Goal: Communication & Community: Answer question/provide support

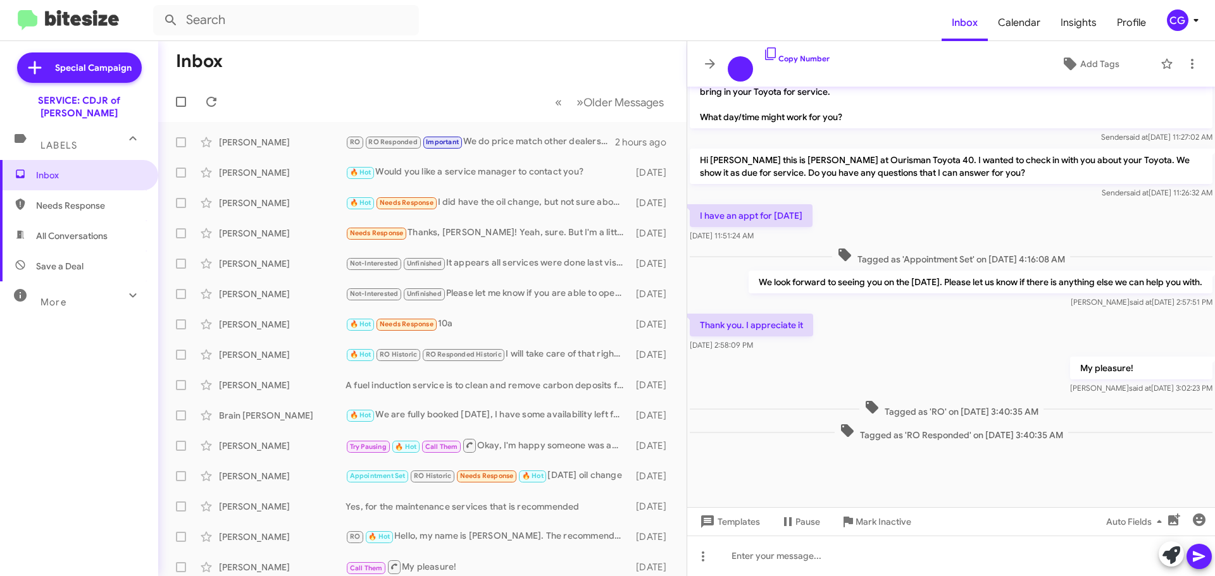
scroll to position [779, 0]
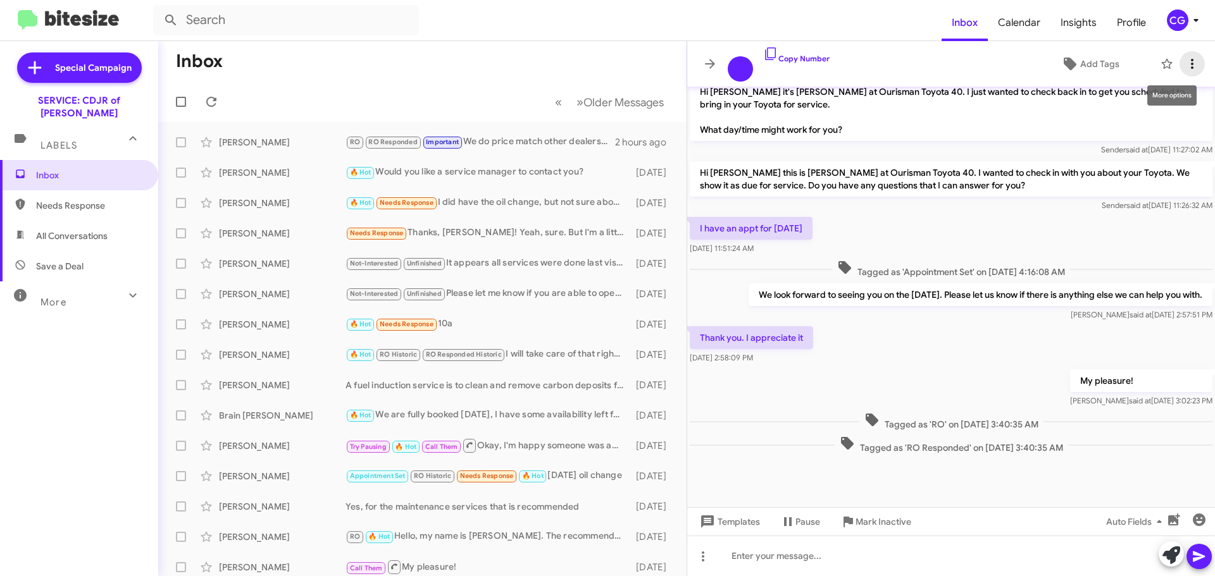
click at [1203, 59] on span at bounding box center [1191, 63] width 25 height 15
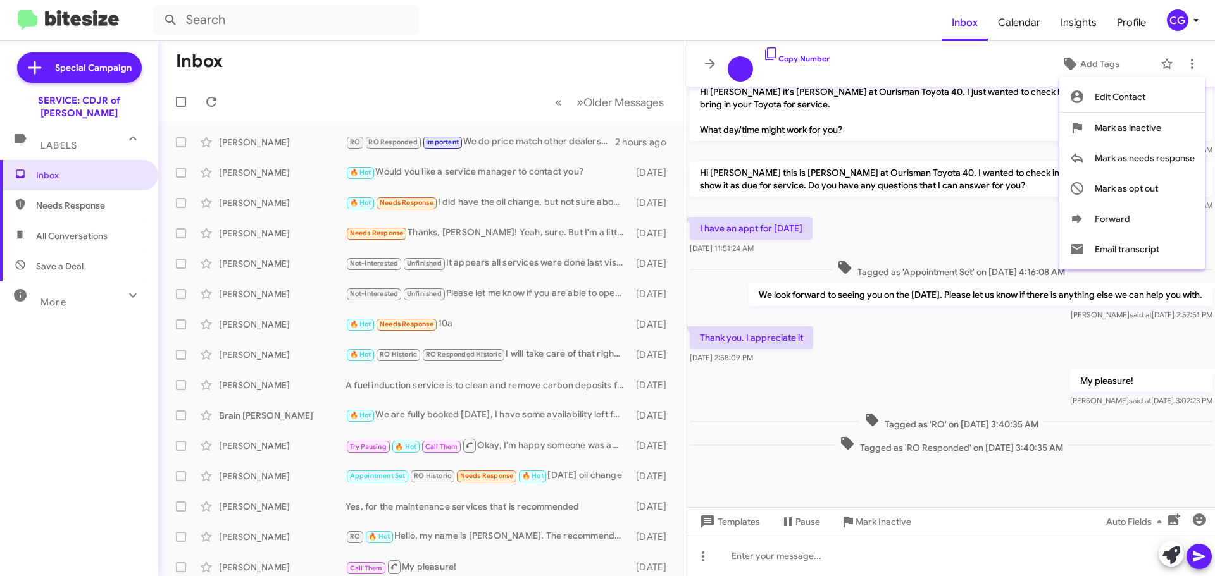
click at [876, 109] on div at bounding box center [607, 288] width 1215 height 576
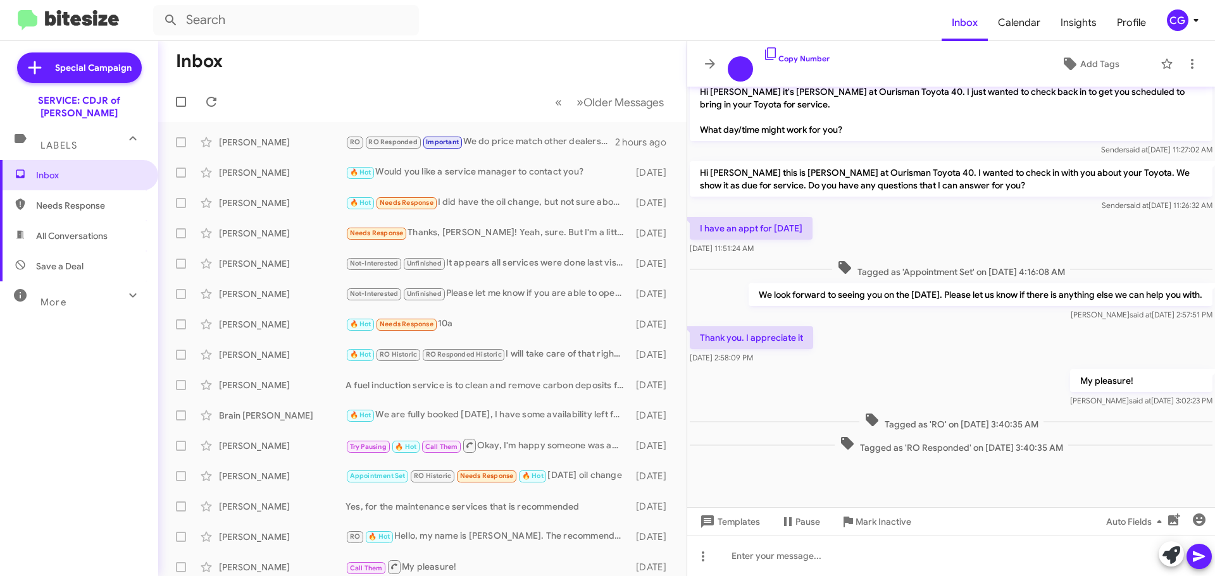
click at [1191, 25] on icon at bounding box center [1195, 20] width 15 height 15
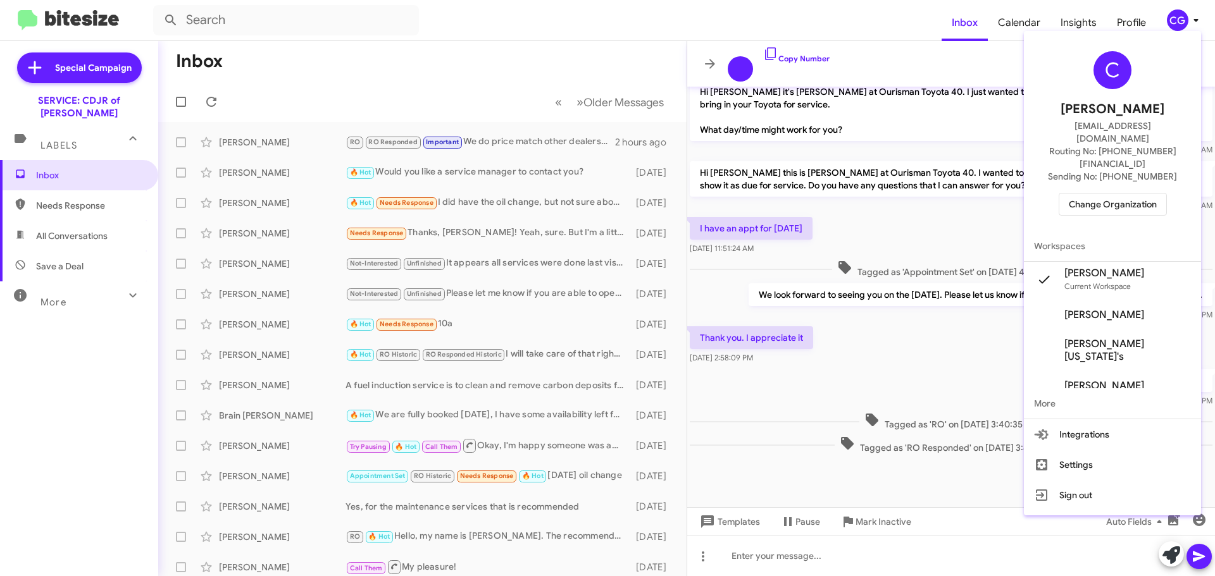
click at [1148, 194] on span "Change Organization" at bounding box center [1113, 205] width 88 height 22
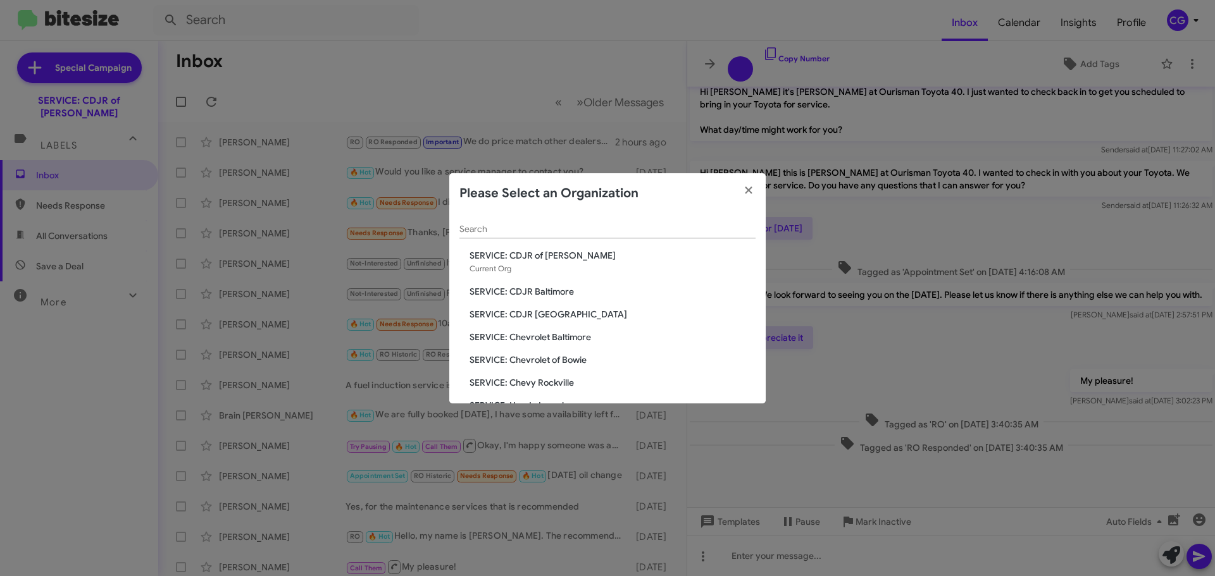
click at [551, 292] on span "SERVICE: CDJR Baltimore" at bounding box center [612, 291] width 286 height 13
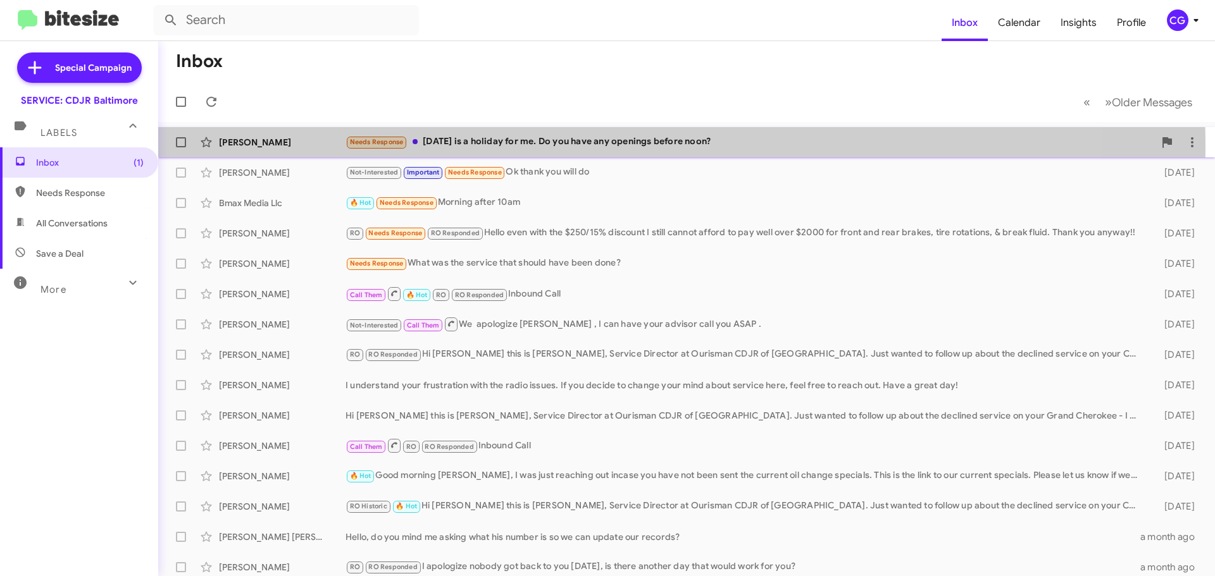
click at [511, 147] on div "Needs Response [DATE] is a holiday for me. Do you have any openings before noon?" at bounding box center [749, 142] width 809 height 15
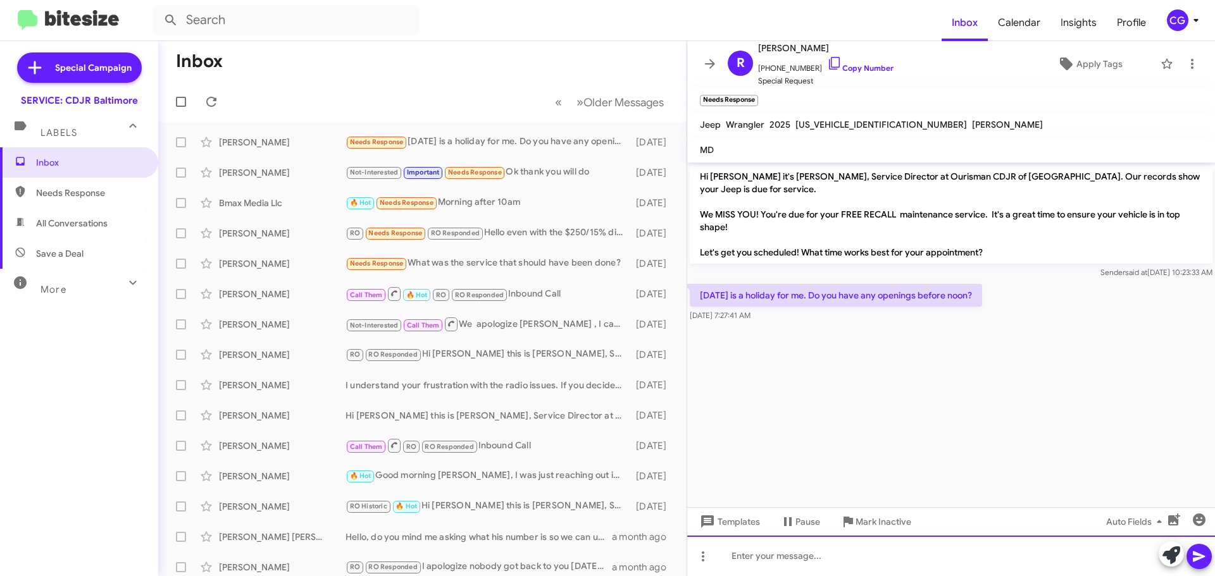
click at [967, 555] on div at bounding box center [951, 556] width 528 height 40
drag, startPoint x: 779, startPoint y: 558, endPoint x: 836, endPoint y: 569, distance: 58.6
click at [838, 568] on div "Goodmorninng," at bounding box center [951, 556] width 528 height 40
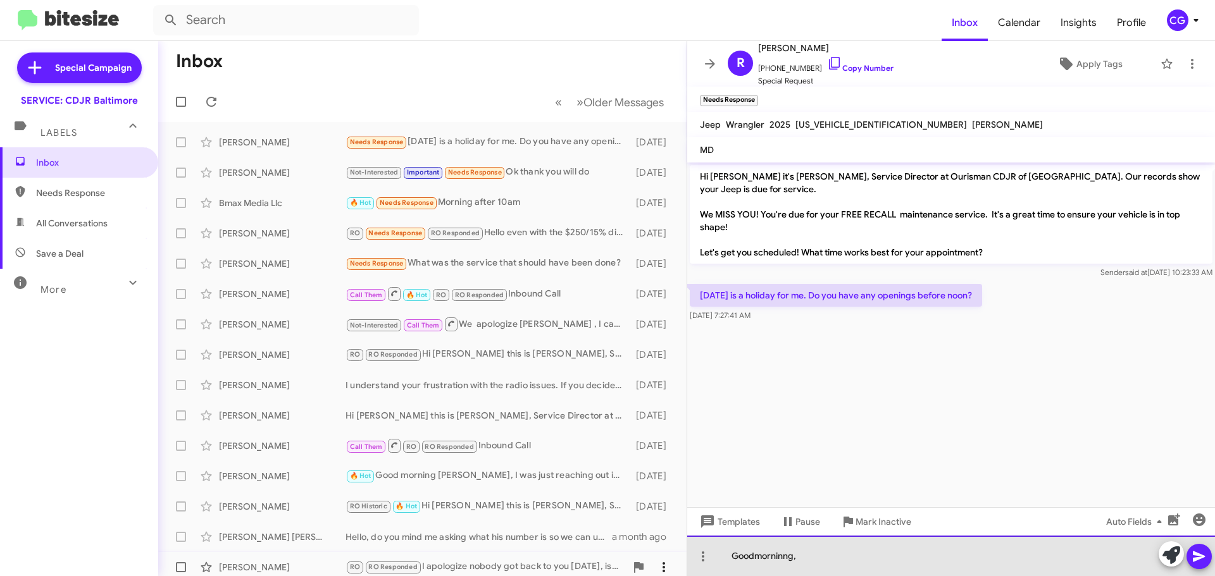
drag, startPoint x: 812, startPoint y: 561, endPoint x: 657, endPoint y: 567, distance: 155.1
click at [657, 567] on div "Inbox « Previous » Next Older Messages [PERSON_NAME] Needs Response [DATE] is a…" at bounding box center [686, 308] width 1057 height 535
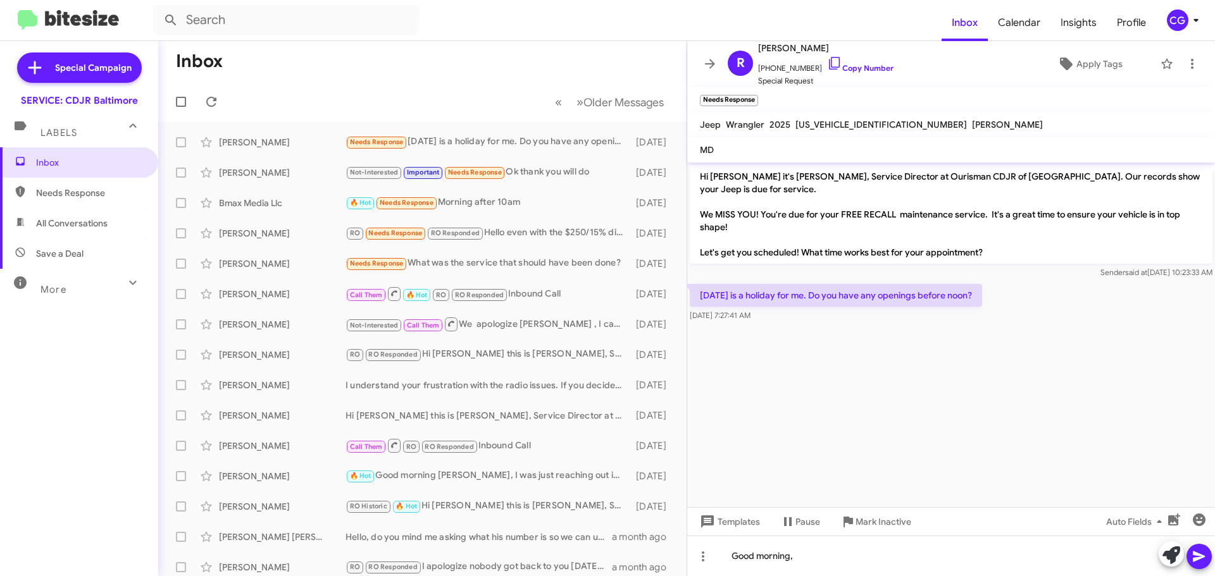
click at [856, 122] on span "1C4PJXAG7SW501693" at bounding box center [880, 124] width 171 height 11
copy span "1C4PJXAG7SW501693"
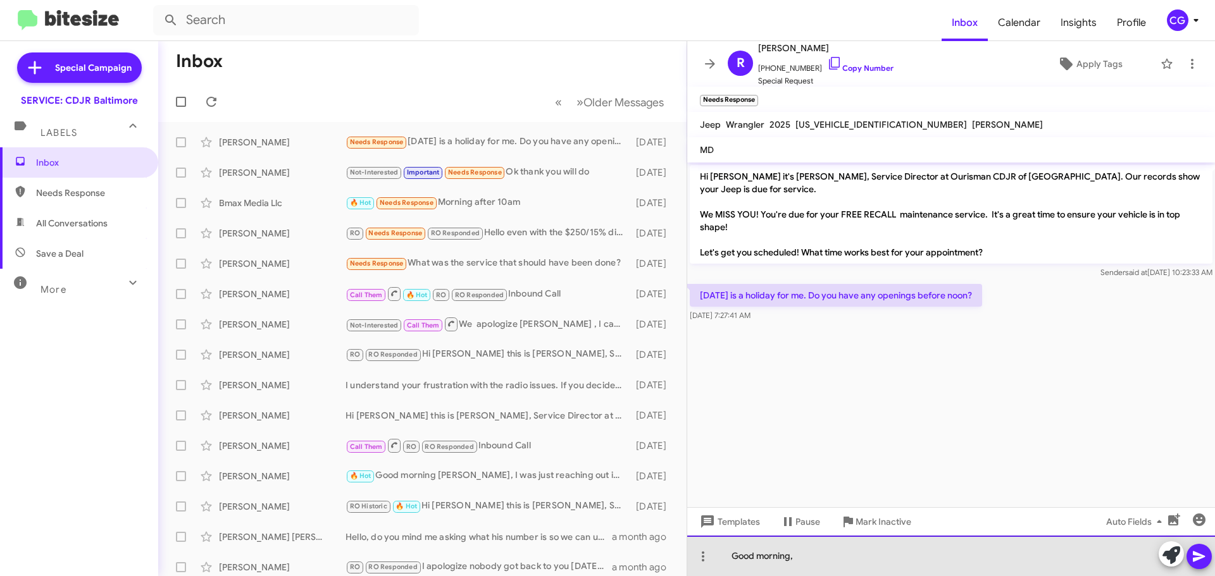
click at [890, 564] on div "Good morning," at bounding box center [951, 556] width 528 height 40
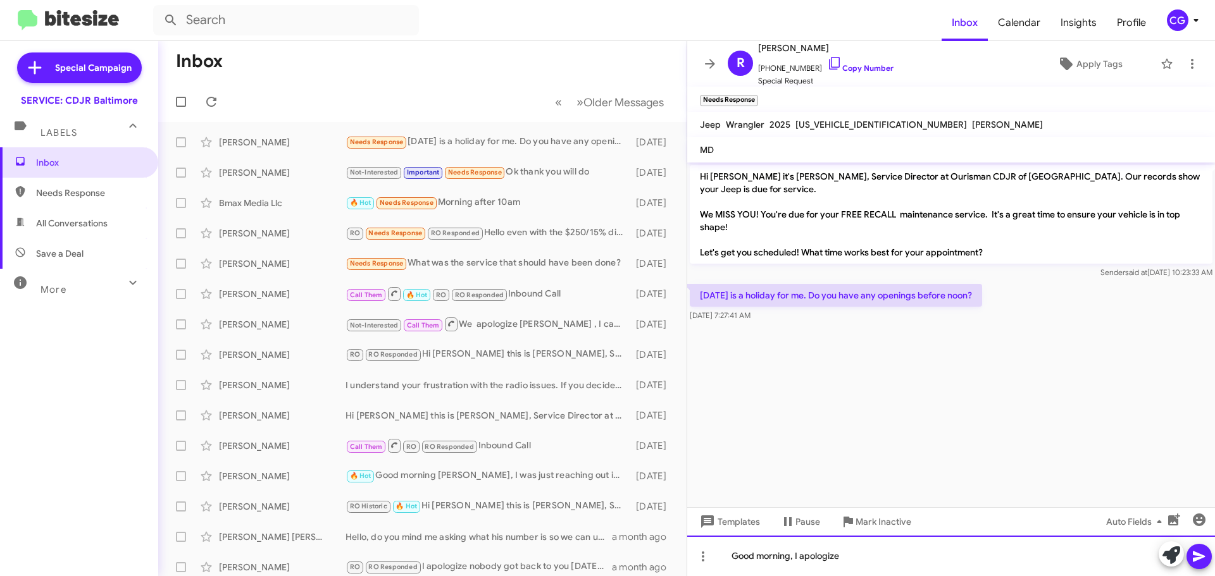
click at [915, 551] on div "Good morning, I apologize" at bounding box center [951, 556] width 528 height 40
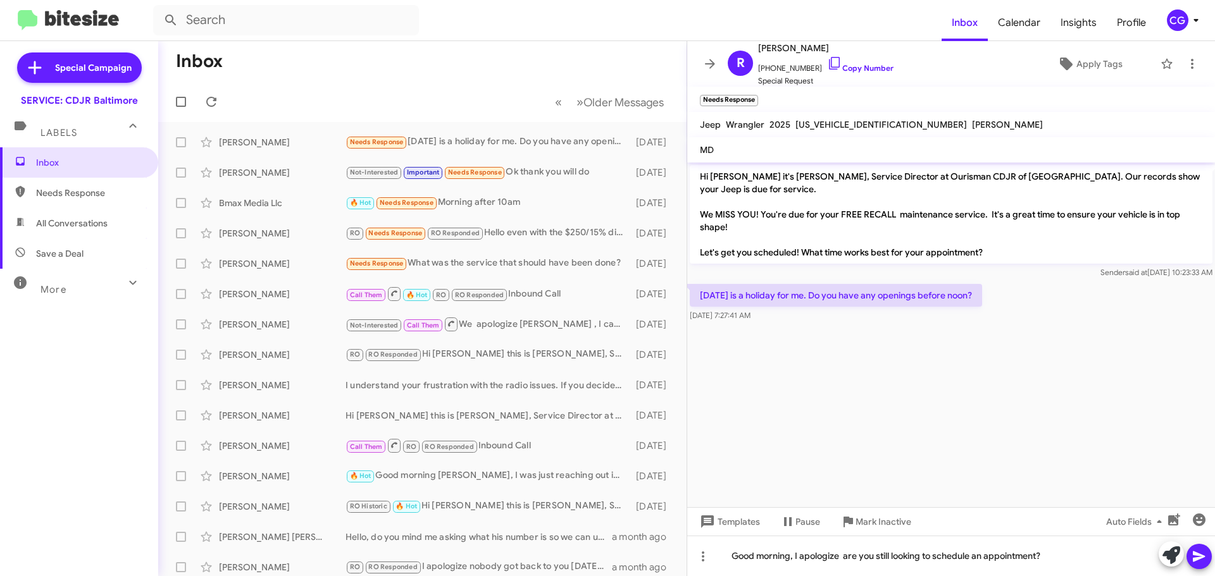
click at [1200, 565] on span at bounding box center [1198, 556] width 15 height 25
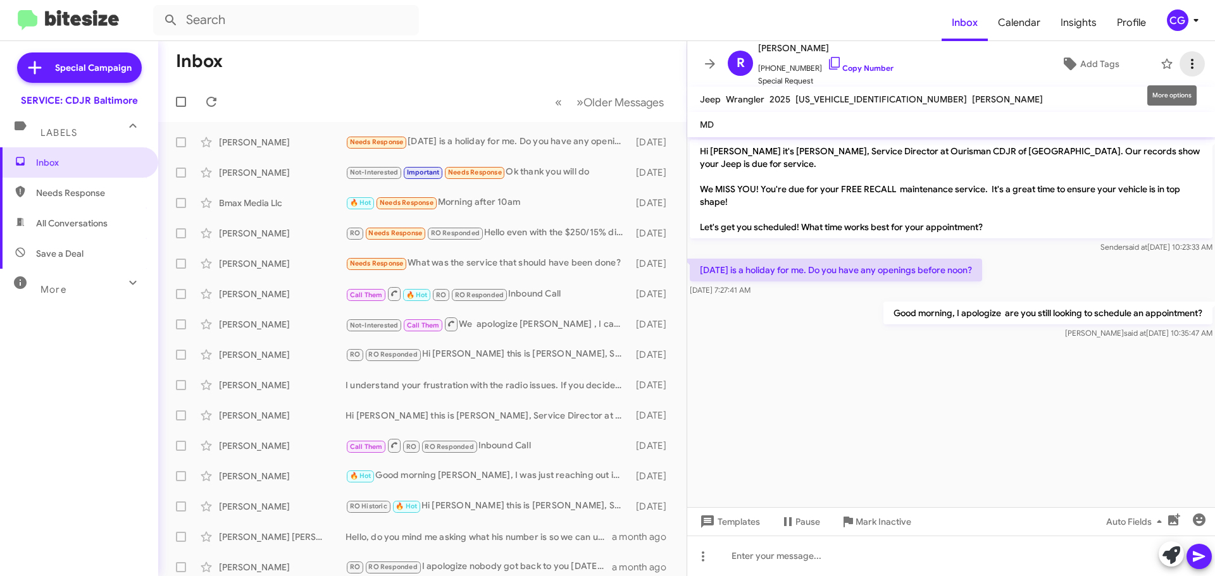
click at [1186, 64] on icon at bounding box center [1191, 63] width 15 height 15
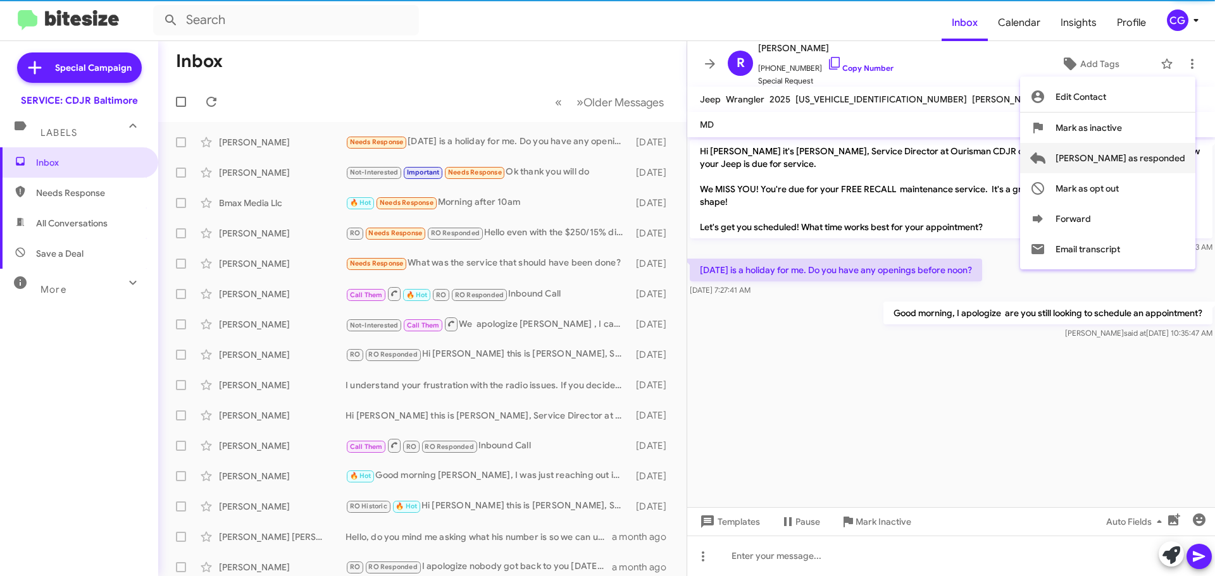
click at [1170, 168] on span "[PERSON_NAME] as responded" at bounding box center [1120, 158] width 130 height 30
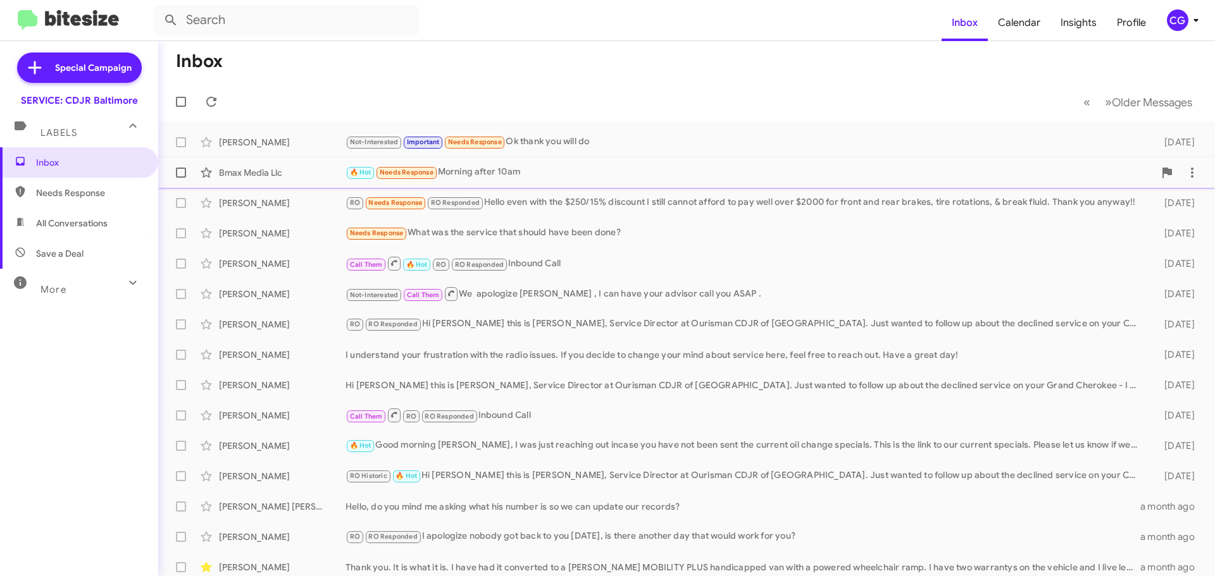
click at [558, 172] on div "🔥 Hot Needs Response Morning after 10am" at bounding box center [749, 172] width 809 height 15
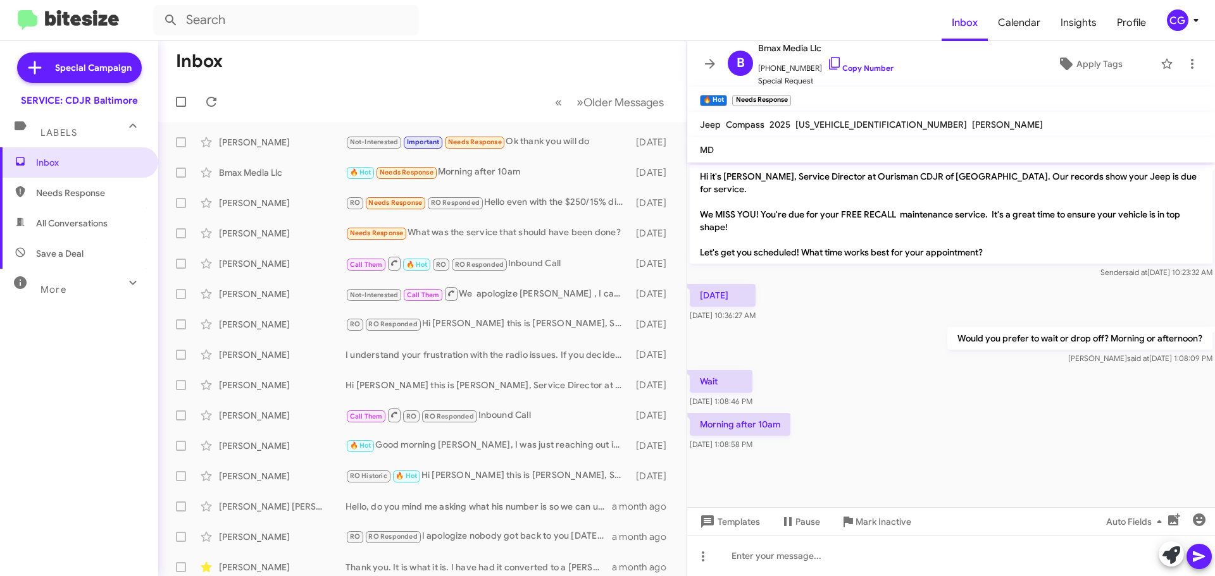
click at [841, 124] on span "3C4NJDAN2ST528620" at bounding box center [880, 124] width 171 height 11
copy span "3C4NJDAN2ST528620"
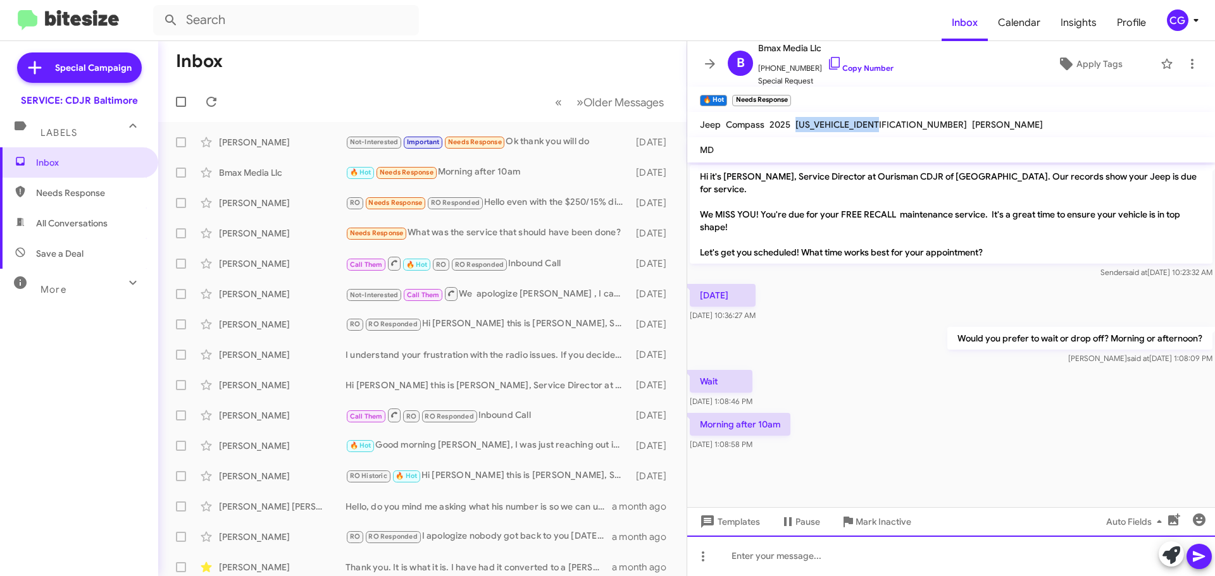
click at [919, 562] on div at bounding box center [951, 556] width 528 height 40
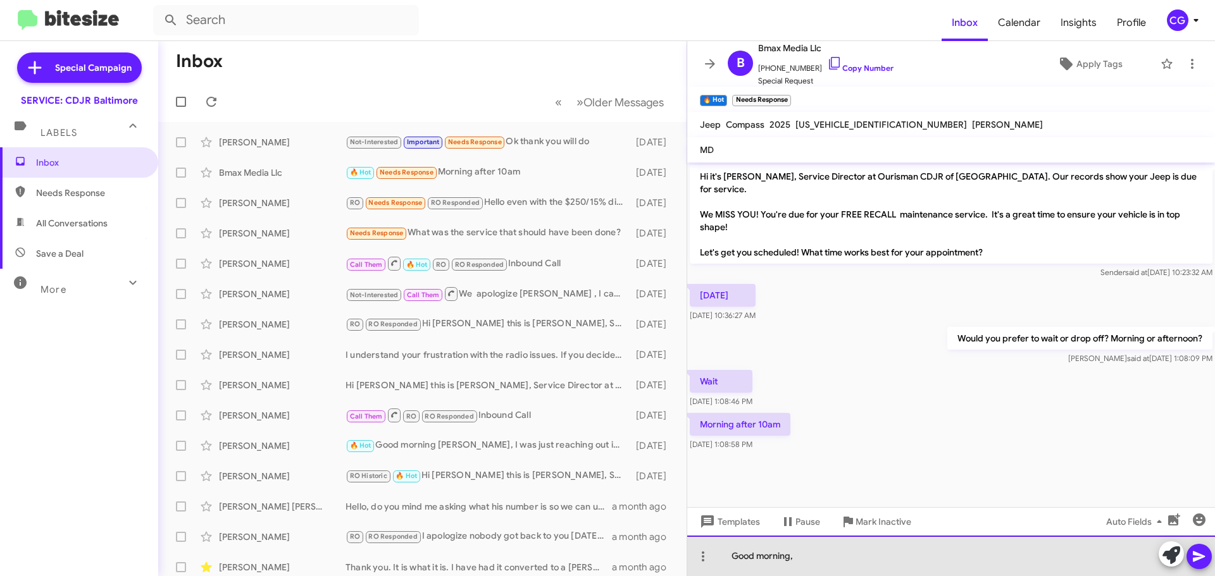
click at [869, 563] on div "Good morning," at bounding box center [951, 556] width 528 height 40
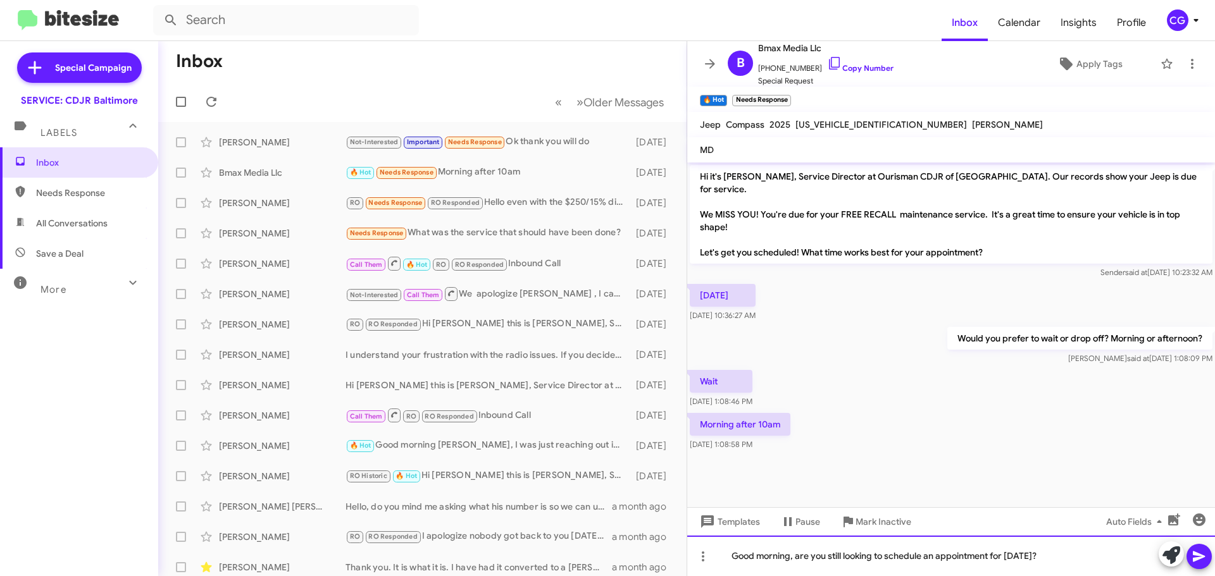
drag, startPoint x: 1049, startPoint y: 560, endPoint x: 795, endPoint y: 576, distance: 254.2
click at [795, 576] on div "Good morning, are you still looking to schedule an appointment for today?" at bounding box center [951, 556] width 528 height 40
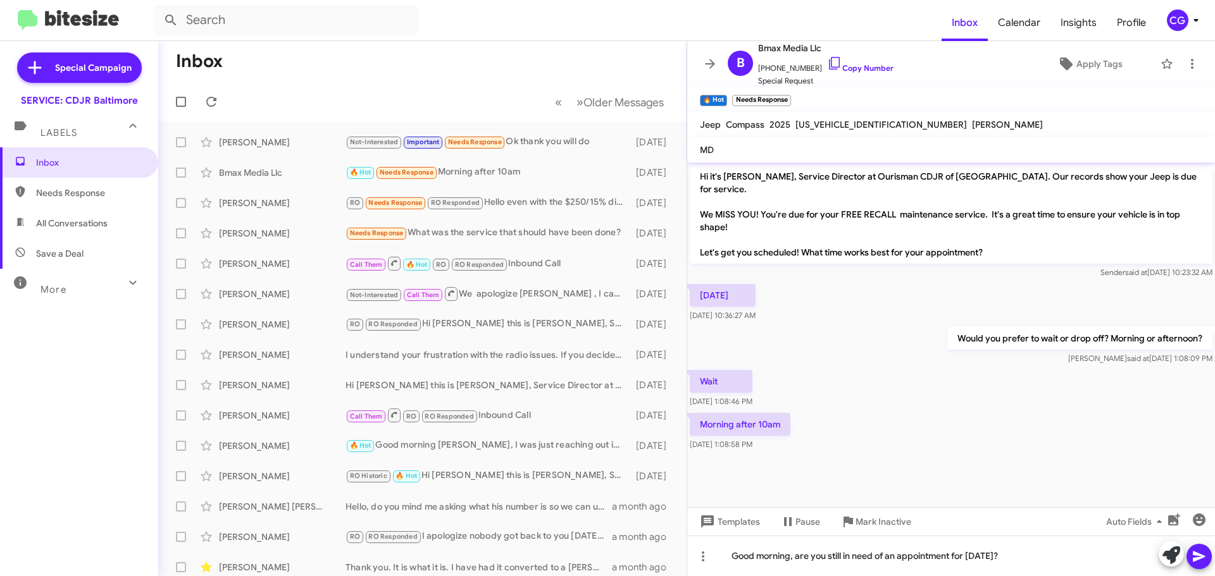
click at [1197, 559] on icon at bounding box center [1199, 557] width 12 height 11
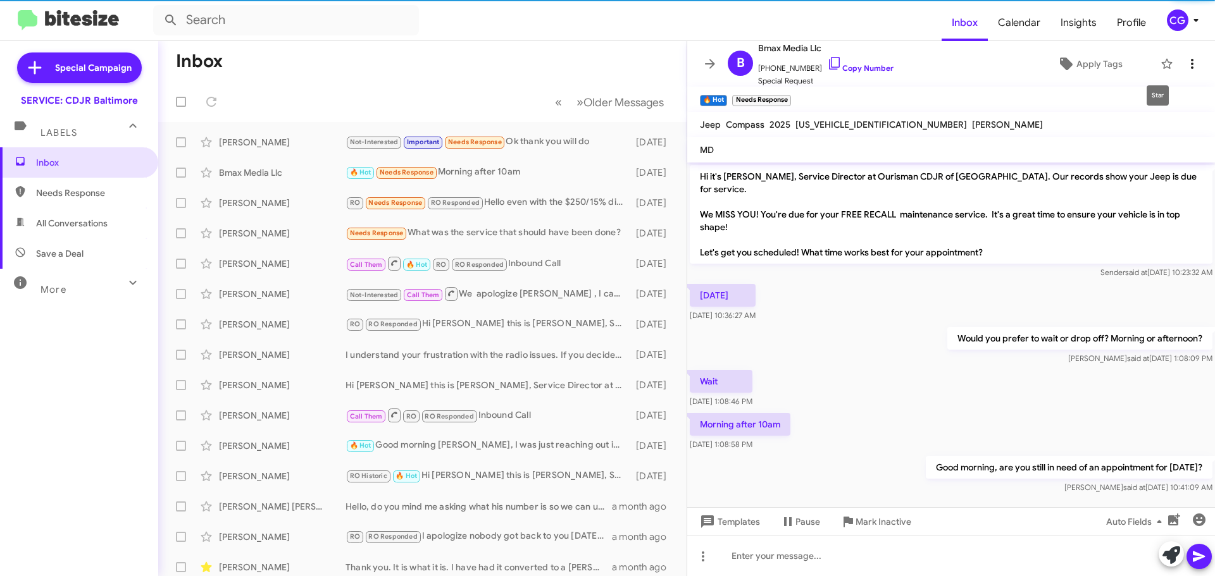
click at [1188, 64] on icon at bounding box center [1191, 63] width 15 height 15
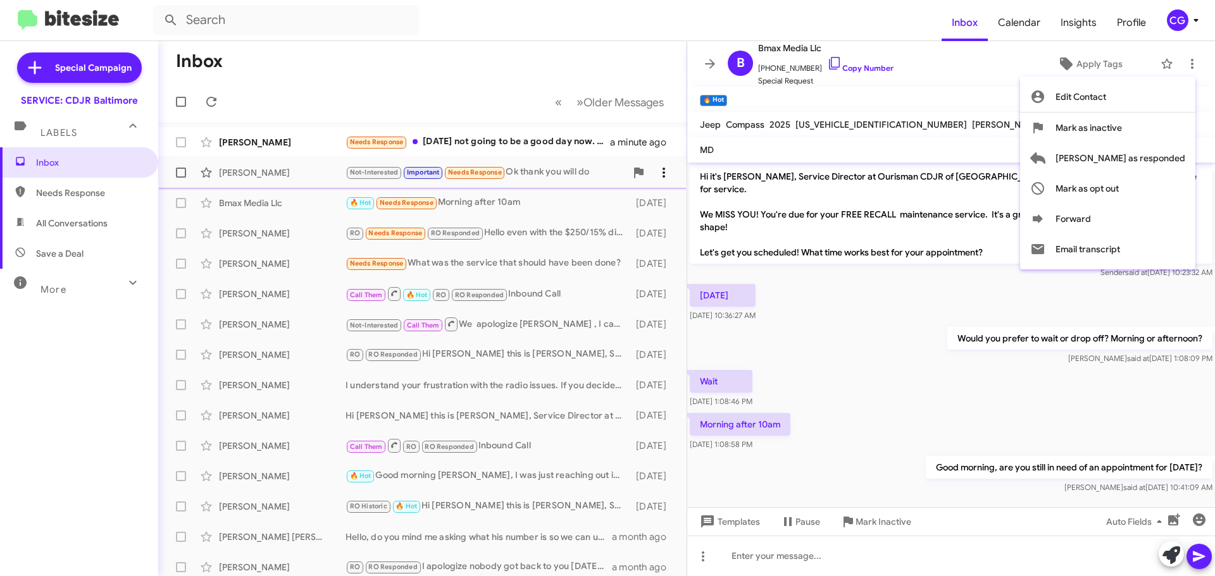
click at [1188, 160] on button "[PERSON_NAME] as responded" at bounding box center [1107, 158] width 175 height 30
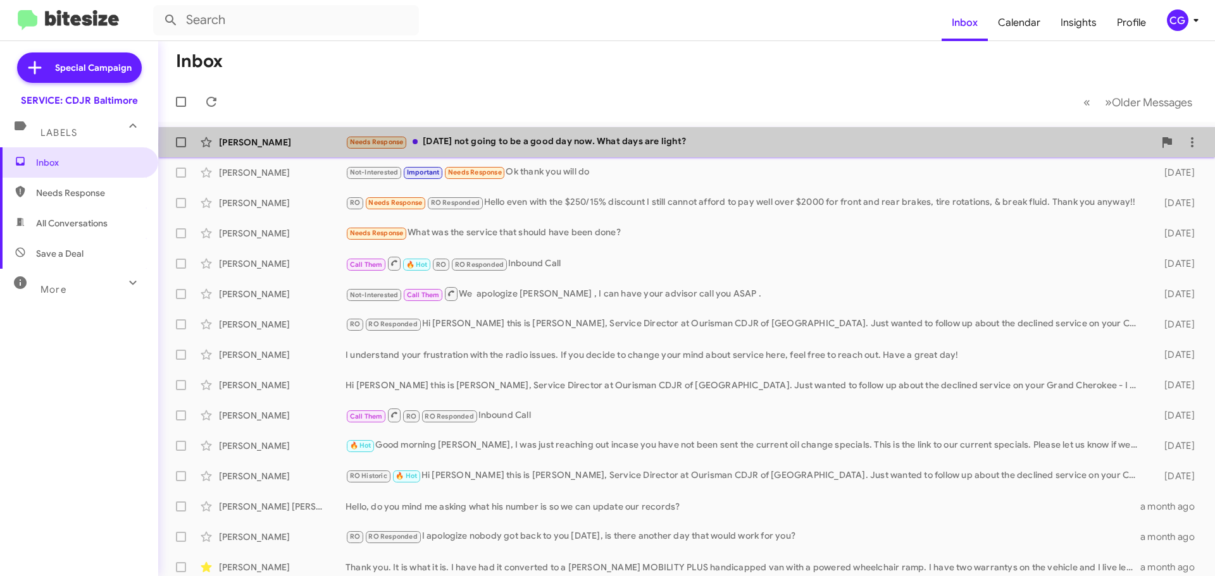
click at [731, 145] on div "Needs Response Today's not going to be a good day now. What days are light?" at bounding box center [749, 142] width 809 height 15
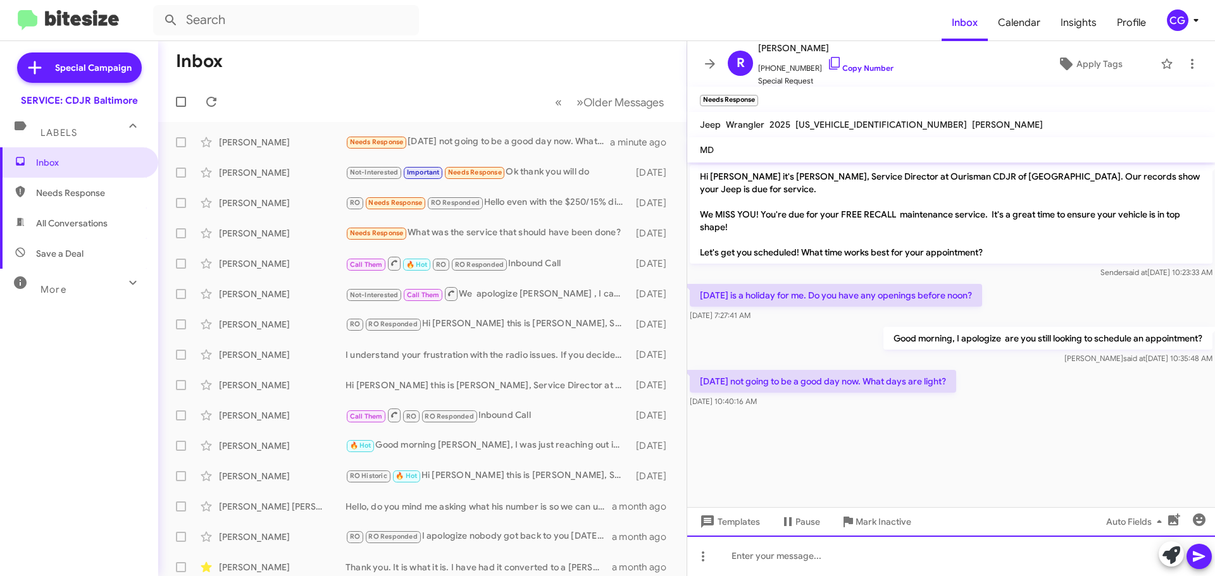
click at [824, 554] on div at bounding box center [951, 556] width 528 height 40
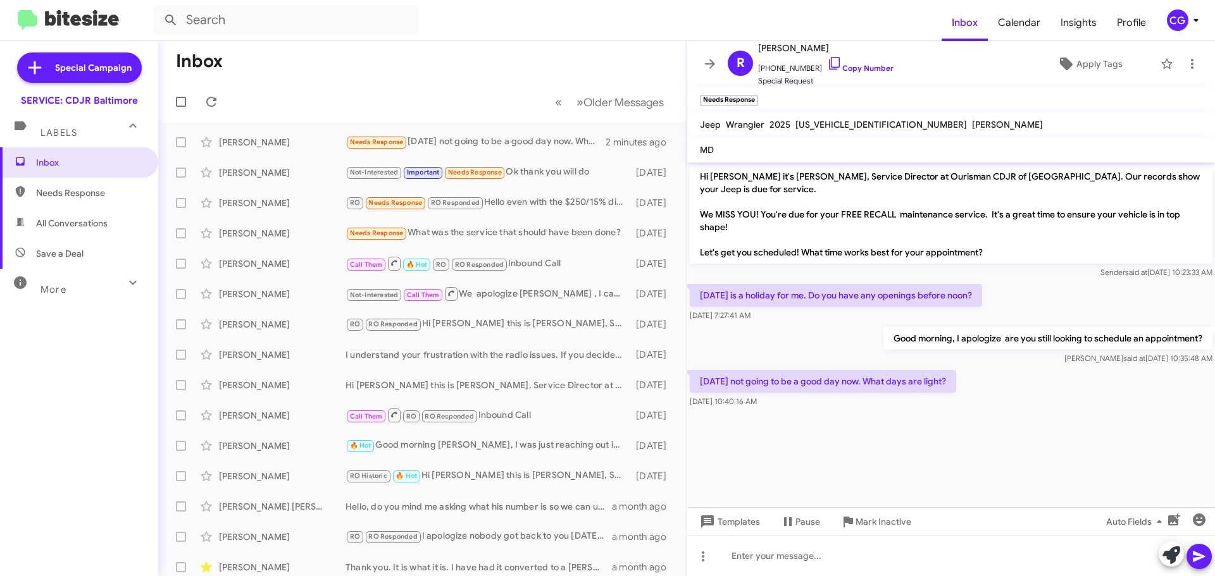
click at [810, 123] on span "1C4PJXAG7SW501693" at bounding box center [880, 124] width 171 height 11
copy span "1C4PJXAG7SW501693"
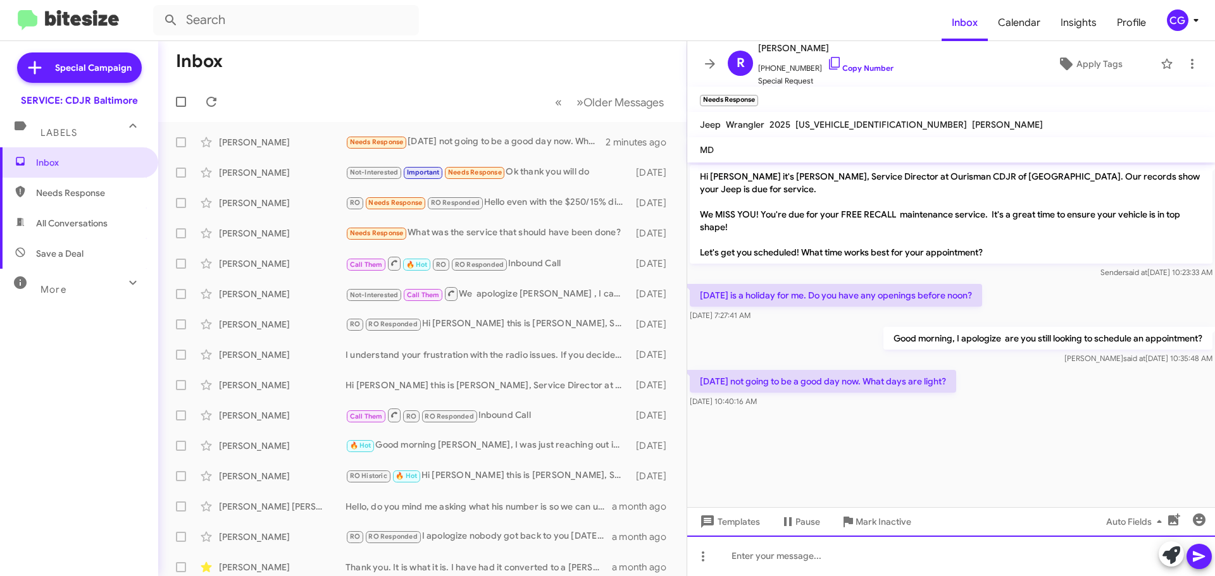
click at [872, 550] on div at bounding box center [951, 556] width 528 height 40
click at [839, 556] on div "Would you prefer mornings or afternoon appointments?" at bounding box center [951, 556] width 528 height 40
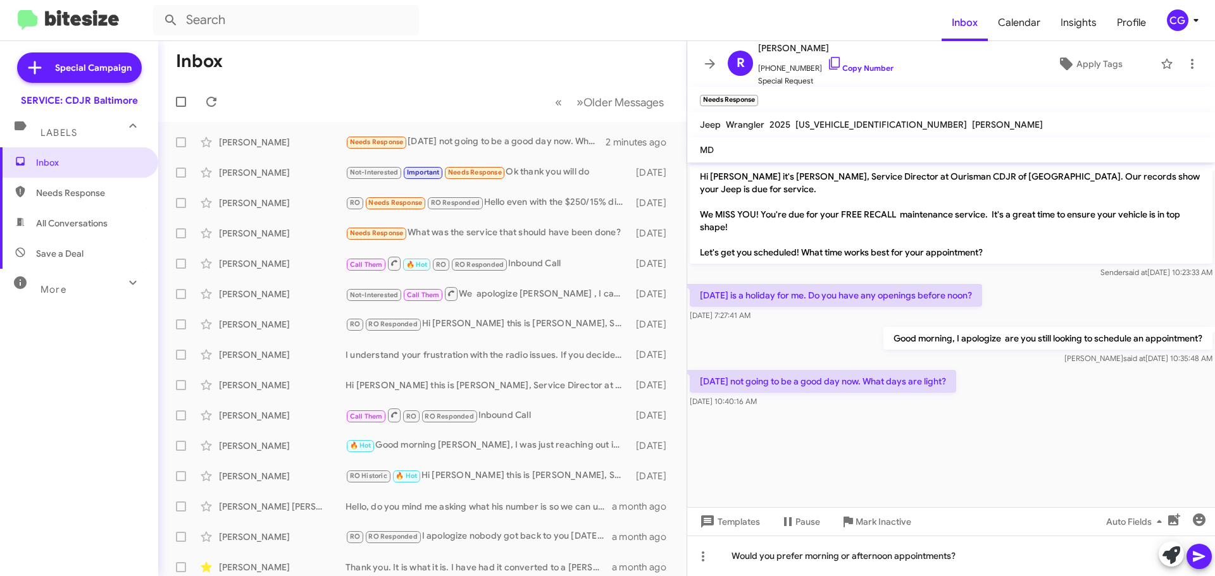
click at [1199, 556] on icon at bounding box center [1199, 557] width 12 height 11
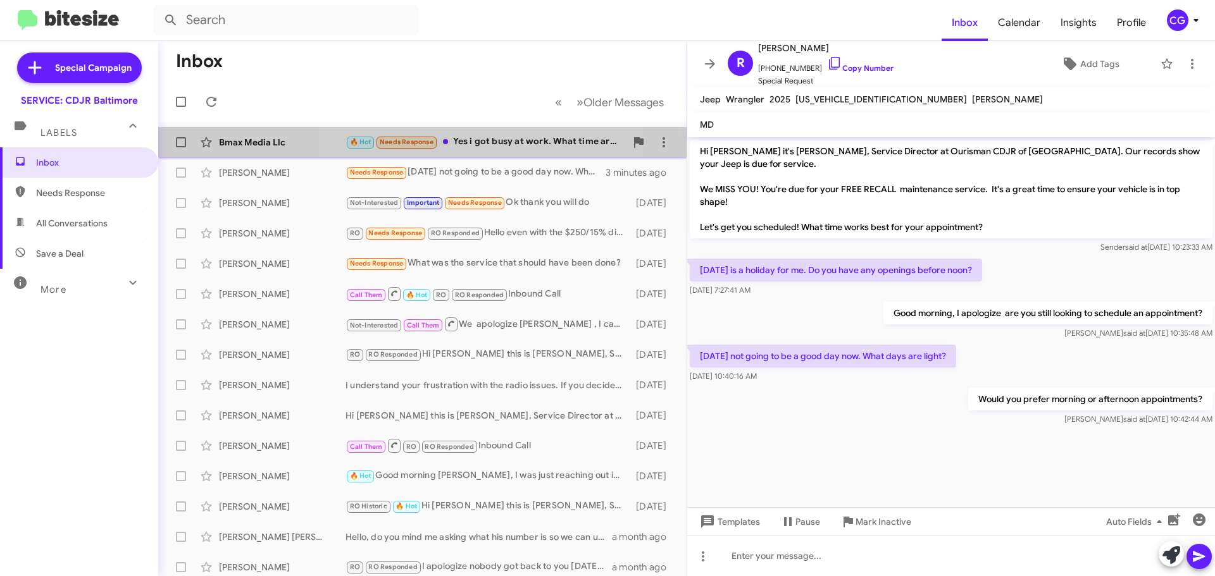
click at [455, 141] on div "🔥 Hot Needs Response Yes i got busy at work. What time around 1 do you have?" at bounding box center [485, 142] width 280 height 15
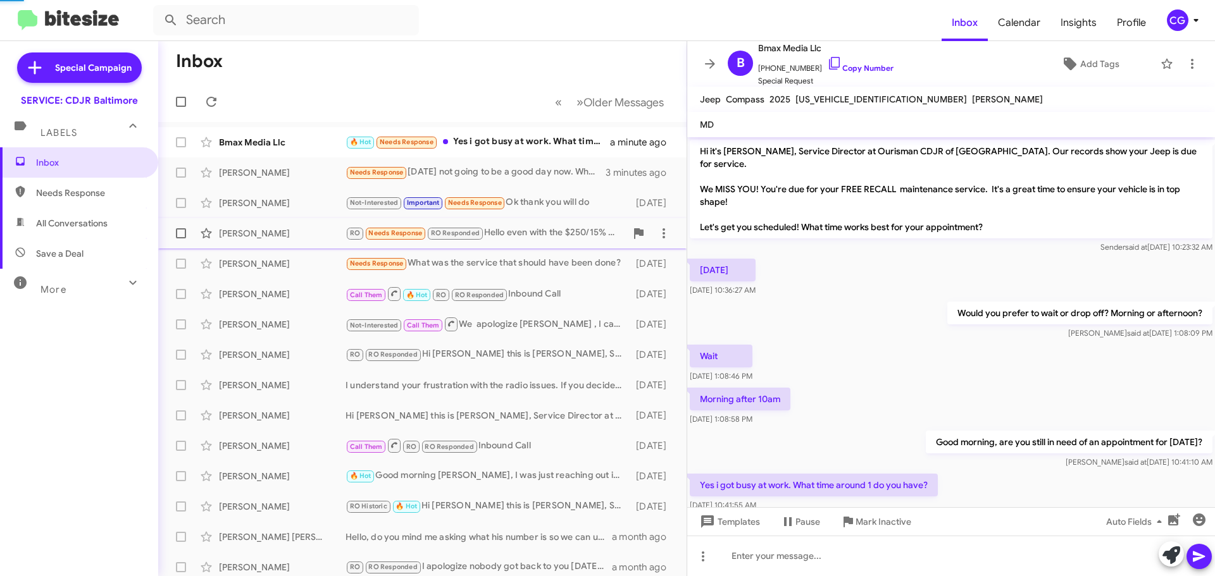
scroll to position [16, 0]
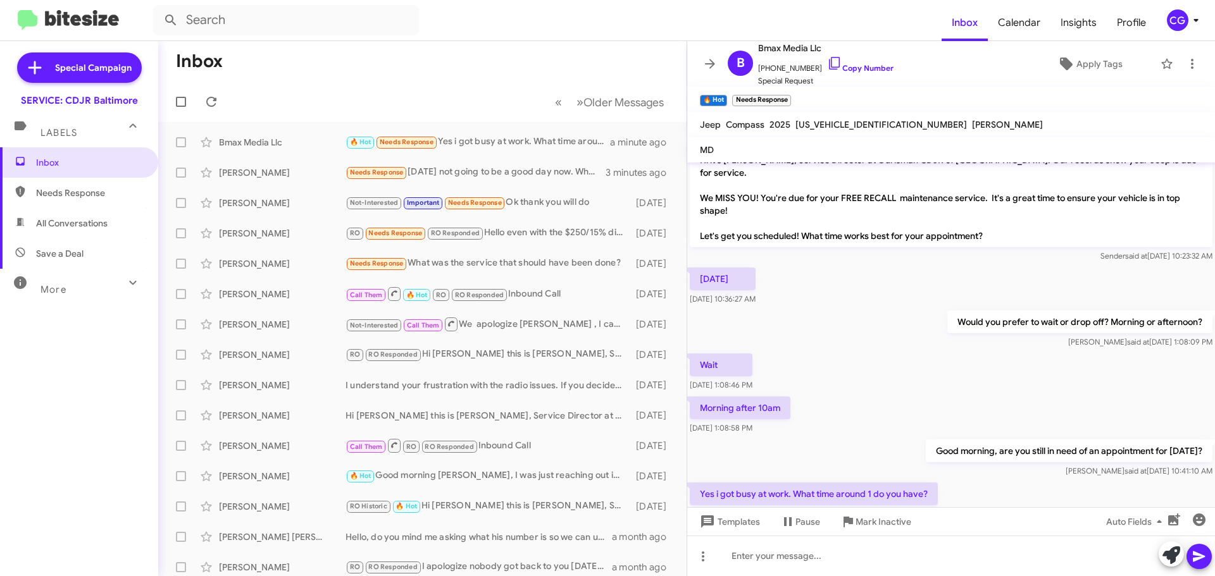
click at [859, 121] on span "3C4NJDAN2ST528620" at bounding box center [880, 124] width 171 height 11
drag, startPoint x: 859, startPoint y: 121, endPoint x: 883, endPoint y: 130, distance: 24.8
click at [881, 125] on span "3C4NJDAN2ST528620" at bounding box center [880, 124] width 171 height 11
click at [871, 117] on div "3C4NJDAN2ST528620" at bounding box center [881, 124] width 177 height 15
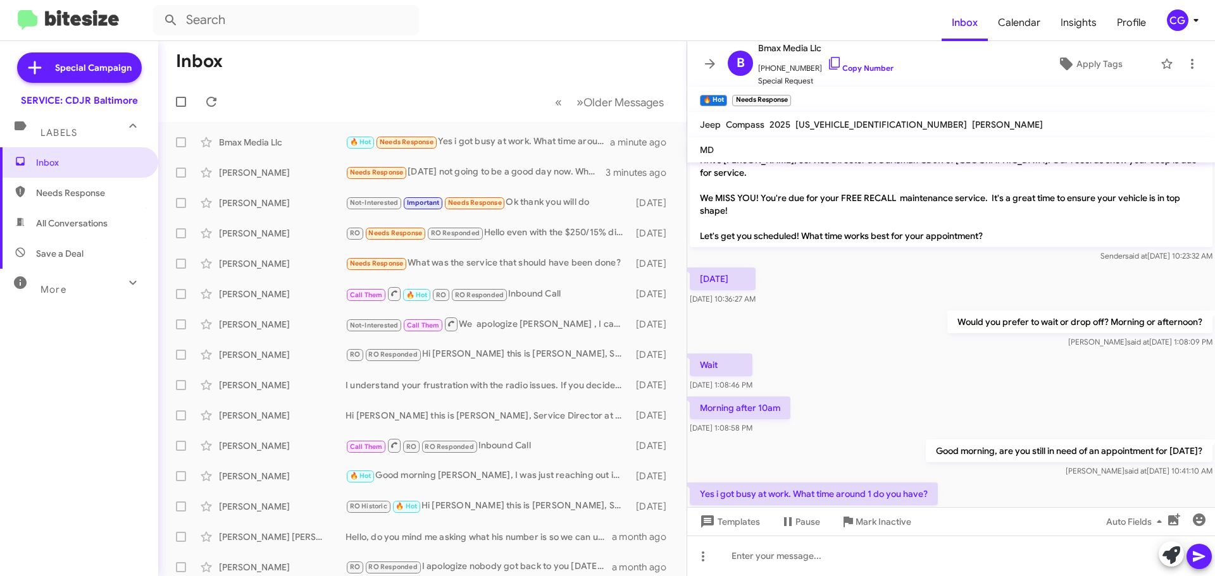
click at [871, 124] on span "3C4NJDAN2ST528620" at bounding box center [880, 124] width 171 height 11
copy span "3C4NJDAN2ST528620"
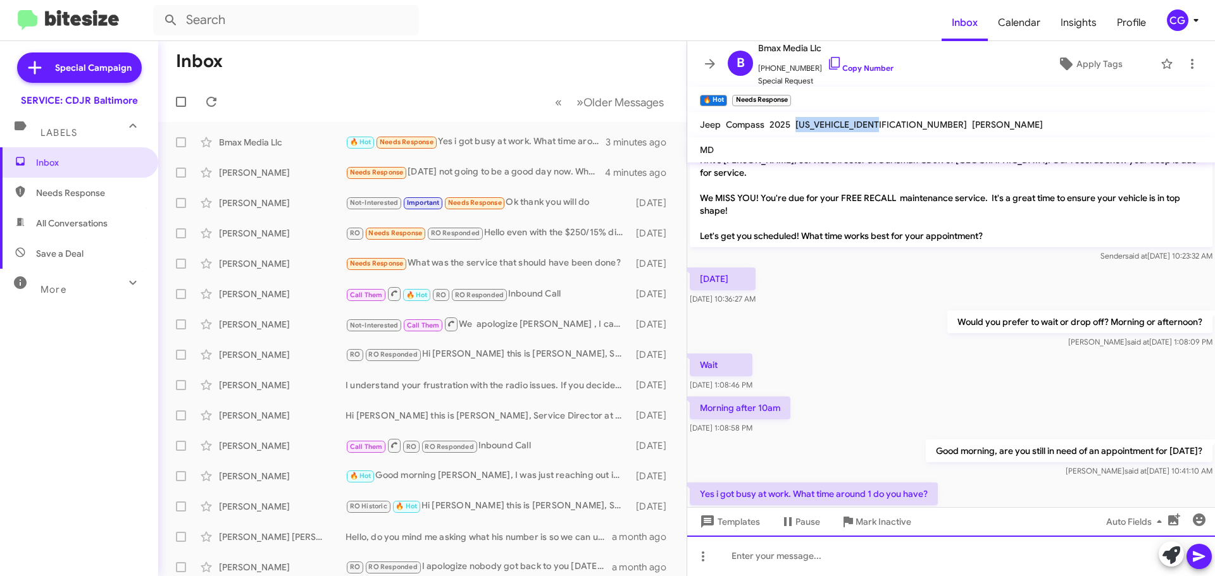
click at [848, 569] on div at bounding box center [951, 556] width 528 height 40
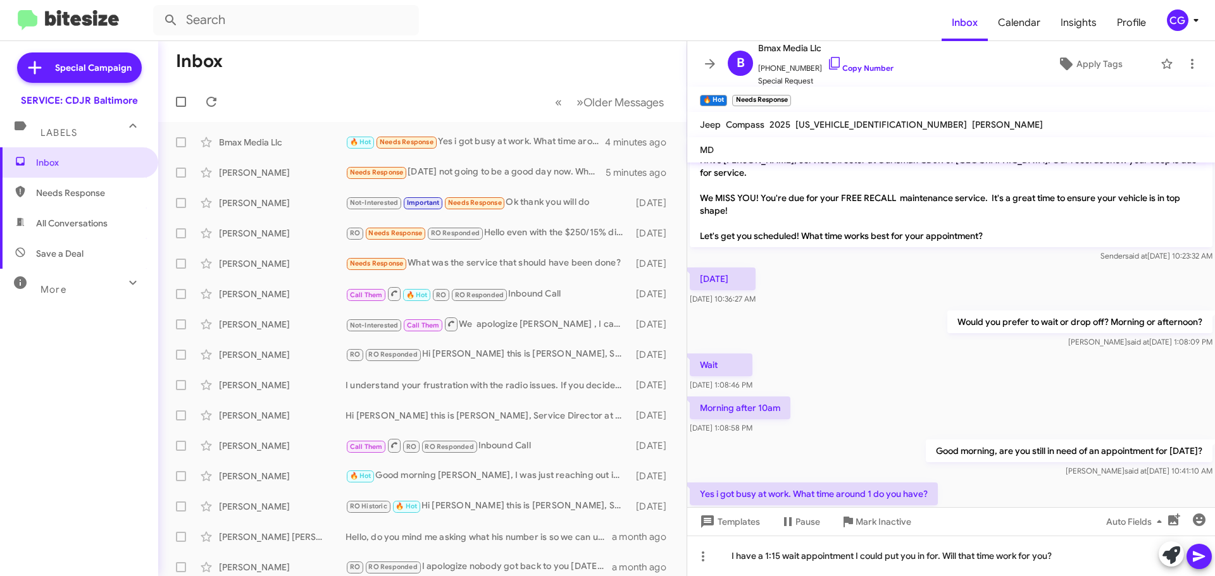
click at [1206, 566] on span at bounding box center [1198, 556] width 15 height 25
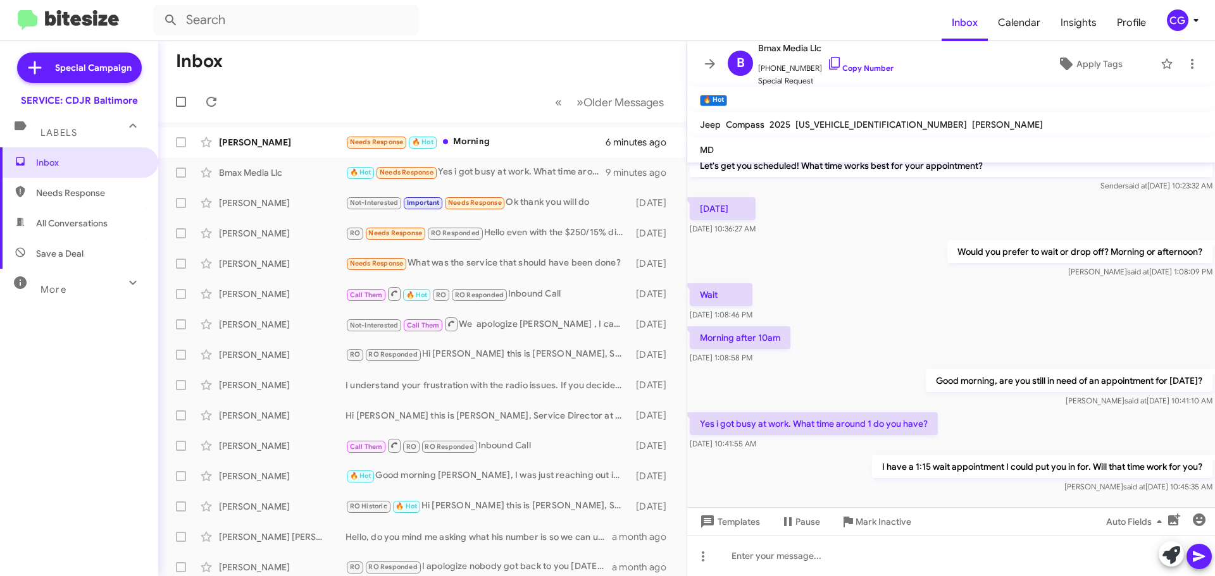
scroll to position [88, 0]
click at [1188, 63] on icon at bounding box center [1191, 63] width 15 height 15
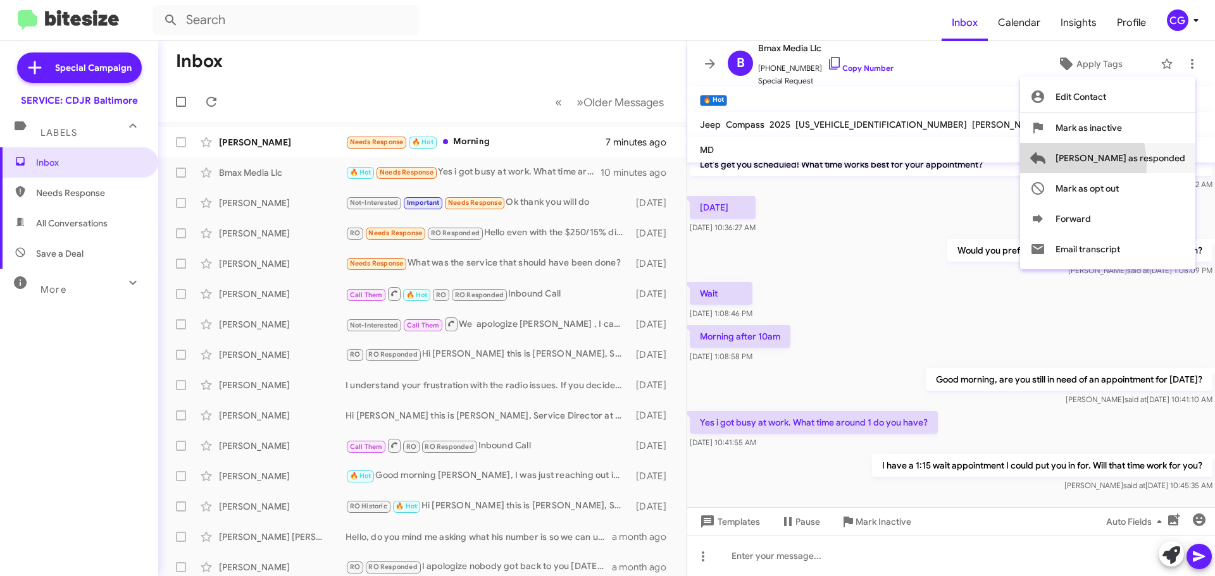
click at [1098, 165] on button "[PERSON_NAME] as responded" at bounding box center [1107, 158] width 175 height 30
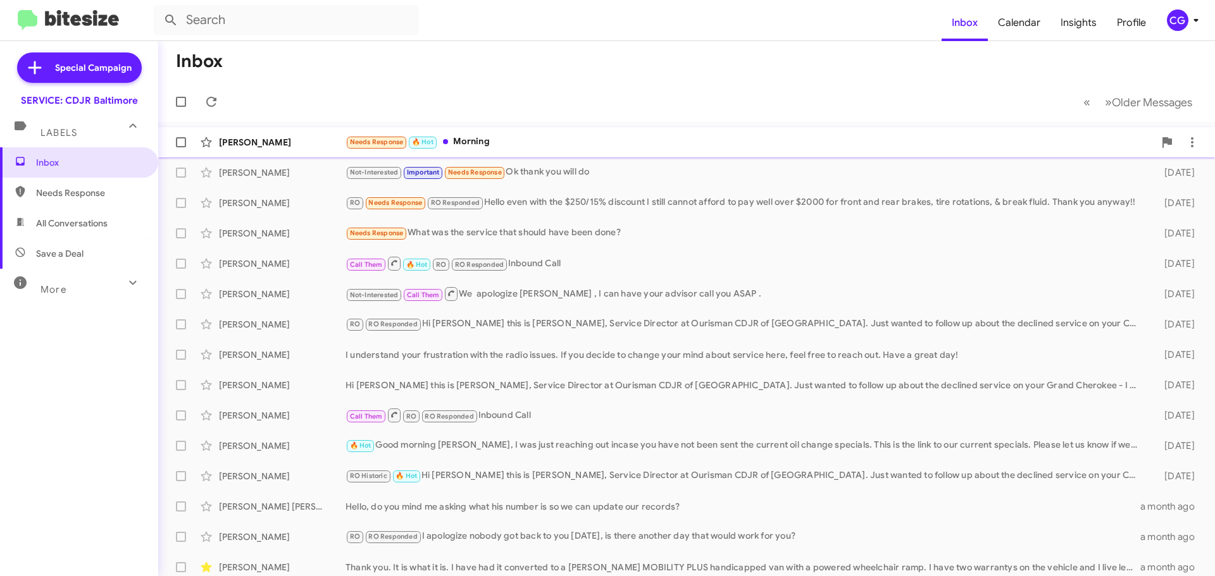
click at [559, 147] on div "Needs Response 🔥 Hot Morning" at bounding box center [749, 142] width 809 height 15
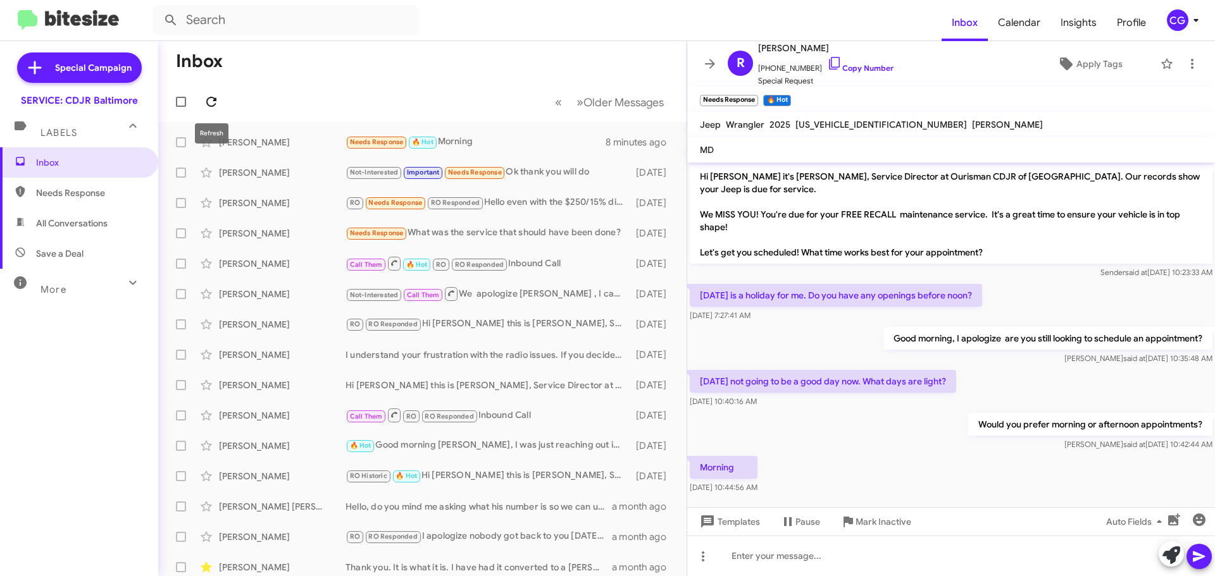
click at [210, 106] on icon at bounding box center [211, 102] width 10 height 10
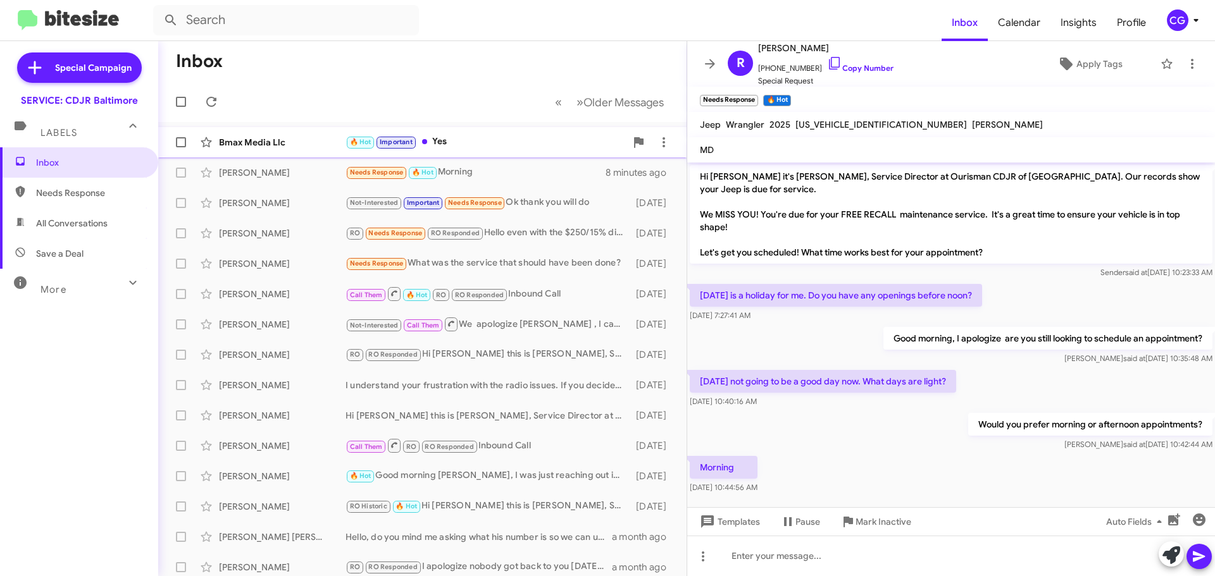
click at [279, 146] on div "Bmax Media Llc" at bounding box center [282, 142] width 127 height 13
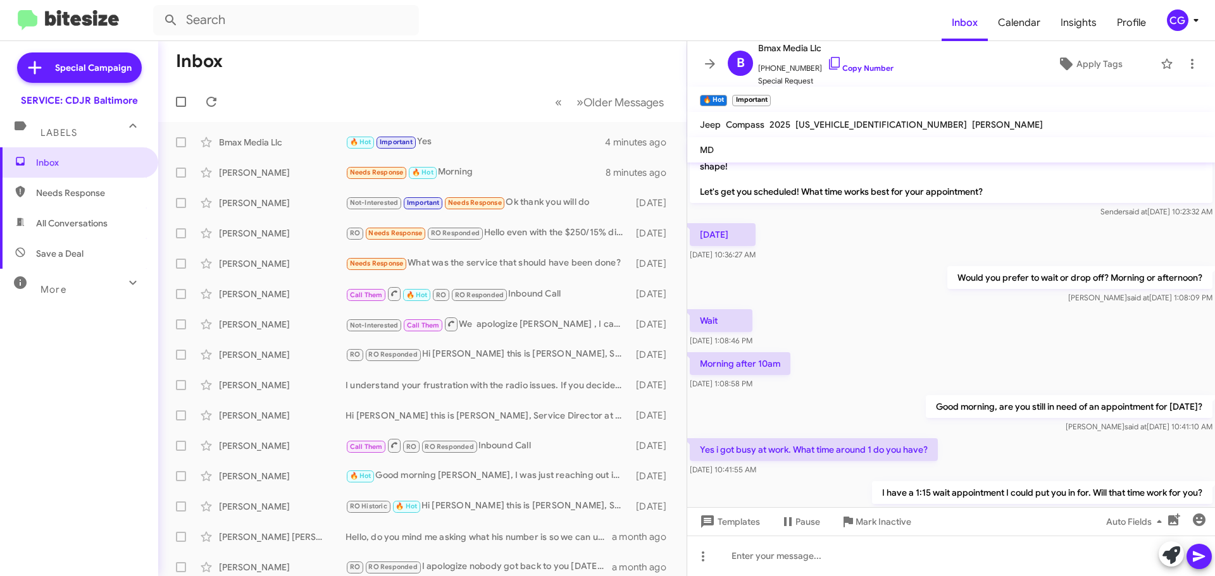
scroll to position [134, 0]
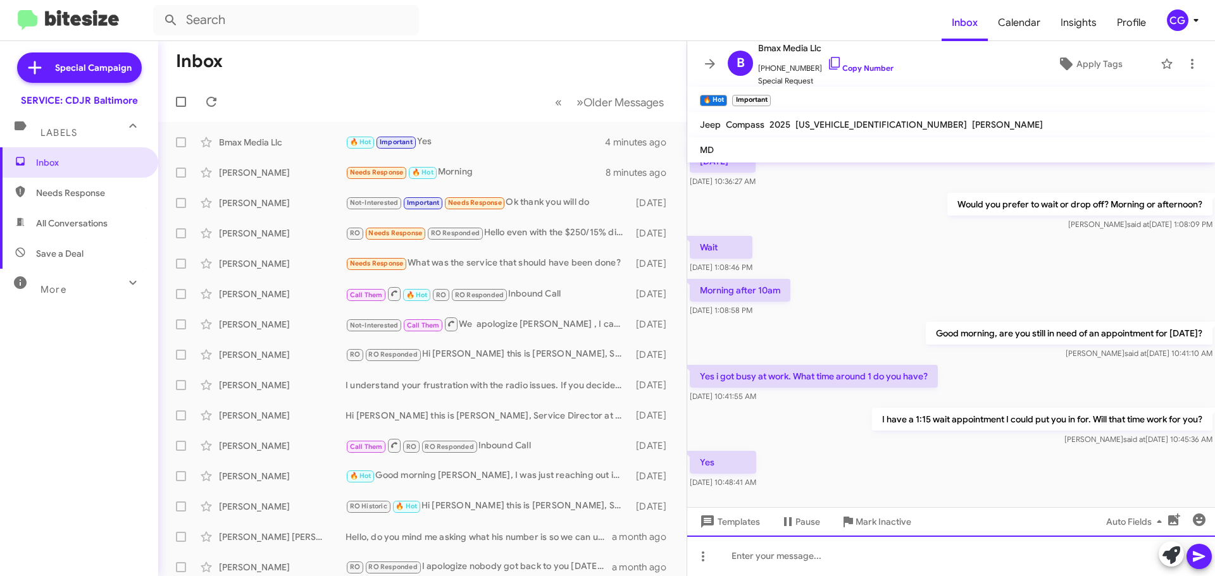
click at [846, 548] on div at bounding box center [951, 556] width 528 height 40
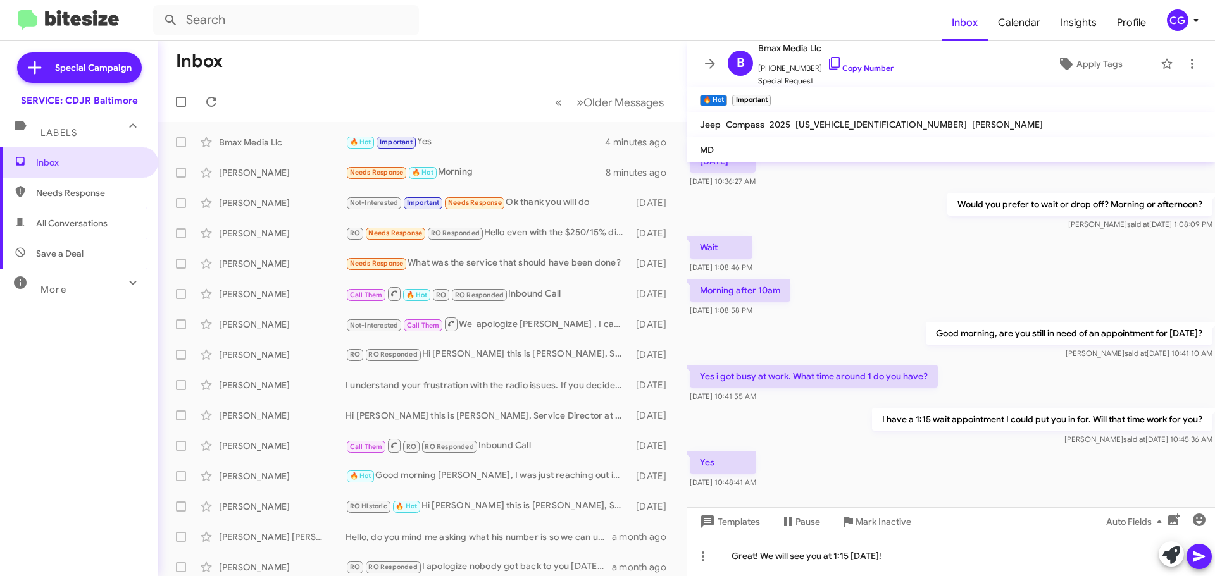
click at [1207, 566] on button at bounding box center [1198, 556] width 25 height 25
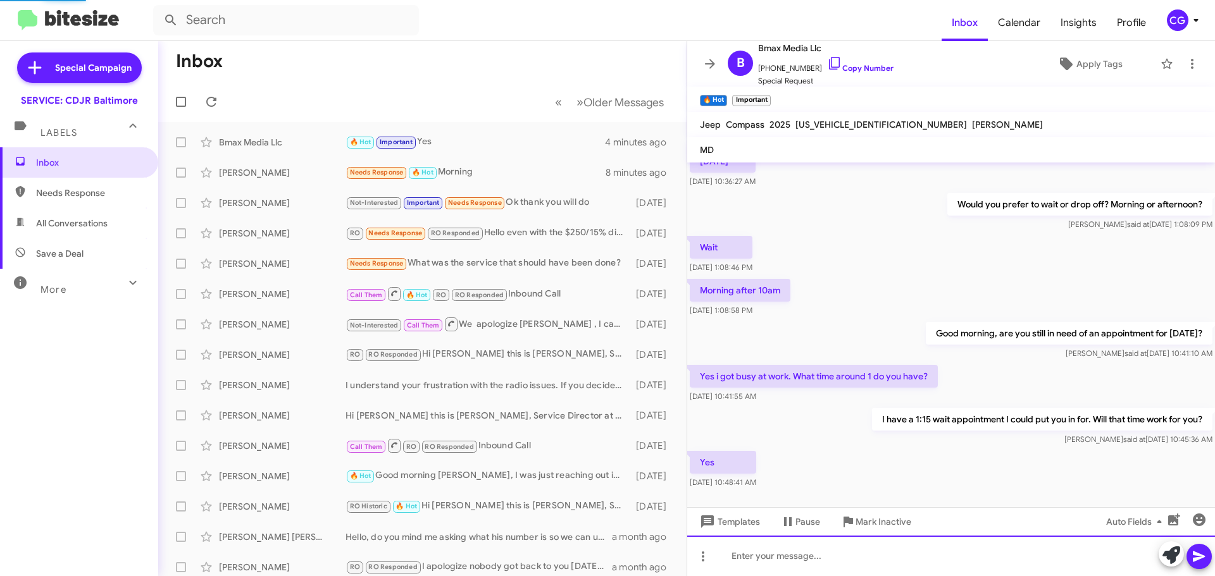
scroll to position [0, 0]
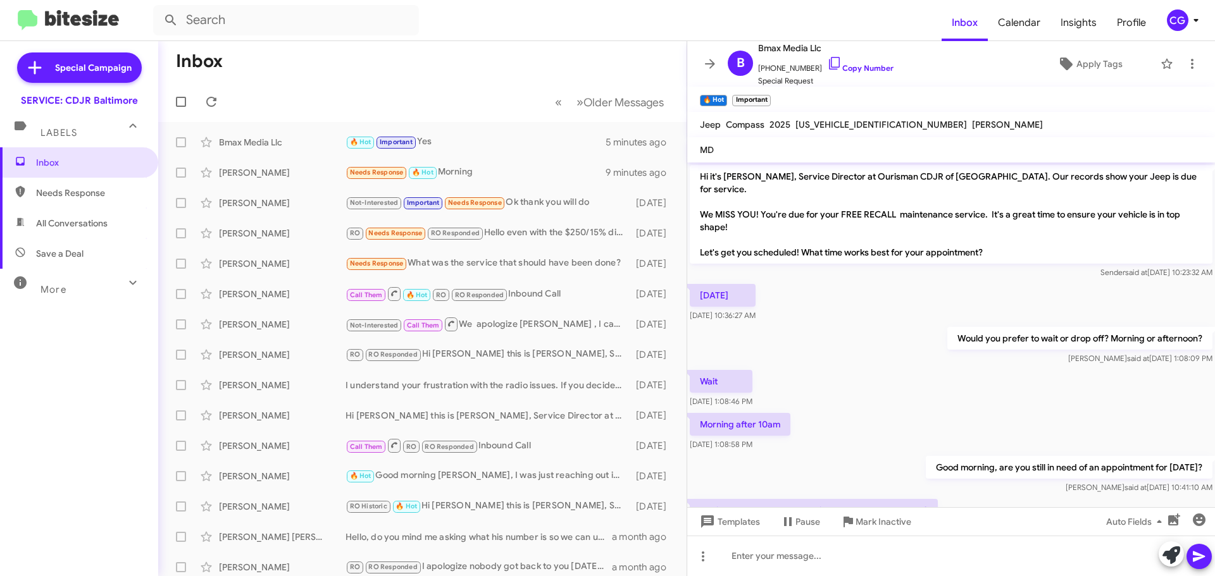
drag, startPoint x: 1003, startPoint y: 239, endPoint x: 685, endPoint y: 154, distance: 329.9
click at [681, 152] on div "Inbox « Previous » Next Older Messages Bmax Media Llc 🔥 Hot Important Yes 5 min…" at bounding box center [686, 308] width 1057 height 535
click at [779, 193] on p "Hi it's Michael Resnick, Service Director at Ourisman CDJR of Baltimore. Our re…" at bounding box center [951, 214] width 523 height 99
click at [700, 203] on p "Hi it's Michael Resnick, Service Director at Ourisman CDJR of Baltimore. Our re…" at bounding box center [951, 214] width 523 height 99
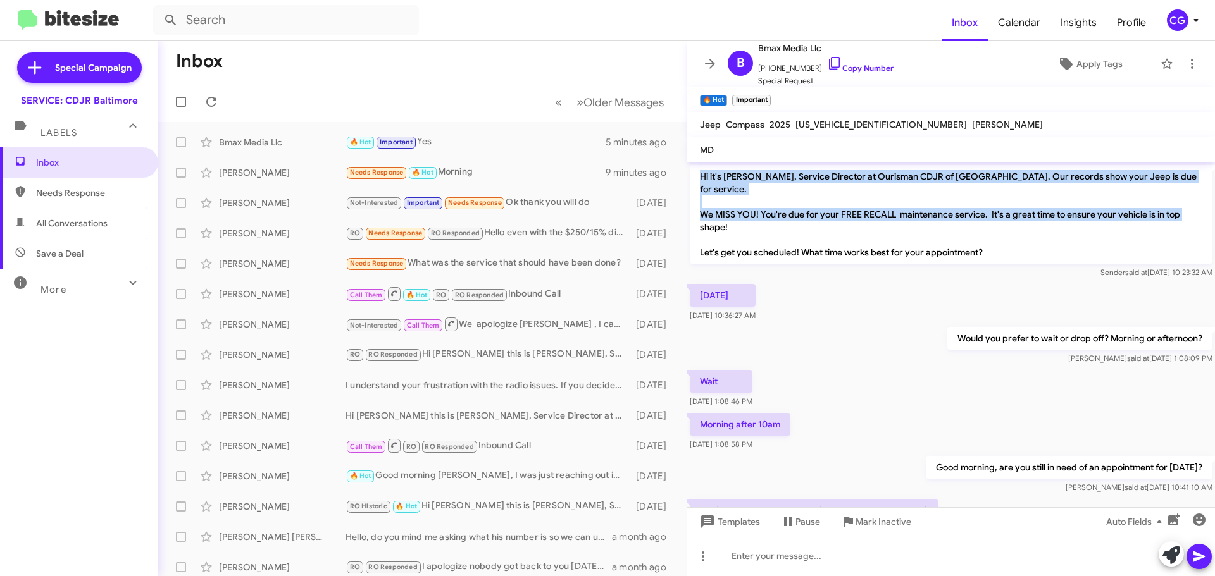
drag, startPoint x: 697, startPoint y: 175, endPoint x: 792, endPoint y: 213, distance: 103.0
click at [792, 213] on p "Hi it's Michael Resnick, Service Director at Ourisman CDJR of Baltimore. Our re…" at bounding box center [951, 214] width 523 height 99
copy p "Hi it's Michael Resnick, Service Director at Ourisman CDJR of Baltimore. Our re…"
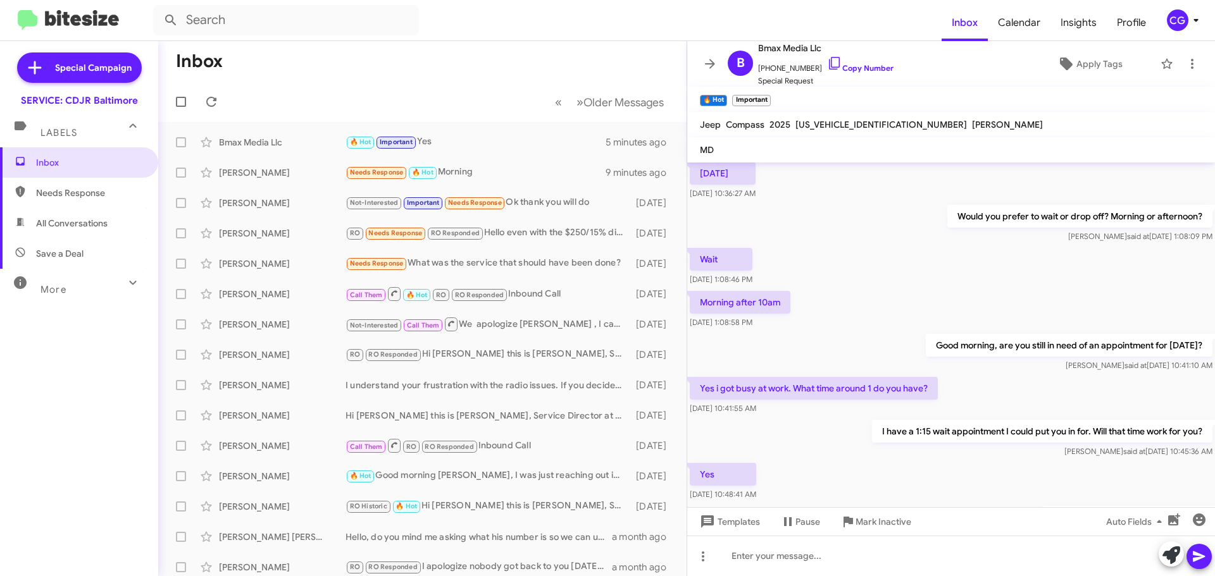
scroll to position [180, 0]
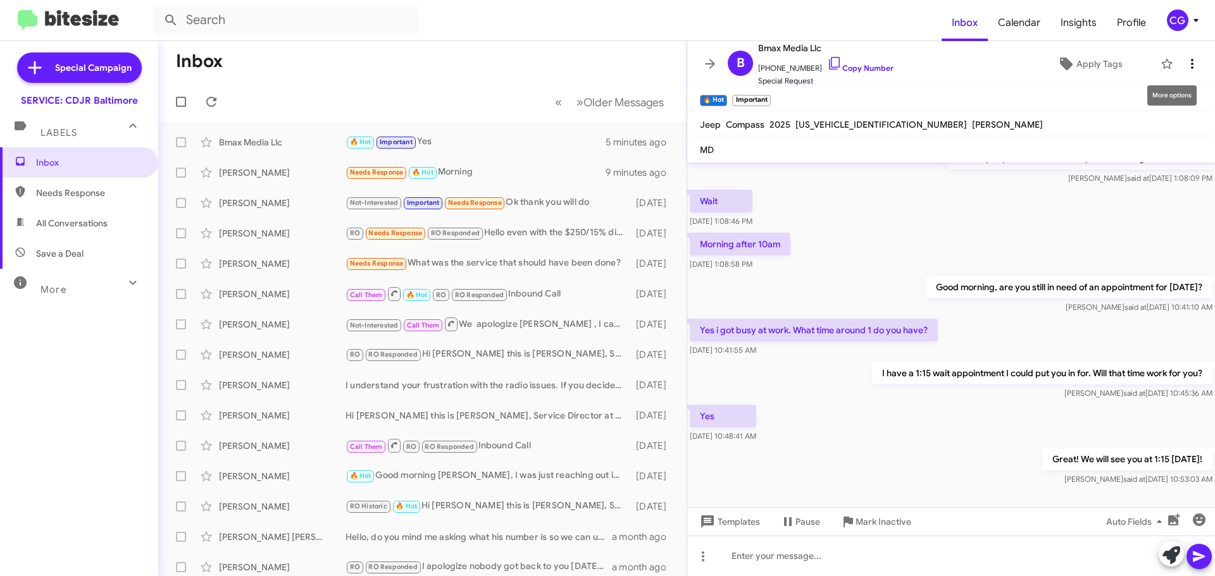
click at [1188, 65] on icon at bounding box center [1191, 63] width 15 height 15
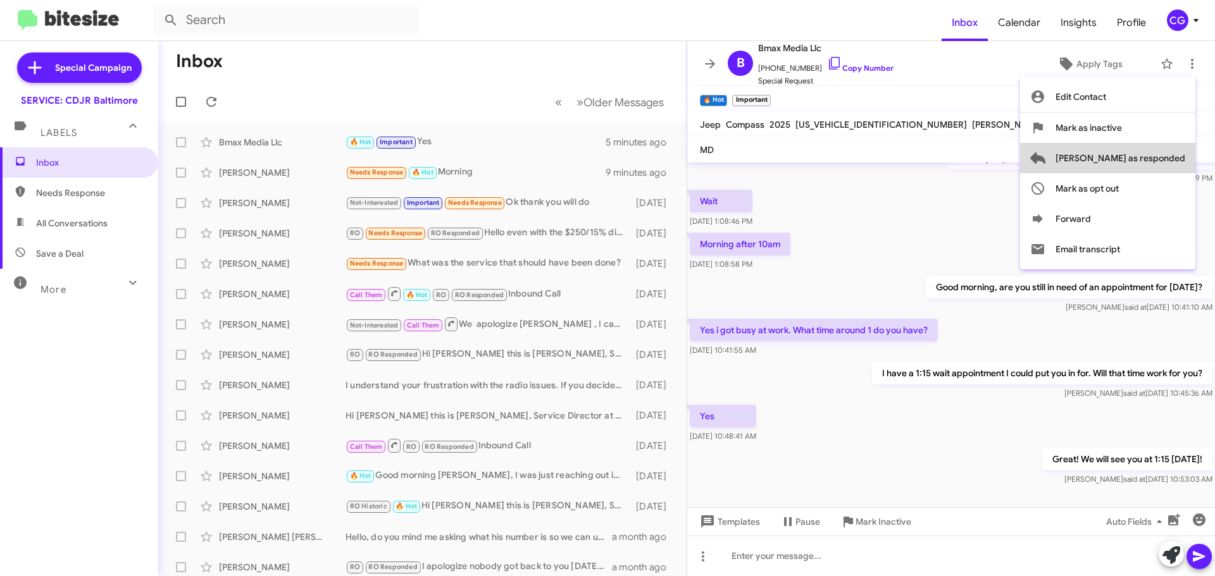
click at [1186, 156] on button "[PERSON_NAME] as responded" at bounding box center [1107, 158] width 175 height 30
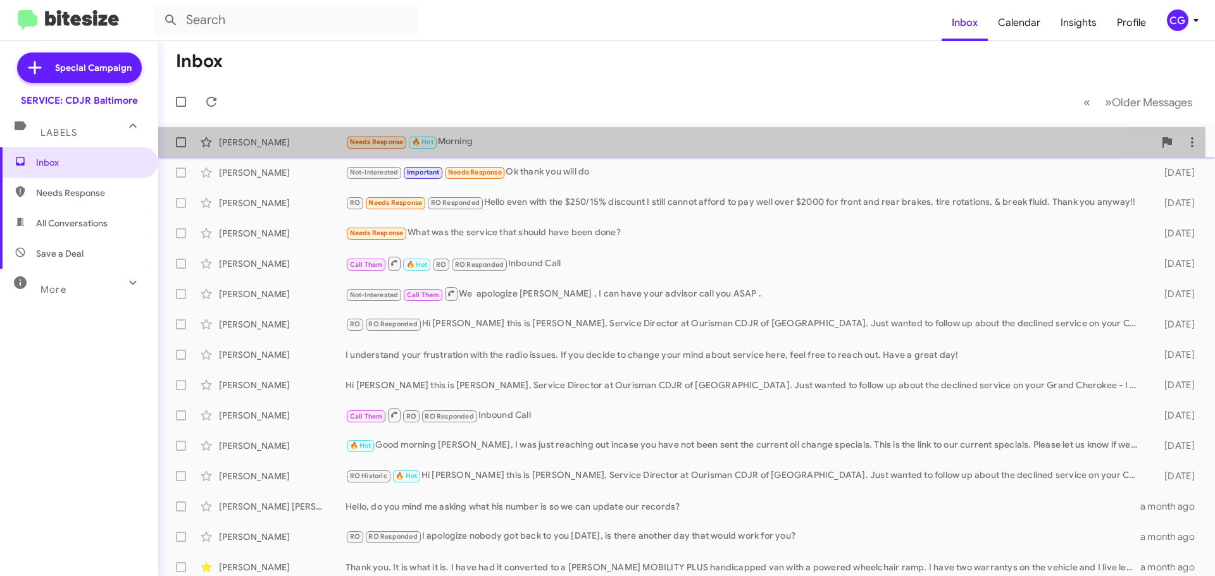
click at [523, 144] on div "Needs Response 🔥 Hot Morning" at bounding box center [749, 142] width 809 height 15
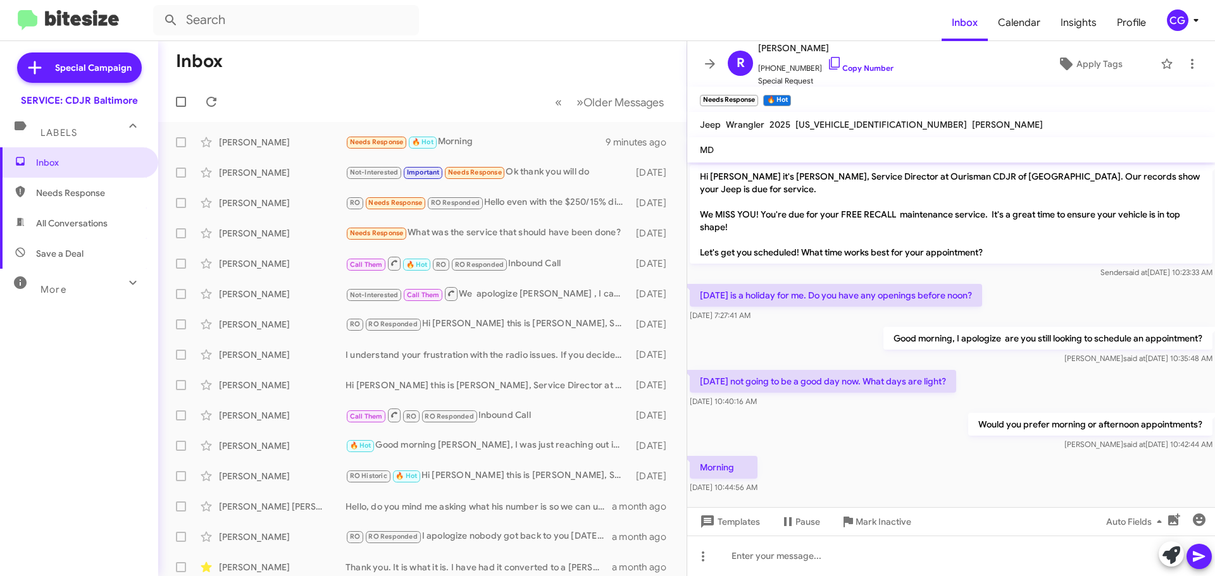
click at [833, 122] on mat-toolbar "Jeep Wrangler 2025 1C4PJXAG7SW501693 MITCHELL" at bounding box center [951, 124] width 528 height 25
click at [834, 124] on span "1C4PJXAG7SW501693" at bounding box center [880, 124] width 171 height 11
click at [835, 124] on span "1C4PJXAG7SW501693" at bounding box center [880, 124] width 171 height 11
copy span "1C4PJXAG7SW501693"
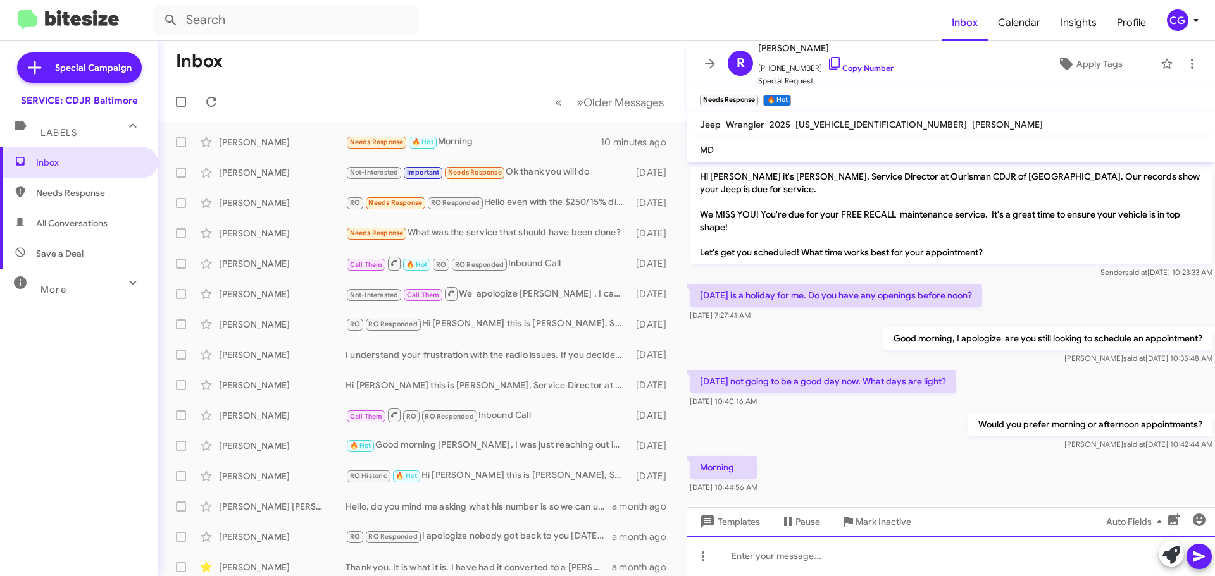
click at [882, 550] on div at bounding box center [951, 556] width 528 height 40
click at [975, 562] on div "Would you like to wait or drop off the vehicle?" at bounding box center [951, 556] width 528 height 40
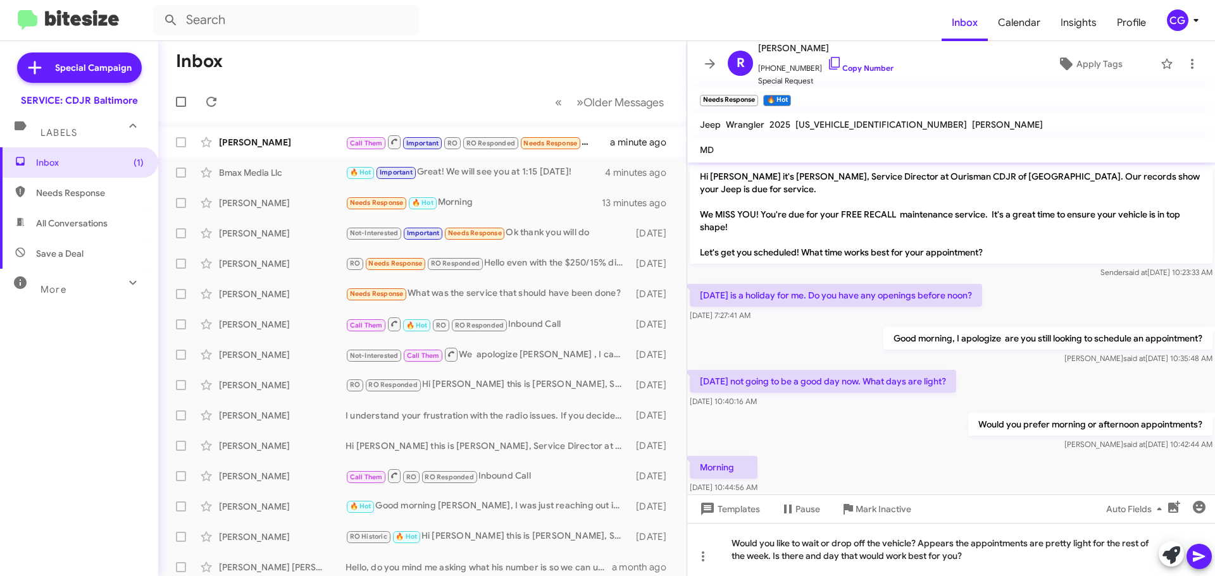
click at [1210, 552] on button at bounding box center [1198, 556] width 25 height 25
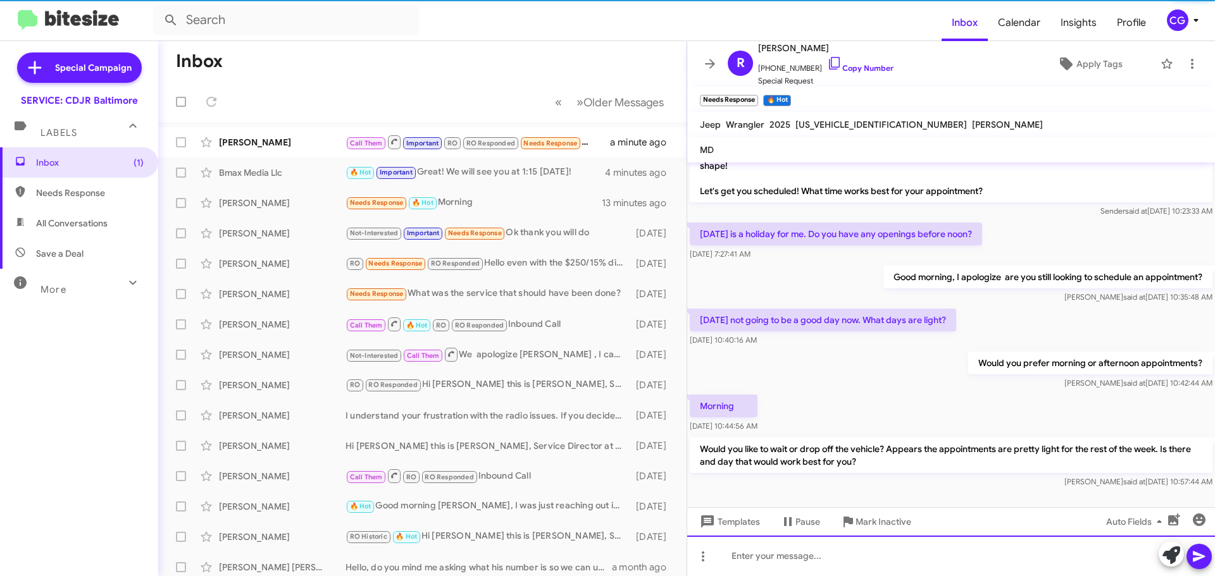
scroll to position [67, 0]
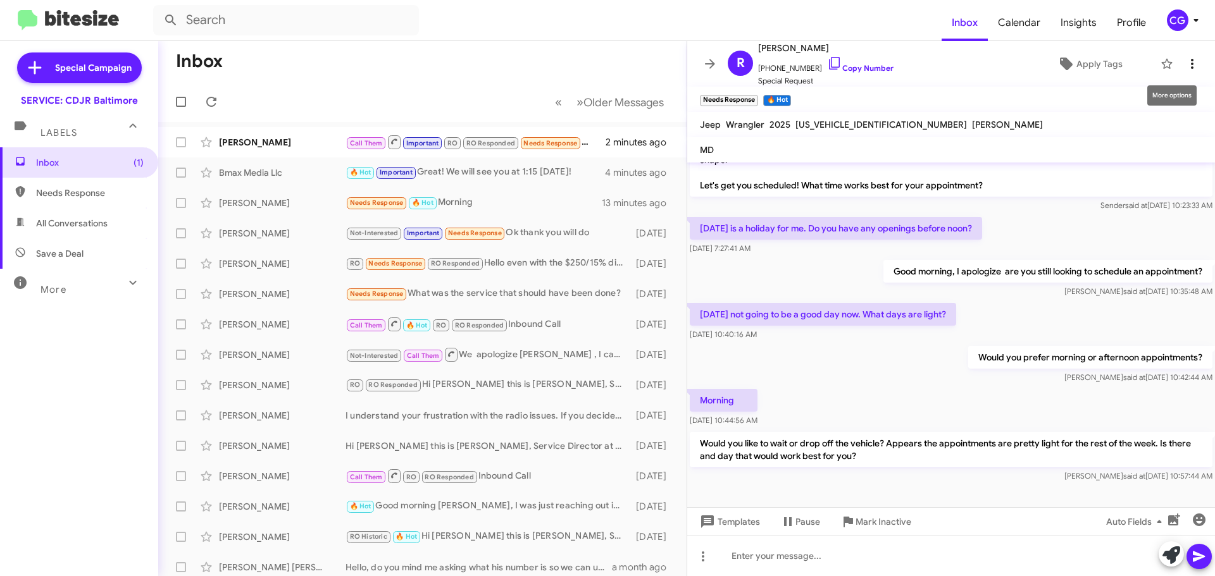
click at [1184, 70] on icon at bounding box center [1191, 63] width 15 height 15
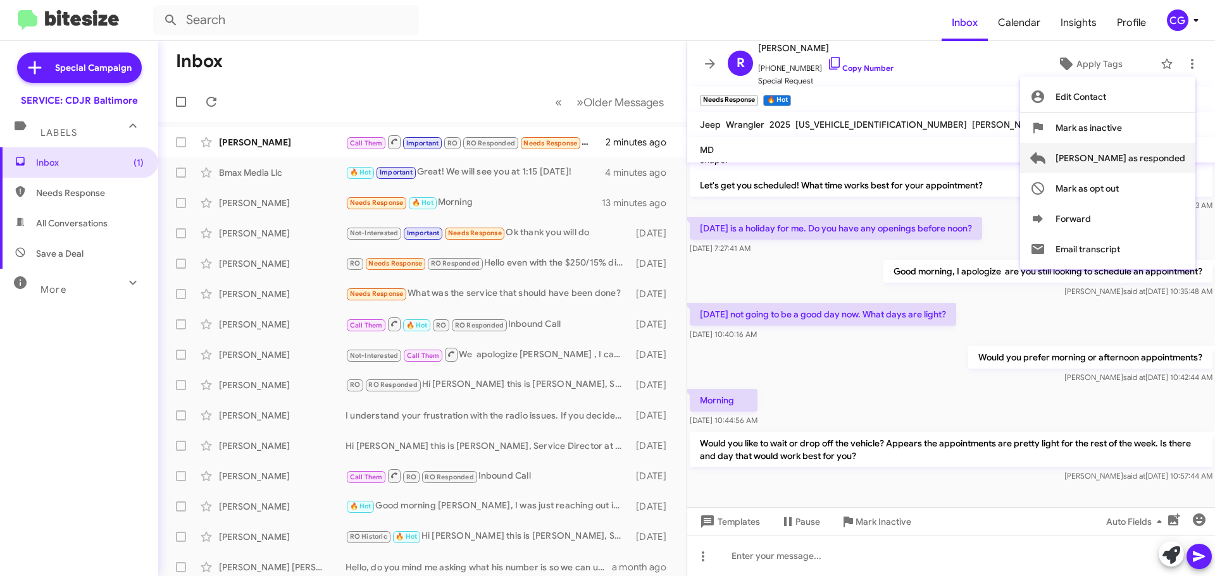
click at [1184, 156] on span "[PERSON_NAME] as responded" at bounding box center [1120, 158] width 130 height 30
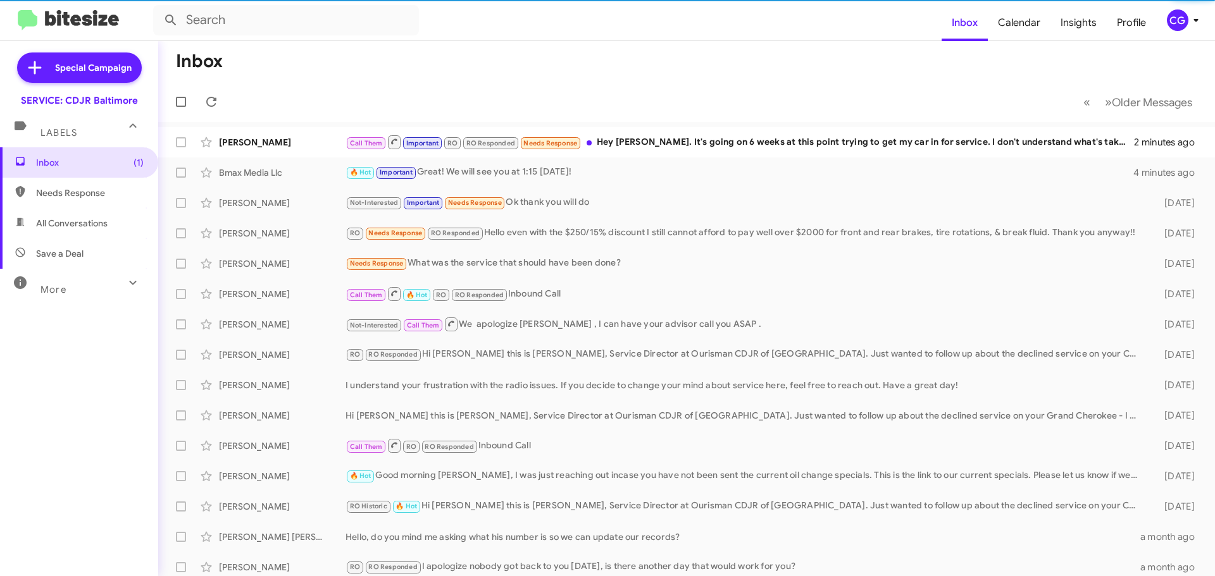
click at [630, 126] on mat-action-list "Gwen Allender Call Them Important RO RO Responded Needs Response Hey Michael Gw…" at bounding box center [686, 413] width 1057 height 582
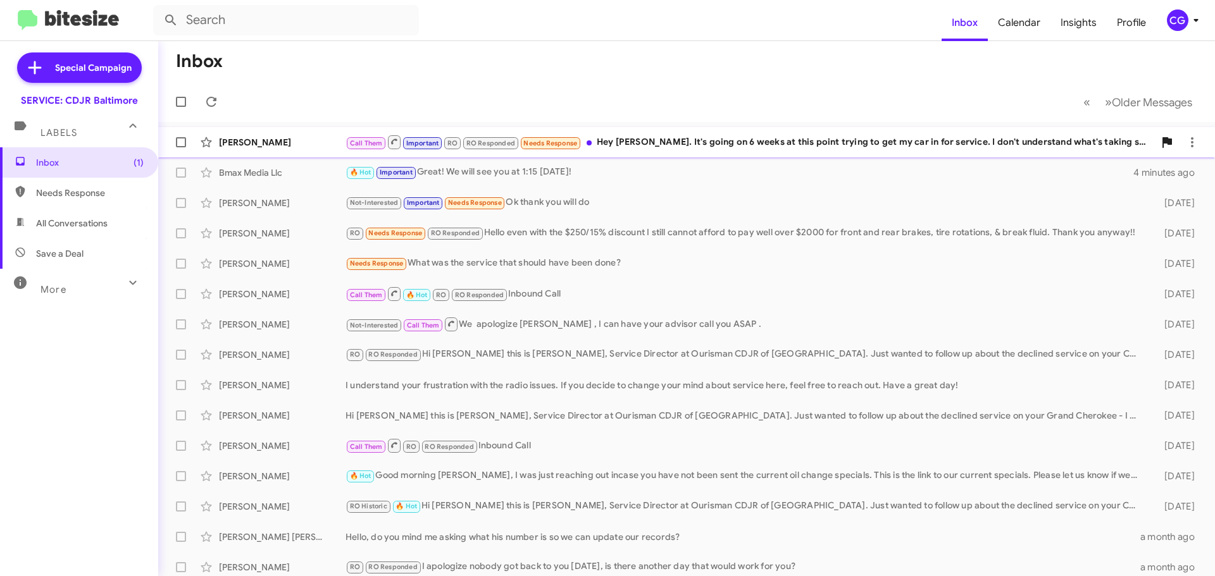
click at [641, 138] on div "Call Them Important RO RO Responded Needs Response Hey Michael Gwen Allender. I…" at bounding box center [749, 142] width 809 height 16
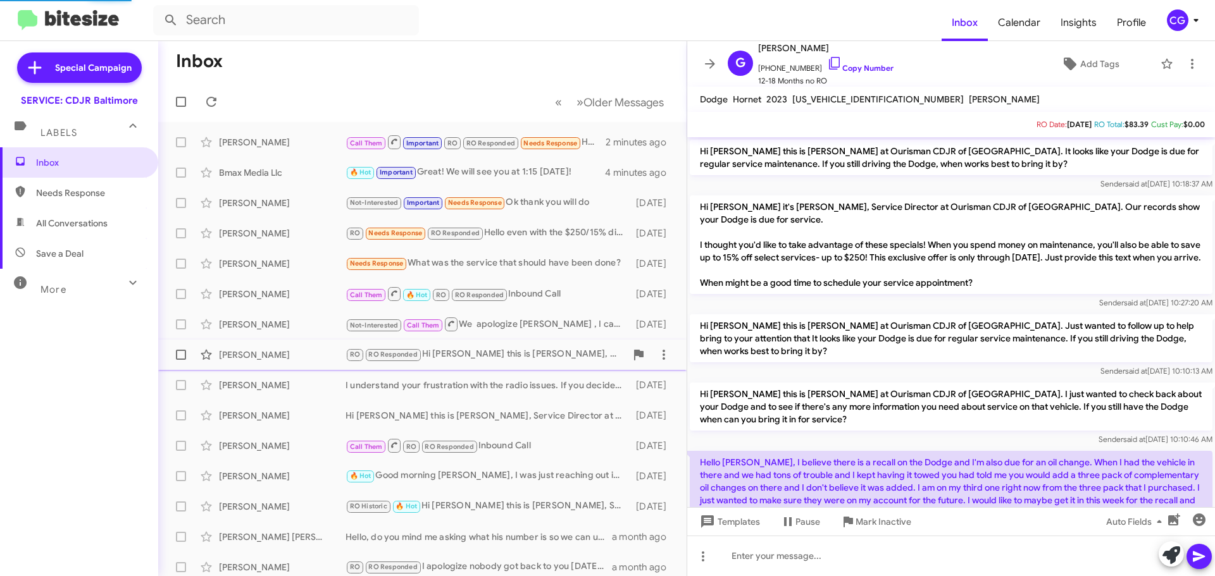
scroll to position [849, 0]
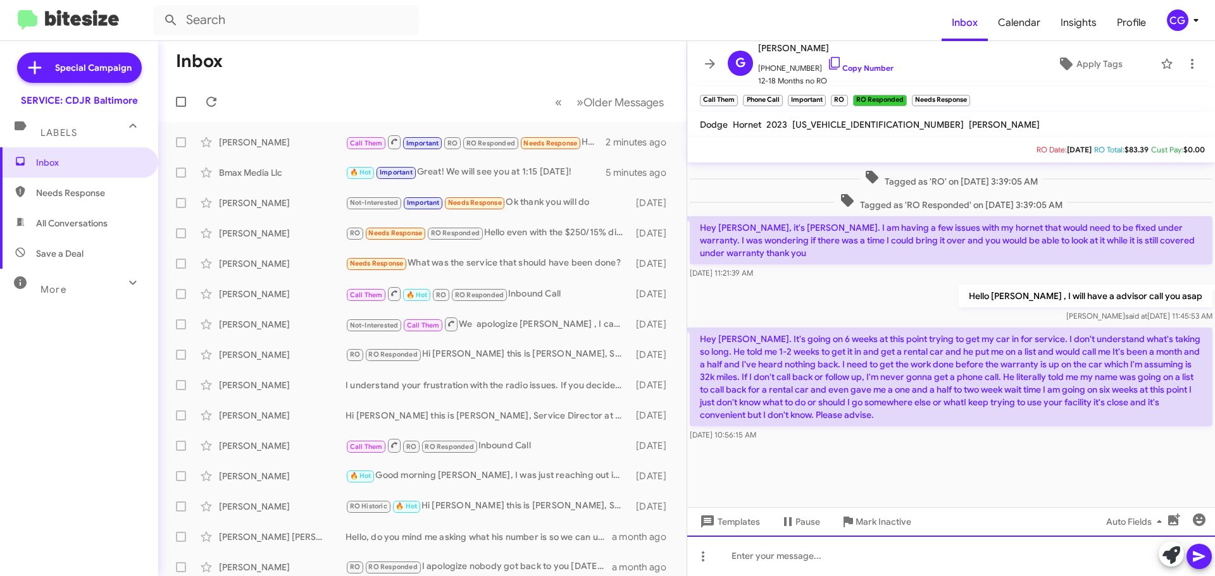
click at [819, 567] on div at bounding box center [951, 556] width 528 height 40
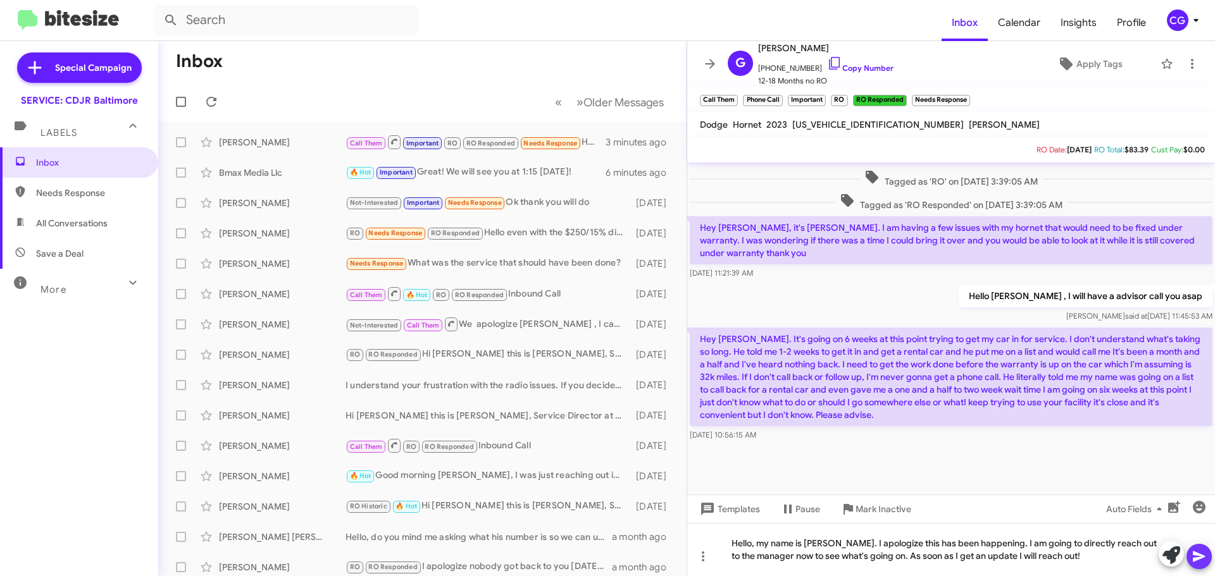
click at [1199, 554] on icon at bounding box center [1199, 557] width 12 height 11
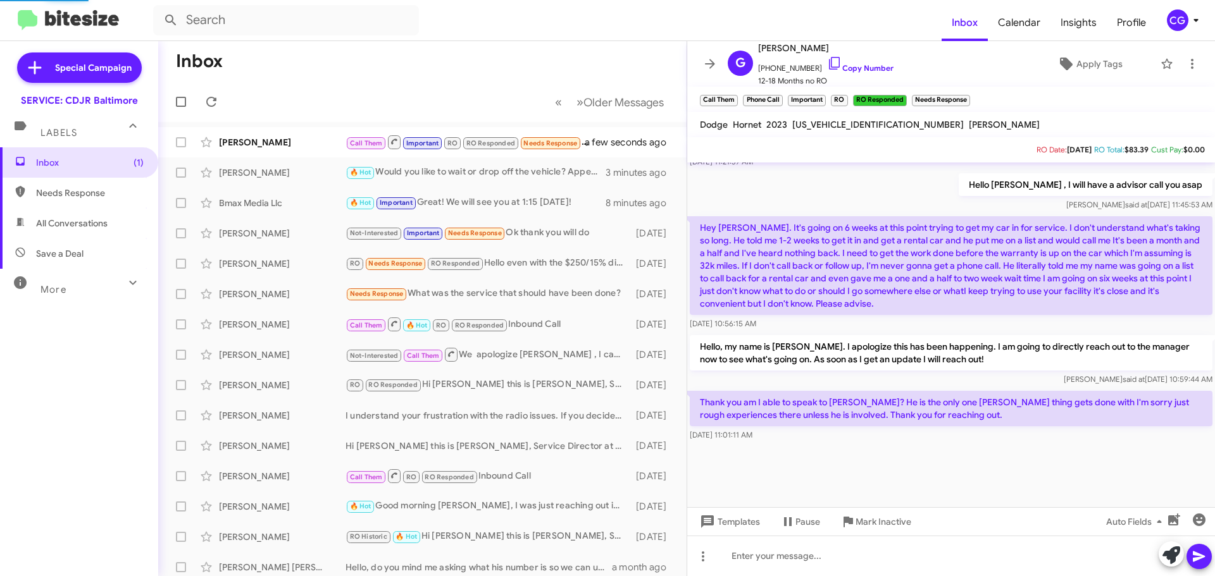
scroll to position [798, 0]
click at [785, 41] on span "Gwen Allender" at bounding box center [825, 47] width 135 height 15
click at [785, 42] on span "Gwen Allender" at bounding box center [825, 47] width 135 height 15
click at [785, 44] on span "Gwen Allender" at bounding box center [825, 47] width 135 height 15
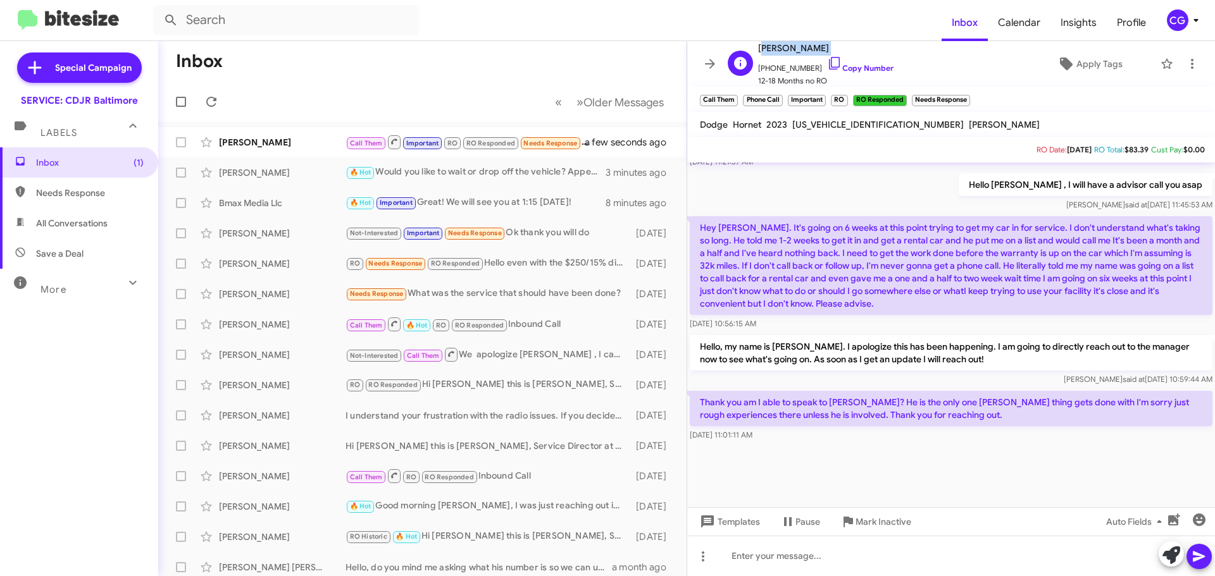
copy span "Gwen Allender"
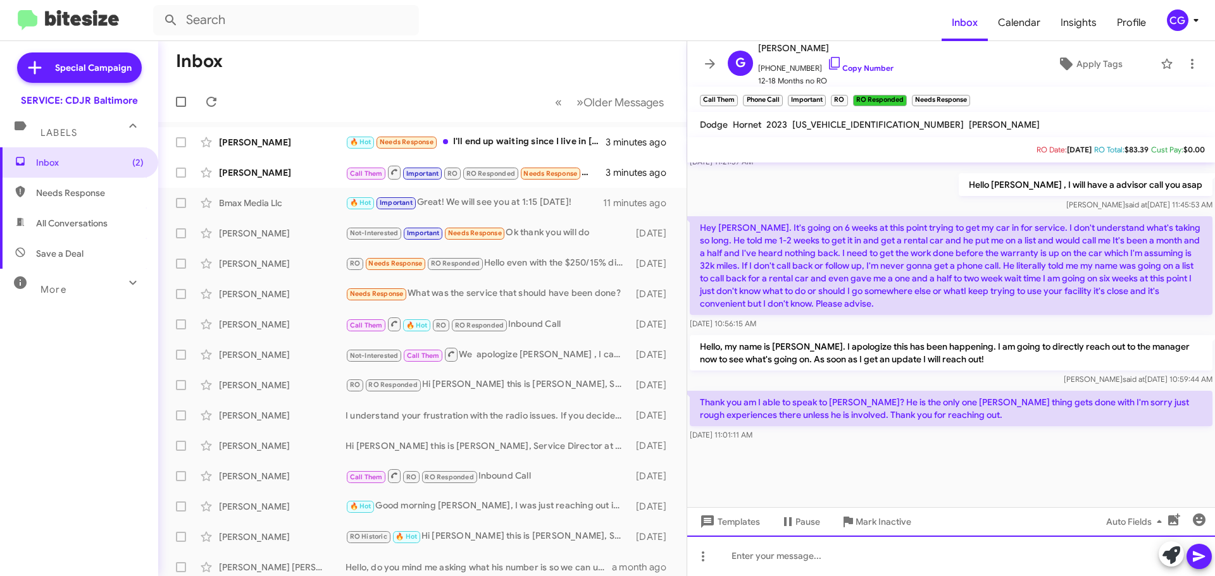
click at [786, 550] on div at bounding box center [951, 556] width 528 height 40
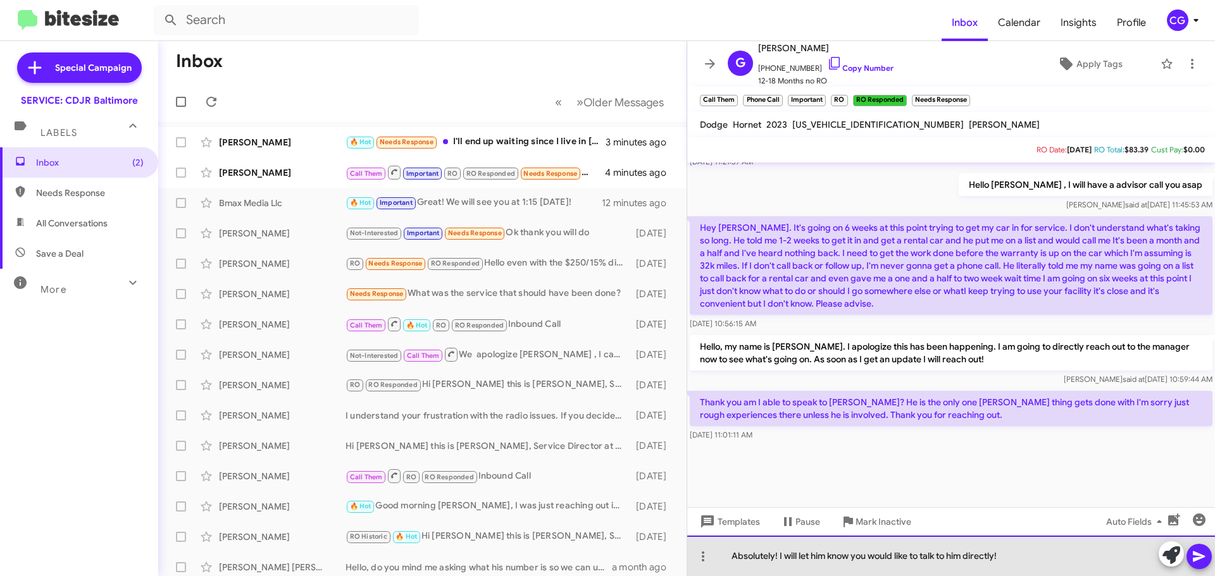
click at [1038, 558] on div "Absolutely! I will let him know you would like to talk to him directly!" at bounding box center [951, 556] width 528 height 40
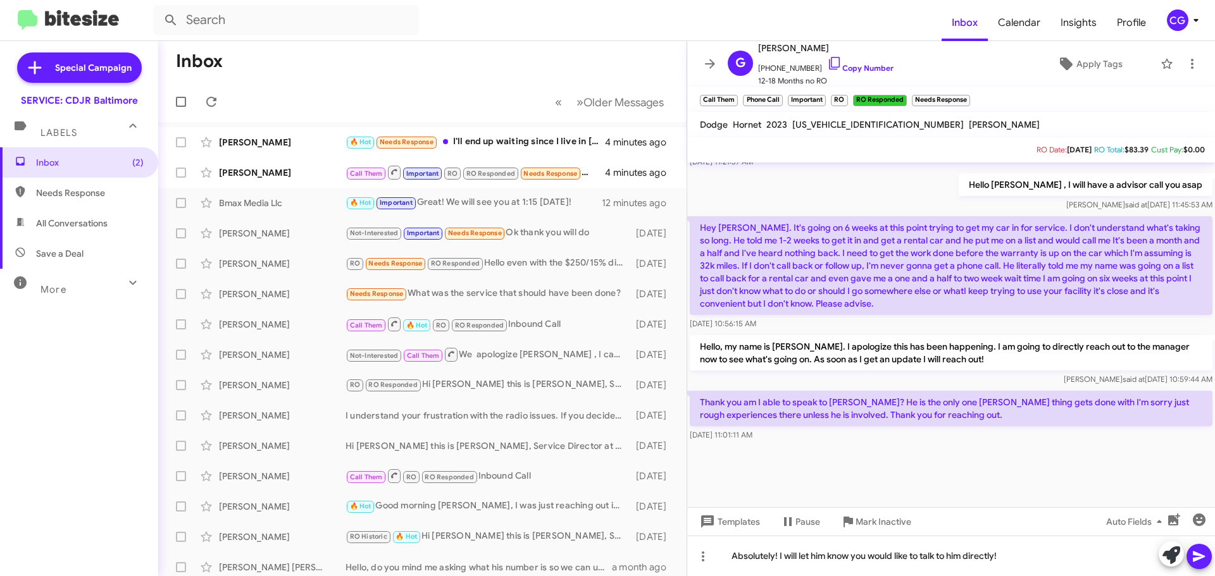
click at [1196, 549] on icon at bounding box center [1198, 556] width 15 height 15
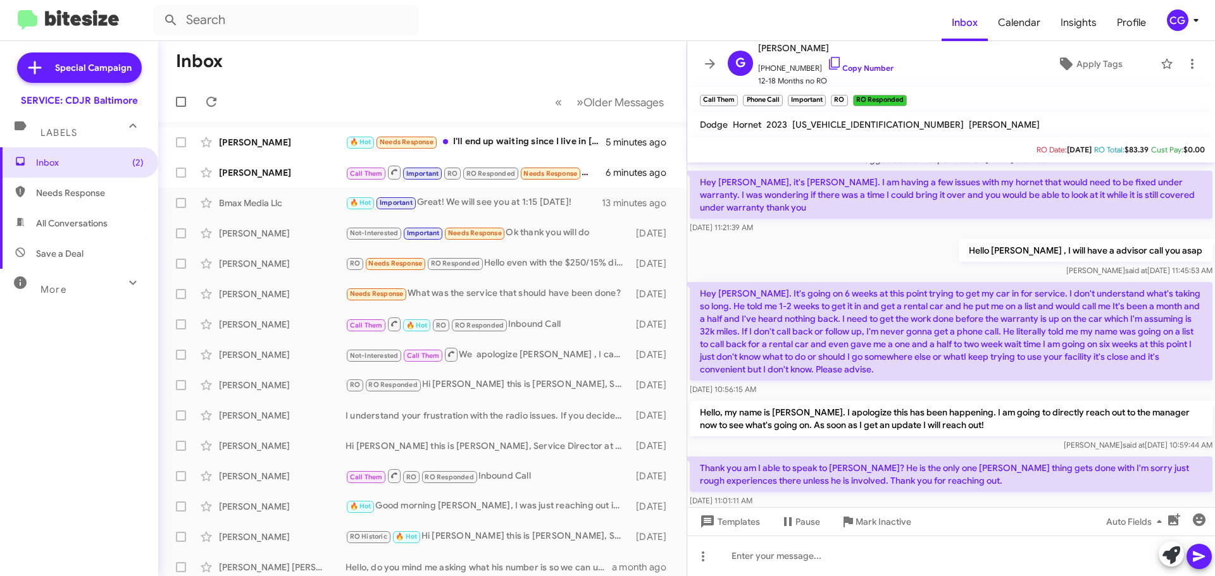
scroll to position [1207, 0]
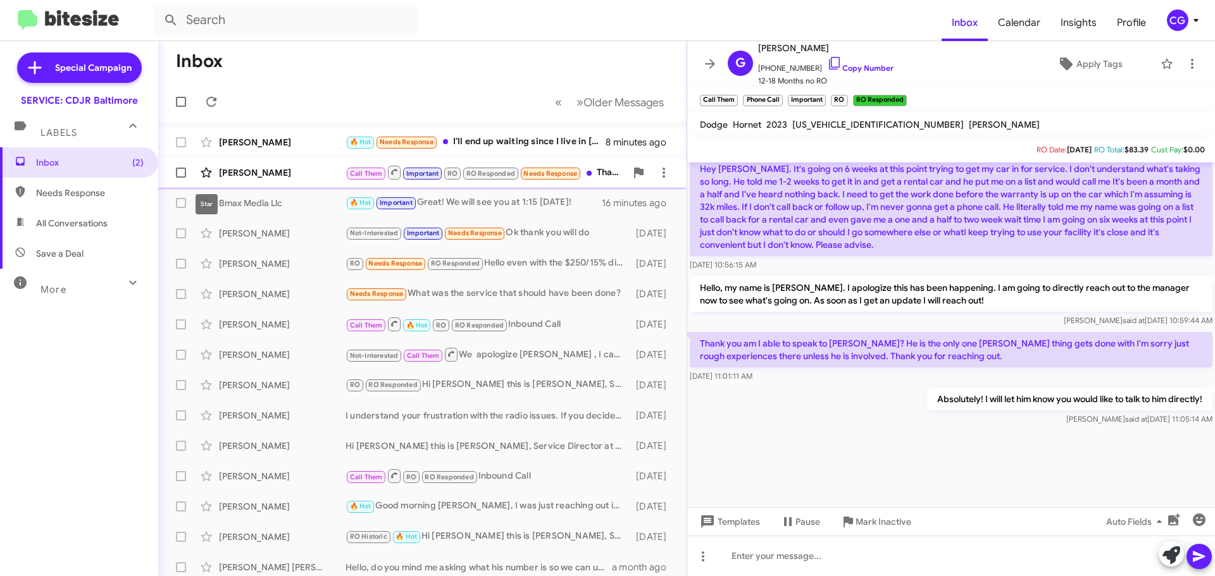
click at [212, 172] on icon at bounding box center [206, 172] width 15 height 15
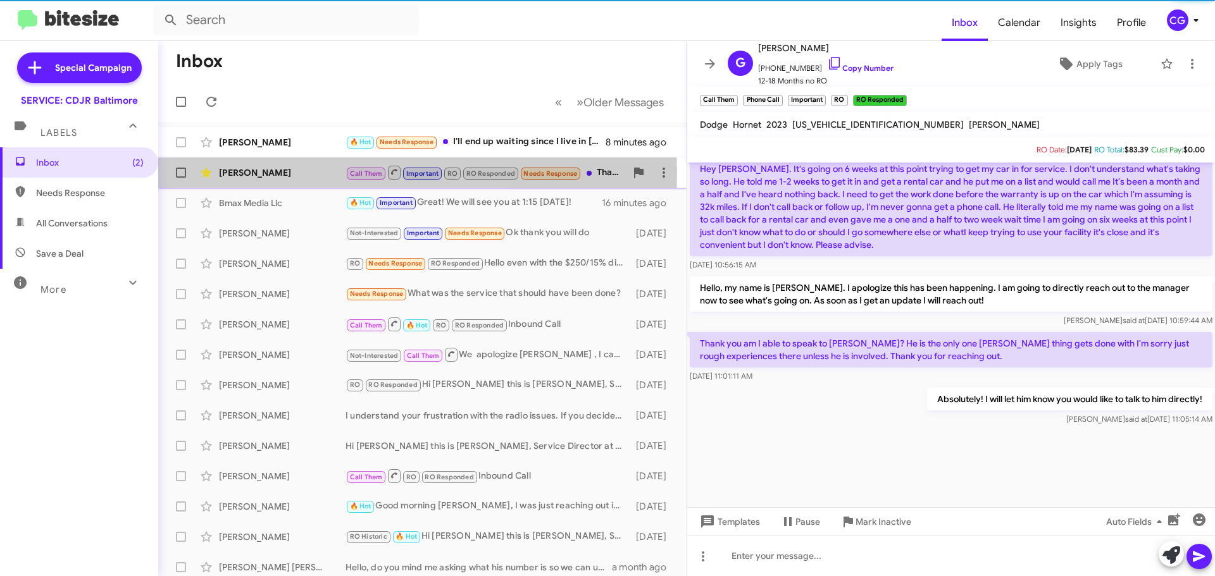
click at [273, 173] on div "Gwen Allender" at bounding box center [282, 172] width 127 height 13
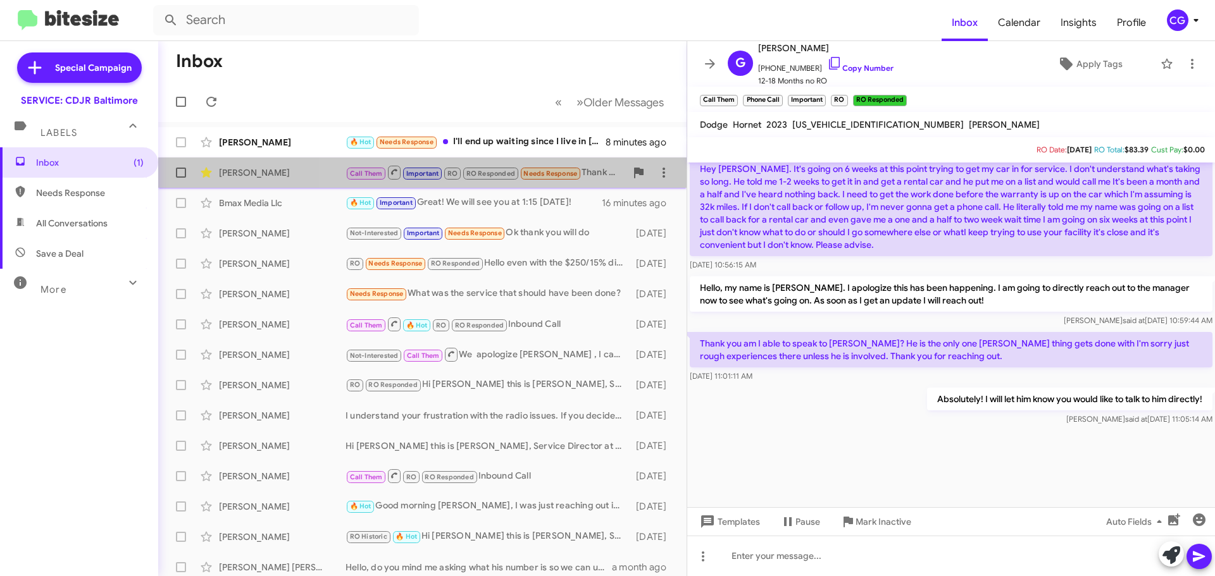
click at [437, 173] on span "Important" at bounding box center [422, 174] width 33 height 8
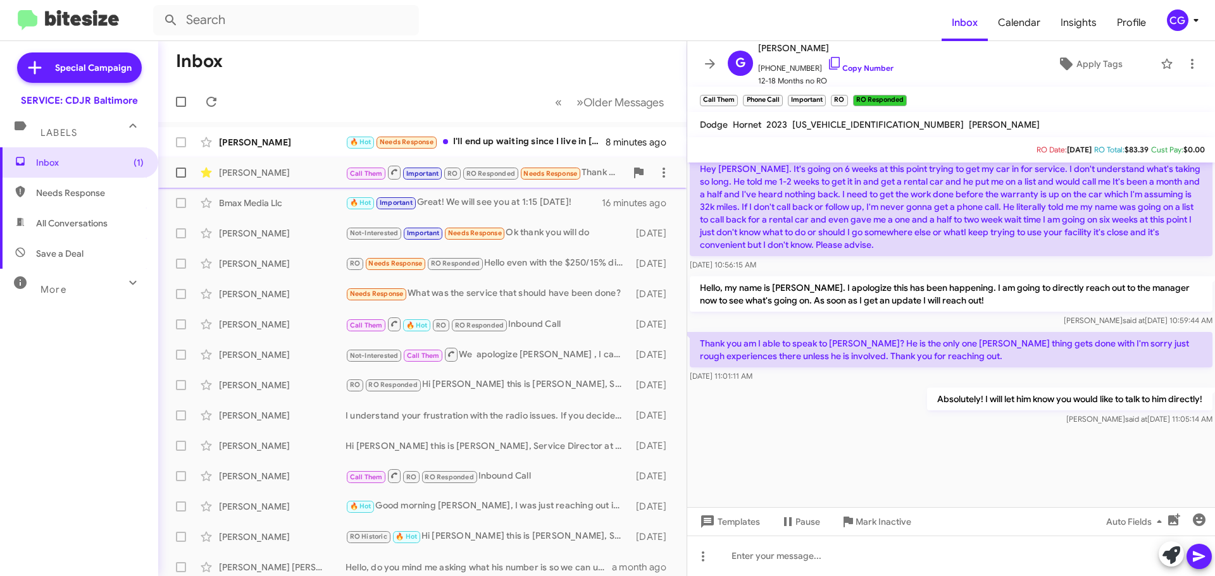
click at [438, 174] on span "Important" at bounding box center [422, 174] width 33 height 8
click at [439, 123] on mat-action-list "Richard Garrison 🔥 Hot Needs Response I'll end up waiting since I live in South…" at bounding box center [422, 428] width 528 height 612
click at [459, 139] on div "🔥 Hot Needs Response I'll end up waiting since I live in Southern MD. It's abou…" at bounding box center [485, 142] width 280 height 15
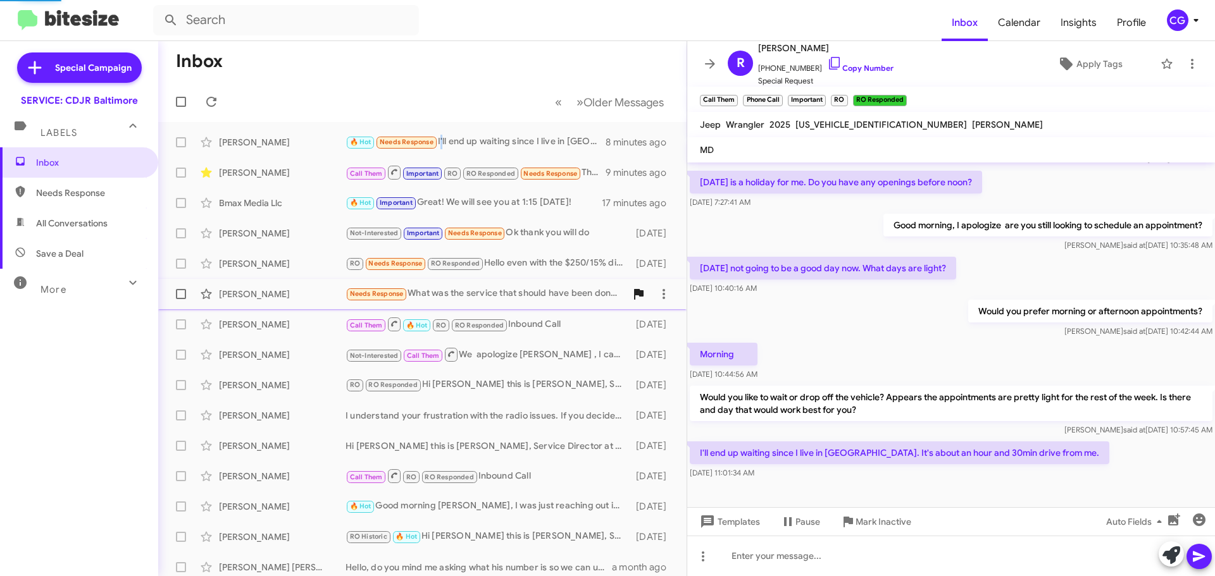
scroll to position [113, 0]
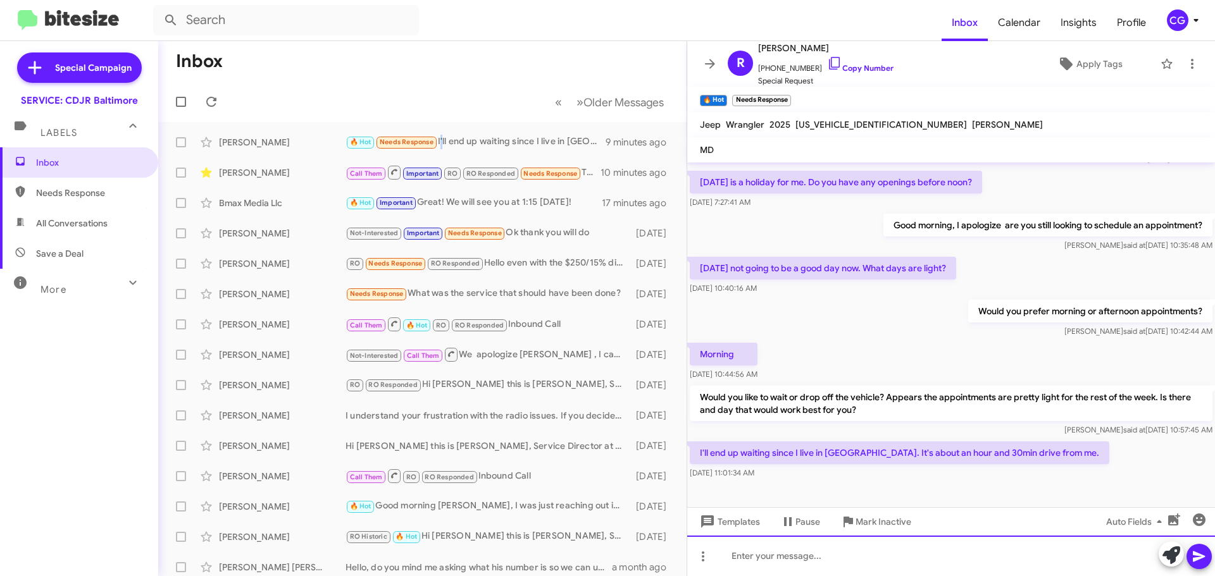
drag, startPoint x: 1062, startPoint y: 552, endPoint x: 1060, endPoint y: 563, distance: 10.9
click at [1063, 553] on div at bounding box center [951, 556] width 528 height 40
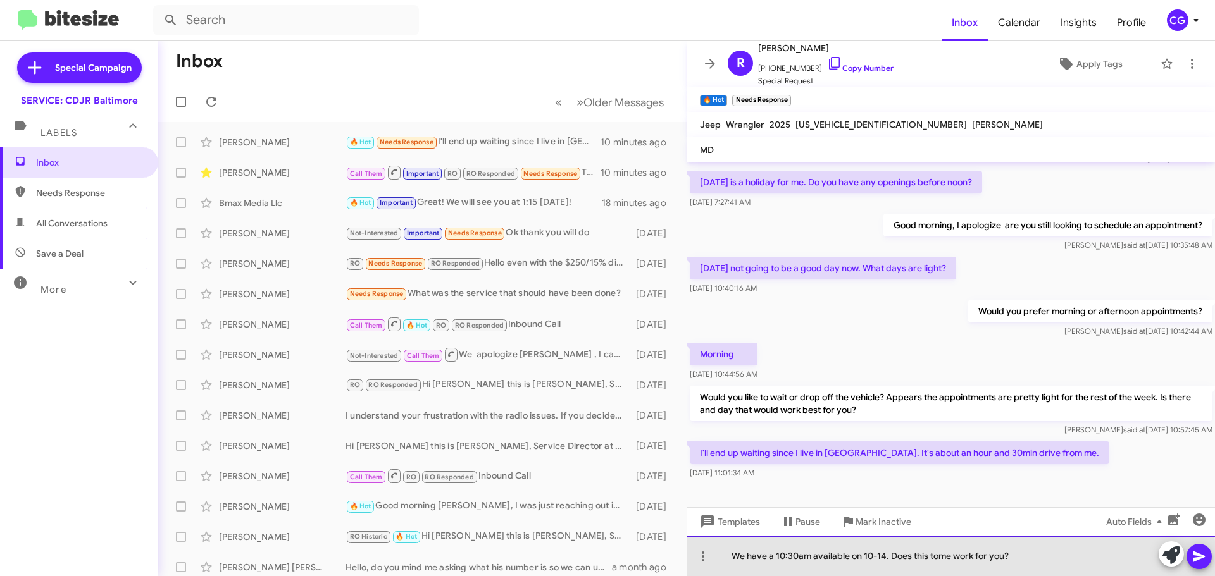
click at [940, 559] on div "We have a 10:30am available on 10-14. Does this tome work for you?" at bounding box center [951, 556] width 528 height 40
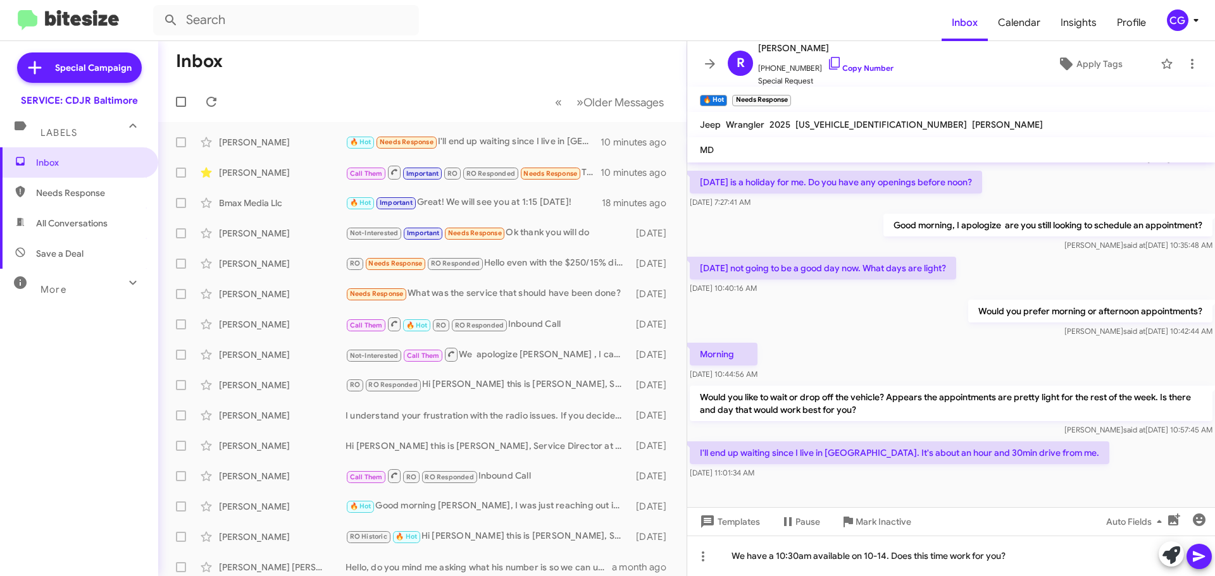
click at [1195, 556] on icon at bounding box center [1198, 556] width 15 height 15
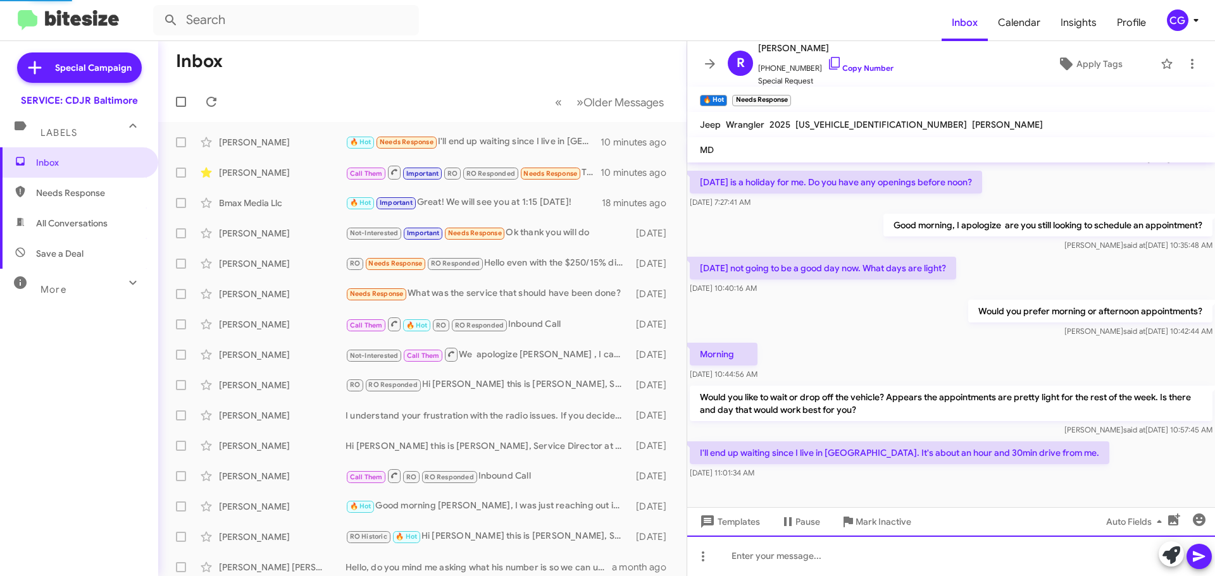
scroll to position [0, 0]
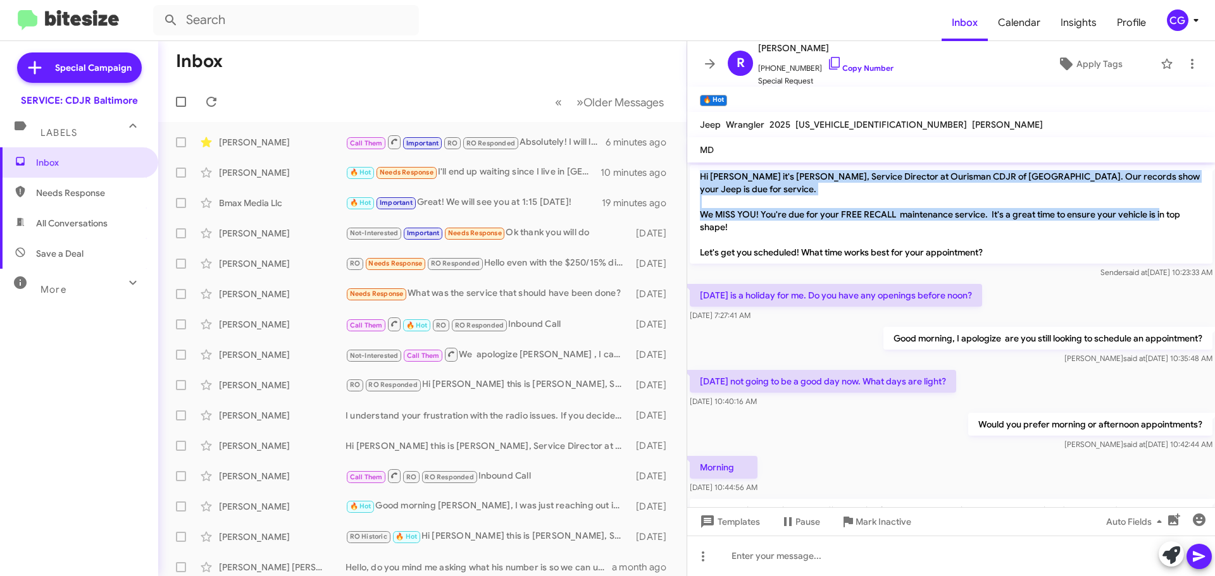
drag, startPoint x: 698, startPoint y: 176, endPoint x: 724, endPoint y: 220, distance: 50.8
click at [728, 229] on p "Hi Richard it's Michael Resnick, Service Director at Ourisman CDJR of Baltimore…" at bounding box center [951, 214] width 523 height 99
copy p "Hi Richard it's Michael Resnick, Service Director at Ourisman CDJR of Baltimore…"
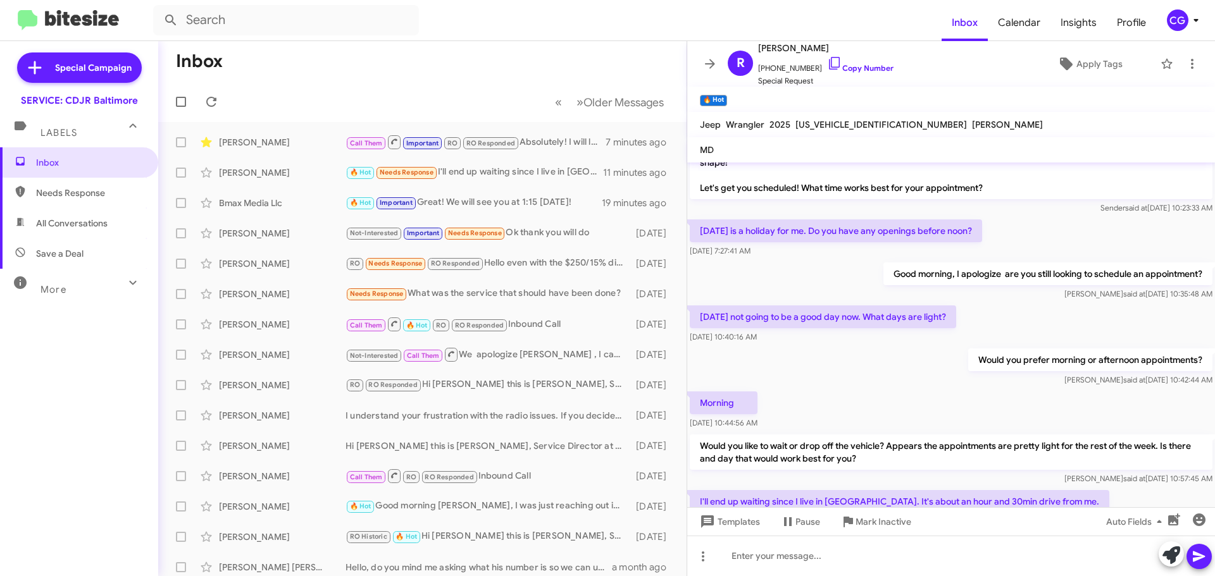
scroll to position [159, 0]
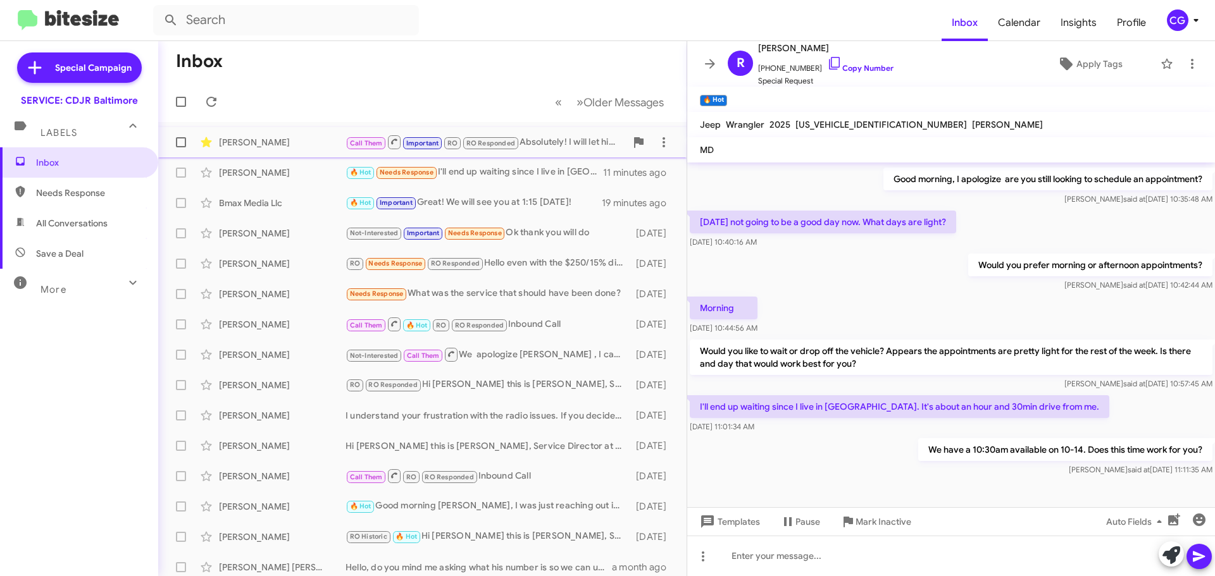
click at [528, 142] on div "Call Them Important RO RO Responded Absolutely! I will let him know you would l…" at bounding box center [485, 142] width 280 height 16
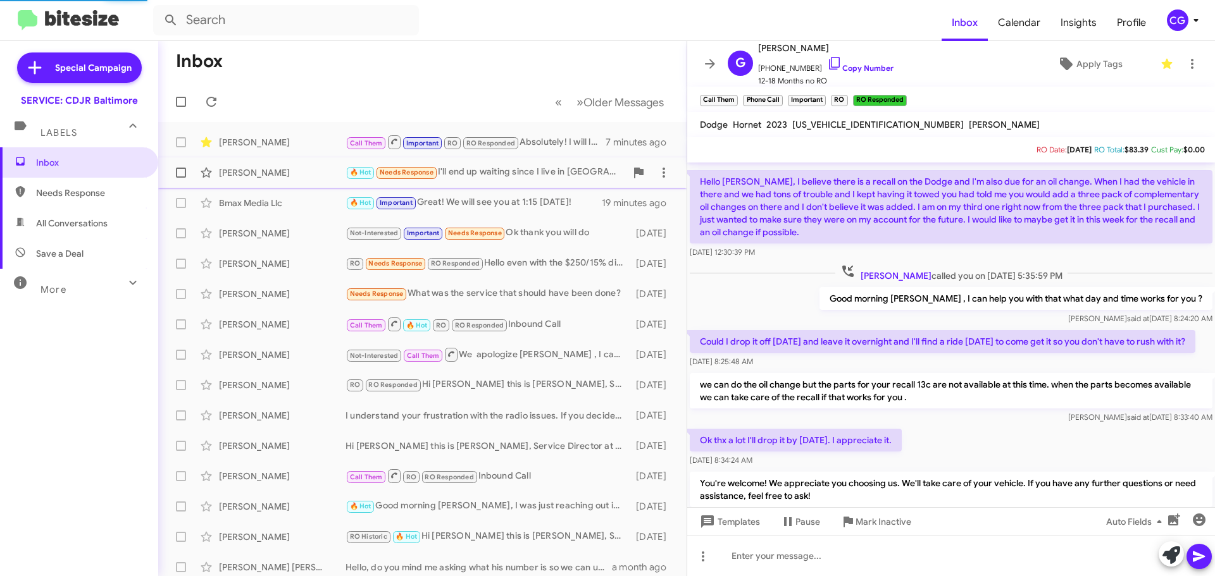
click at [533, 166] on div "🔥 Hot Needs Response I'll end up waiting since I live in Southern MD. It's abou…" at bounding box center [485, 172] width 280 height 15
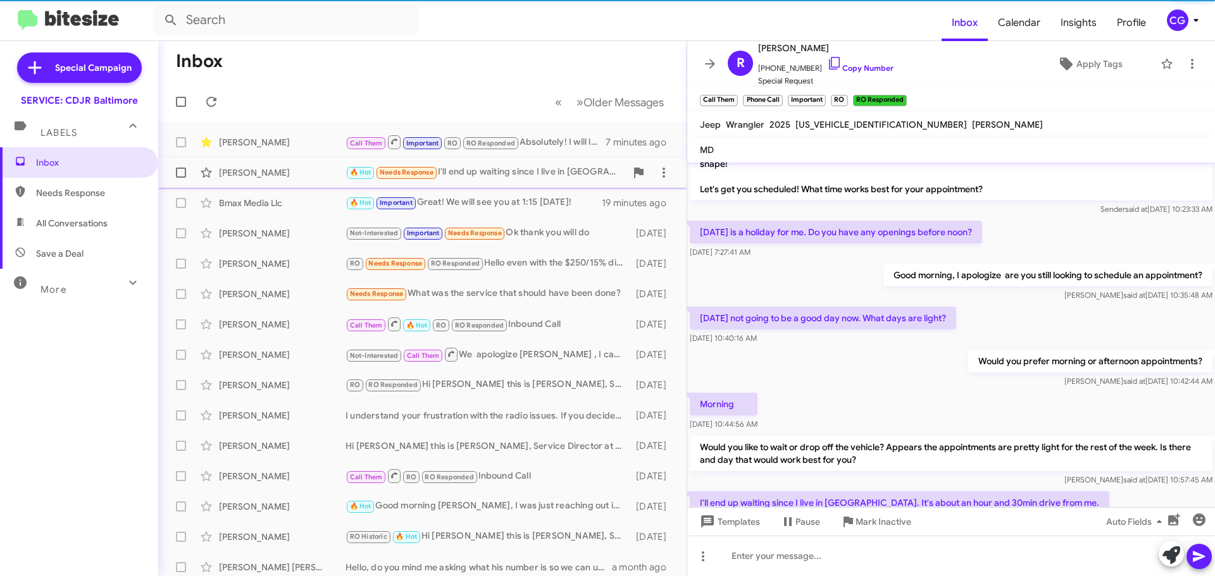
scroll to position [159, 0]
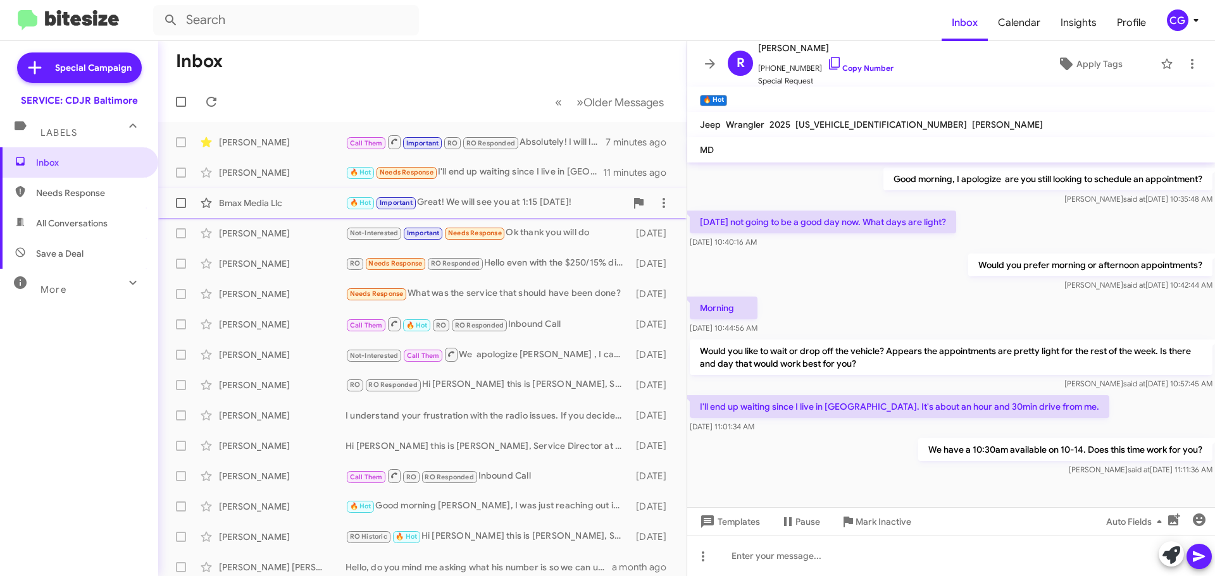
click at [494, 216] on span "Bmax Media Llc 🔥 Hot Important Great! We will see you at 1:15 today! 19 minutes…" at bounding box center [422, 203] width 528 height 30
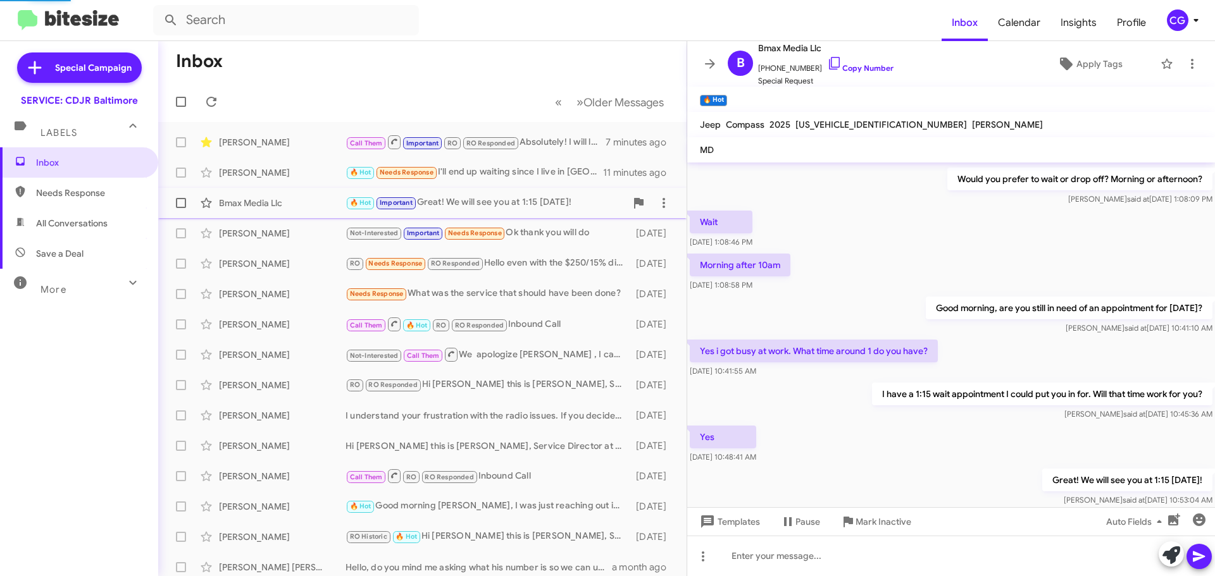
scroll to position [180, 0]
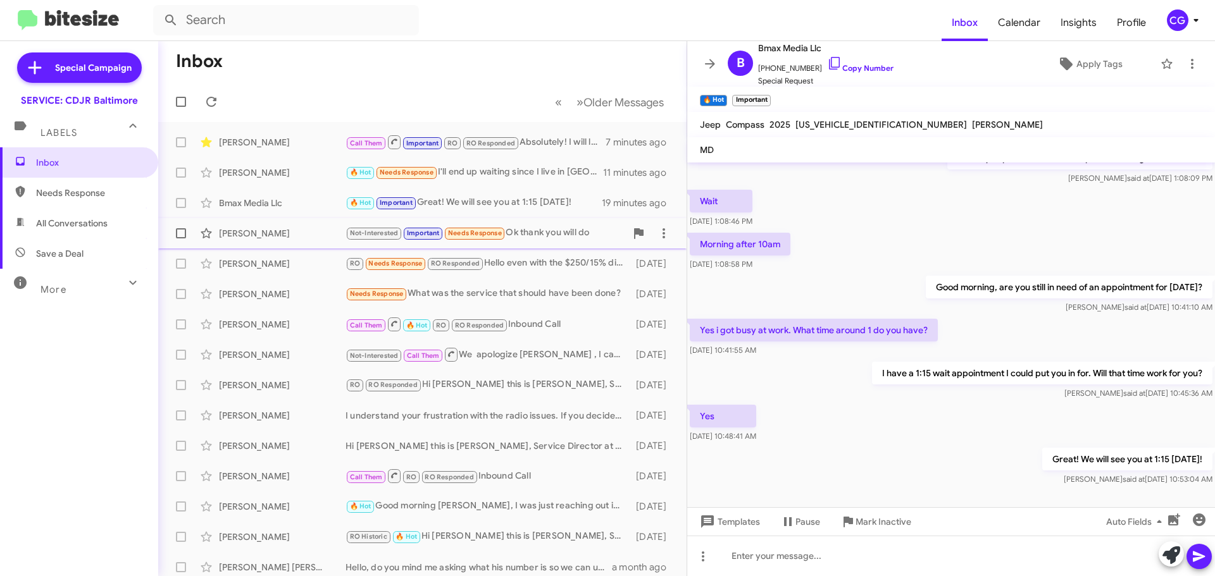
click at [578, 220] on span "Alexzandria Willis Not-Interested Important Needs Response Ok thank you will do…" at bounding box center [422, 233] width 528 height 30
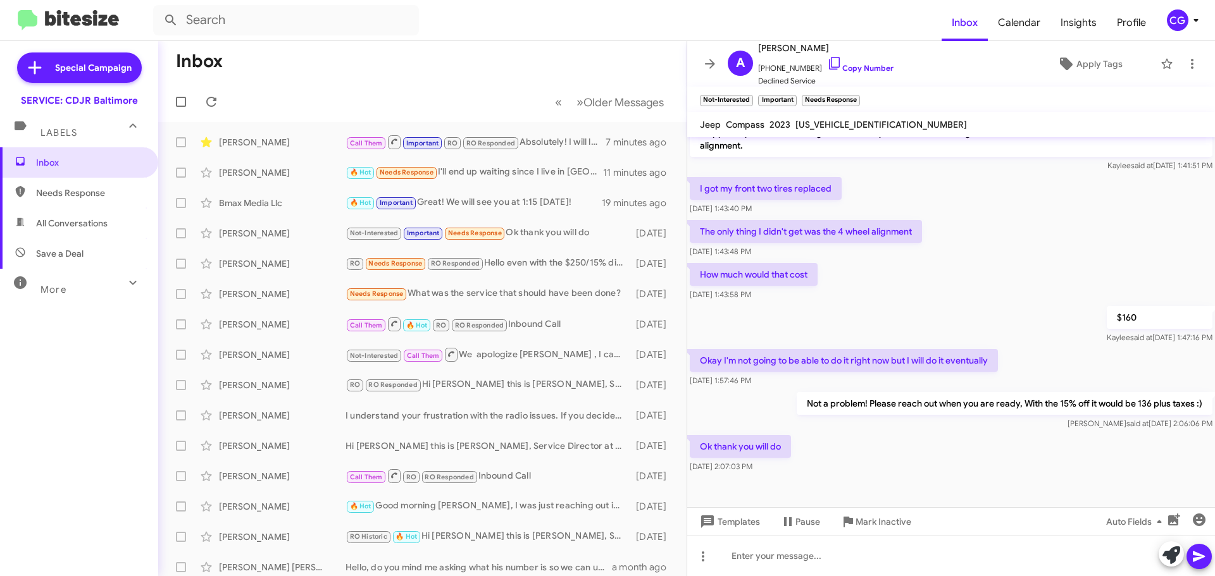
scroll to position [220, 0]
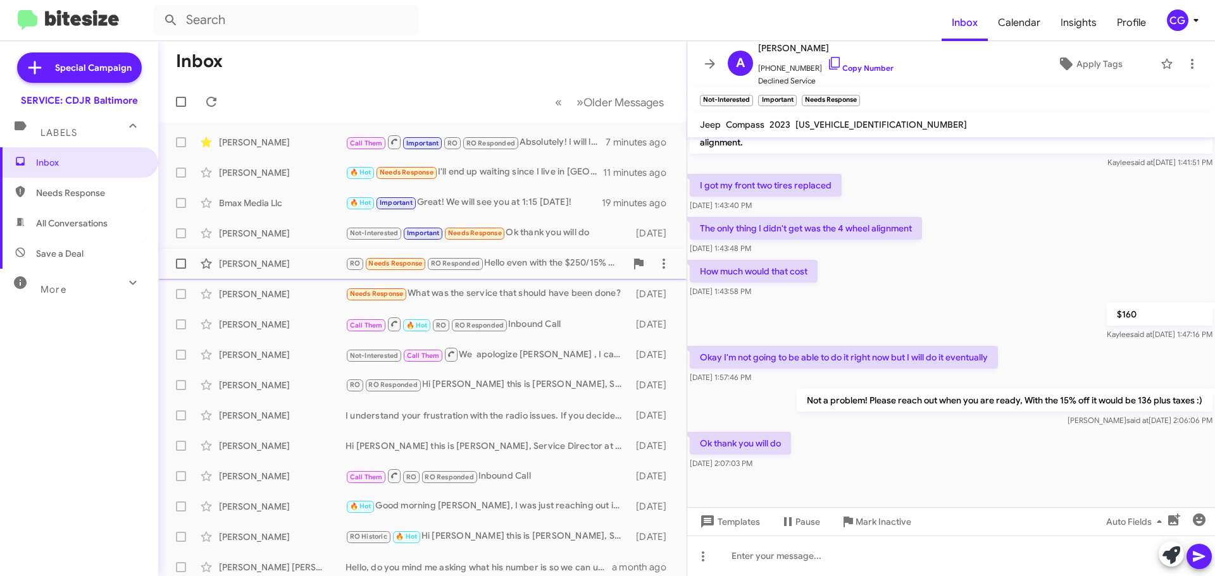
click at [530, 276] on div "Rhonda Friedman RO Needs Response RO Responded Hello even with the $250/15% dis…" at bounding box center [422, 263] width 508 height 25
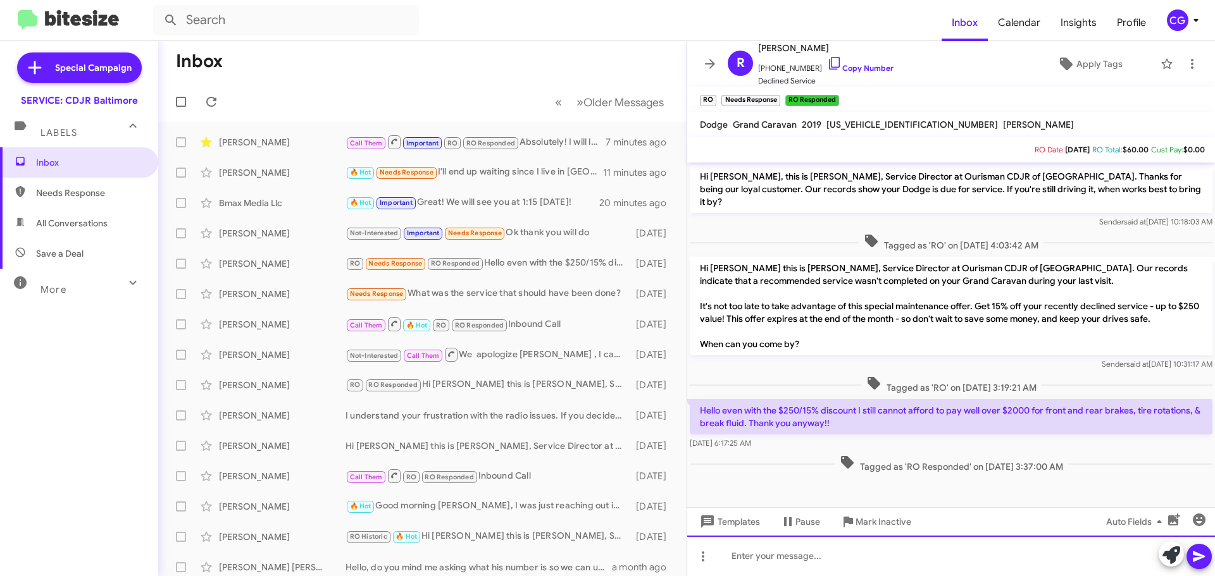
click at [929, 561] on div at bounding box center [951, 556] width 528 height 40
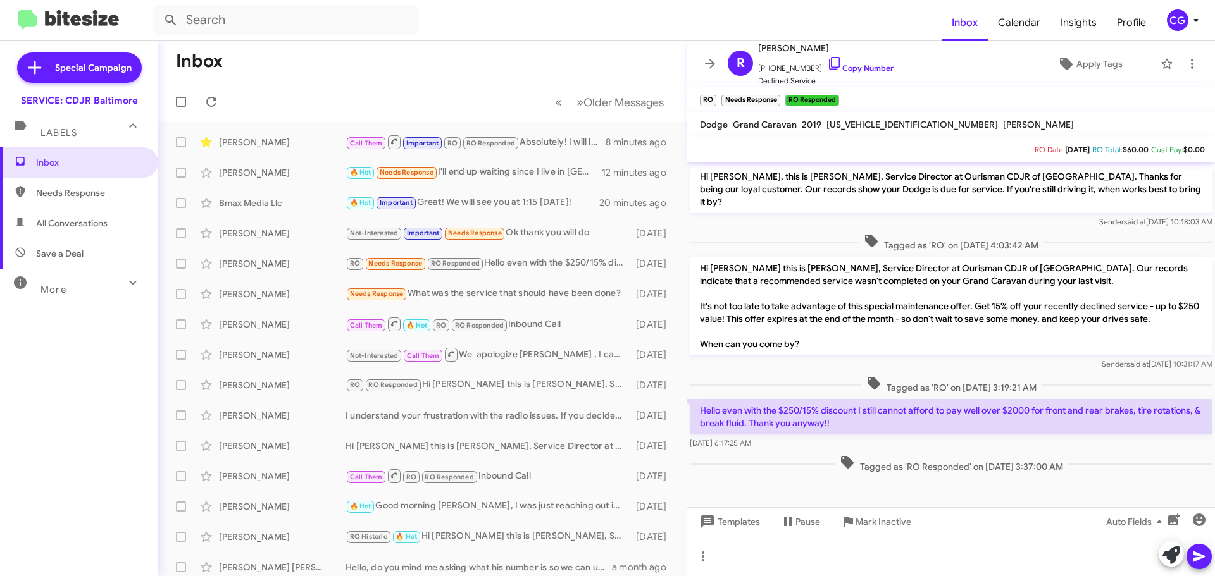
click at [848, 118] on div "2C4RDGBG0KR789192" at bounding box center [912, 124] width 177 height 15
click at [846, 126] on span "2C4RDGBG0KR789192" at bounding box center [911, 124] width 171 height 11
drag, startPoint x: 846, startPoint y: 126, endPoint x: 886, endPoint y: 132, distance: 40.4
click at [886, 132] on mat-toolbar "Dodge Grand Caravan 2019 2C4RDGBG0KR789192 ERIC VONDRACEK" at bounding box center [951, 124] width 528 height 25
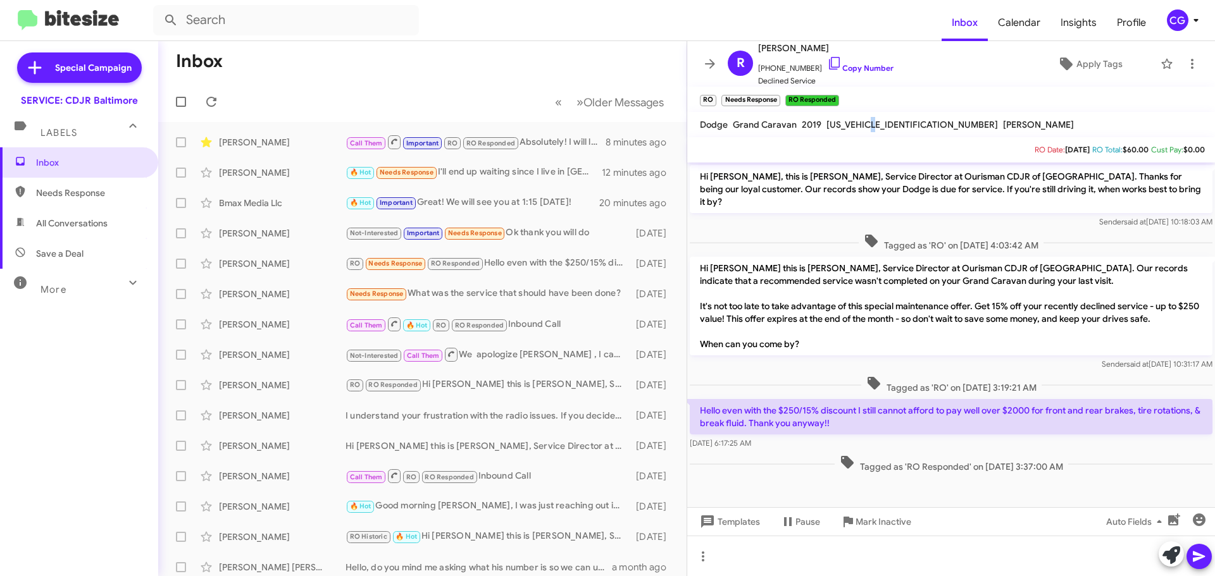
click at [881, 123] on span "2C4RDGBG0KR789192" at bounding box center [911, 124] width 171 height 11
click at [211, 106] on icon at bounding box center [211, 102] width 10 height 10
drag, startPoint x: 783, startPoint y: 54, endPoint x: 790, endPoint y: 50, distance: 7.4
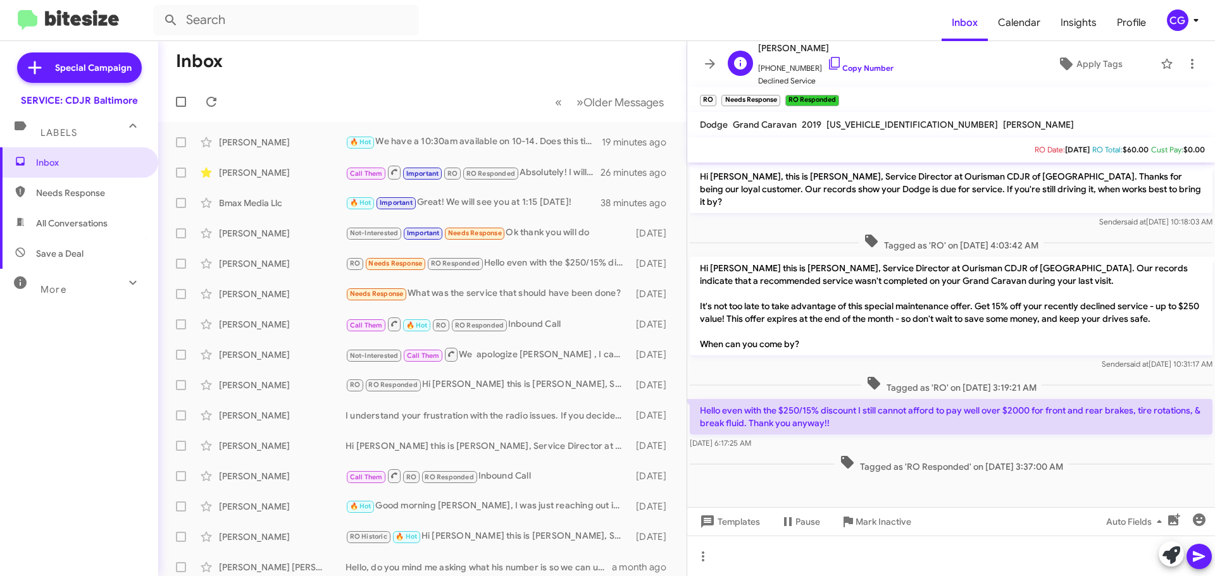
click at [783, 54] on span "Rhonda Friedman" at bounding box center [825, 47] width 135 height 15
click at [793, 47] on span "Rhonda Friedman" at bounding box center [825, 47] width 135 height 15
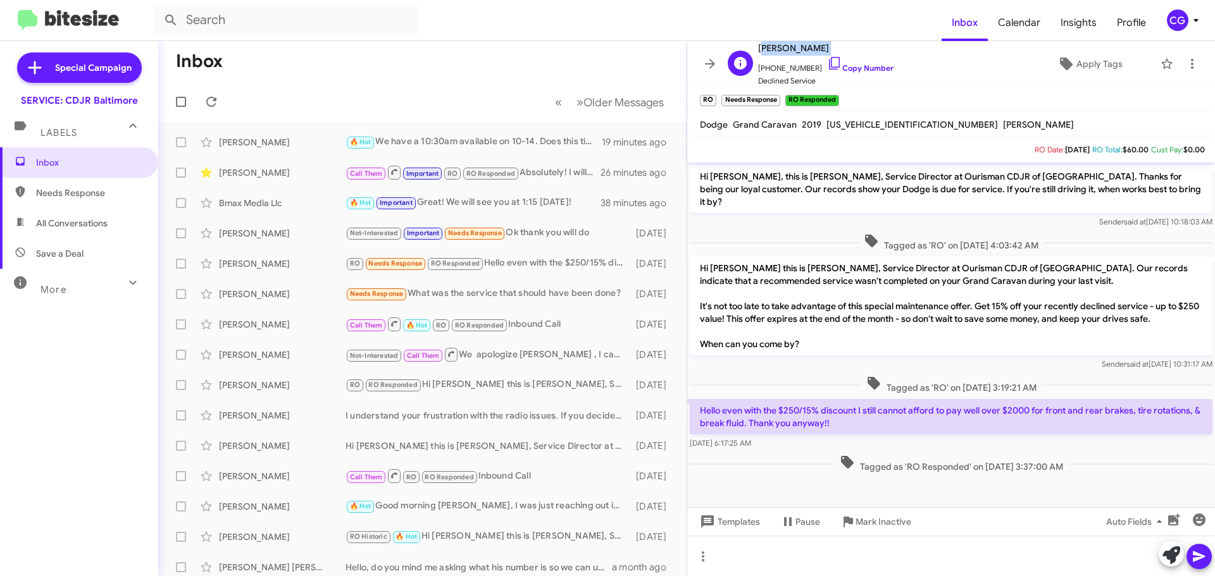
copy span "Rhonda Friedman"
drag, startPoint x: 1160, startPoint y: 61, endPoint x: 1131, endPoint y: 66, distance: 29.5
click at [1160, 62] on icon at bounding box center [1166, 63] width 15 height 15
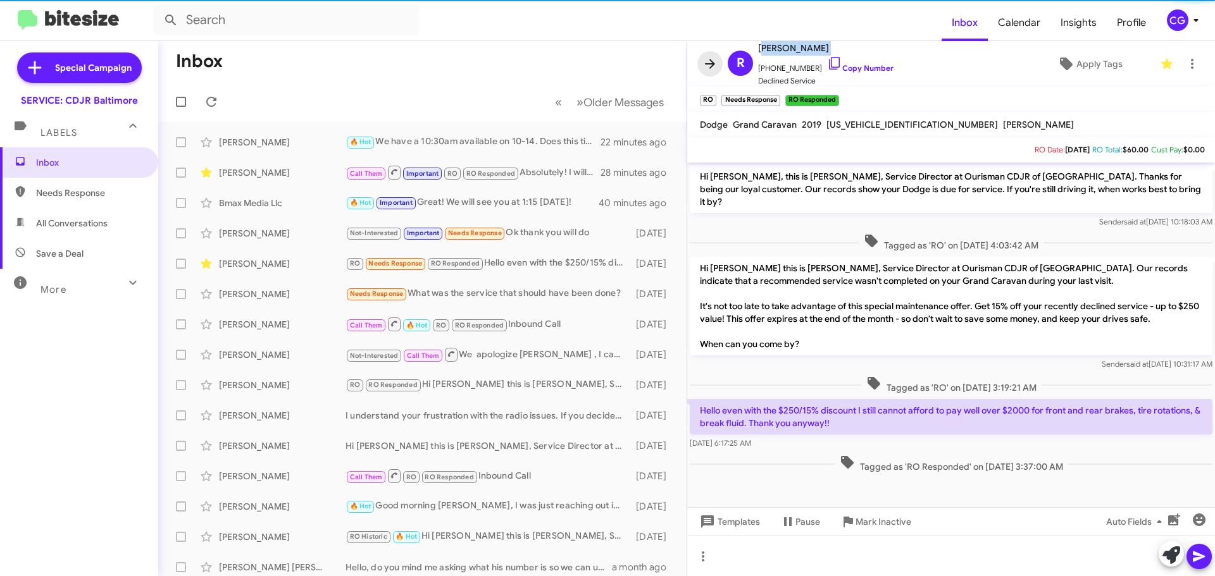
click at [718, 68] on span at bounding box center [709, 63] width 25 height 15
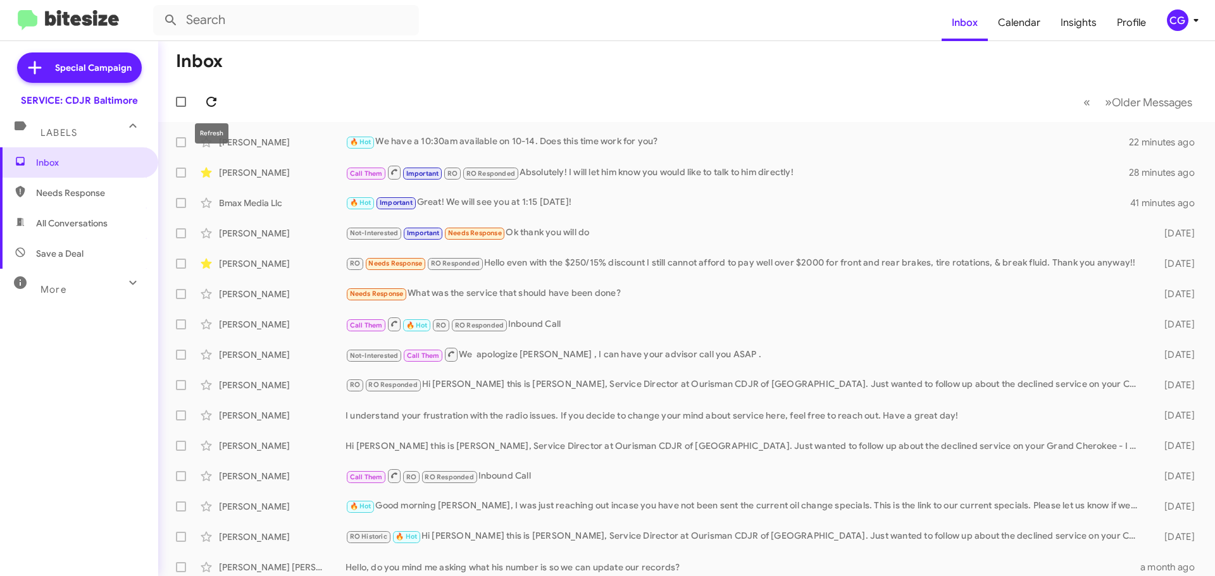
click at [207, 103] on icon at bounding box center [211, 102] width 10 height 10
click at [566, 299] on div "Needs Response What was the service that should have been done?" at bounding box center [749, 294] width 809 height 15
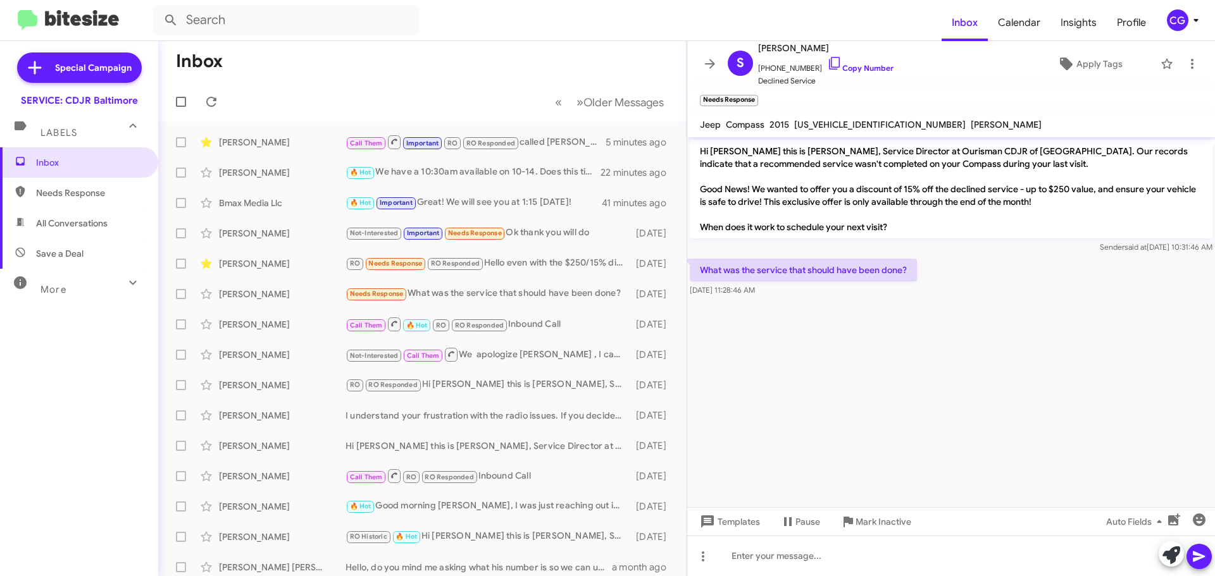
click at [854, 121] on span "1C4NJDEB6FD245875" at bounding box center [879, 124] width 171 height 11
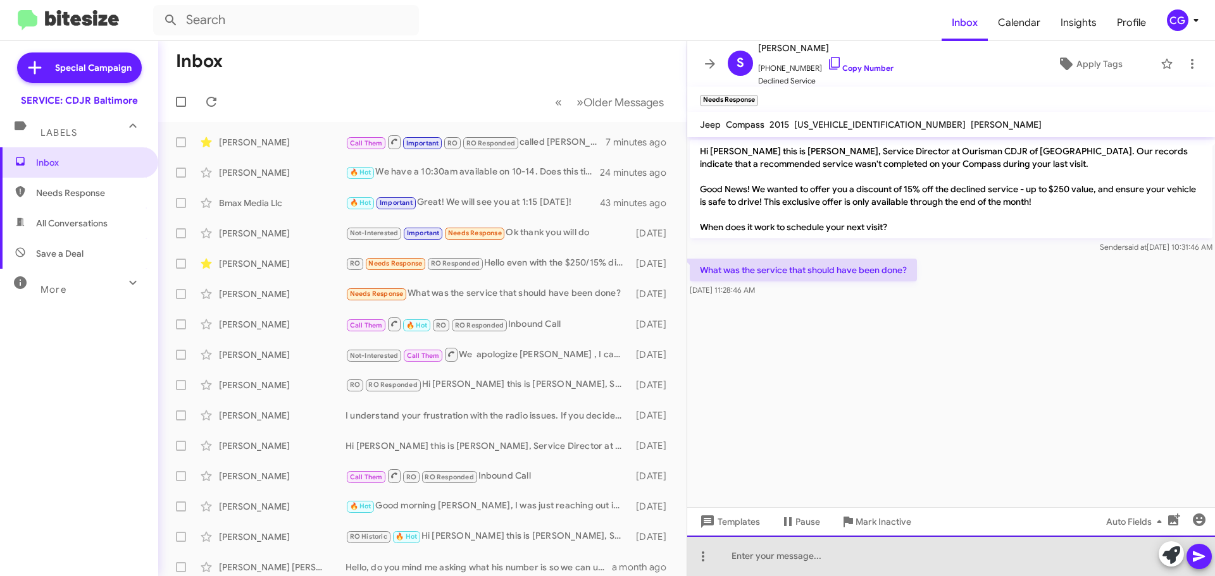
click at [848, 571] on div at bounding box center [951, 556] width 528 height 40
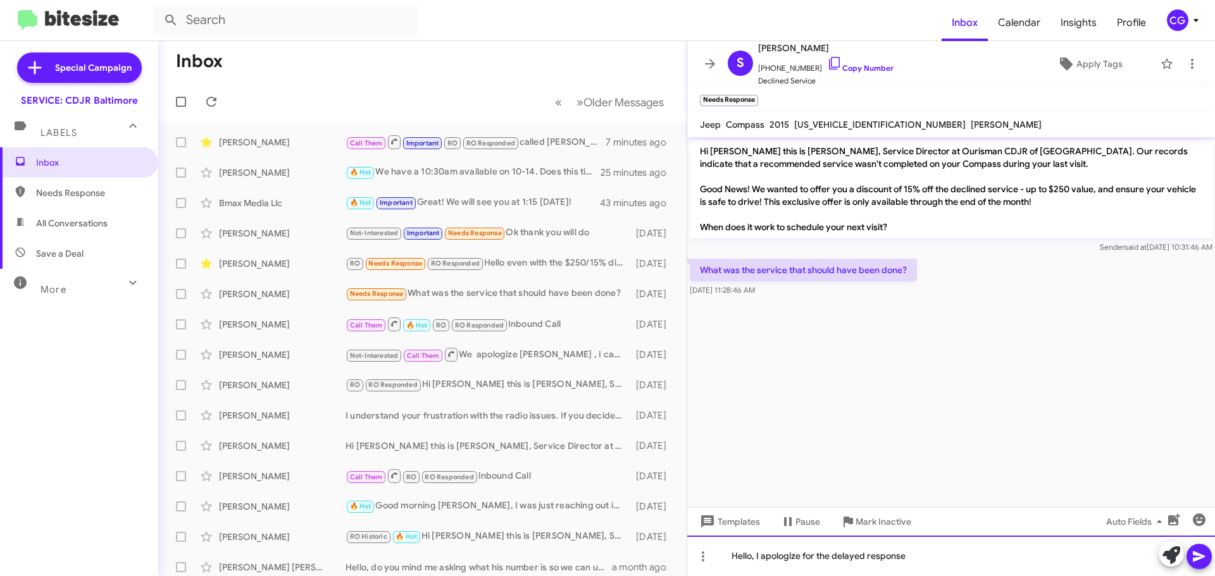
click at [940, 562] on div "Hello, I apologize for the delayed response" at bounding box center [951, 556] width 528 height 40
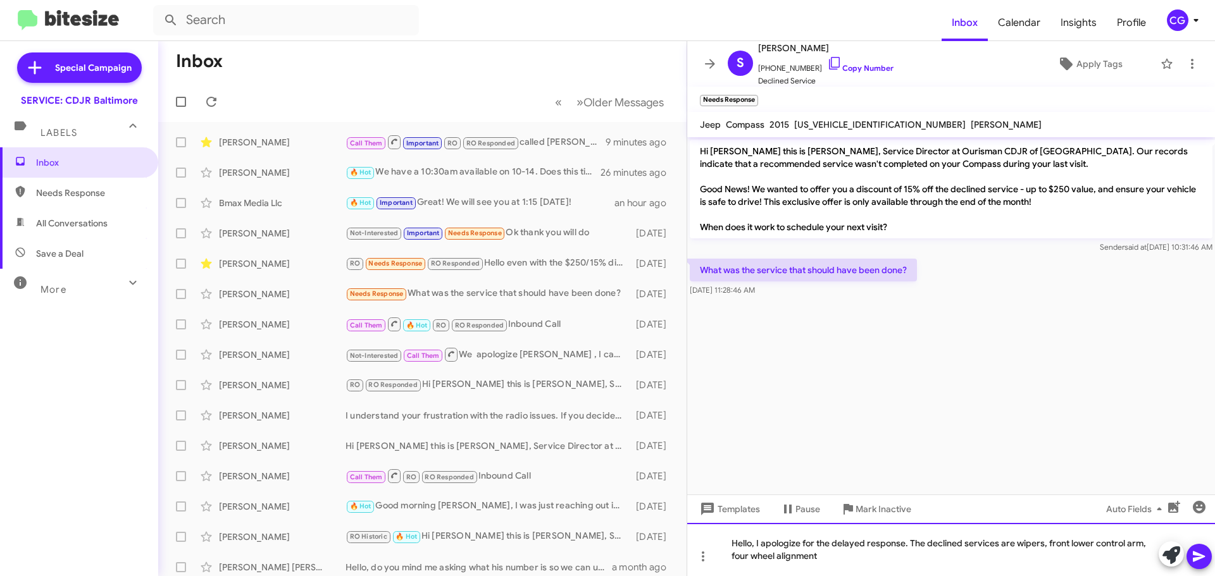
click at [1147, 549] on div "Hello, I apologize for the delayed response. The declined services are wipers, …" at bounding box center [951, 549] width 528 height 53
click at [849, 553] on div "Hello, I apologize for the delayed response. The declined services are wipers, …" at bounding box center [951, 549] width 528 height 53
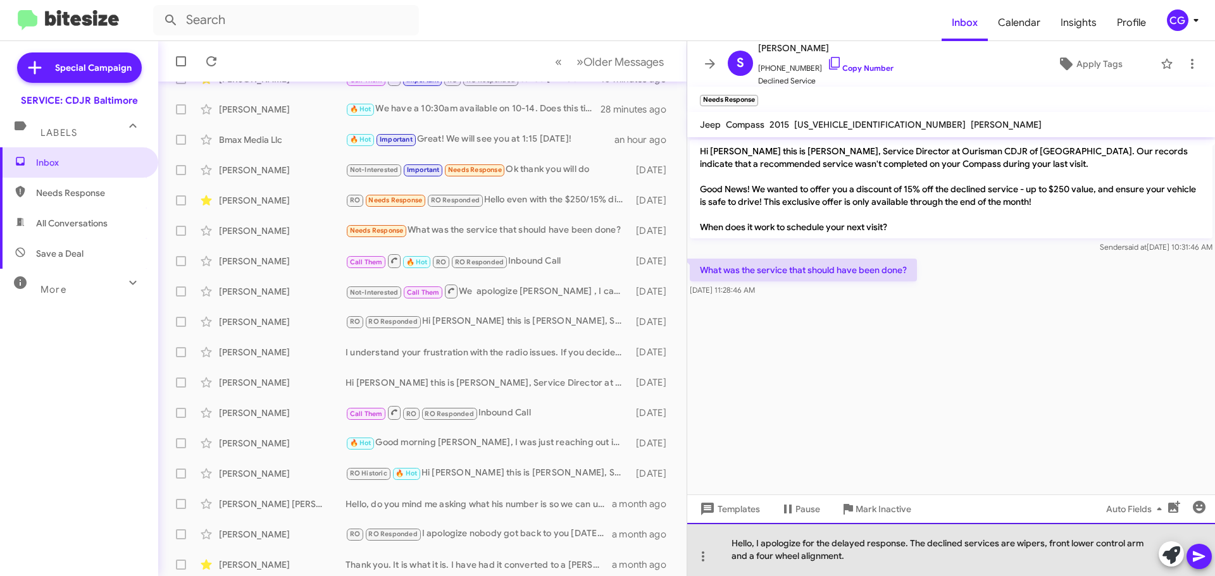
drag, startPoint x: 867, startPoint y: 560, endPoint x: 910, endPoint y: 545, distance: 46.0
click at [910, 545] on div "Hello, I apologize for the delayed response. The declined services are wipers, …" at bounding box center [951, 549] width 528 height 53
click at [757, 542] on div "Hello, I apologize for the delayed response. The declined services are wipers, …" at bounding box center [951, 549] width 528 height 53
drag, startPoint x: 982, startPoint y: 564, endPoint x: 997, endPoint y: 540, distance: 28.4
click at [997, 540] on div "Hello, my name is Carmen. I apologize for the delayed response. The declined se…" at bounding box center [951, 549] width 528 height 53
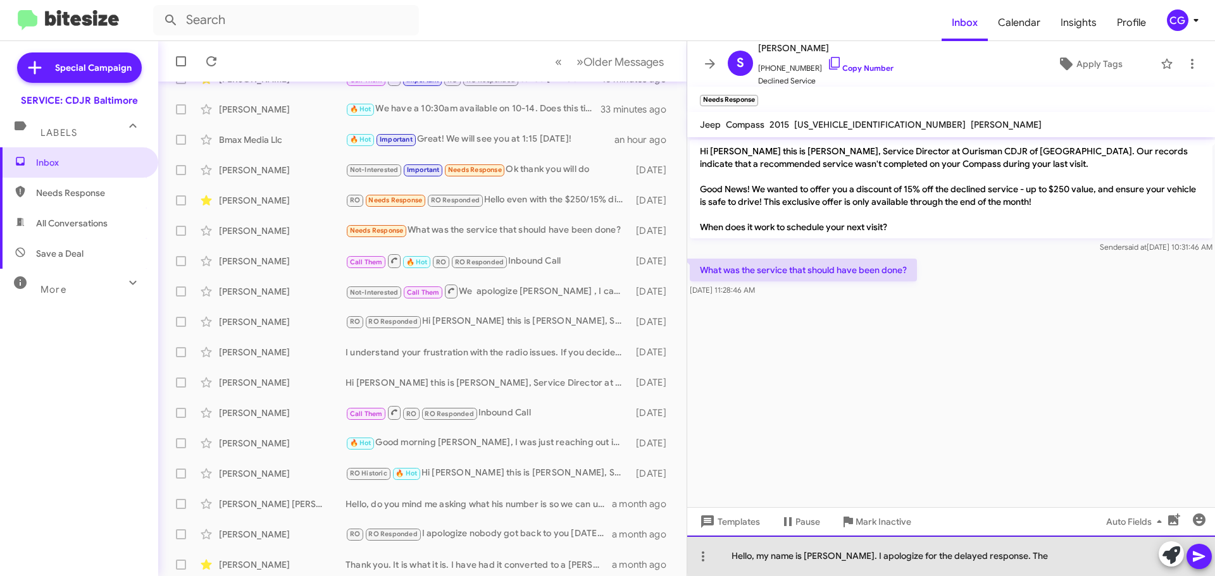
click at [1026, 554] on div "Hello, my name is Carmen. I apologize for the delayed response. The" at bounding box center [951, 556] width 528 height 40
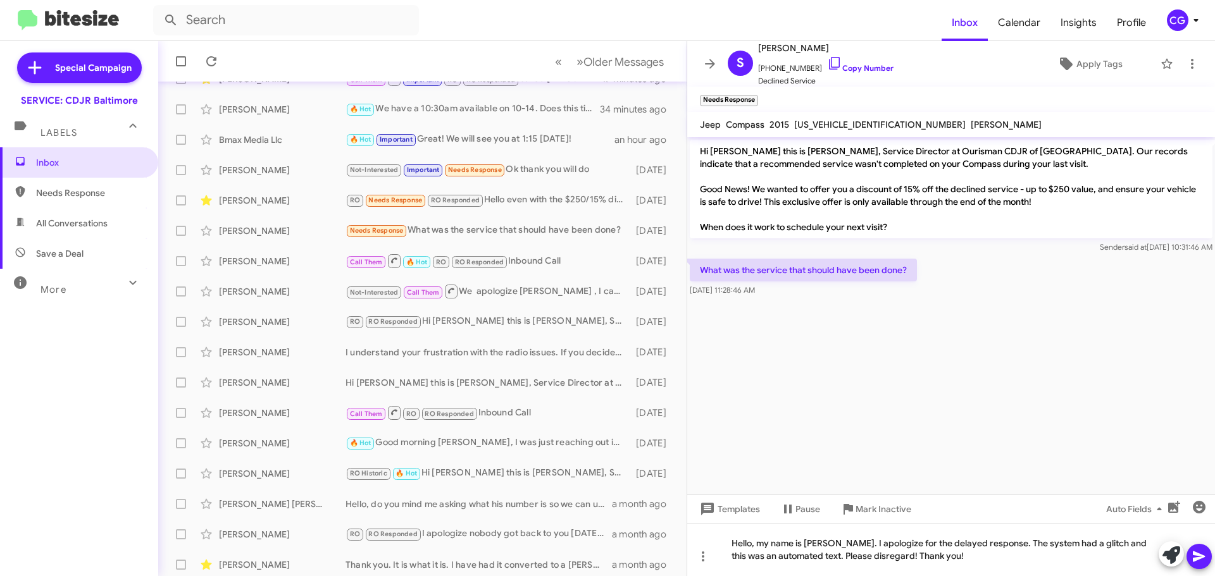
click at [1204, 561] on icon at bounding box center [1198, 556] width 15 height 15
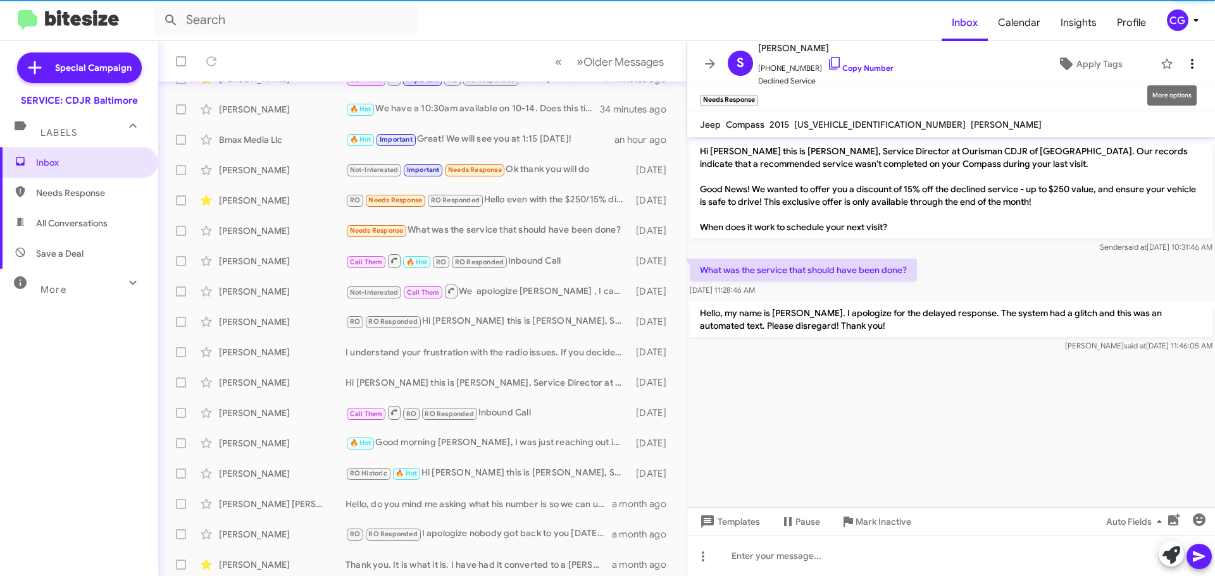
click at [1179, 55] on button at bounding box center [1191, 63] width 25 height 25
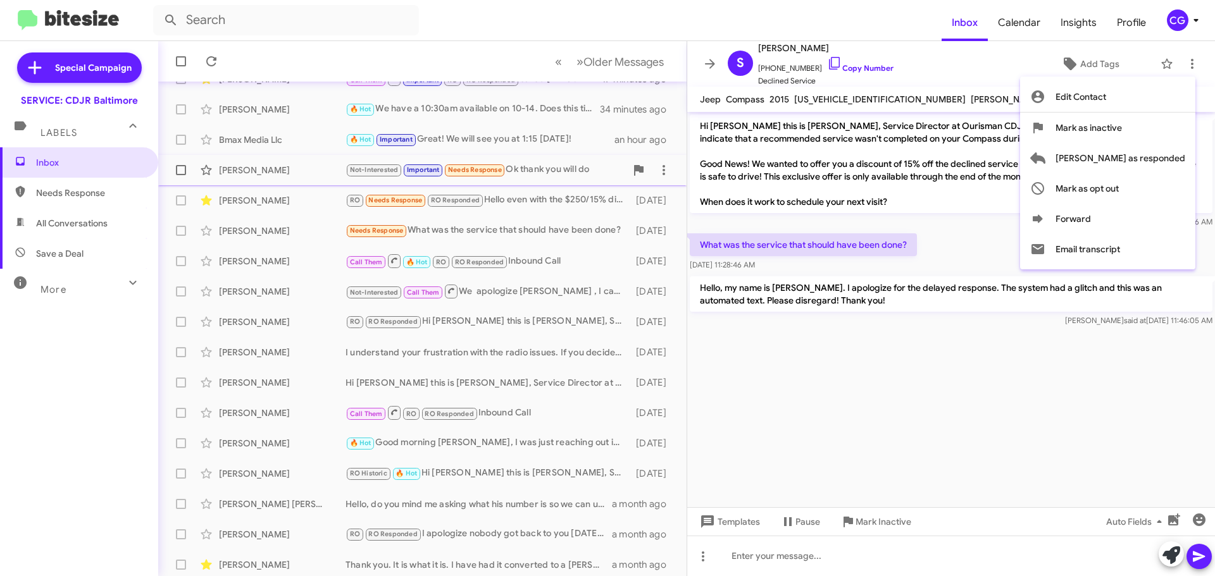
click at [1166, 165] on span "[PERSON_NAME] as responded" at bounding box center [1120, 158] width 130 height 30
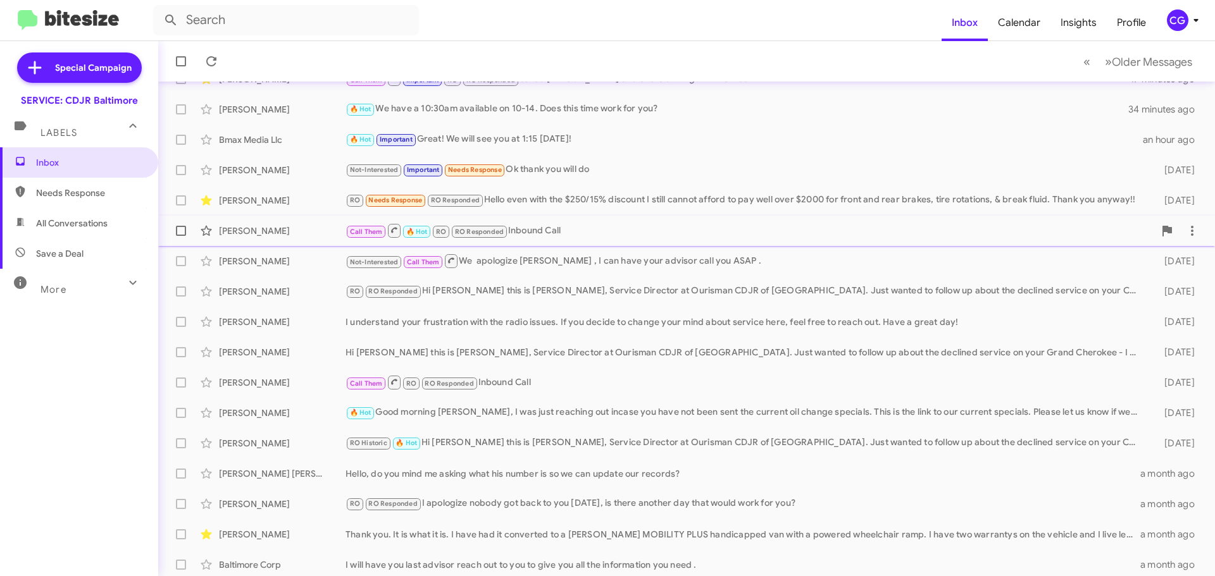
click at [633, 236] on div "Call Them 🔥 Hot RO RO Responded Inbound Call" at bounding box center [749, 231] width 809 height 16
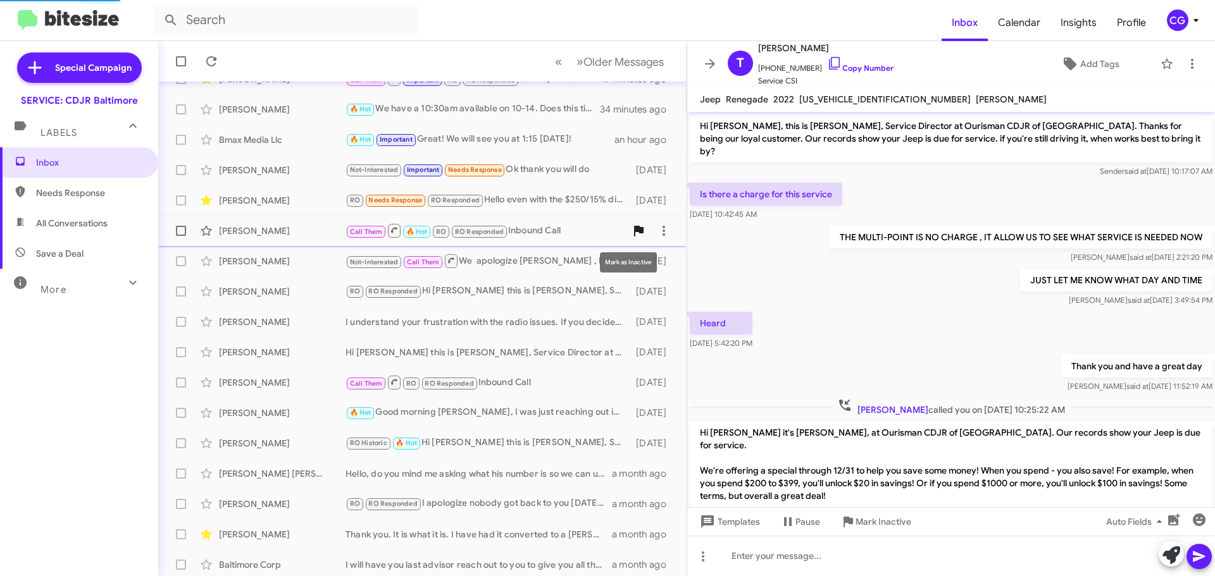
scroll to position [298, 0]
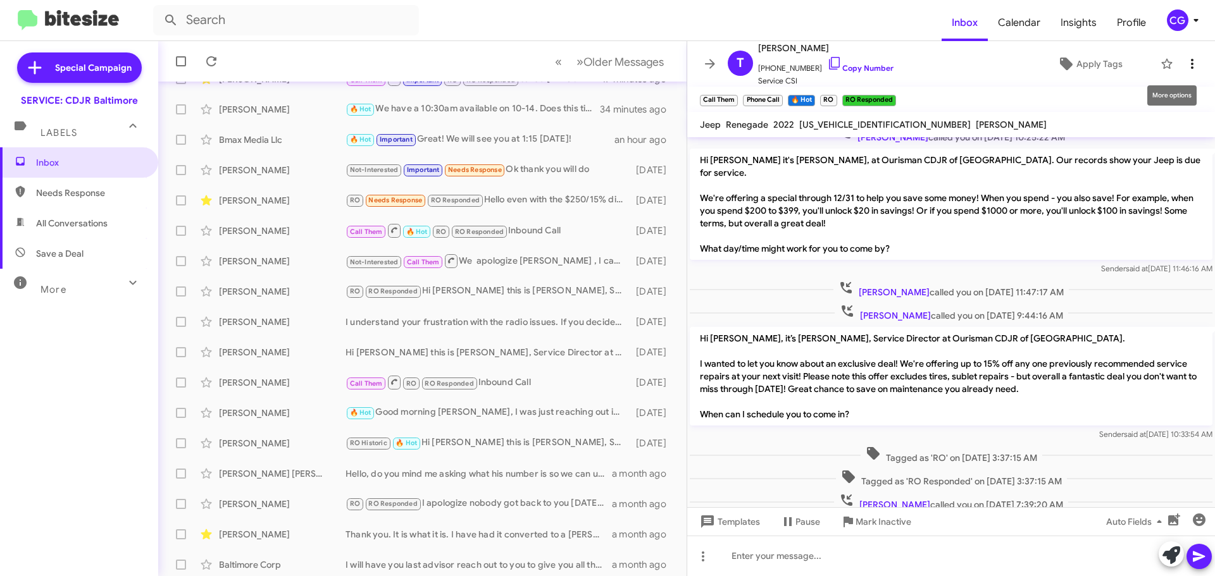
click at [1189, 69] on span at bounding box center [1191, 63] width 25 height 15
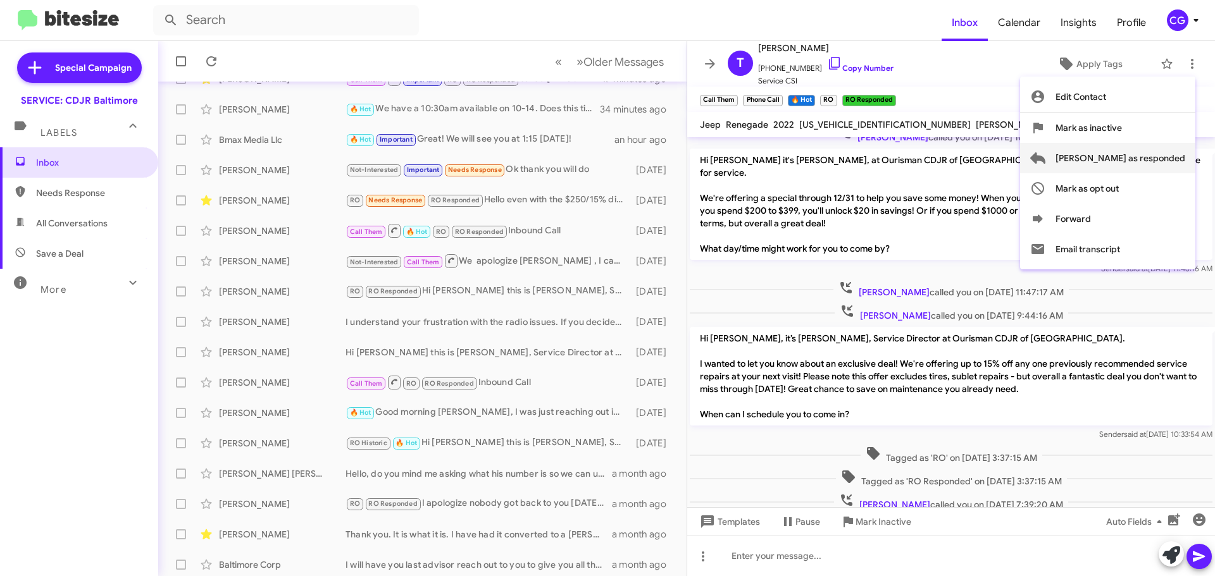
click at [1186, 156] on button "[PERSON_NAME] as responded" at bounding box center [1107, 158] width 175 height 30
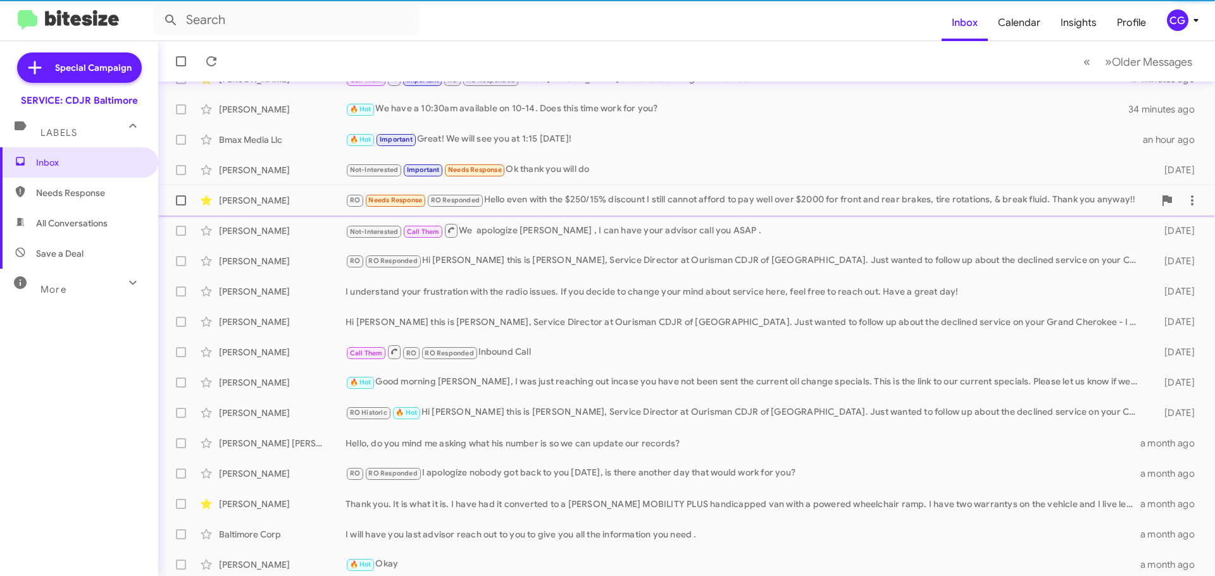
click at [609, 210] on div "Rhonda Friedman RO Needs Response RO Responded Hello even with the $250/15% dis…" at bounding box center [686, 200] width 1036 height 25
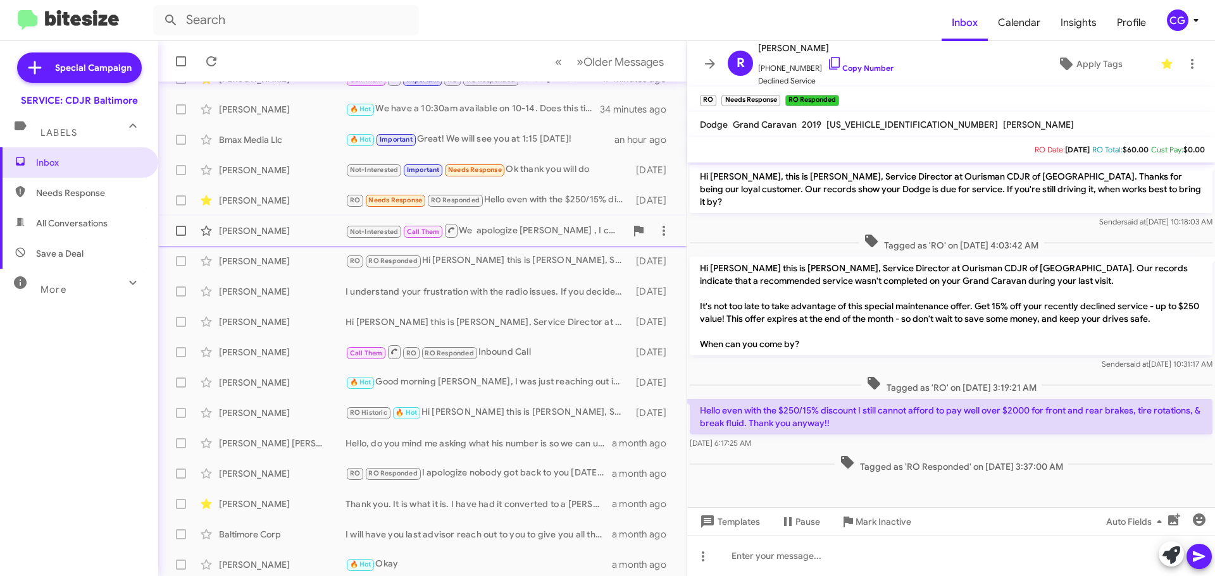
click at [607, 218] on span "Jose Mendes Not-Interested Call Them We apologize MR Mendes , I can have your a…" at bounding box center [422, 231] width 528 height 30
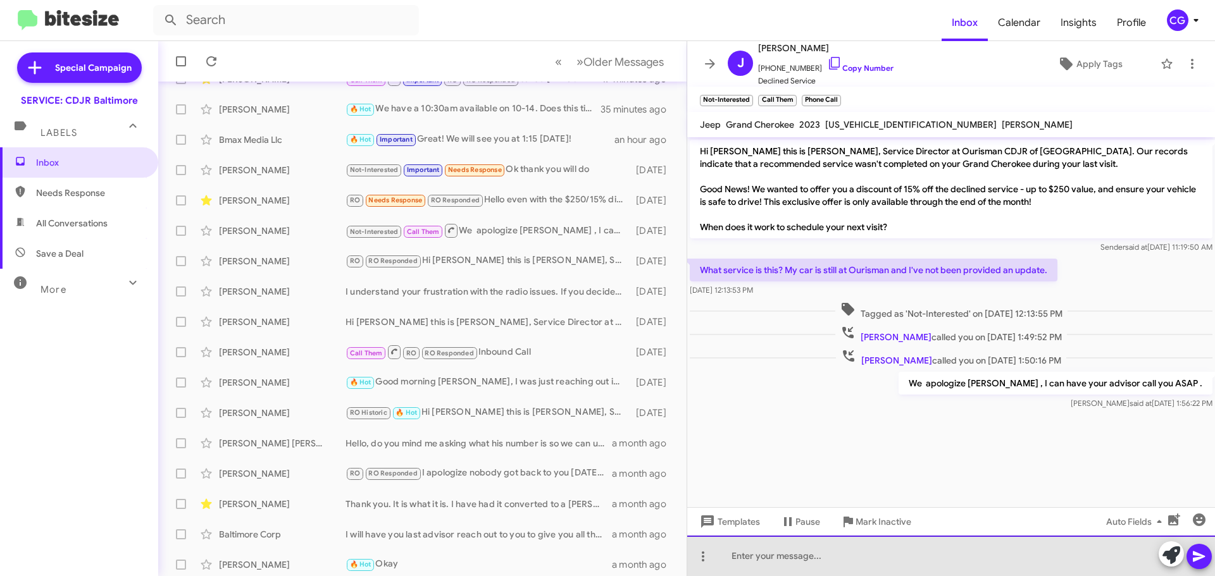
click at [959, 550] on div at bounding box center [951, 556] width 528 height 40
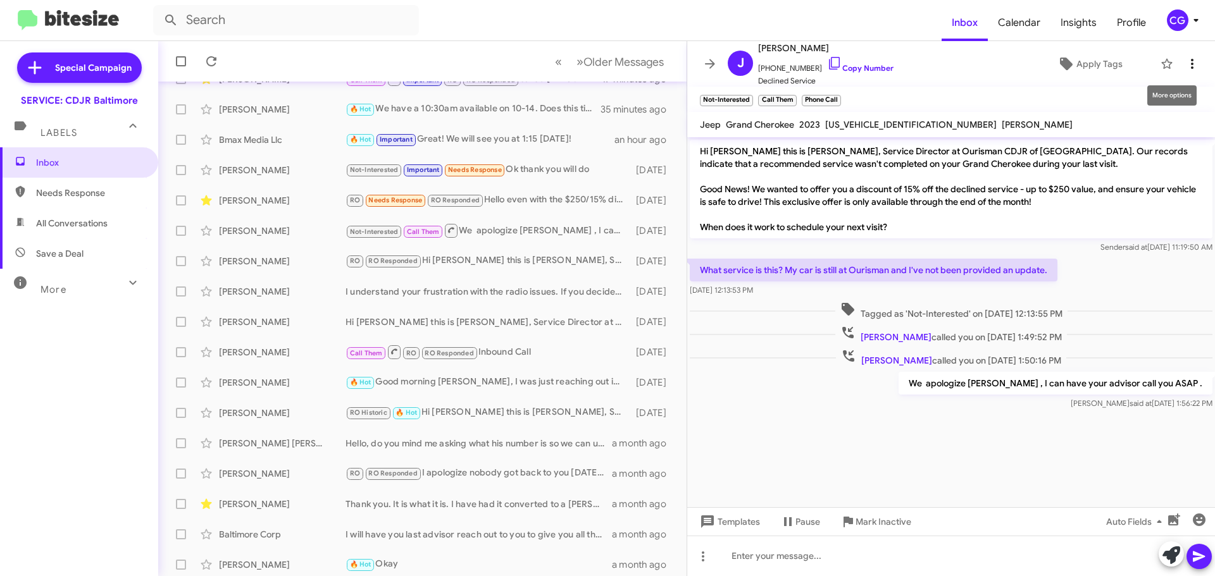
click at [1190, 63] on span at bounding box center [1191, 63] width 25 height 15
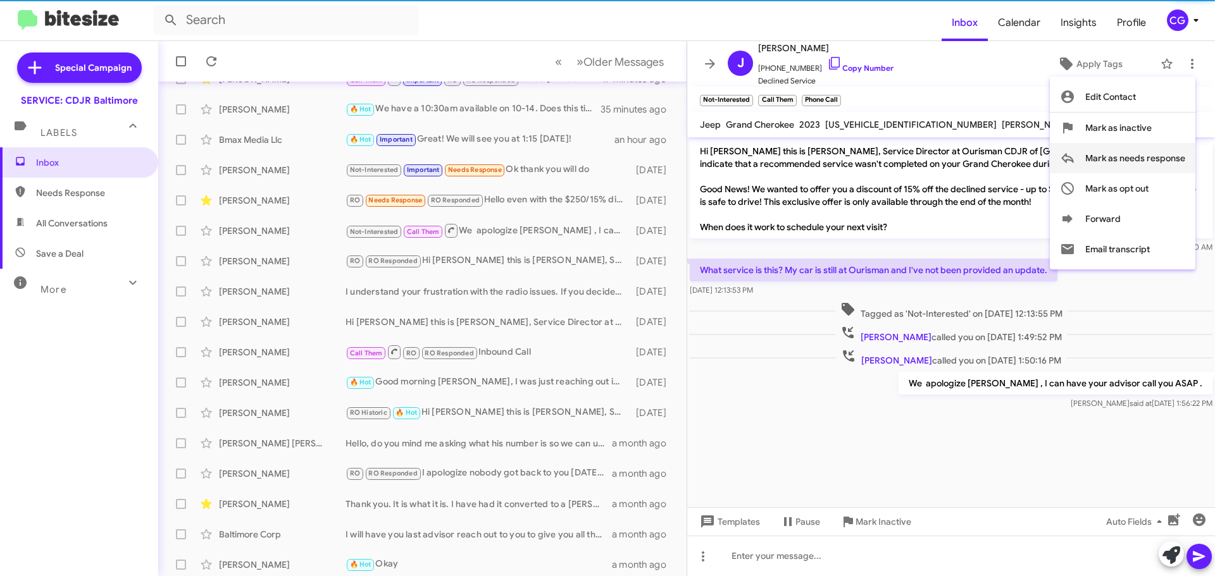
click at [1167, 154] on span "Mark as needs response" at bounding box center [1135, 158] width 100 height 30
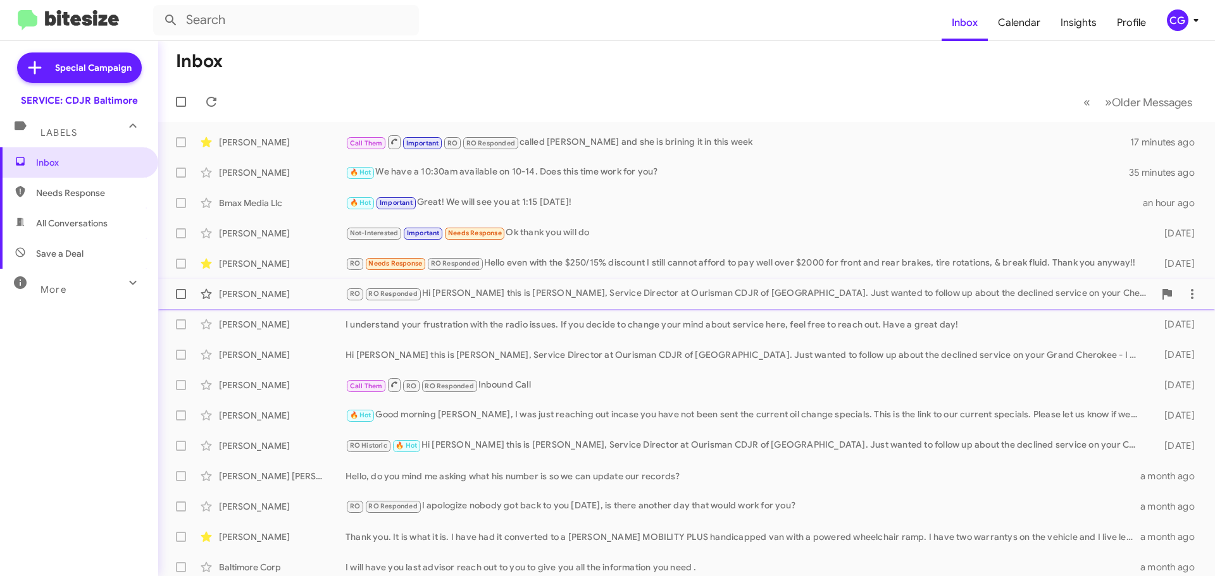
click at [533, 299] on div "RO RO Responded Hi Emily this is Michael Resnick, Service Director at Ourisman …" at bounding box center [749, 294] width 809 height 15
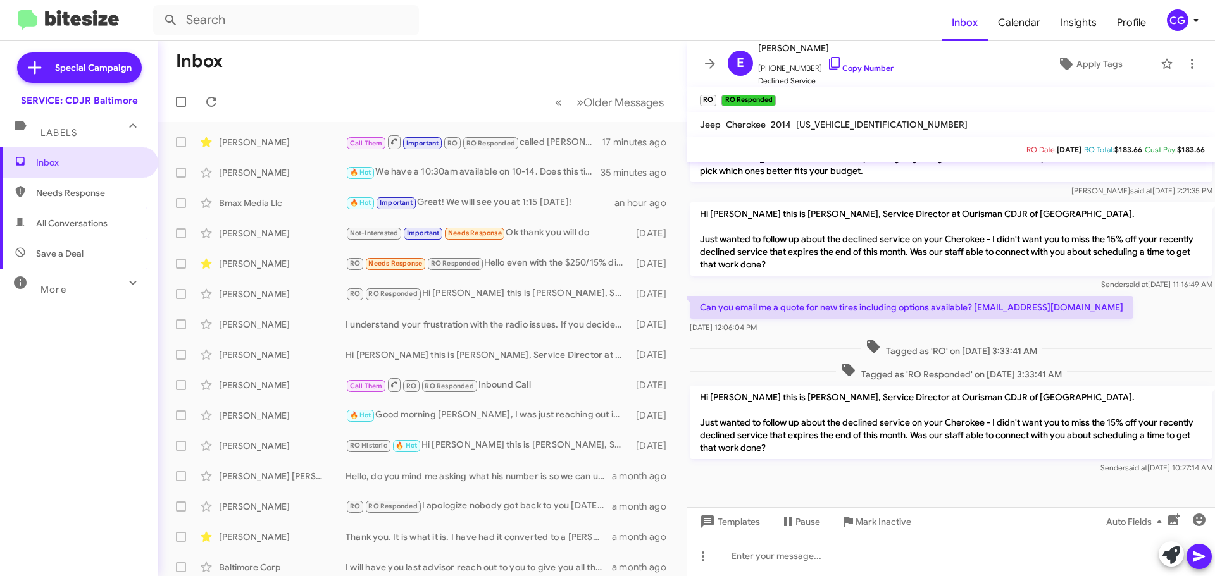
scroll to position [423, 0]
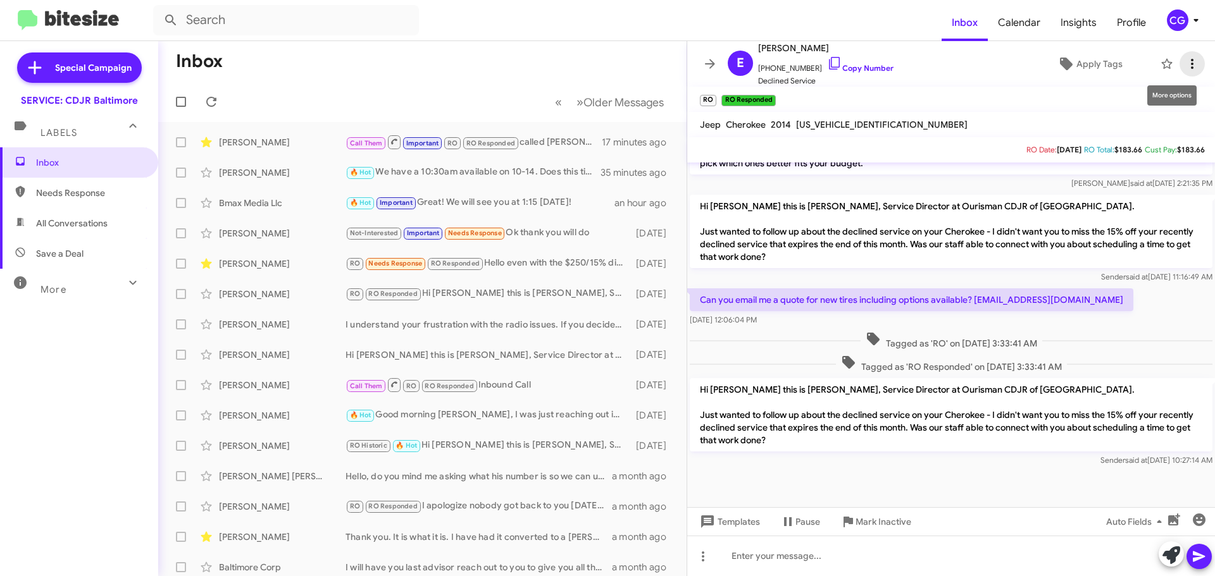
click at [1184, 69] on icon at bounding box center [1191, 63] width 15 height 15
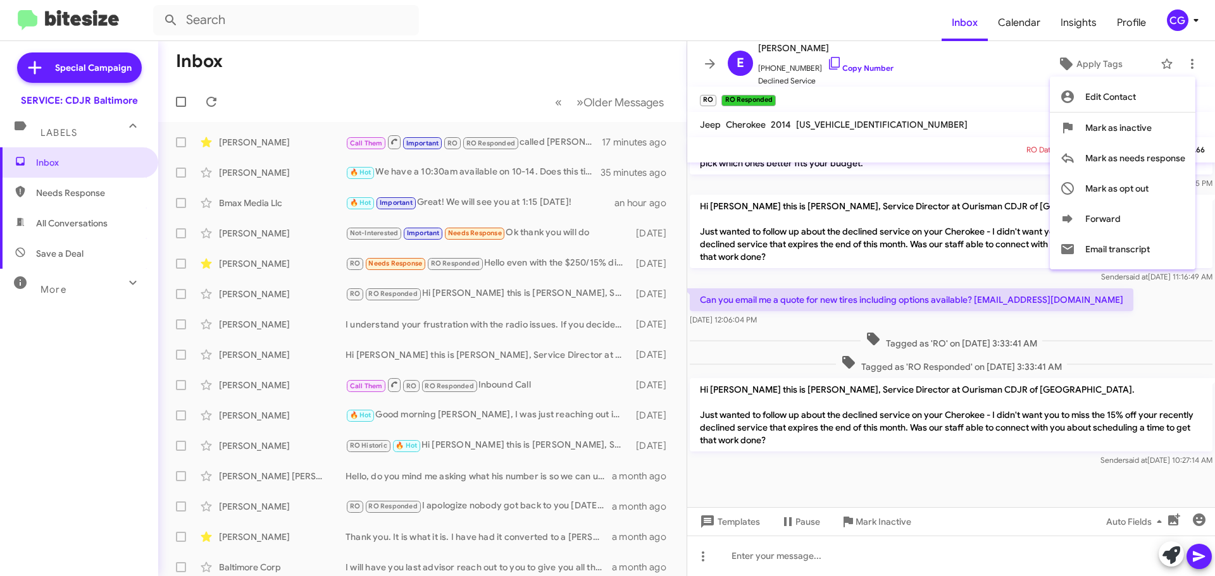
click at [977, 101] on div at bounding box center [607, 288] width 1215 height 576
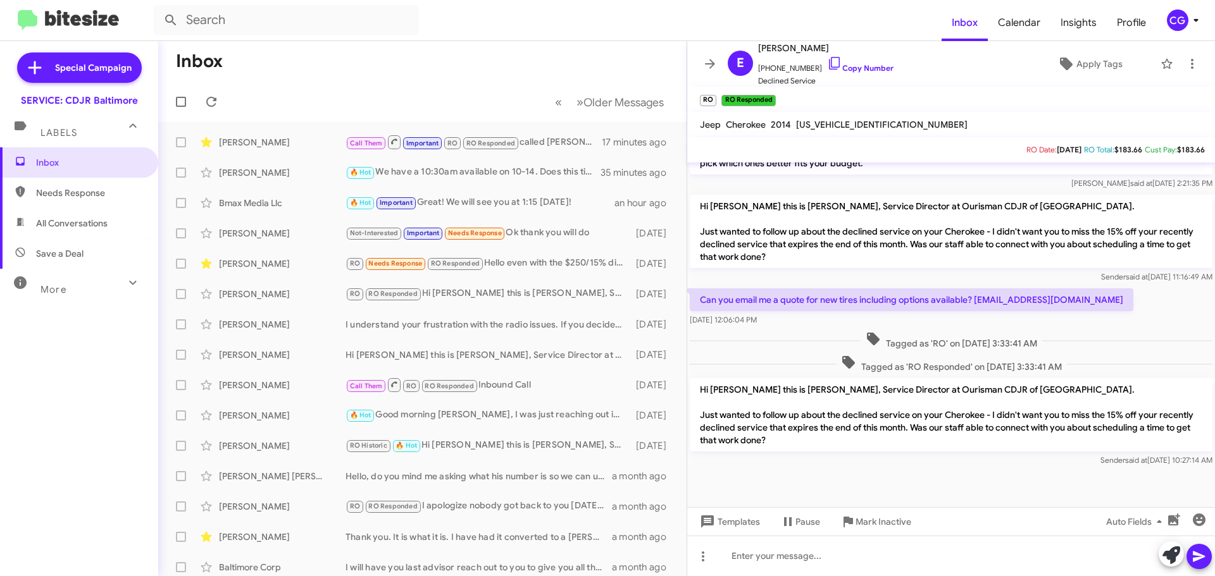
drag, startPoint x: 105, startPoint y: 195, endPoint x: 115, endPoint y: 205, distance: 13.9
click at [105, 195] on span "Needs Response" at bounding box center [90, 193] width 108 height 13
type input "in:needs-response"
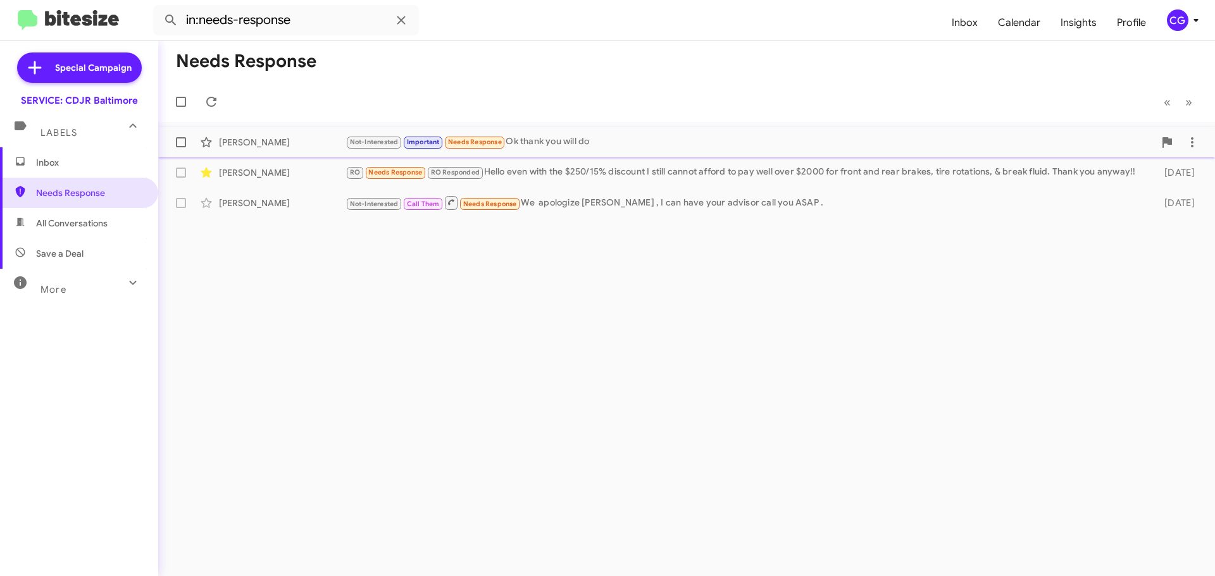
click at [545, 137] on div "Not-Interested Important Needs Response Ok thank you will do" at bounding box center [749, 142] width 809 height 15
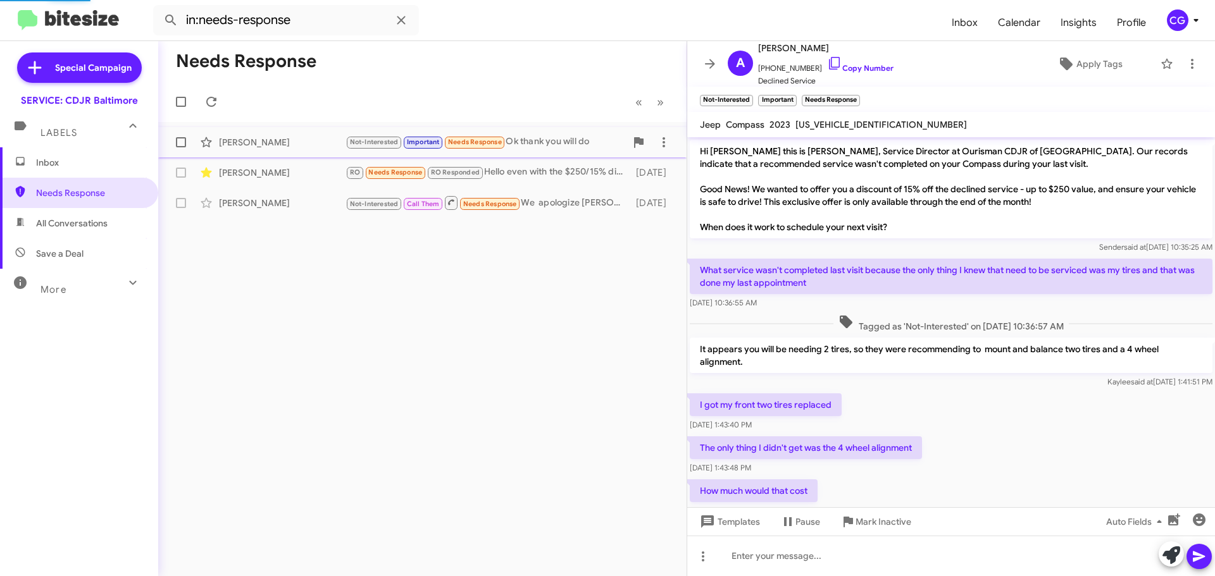
scroll to position [194, 0]
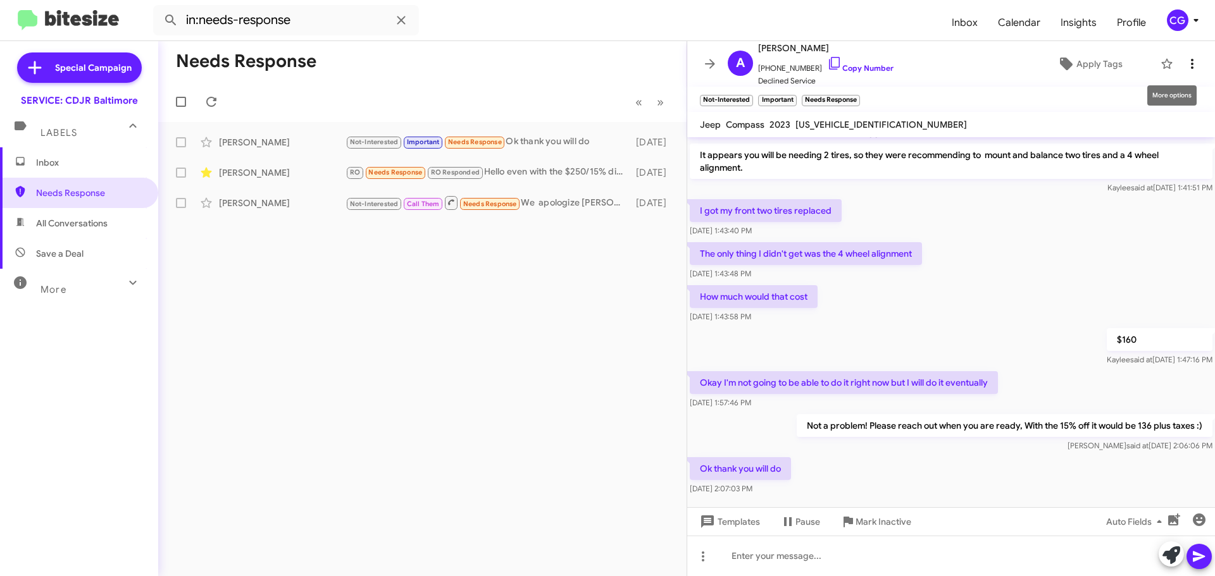
click at [1184, 70] on icon at bounding box center [1191, 63] width 15 height 15
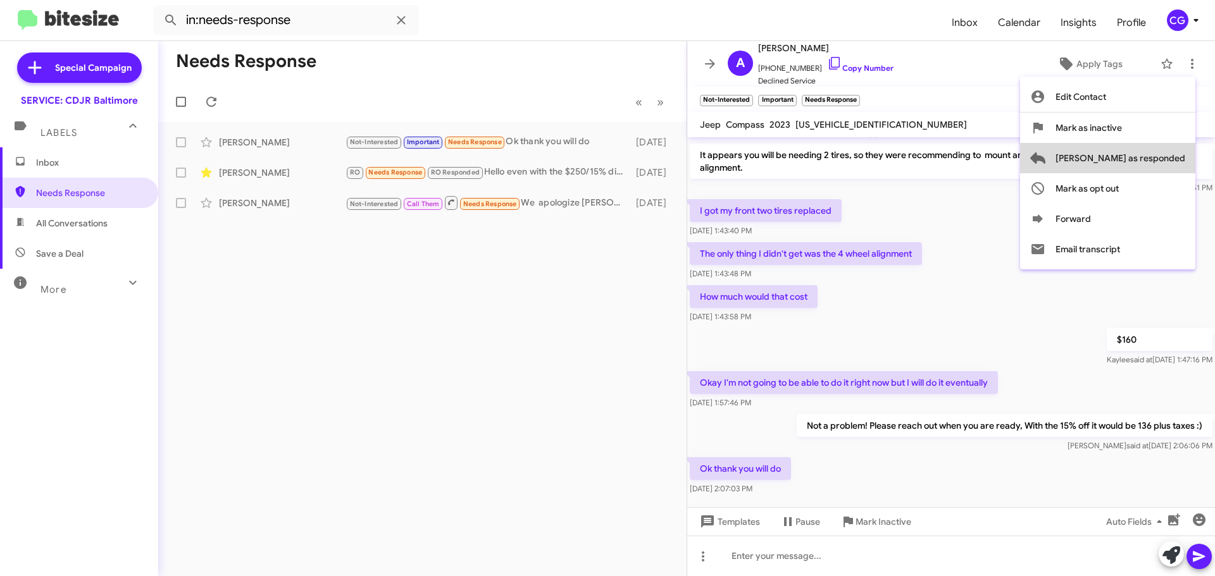
click at [1180, 156] on span "[PERSON_NAME] as responded" at bounding box center [1120, 158] width 130 height 30
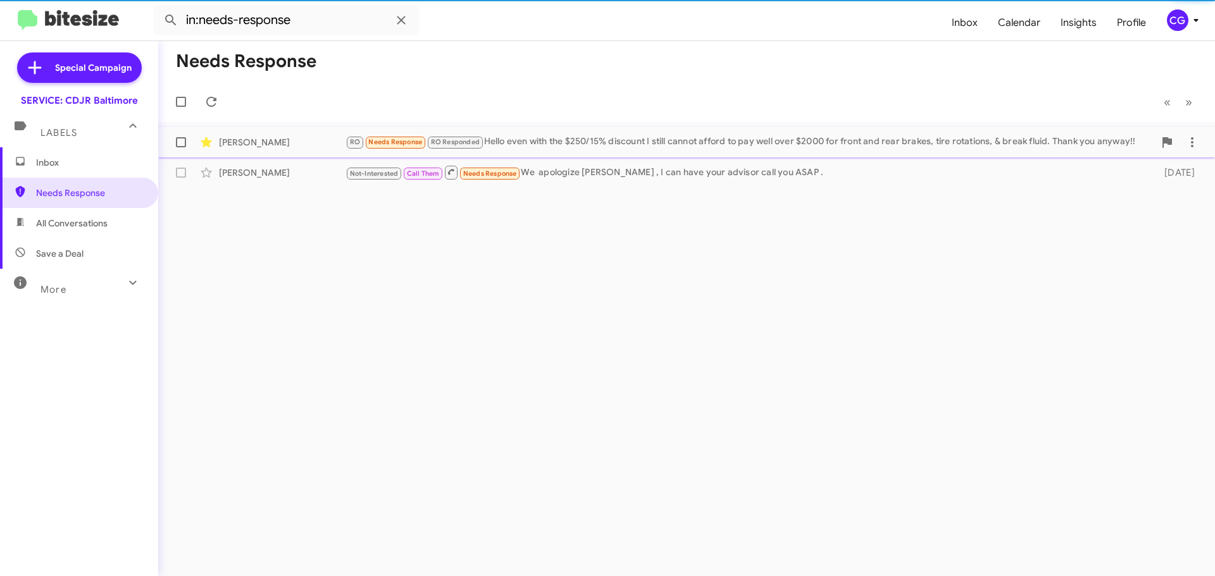
click at [540, 142] on div "RO Needs Response RO Responded Hello even with the $250/15% discount I still ca…" at bounding box center [749, 142] width 809 height 15
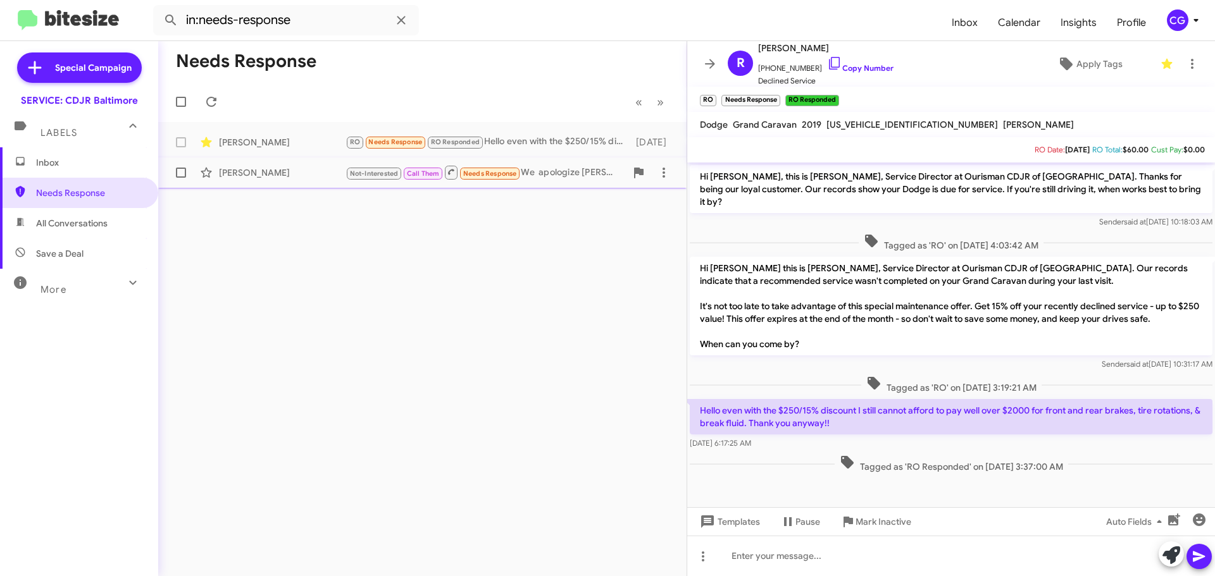
click at [562, 167] on div "Not-Interested Call Them Needs Response We apologize MR Mendes , I can have you…" at bounding box center [485, 172] width 280 height 16
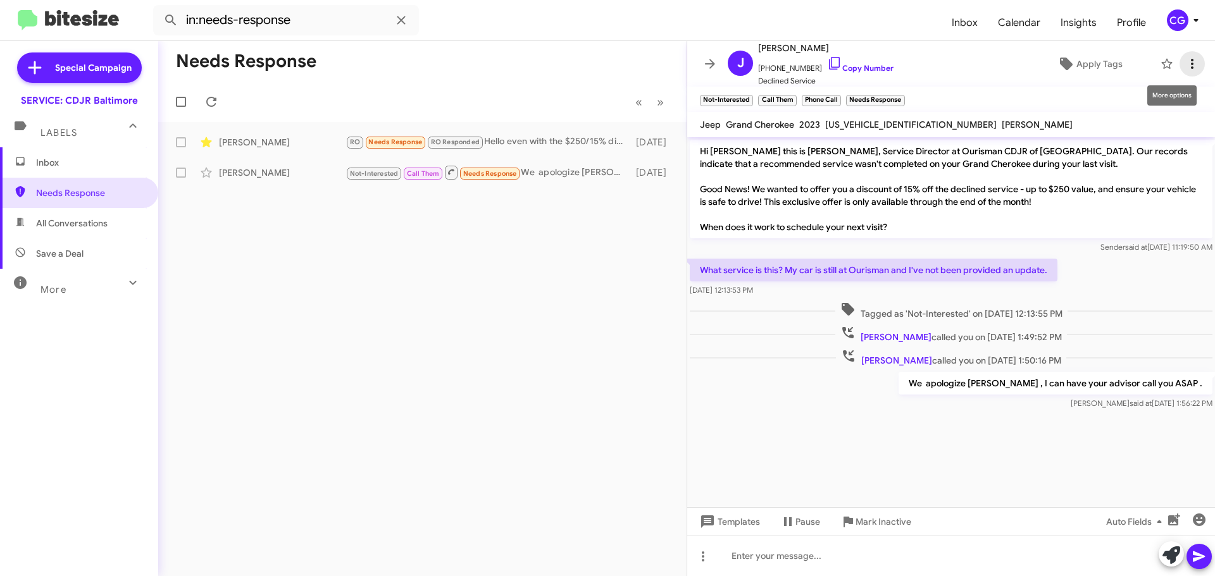
click at [1184, 60] on icon at bounding box center [1191, 63] width 15 height 15
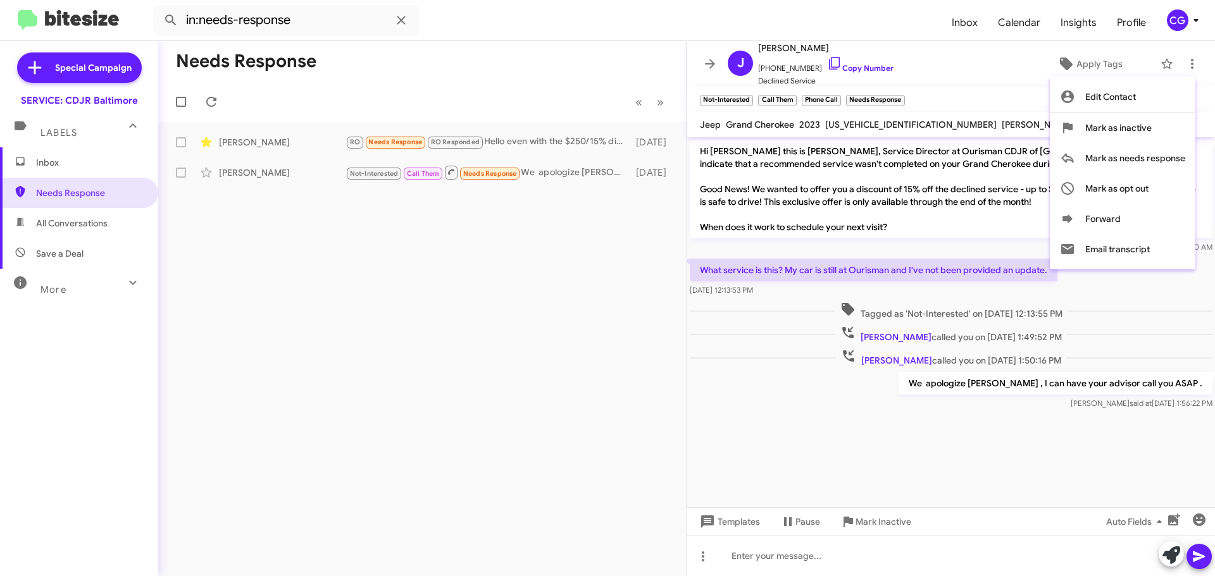
click at [408, 299] on div at bounding box center [607, 288] width 1215 height 576
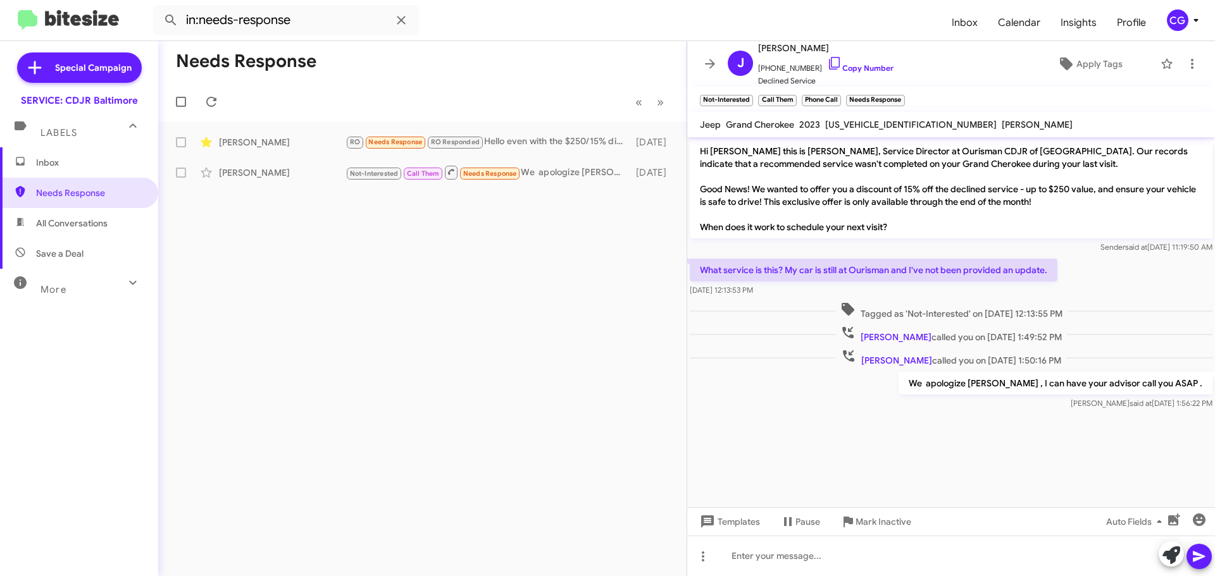
click at [78, 153] on span "Inbox" at bounding box center [79, 162] width 158 height 30
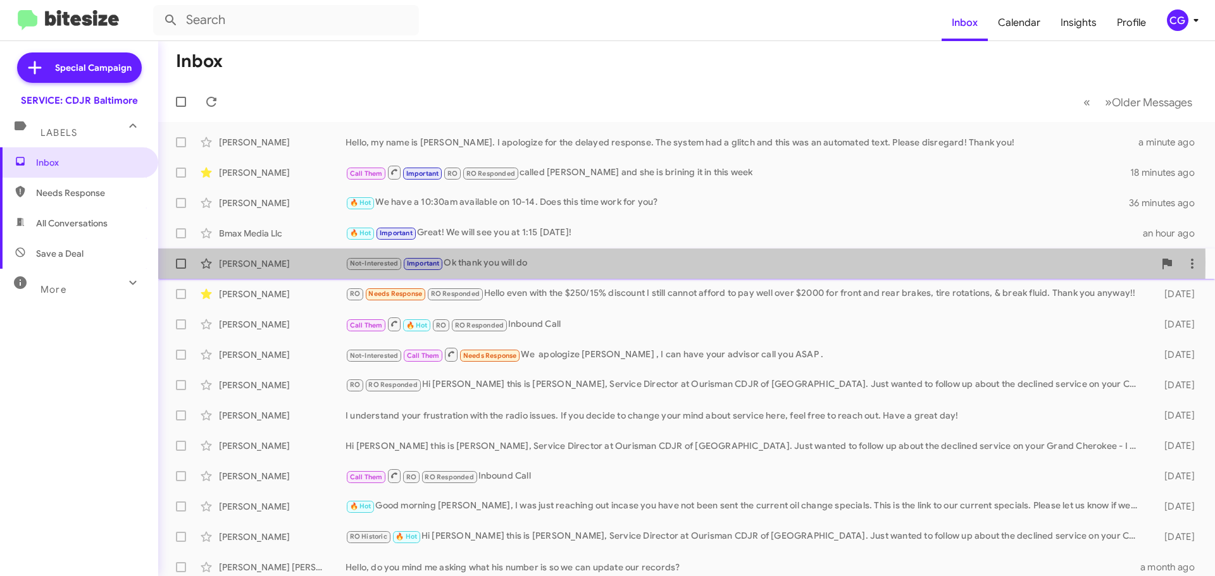
drag, startPoint x: 712, startPoint y: 211, endPoint x: 521, endPoint y: 261, distance: 197.3
click at [519, 262] on div "Not-Interested Important Ok thank you will do" at bounding box center [749, 263] width 809 height 15
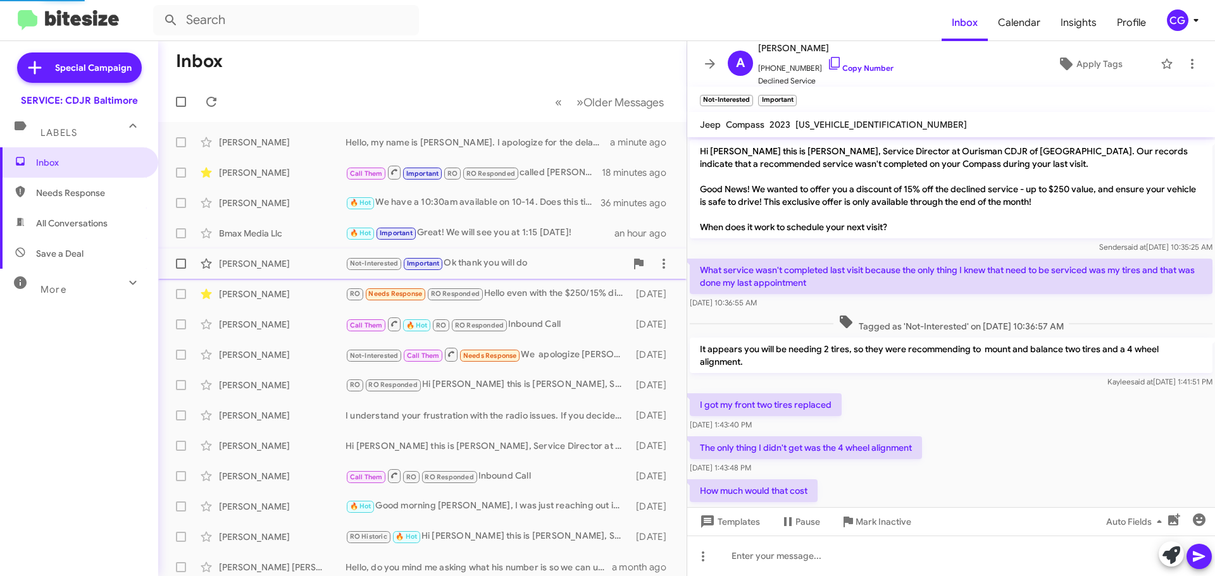
scroll to position [194, 0]
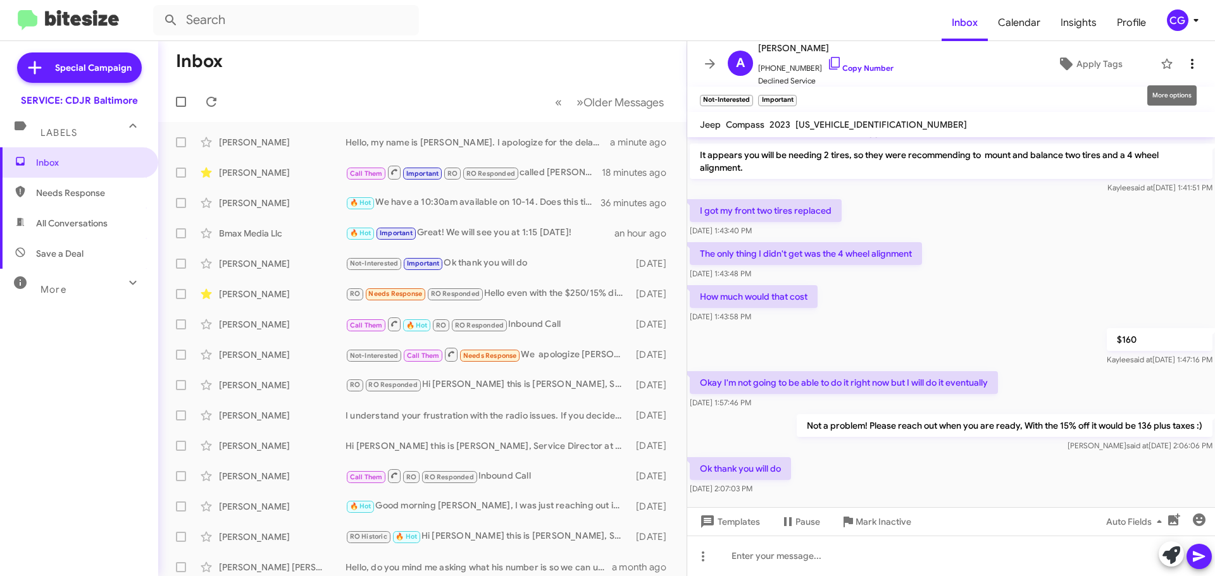
click at [1191, 64] on icon at bounding box center [1192, 64] width 3 height 10
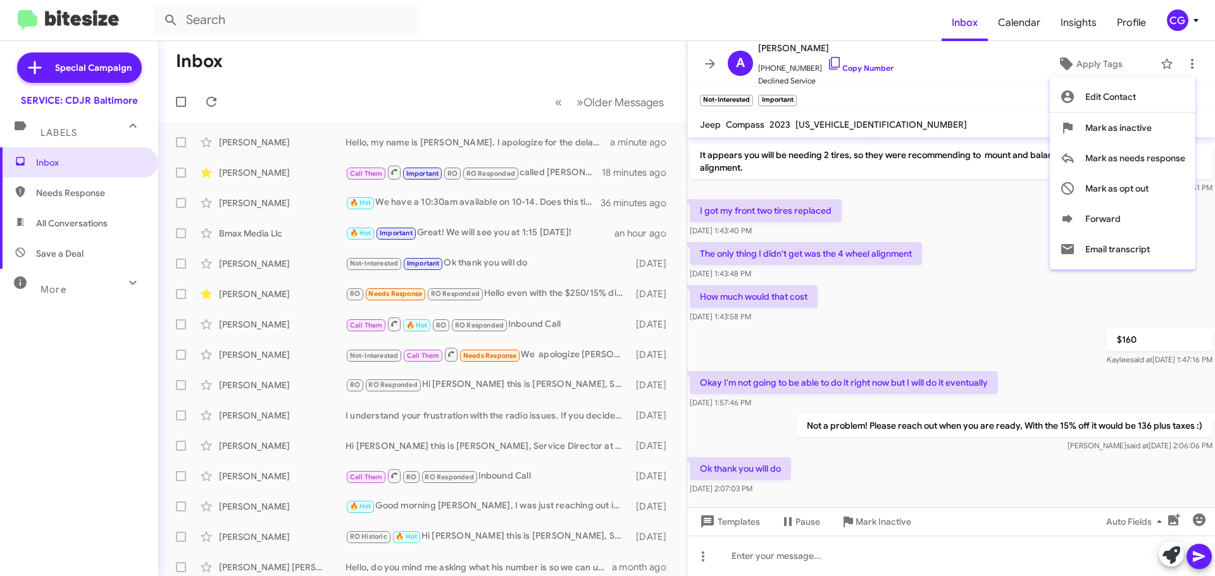
click at [948, 73] on div at bounding box center [607, 288] width 1215 height 576
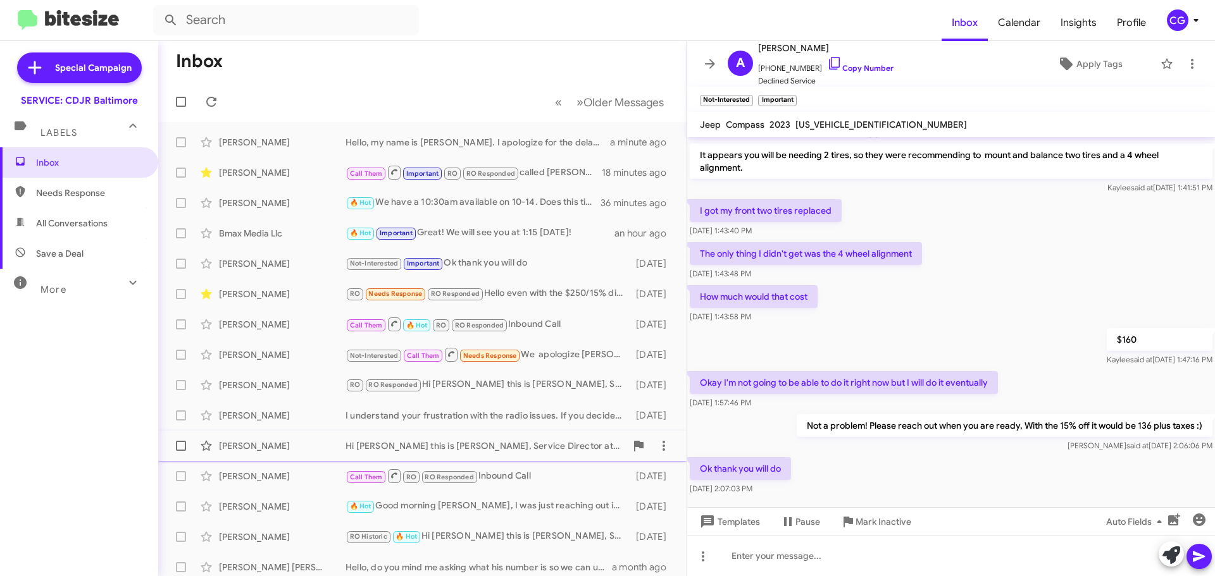
click at [404, 433] on span "Valerie Booth-Jones Hi Valerie this is Michael Resnick, Service Director at Our…" at bounding box center [422, 446] width 528 height 30
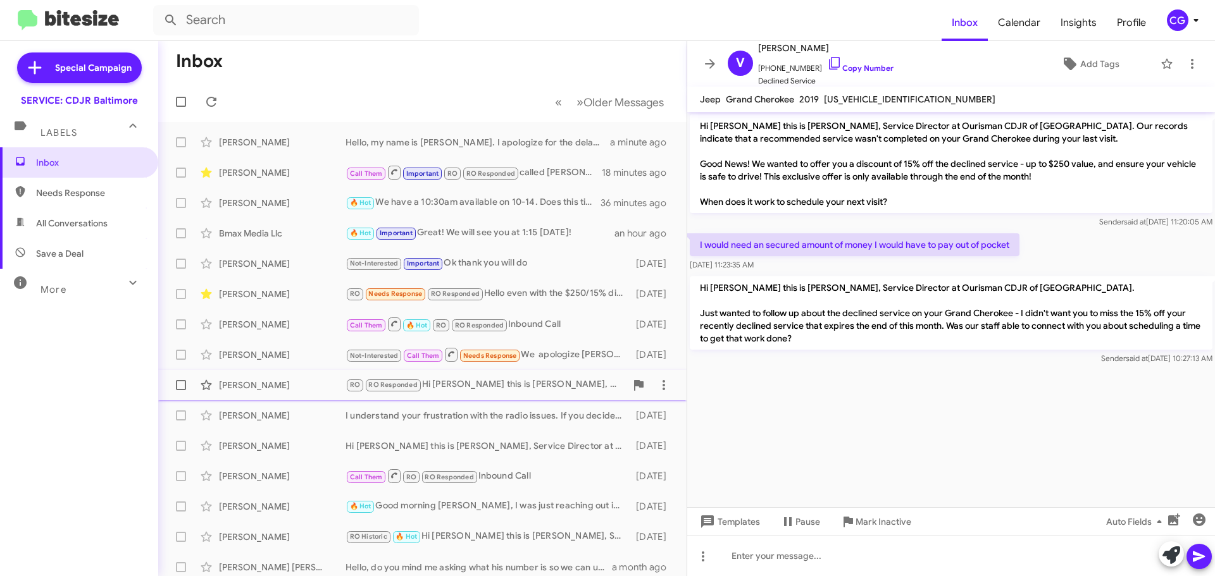
click at [489, 371] on span "Emily Vonderhaar-Meister RO RO Responded Hi Emily this is Michael Resnick, Serv…" at bounding box center [422, 385] width 528 height 30
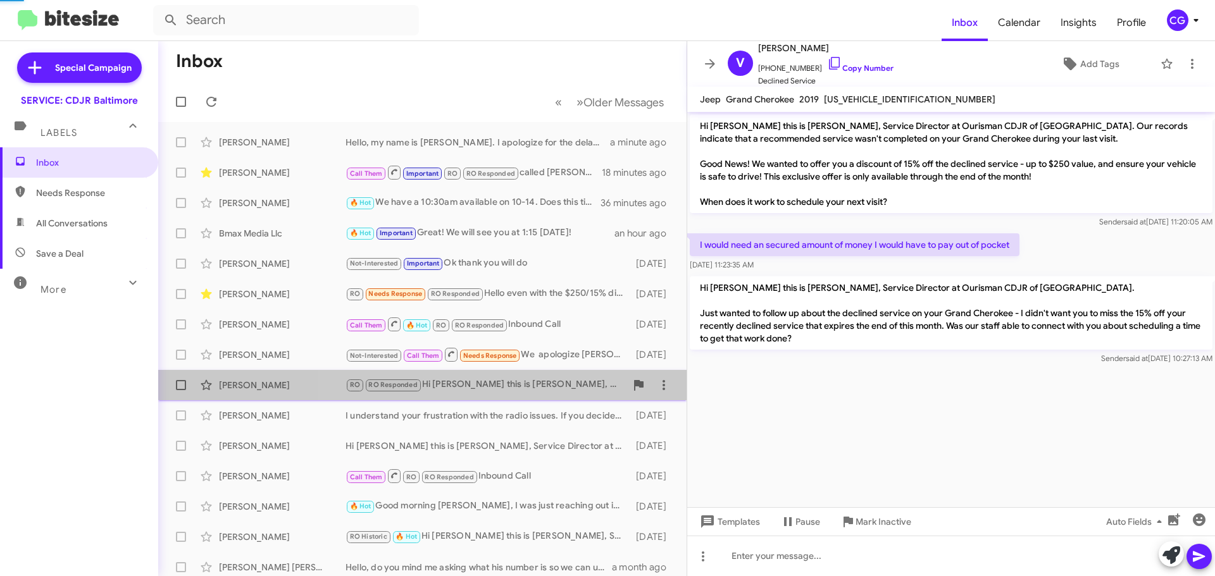
scroll to position [398, 0]
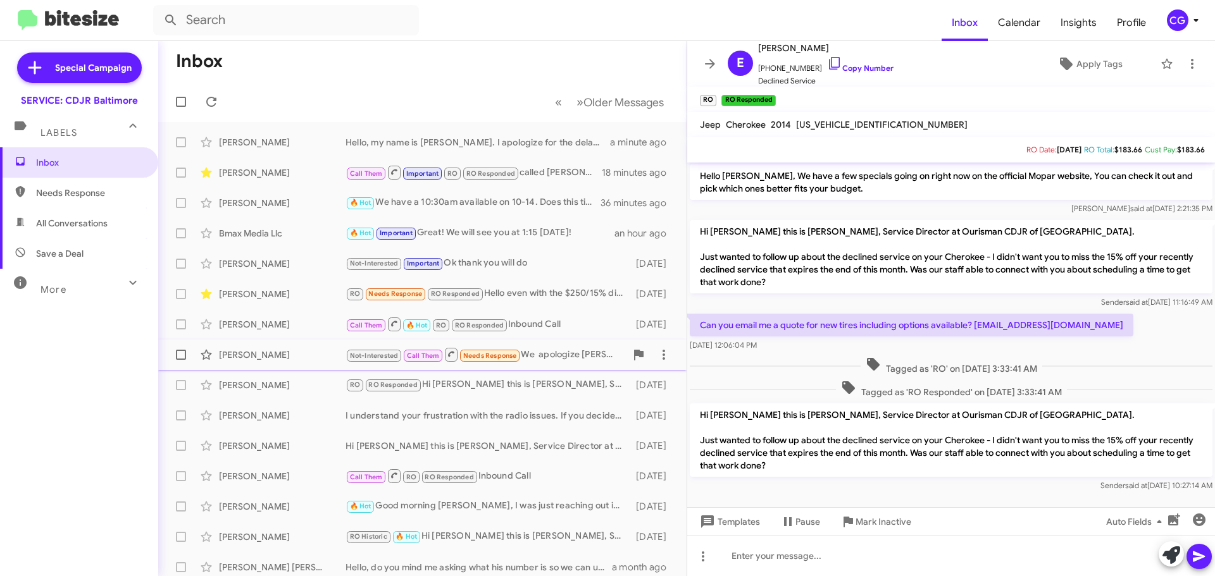
click at [506, 354] on span "Needs Response" at bounding box center [490, 356] width 54 height 8
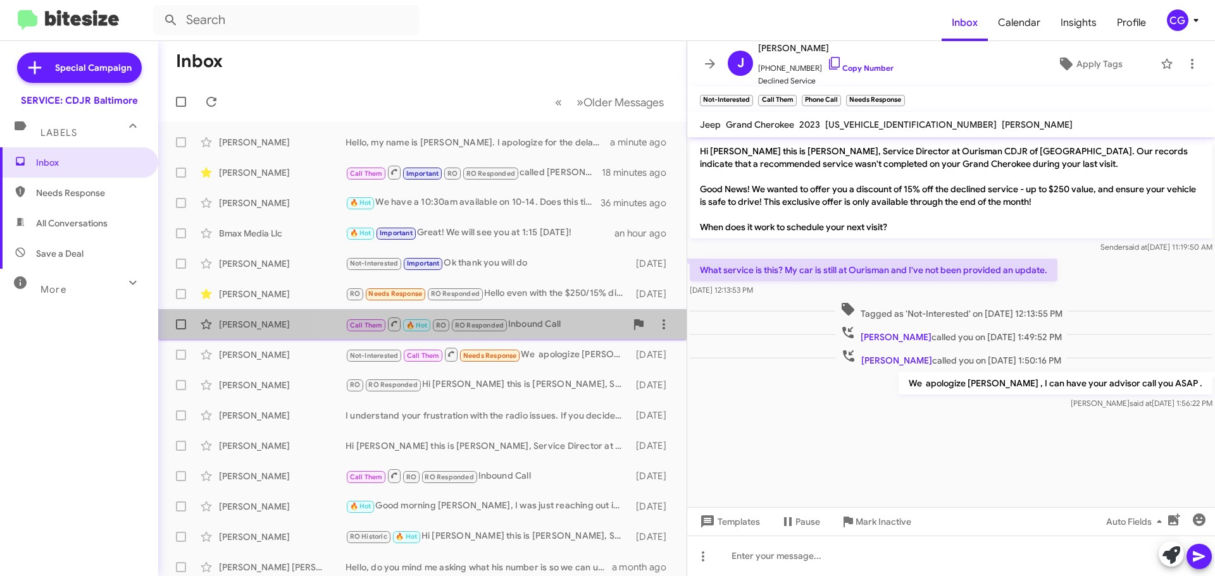
click at [526, 322] on div "Call Them 🔥 Hot RO RO Responded Inbound Call" at bounding box center [485, 324] width 280 height 16
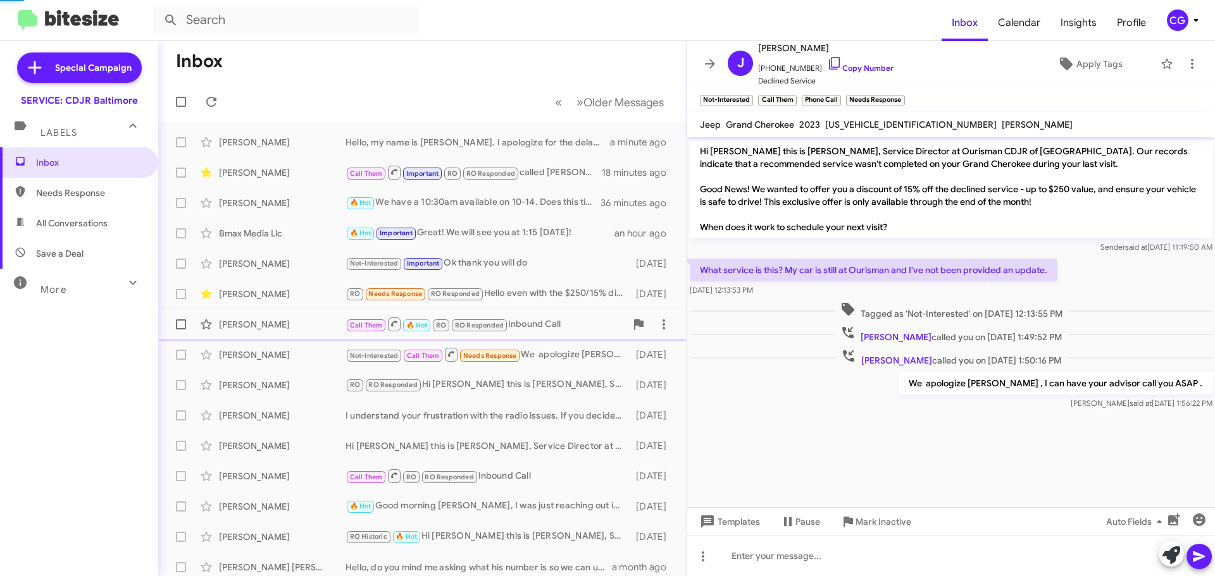
scroll to position [323, 0]
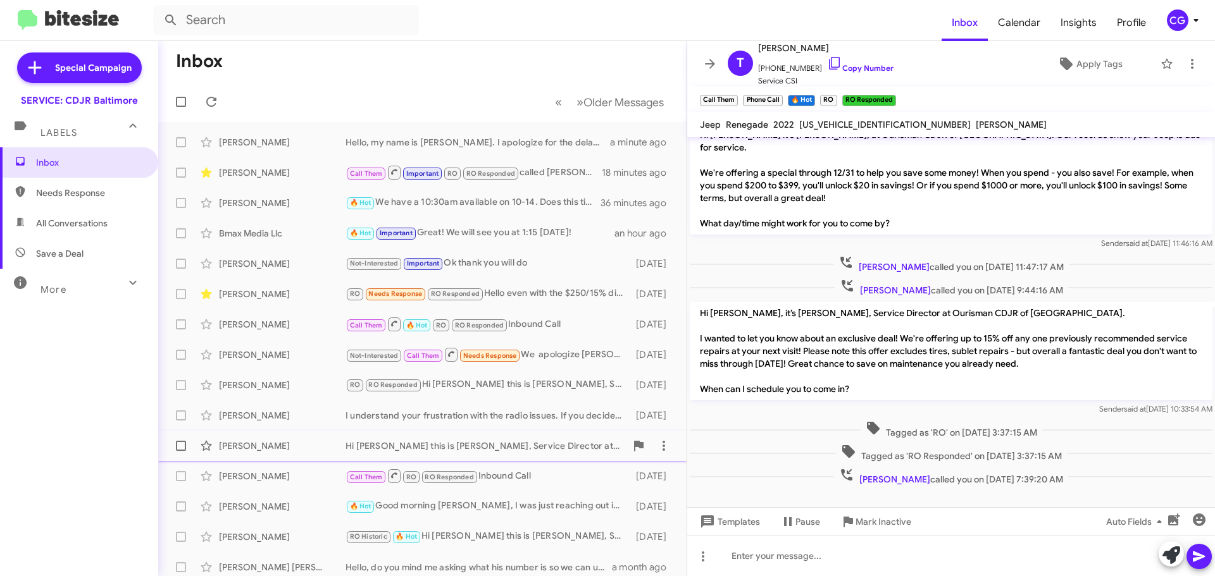
click at [528, 447] on div "Hi Valerie this is Michael Resnick, Service Director at Ourisman CDJR of Baltim…" at bounding box center [485, 446] width 280 height 13
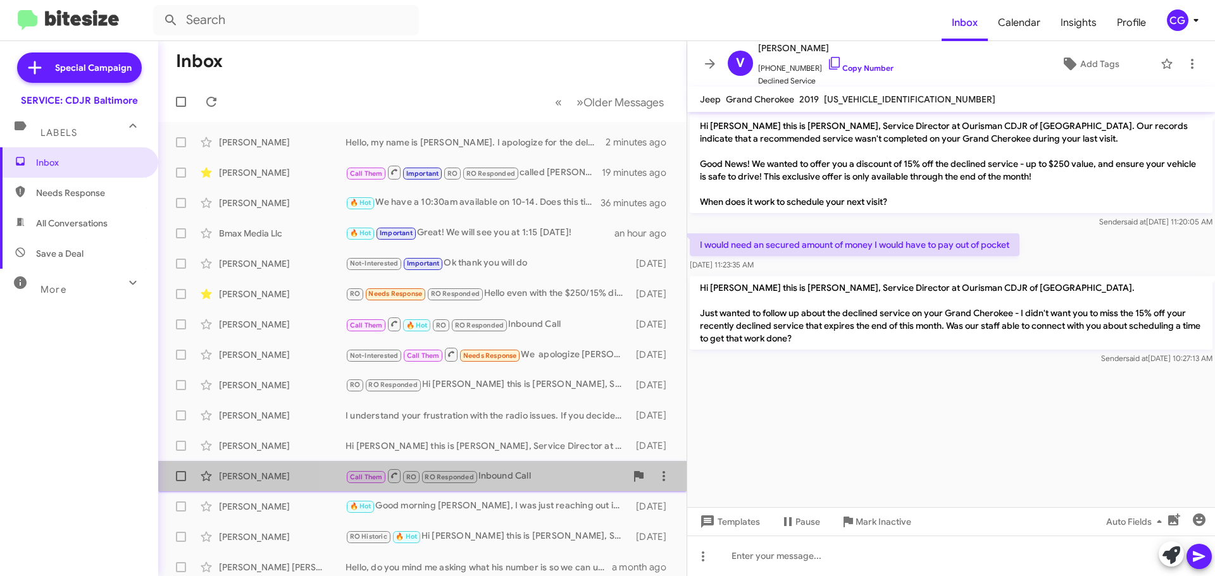
click at [526, 474] on div "Call Them RO RO Responded Inbound Call" at bounding box center [485, 476] width 280 height 16
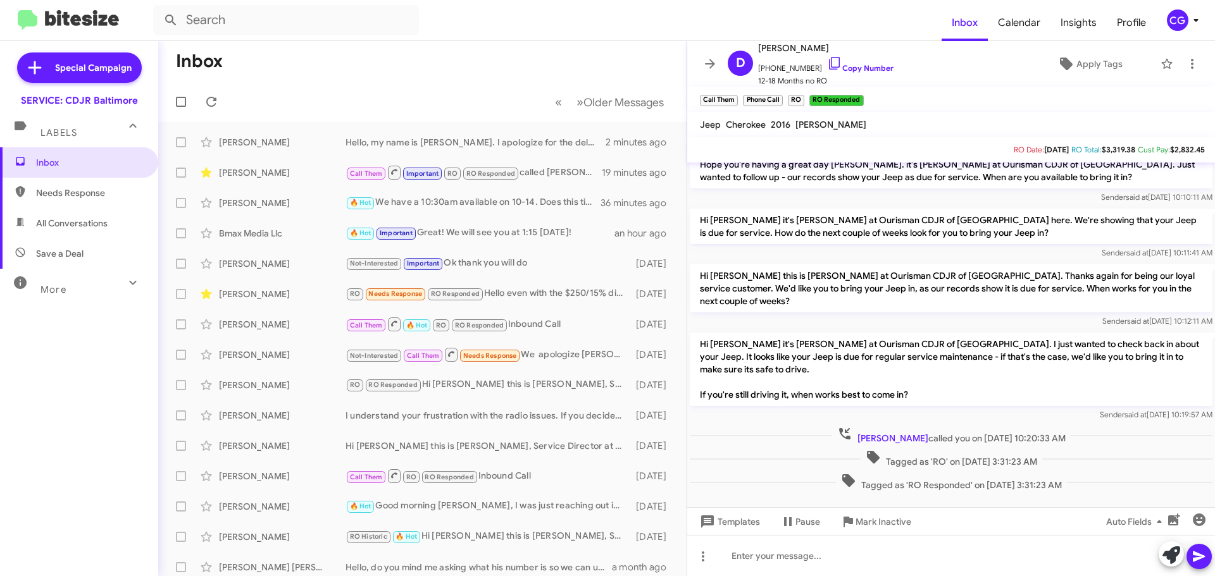
scroll to position [105, 0]
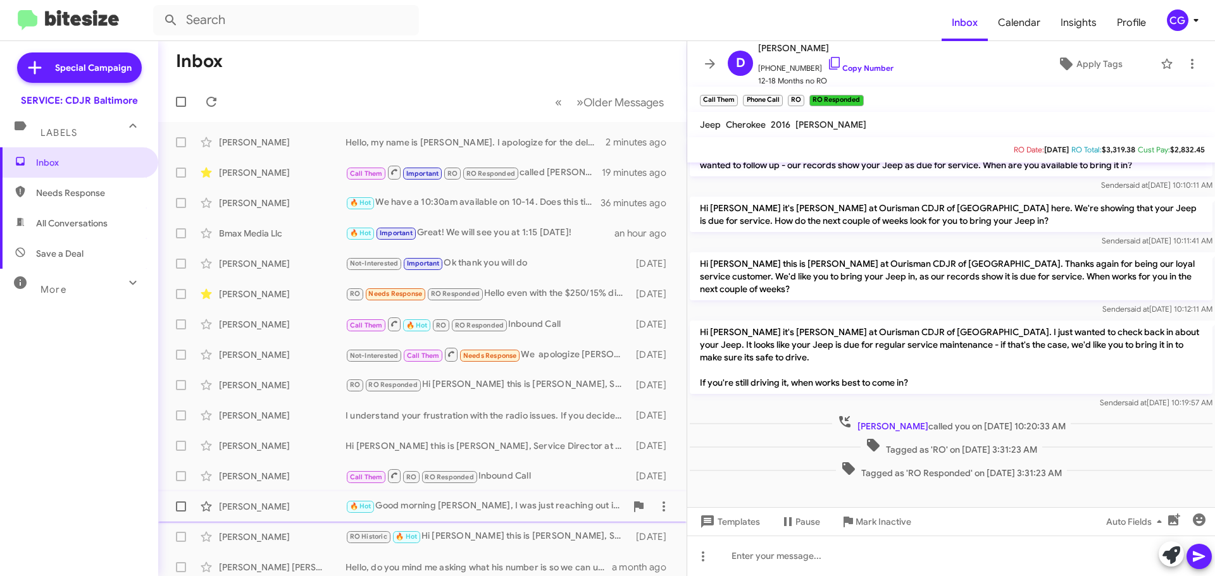
click at [574, 509] on div "🔥 Hot Good morning Anthony, I was just reaching out incase you have not been se…" at bounding box center [485, 506] width 280 height 15
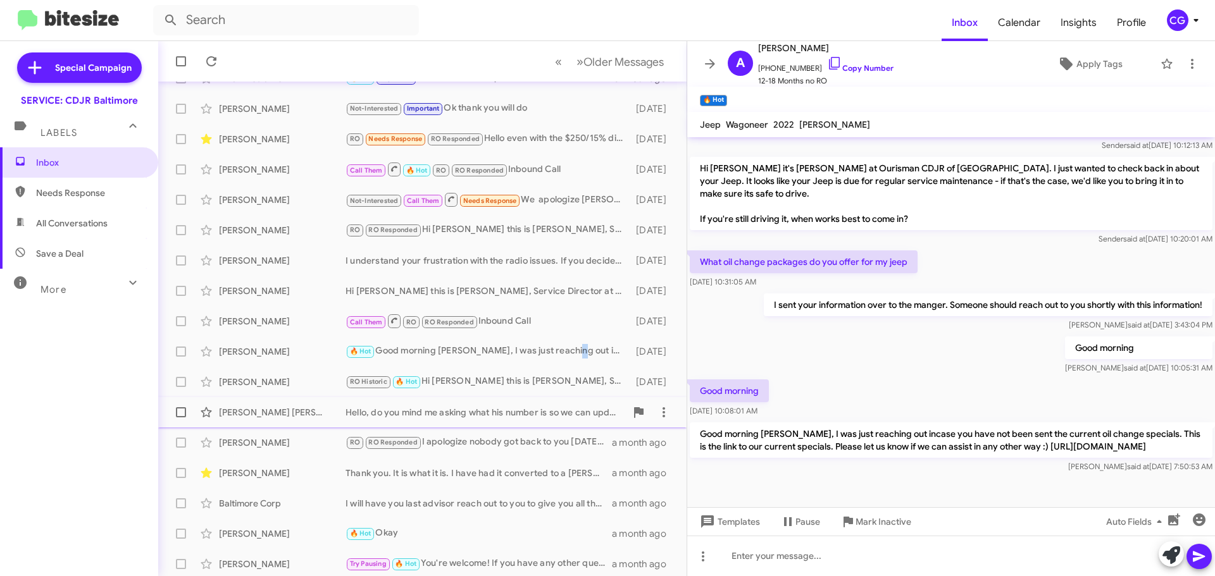
scroll to position [158, 0]
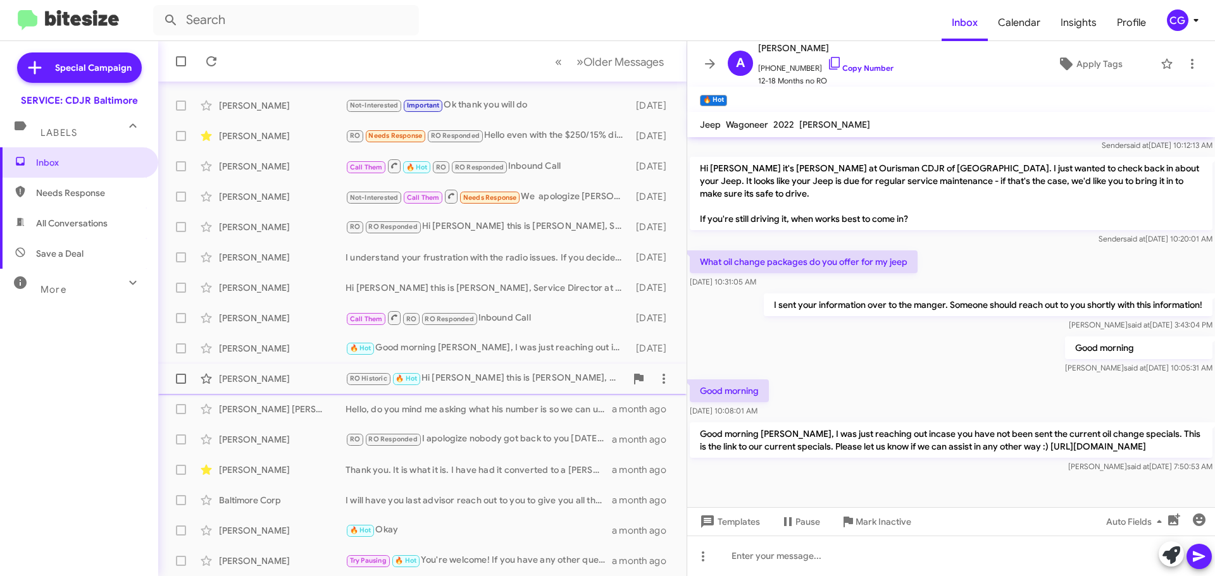
click at [508, 375] on div "RO Historic 🔥 Hot Hi Thessie this is Michael Resnick, Service Director at Ouris…" at bounding box center [485, 378] width 280 height 15
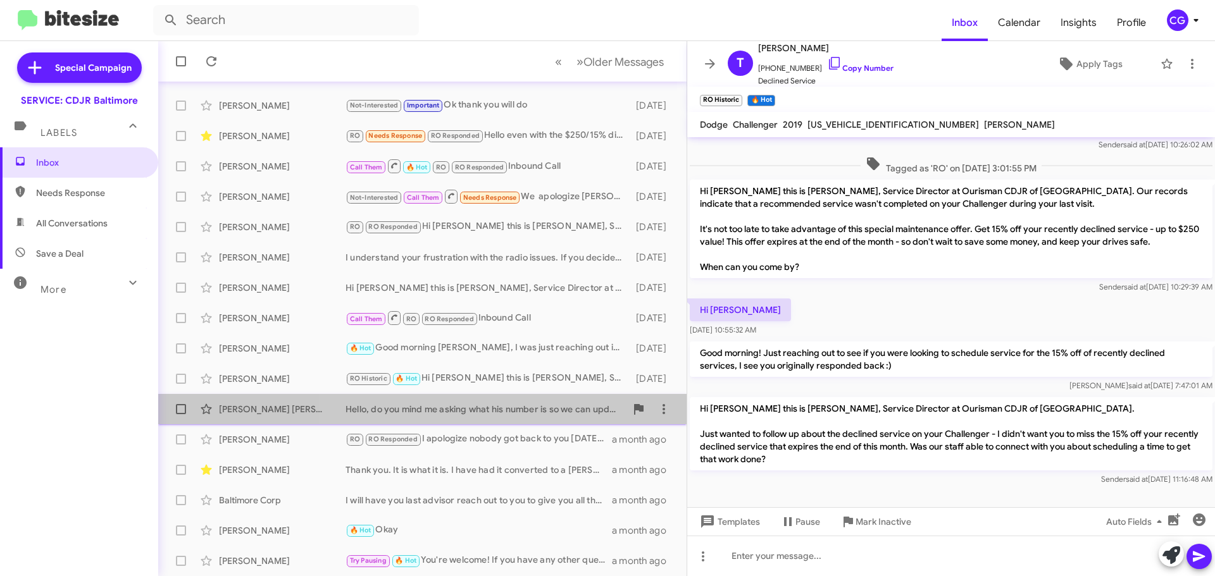
click at [500, 412] on div "Hello, do you mind me asking what his number is so we can update our records?" at bounding box center [485, 409] width 280 height 13
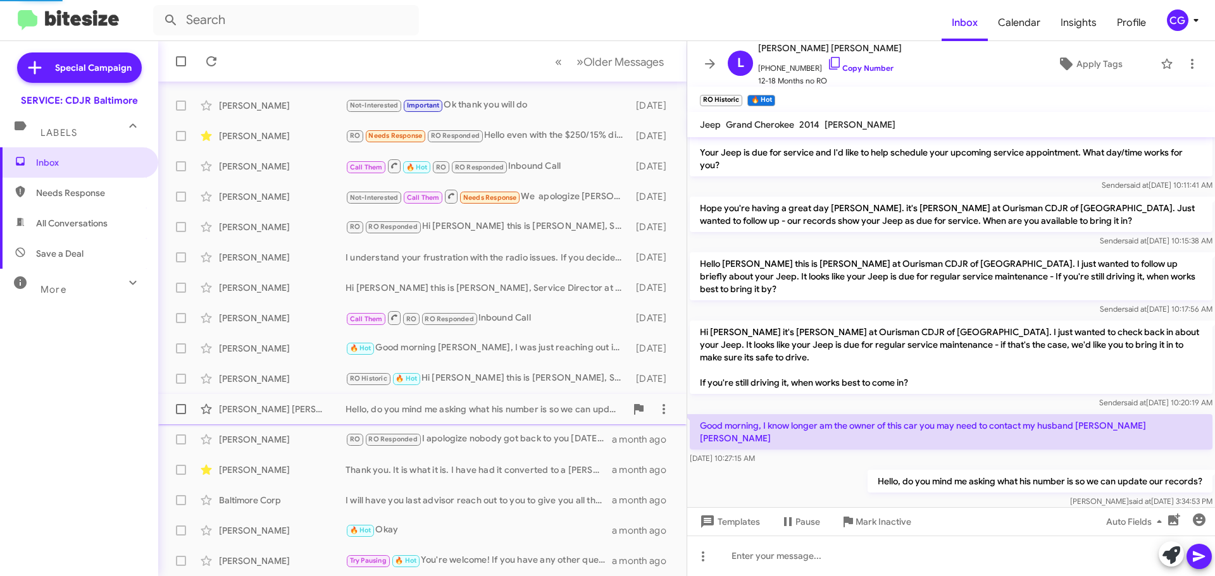
scroll to position [80, 0]
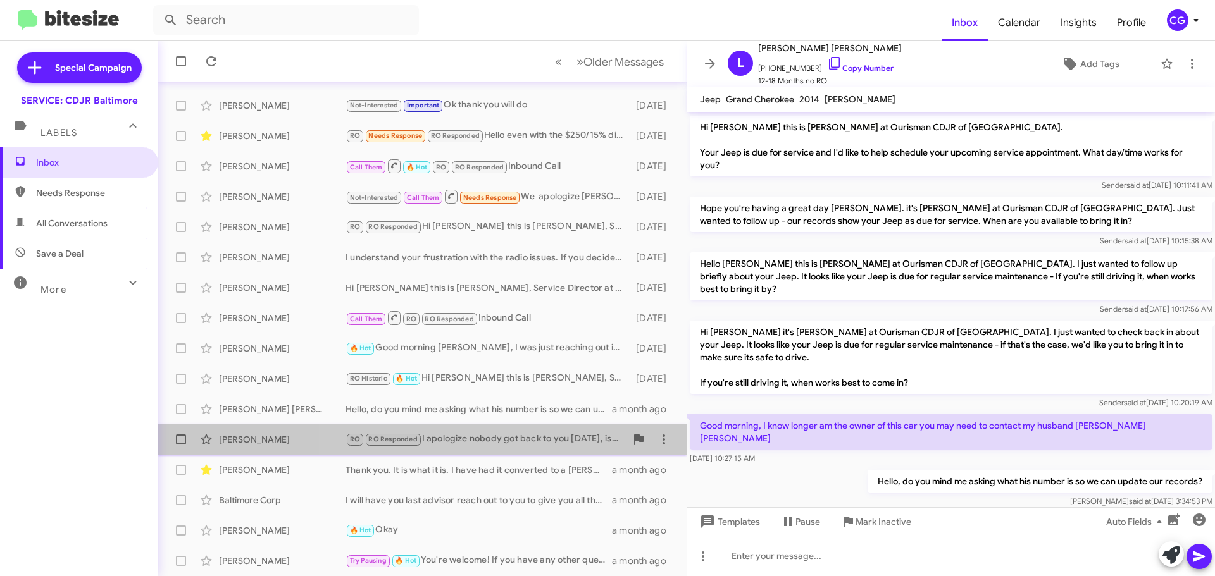
click at [500, 444] on div "RO RO Responded I apologize nobody got back to you yesterday, is there another …" at bounding box center [485, 439] width 280 height 15
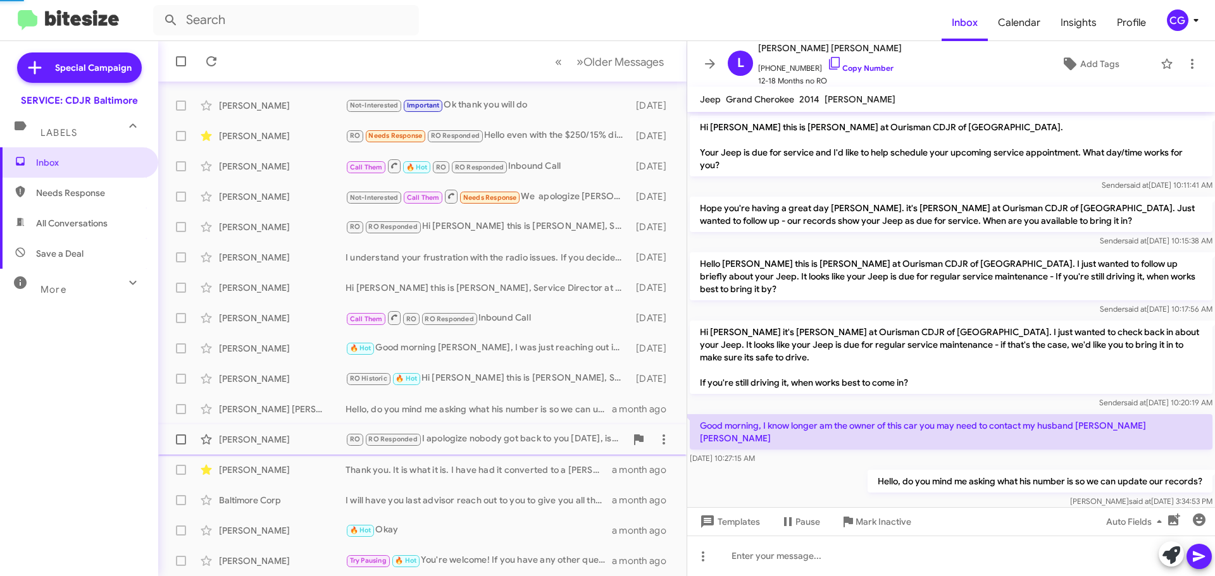
scroll to position [171, 0]
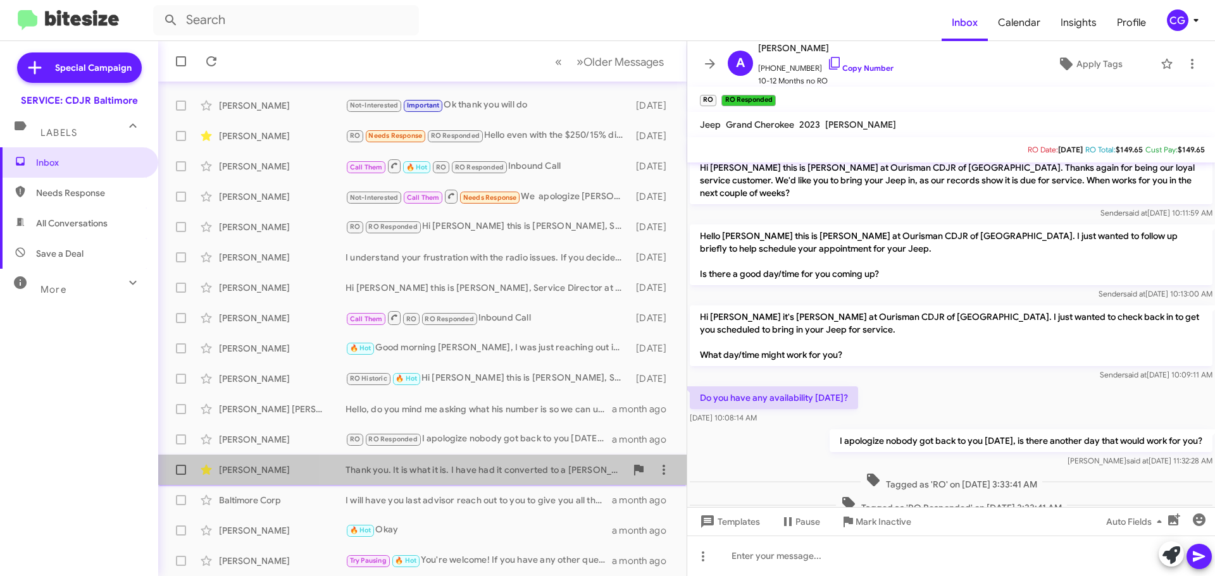
click at [484, 469] on div "Thank you. It is what it is. I have had it converted to a BRAUN MOBILITY PLUS h…" at bounding box center [485, 470] width 280 height 13
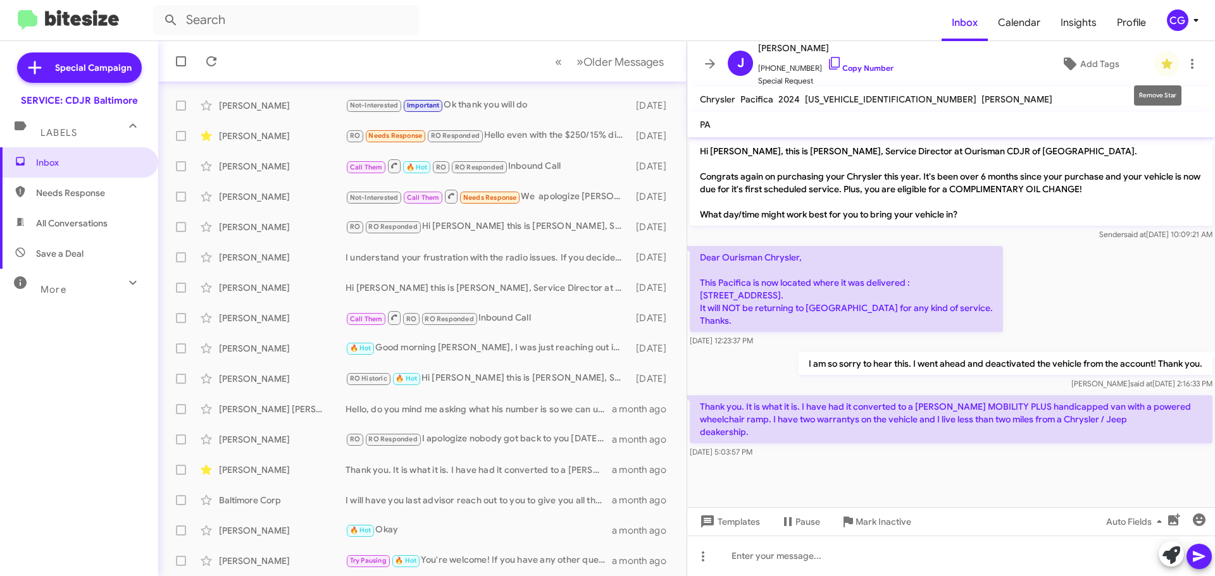
click at [1161, 61] on icon at bounding box center [1166, 64] width 11 height 10
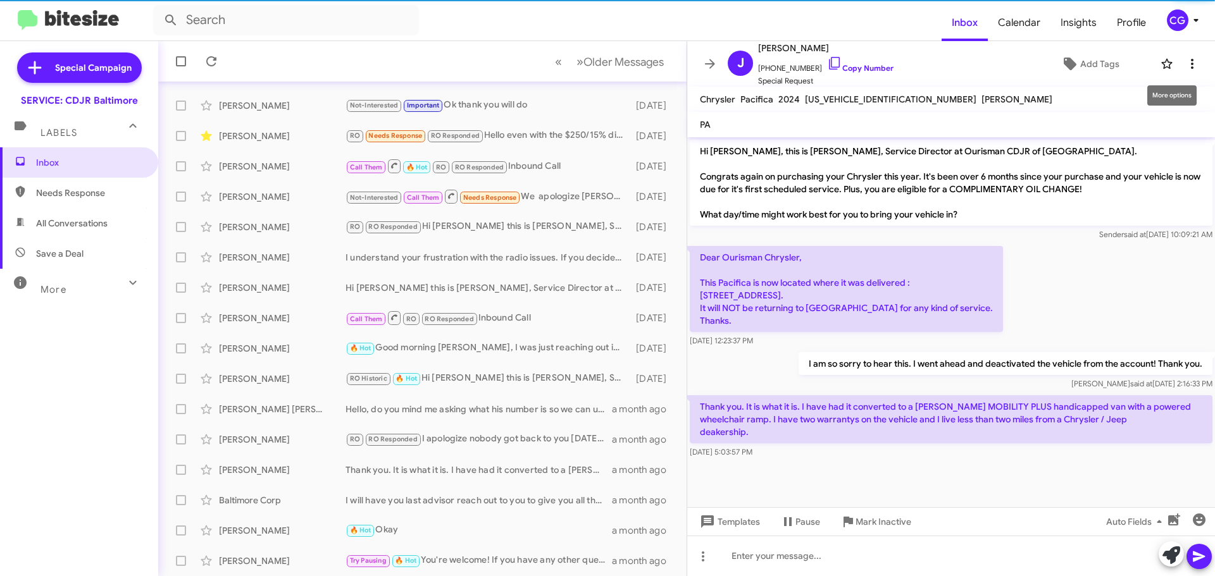
click at [1184, 65] on icon at bounding box center [1191, 63] width 15 height 15
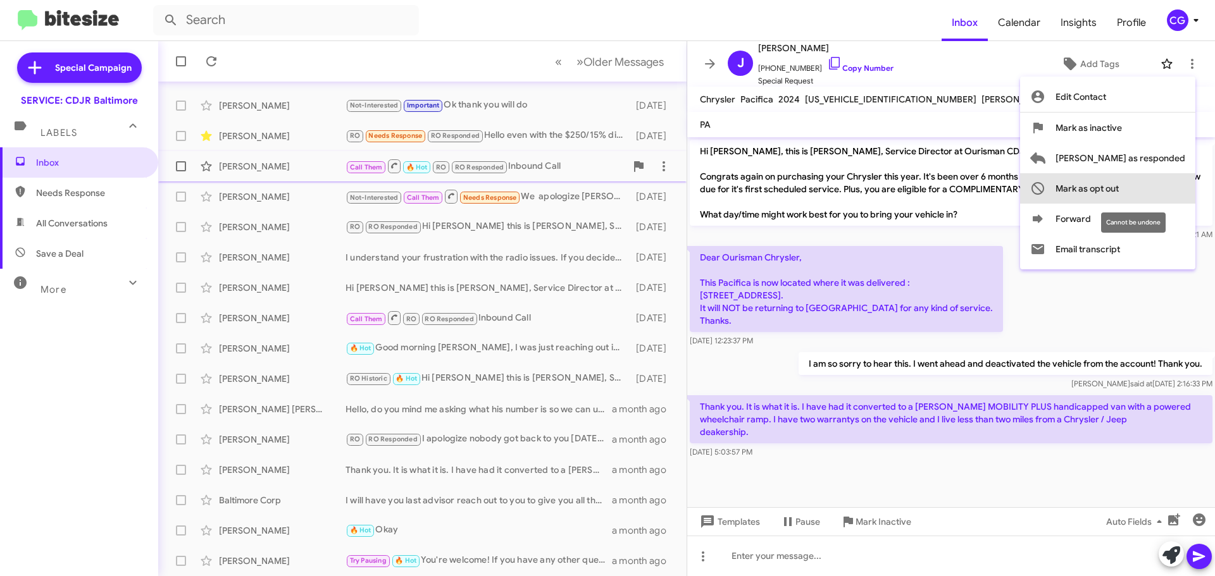
click at [1171, 180] on button "Mark as opt out" at bounding box center [1107, 188] width 175 height 30
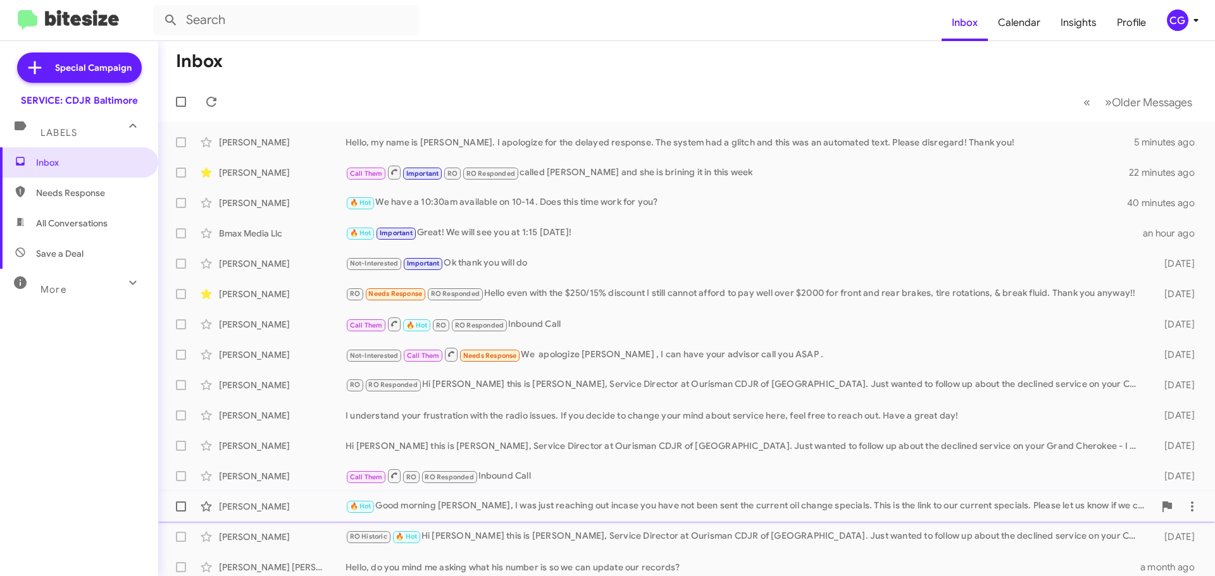
click at [516, 508] on div "🔥 Hot Good morning Anthony, I was just reaching out incase you have not been se…" at bounding box center [749, 506] width 809 height 15
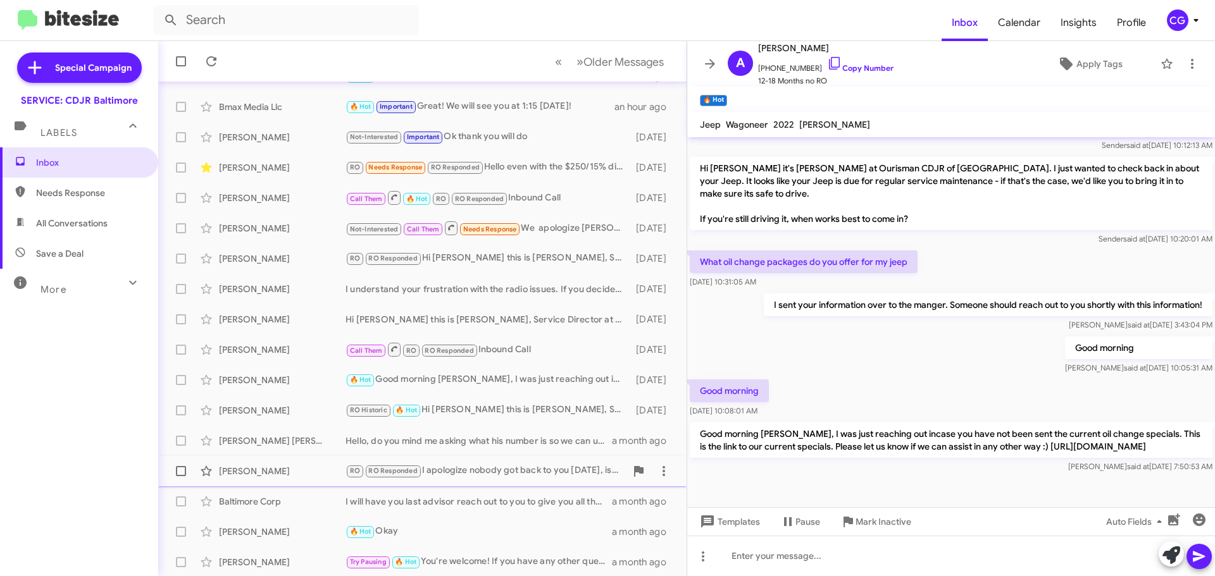
scroll to position [128, 0]
click at [479, 409] on div "RO Historic 🔥 Hot Hi Thessie this is Michael Resnick, Service Director at Ouris…" at bounding box center [485, 409] width 280 height 15
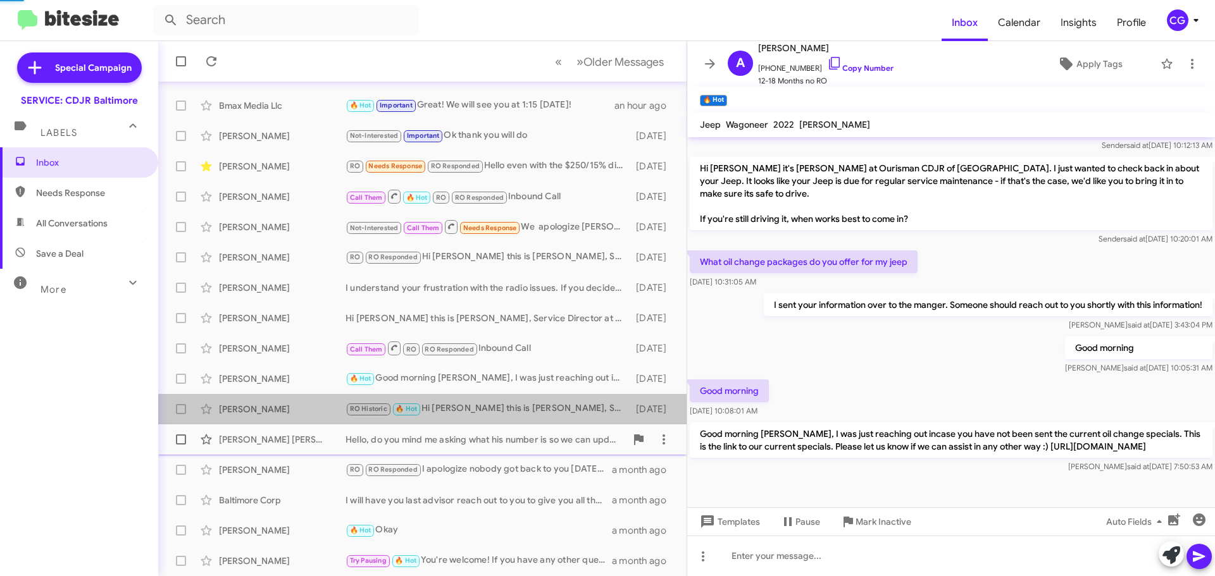
scroll to position [65, 0]
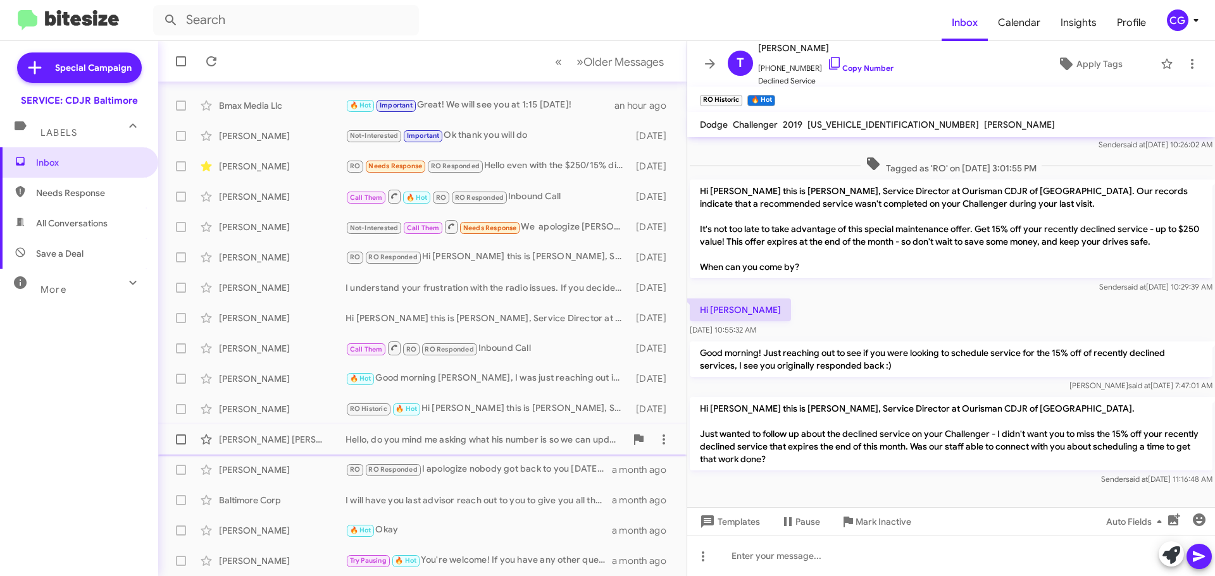
click at [481, 435] on div "Hello, do you mind me asking what his number is so we can update our records?" at bounding box center [485, 439] width 280 height 13
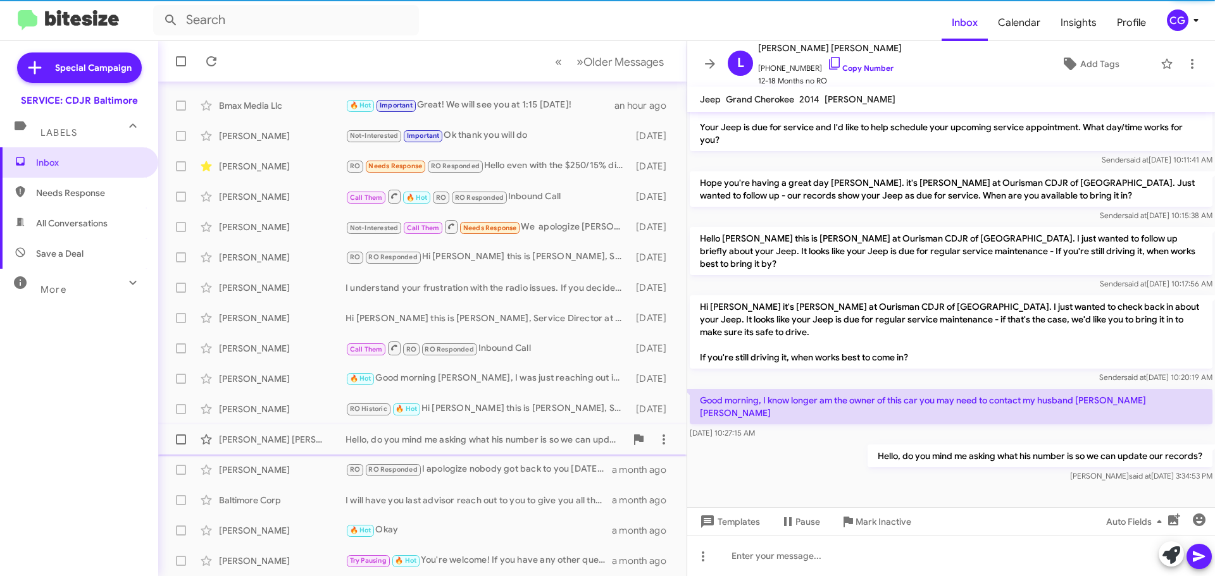
scroll to position [80, 0]
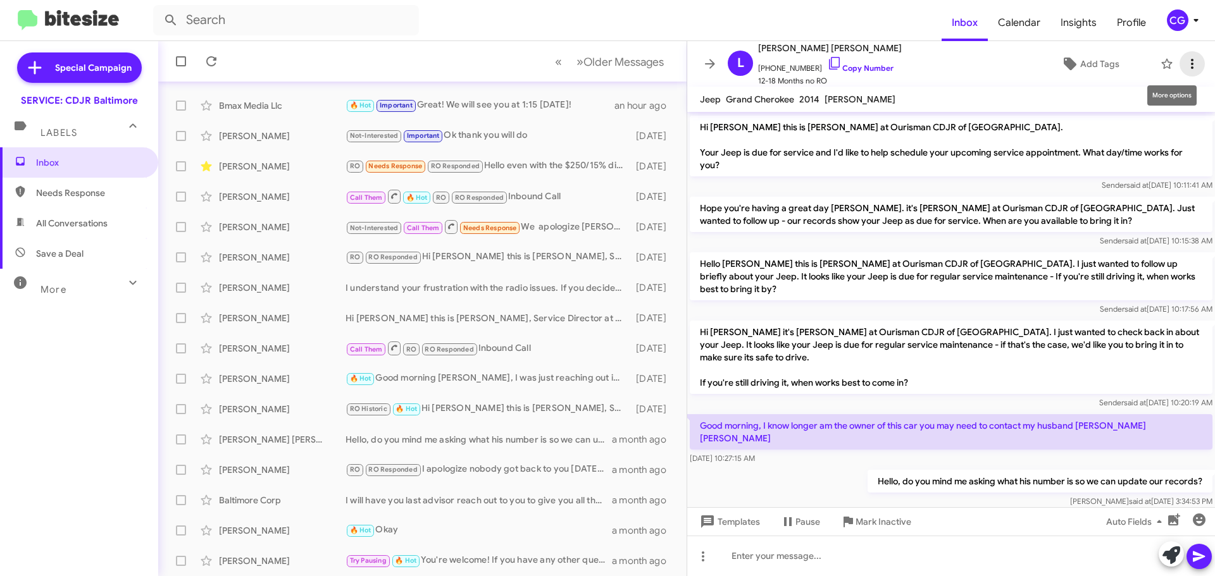
click at [1184, 71] on icon at bounding box center [1191, 63] width 15 height 15
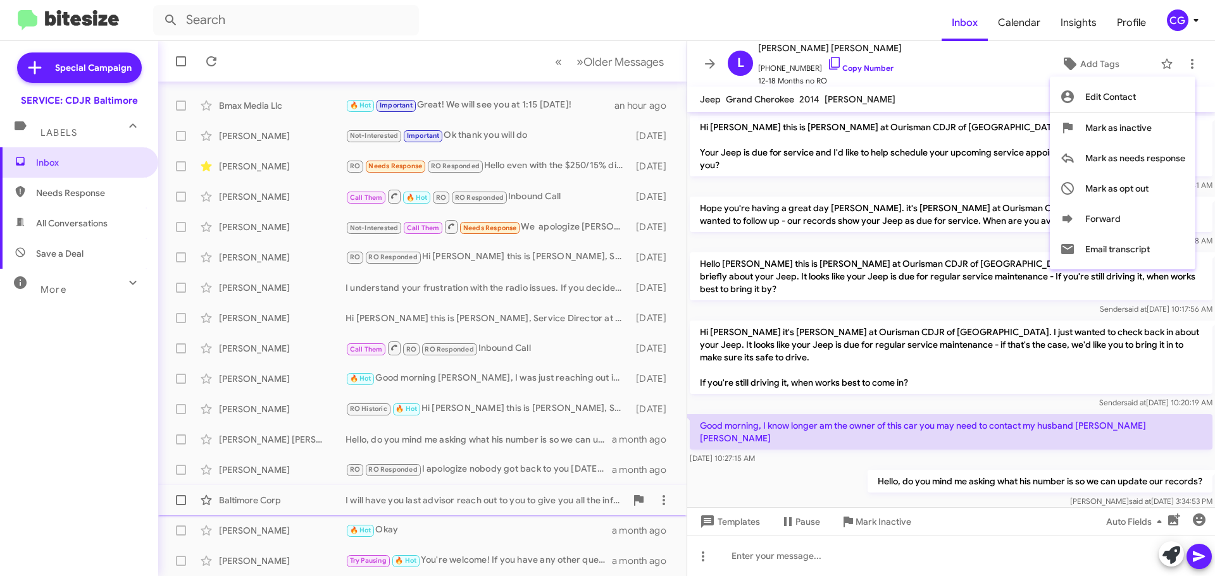
click at [506, 500] on div at bounding box center [607, 288] width 1215 height 576
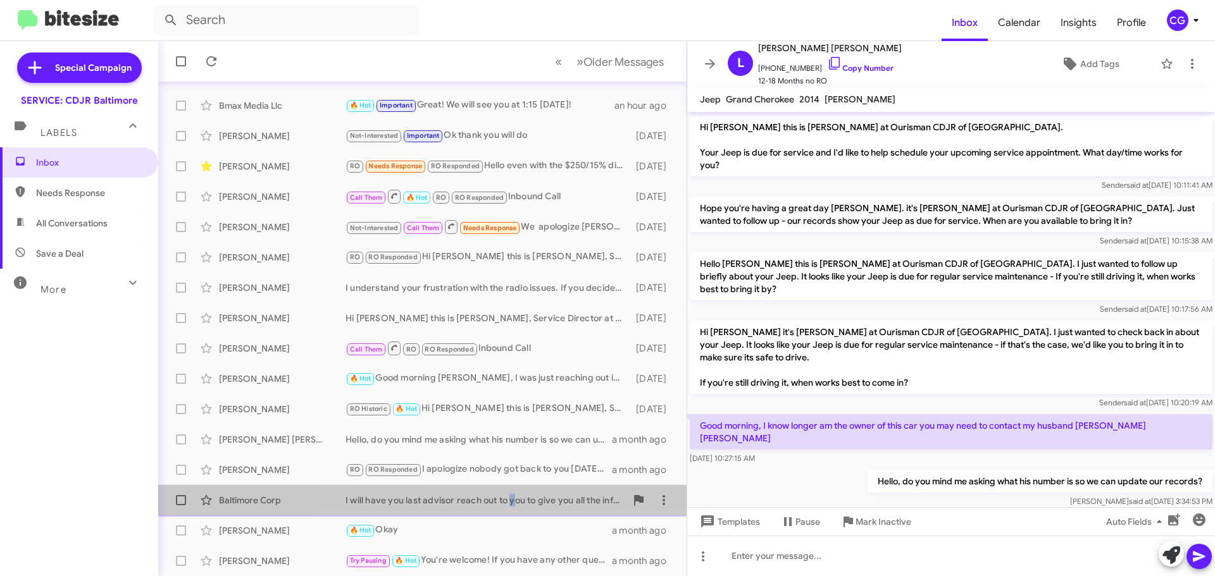
click at [506, 500] on div "I will have you last advisor reach out to you to give you all the information y…" at bounding box center [485, 500] width 280 height 13
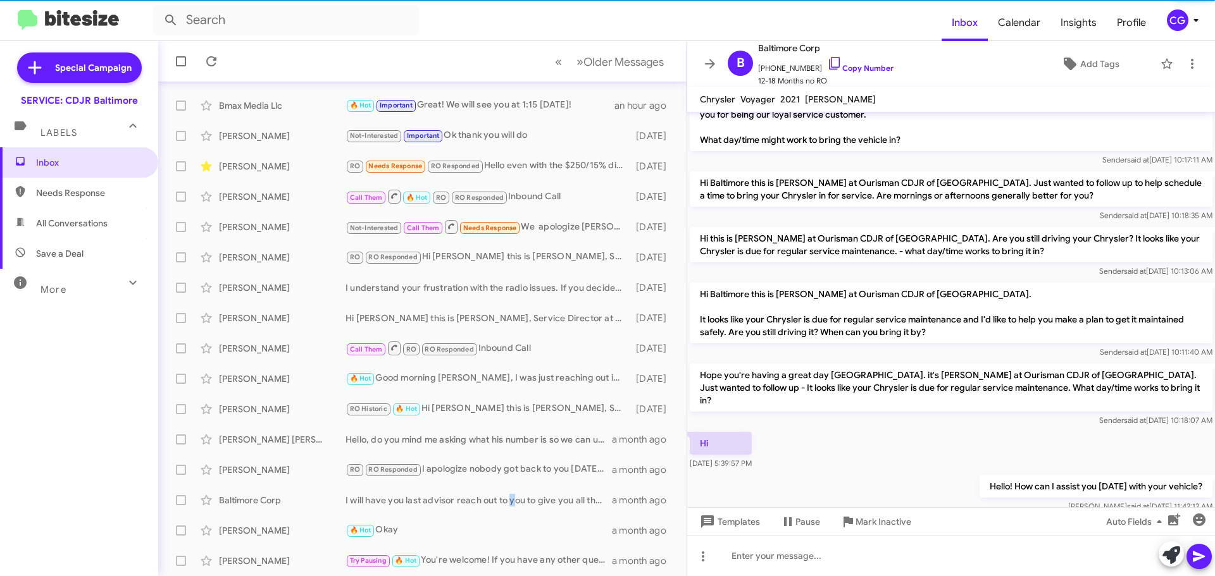
scroll to position [231, 0]
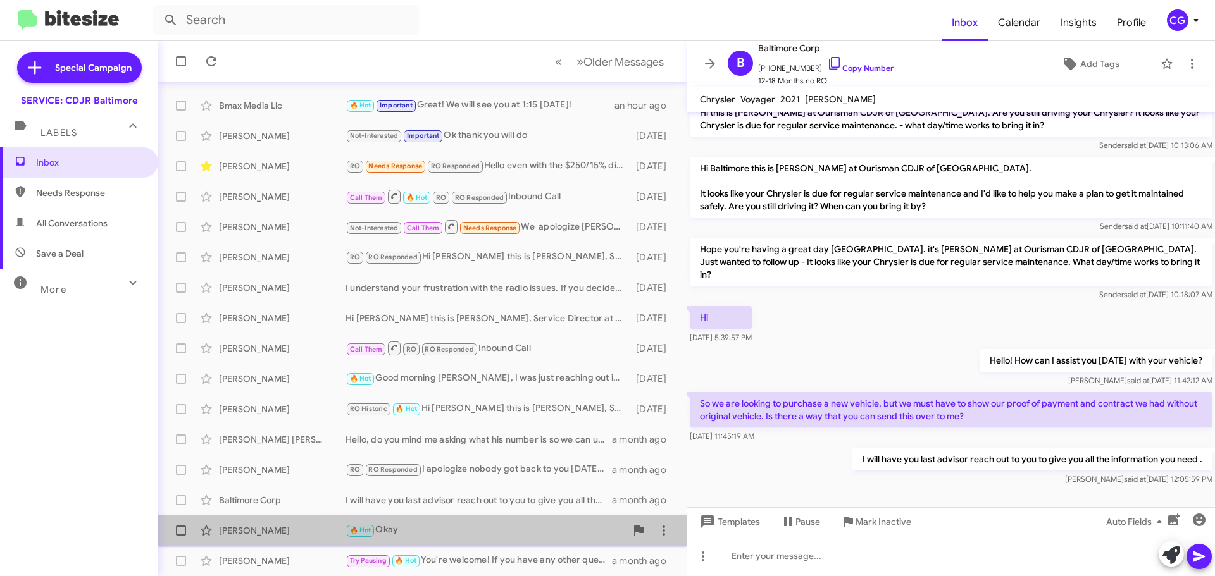
click at [422, 530] on div "🔥 Hot Okay" at bounding box center [485, 530] width 280 height 15
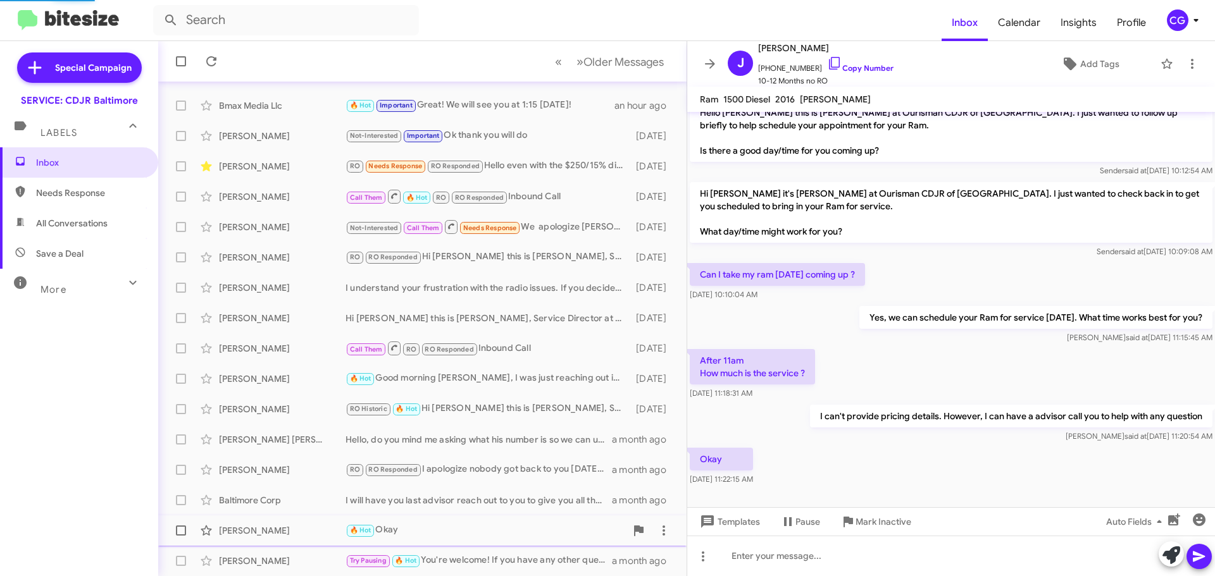
scroll to position [244, 0]
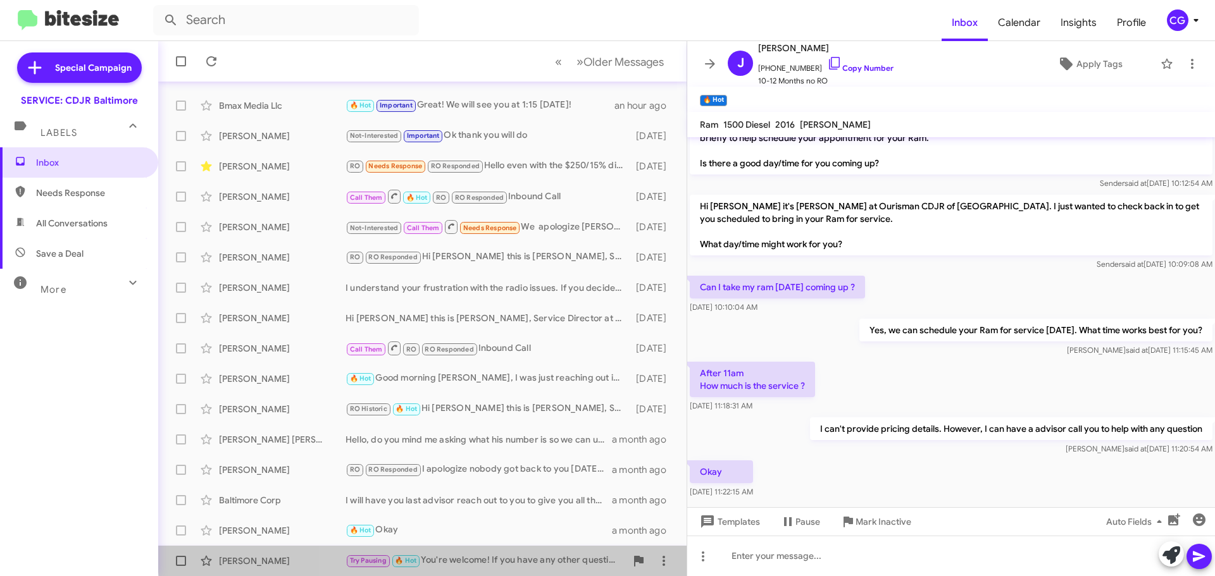
click at [458, 554] on div "Try Pausing 🔥 Hot You're welcome! If you have any other questions or need furth…" at bounding box center [485, 561] width 280 height 15
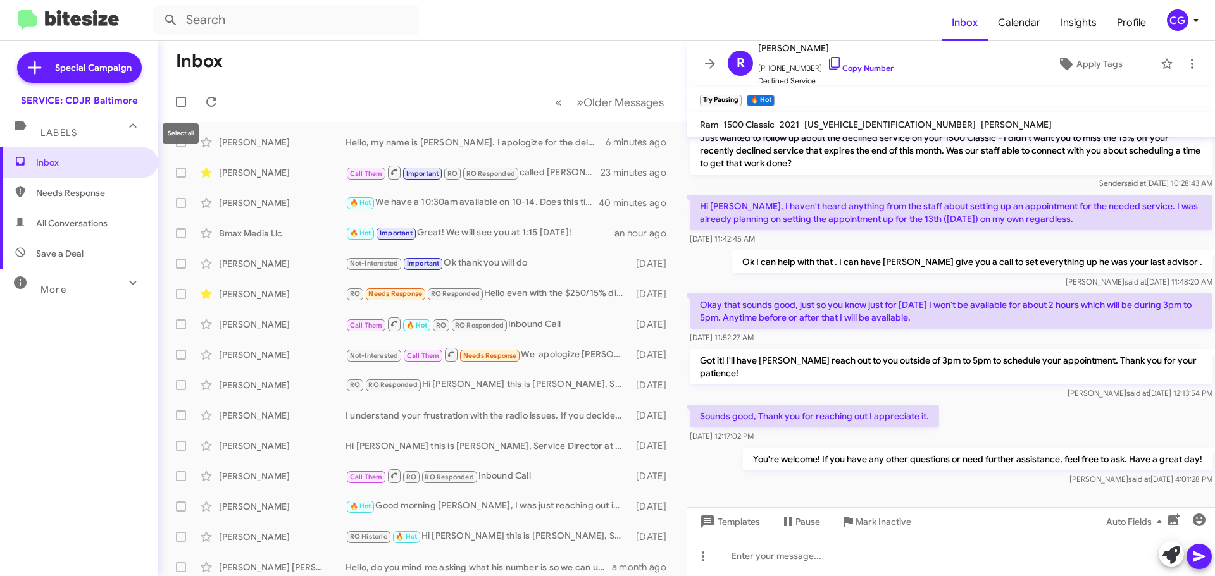
click at [193, 106] on label at bounding box center [180, 101] width 25 height 25
click at [181, 107] on input "checkbox" at bounding box center [180, 107] width 1 height 1
checkbox input "true"
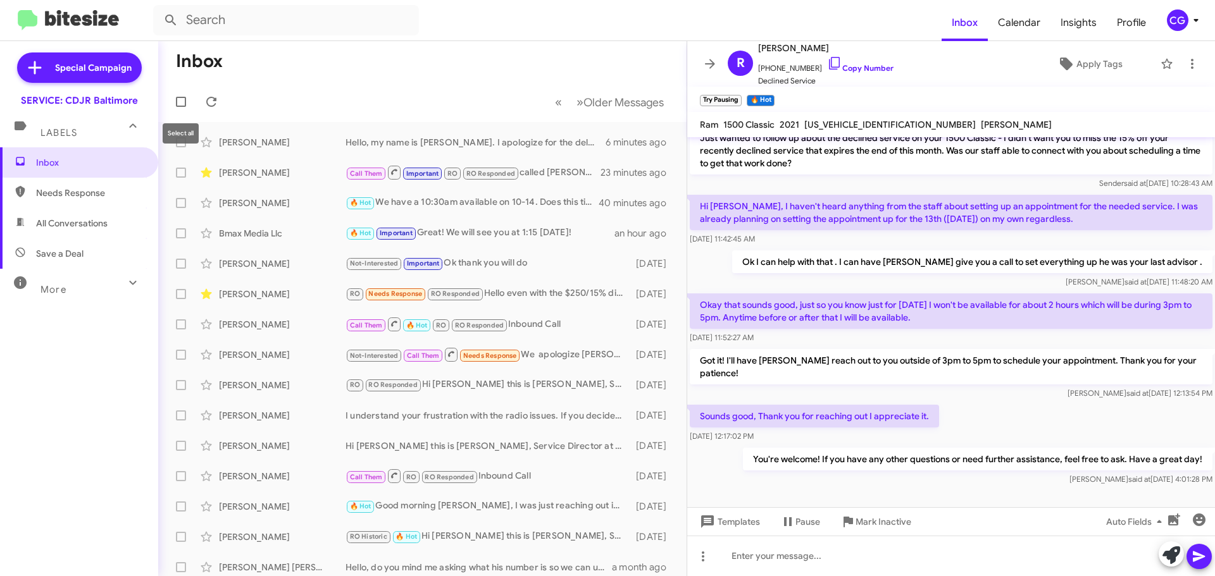
checkbox input "true"
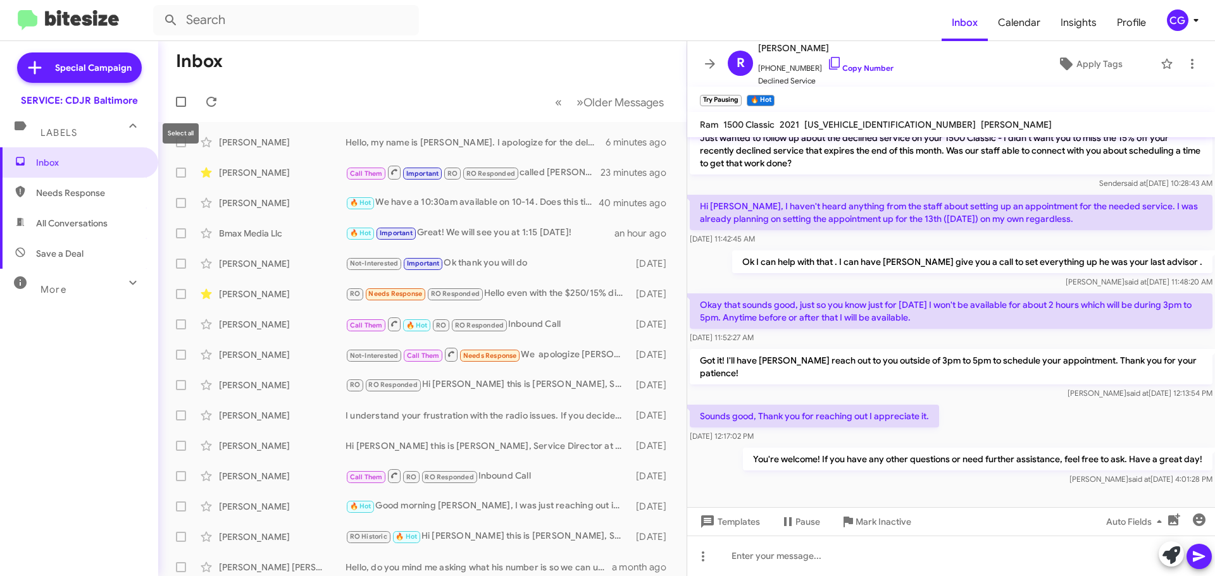
checkbox input "true"
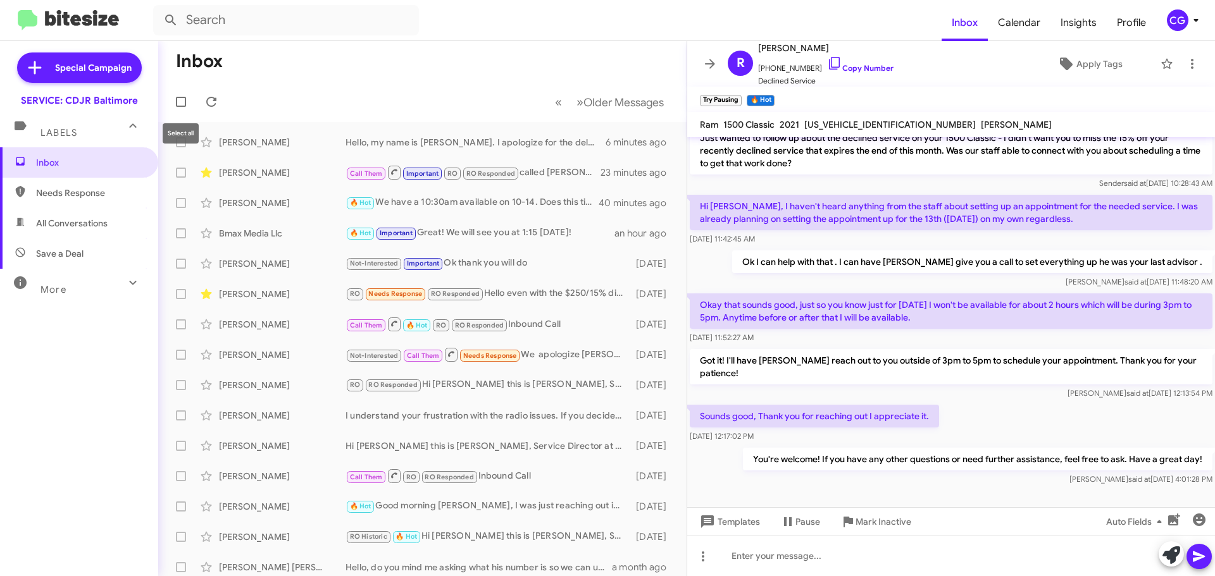
checkbox input "true"
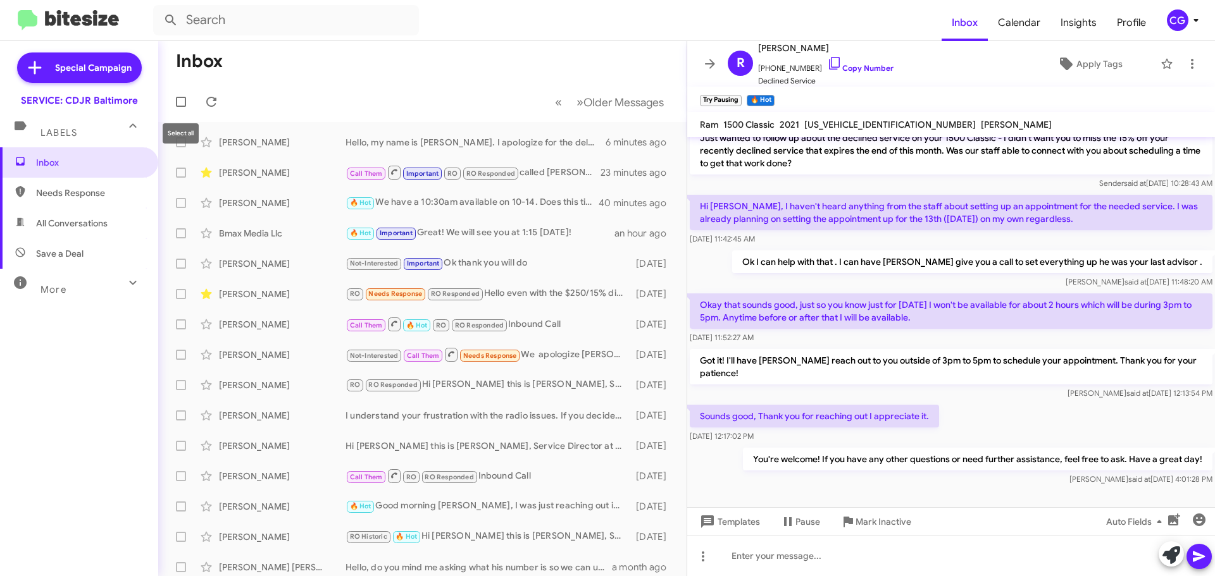
checkbox input "true"
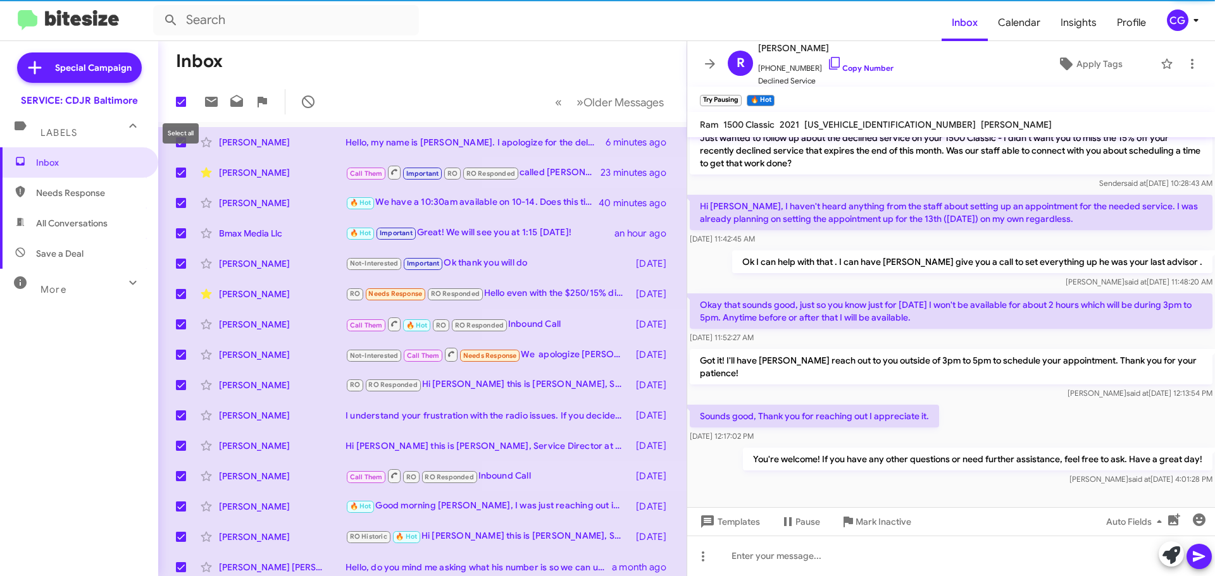
click at [185, 102] on span at bounding box center [181, 102] width 10 height 10
click at [181, 107] on input "checkbox" at bounding box center [180, 107] width 1 height 1
checkbox input "false"
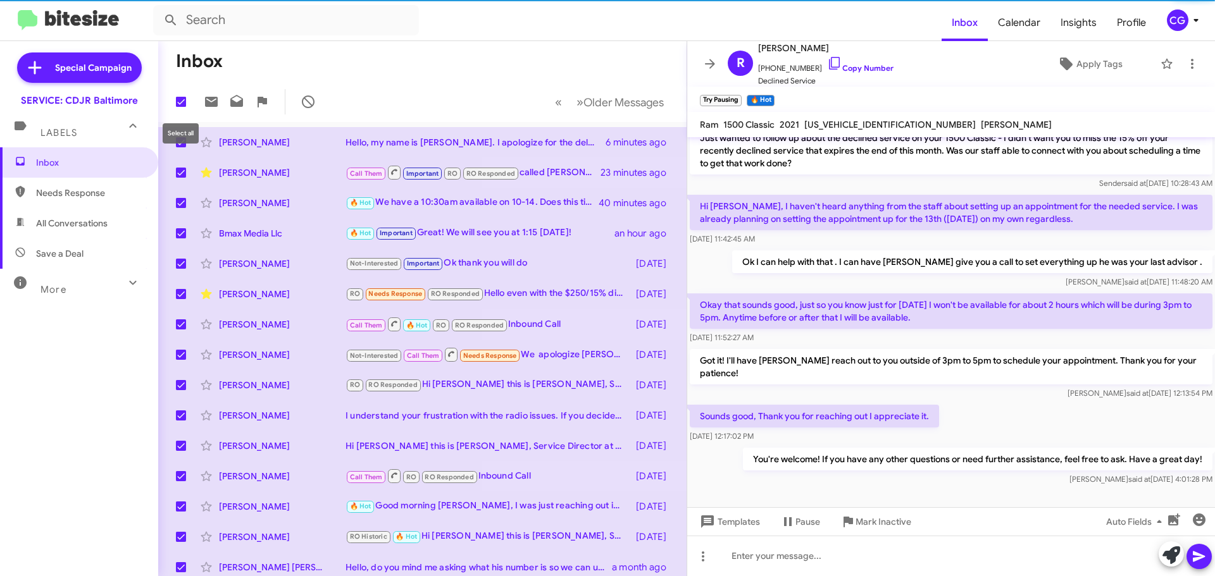
checkbox input "false"
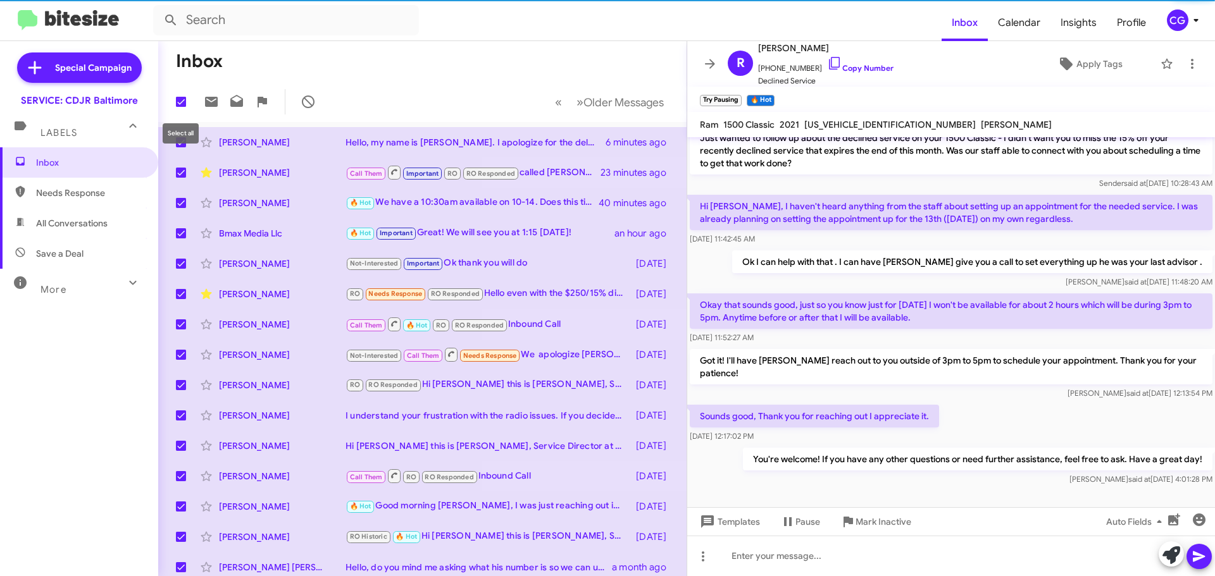
checkbox input "false"
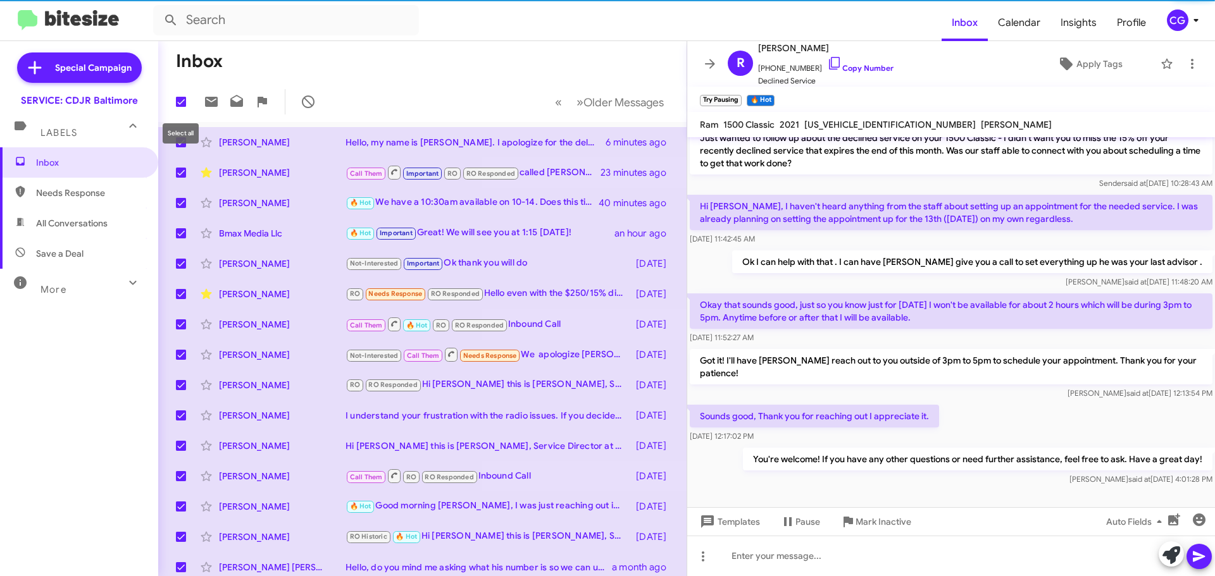
checkbox input "false"
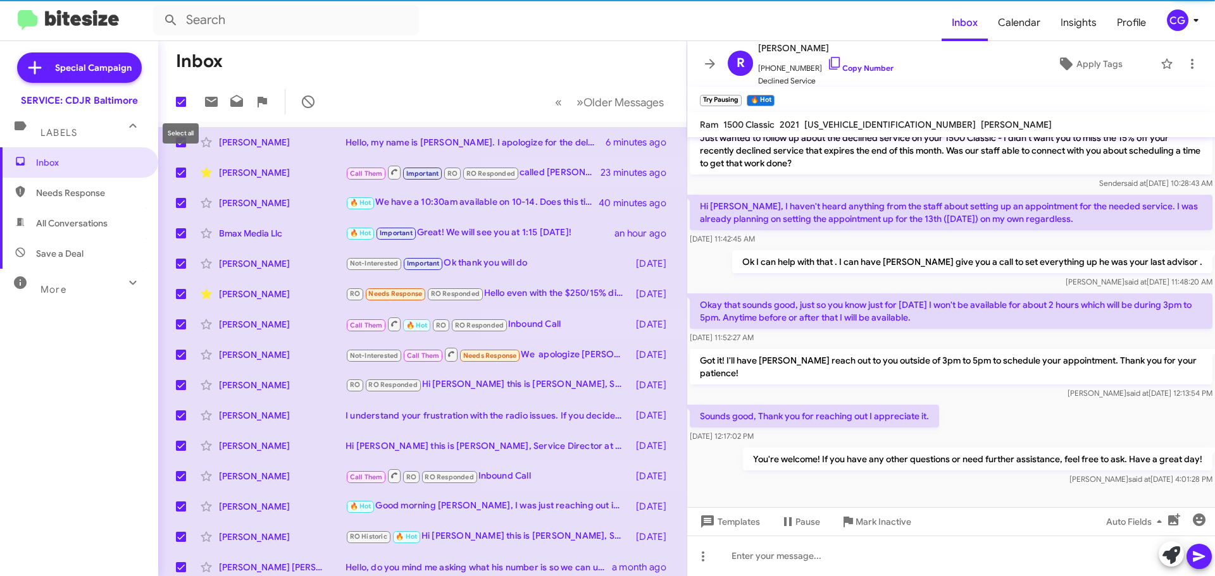
checkbox input "false"
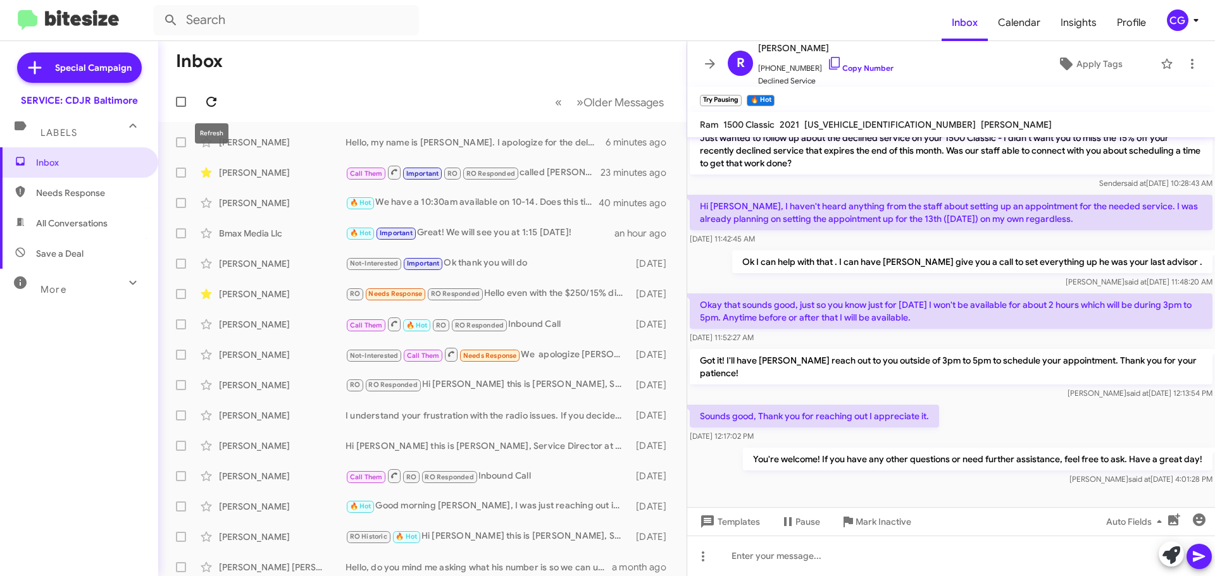
click at [206, 102] on icon at bounding box center [211, 101] width 15 height 15
click at [611, 99] on span "Older Messages" at bounding box center [623, 103] width 80 height 14
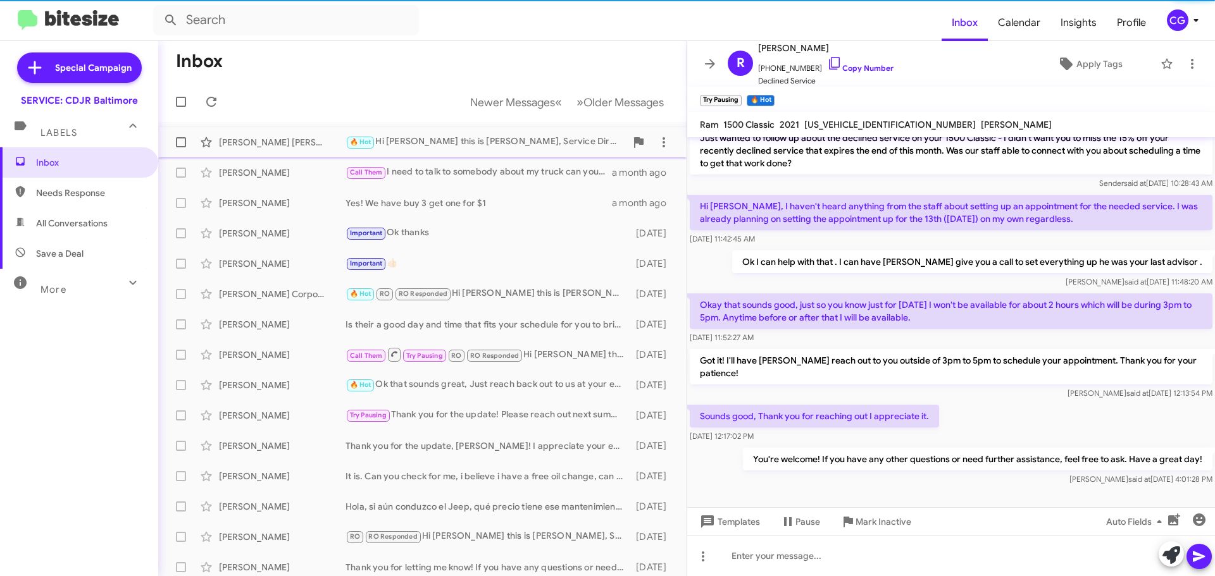
click at [414, 140] on div "🔥 Hot Hi Kevin this is Michael Resnick, Service Director at Ourisman CDJR of Ba…" at bounding box center [485, 142] width 280 height 15
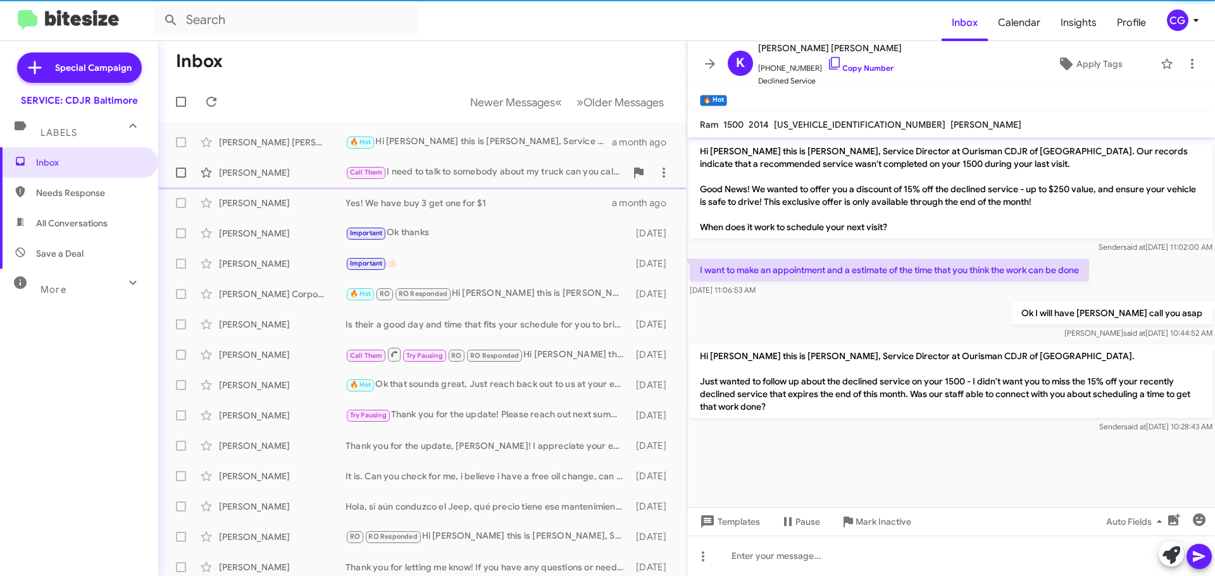
click at [421, 163] on div "Chris Nauman Call Them I need to talk to somebody about my truck can you call m…" at bounding box center [422, 172] width 508 height 25
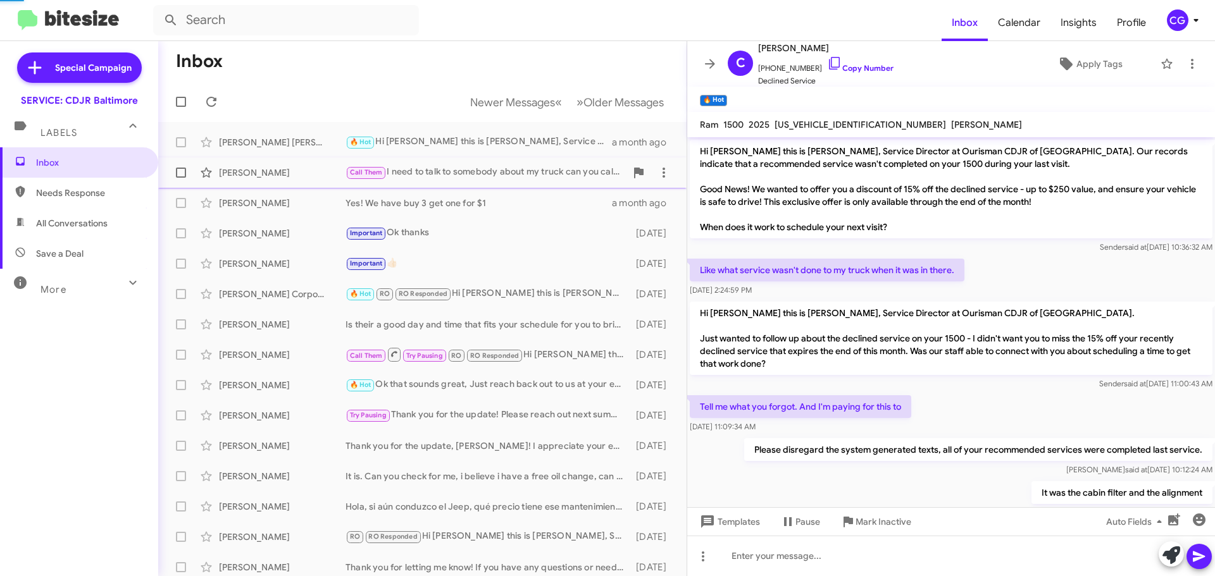
scroll to position [172, 0]
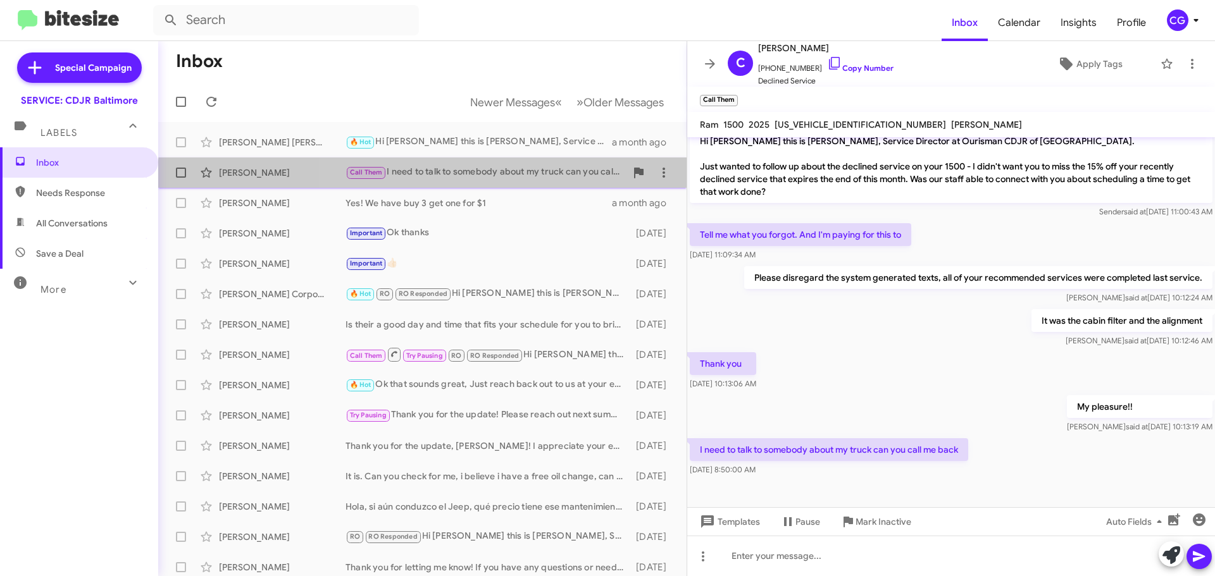
click at [425, 178] on div "Call Them I need to talk to somebody about my truck can you call me back" at bounding box center [485, 172] width 280 height 15
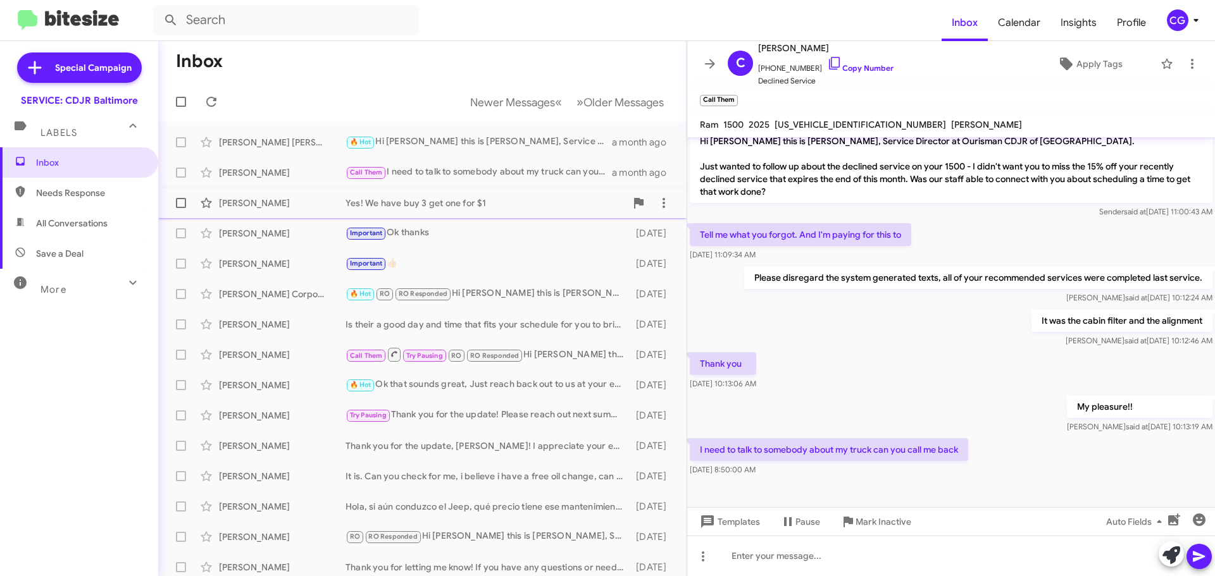
click at [423, 198] on div "Charles Nale Yes! We have buy 3 get one for $1 a month ago" at bounding box center [422, 202] width 508 height 25
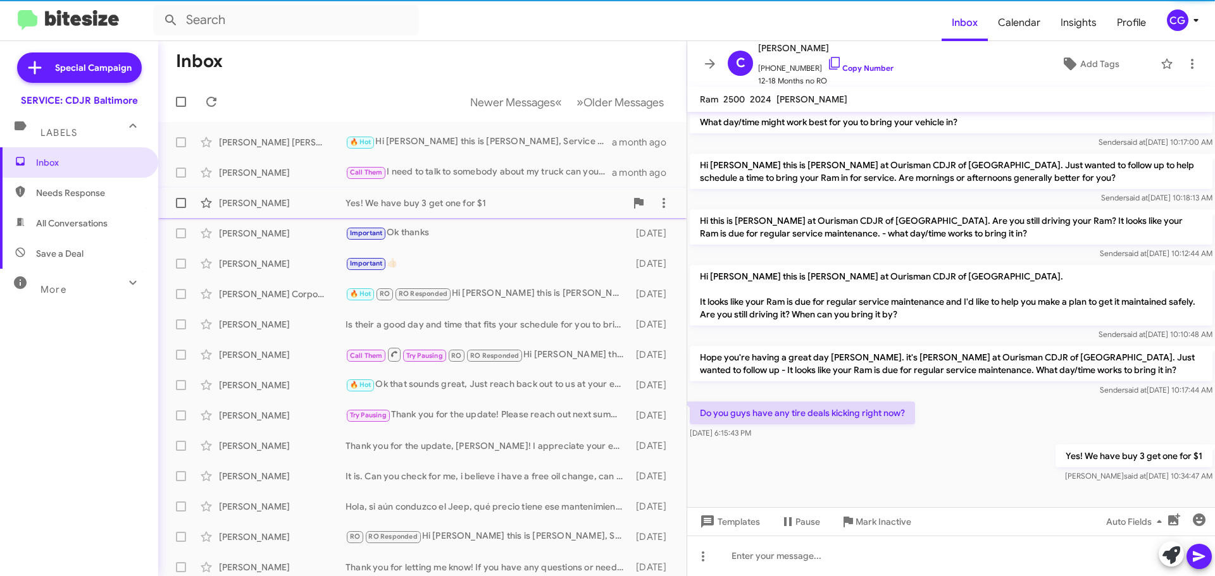
scroll to position [42, 0]
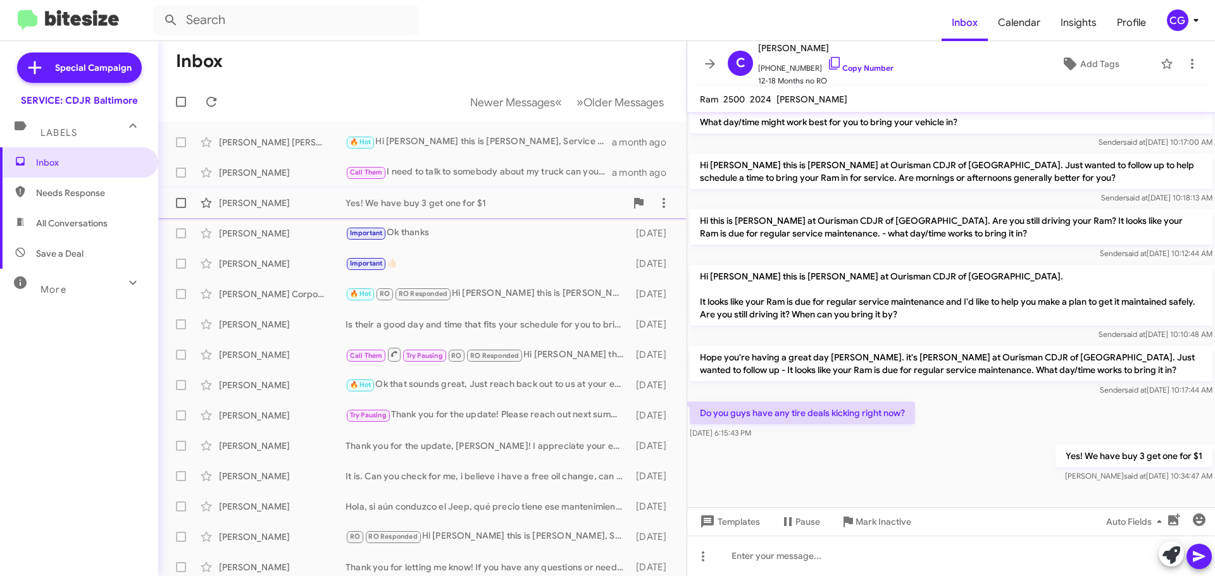
click at [435, 208] on div "Yes! We have buy 3 get one for $1" at bounding box center [485, 203] width 280 height 13
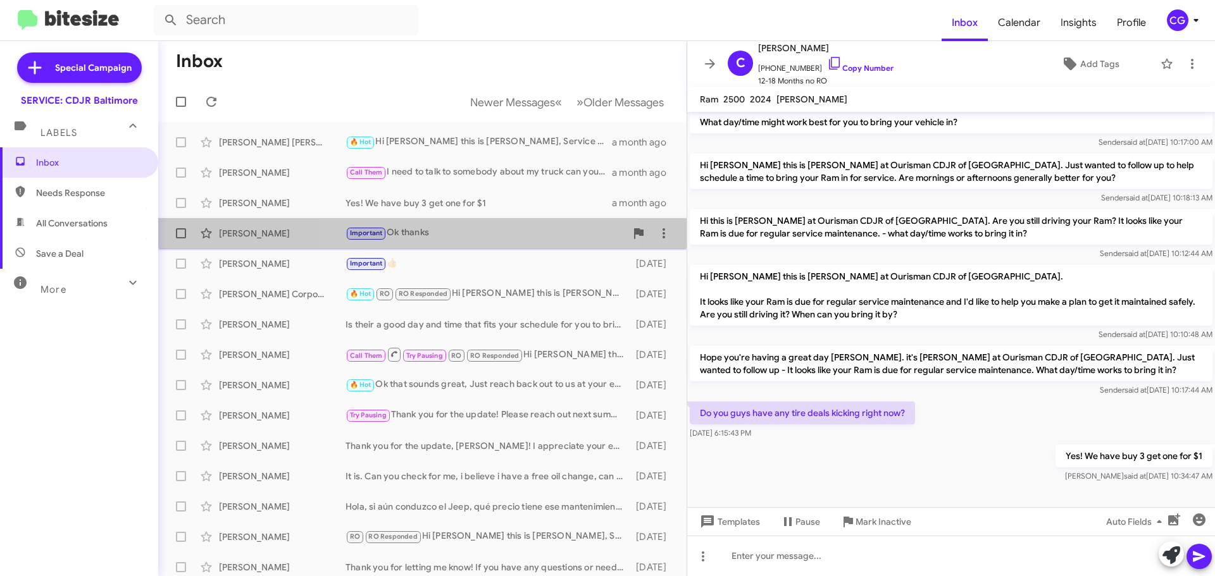
click at [437, 226] on div "Important Ok thanks" at bounding box center [485, 233] width 280 height 15
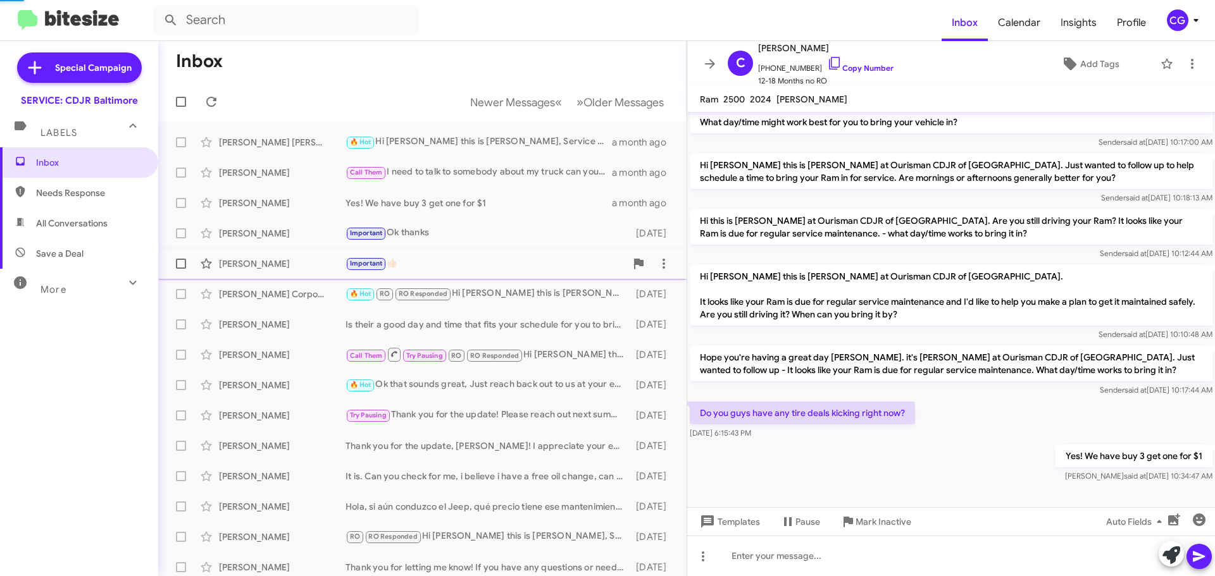
scroll to position [371, 0]
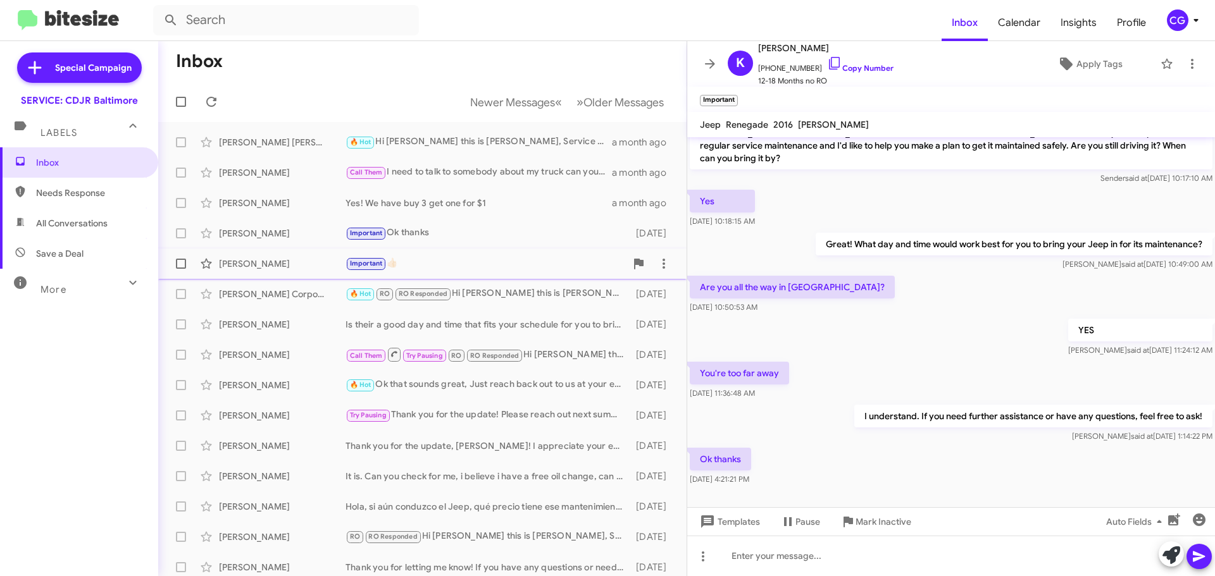
click at [453, 258] on div "Important 👍🏻" at bounding box center [485, 263] width 280 height 15
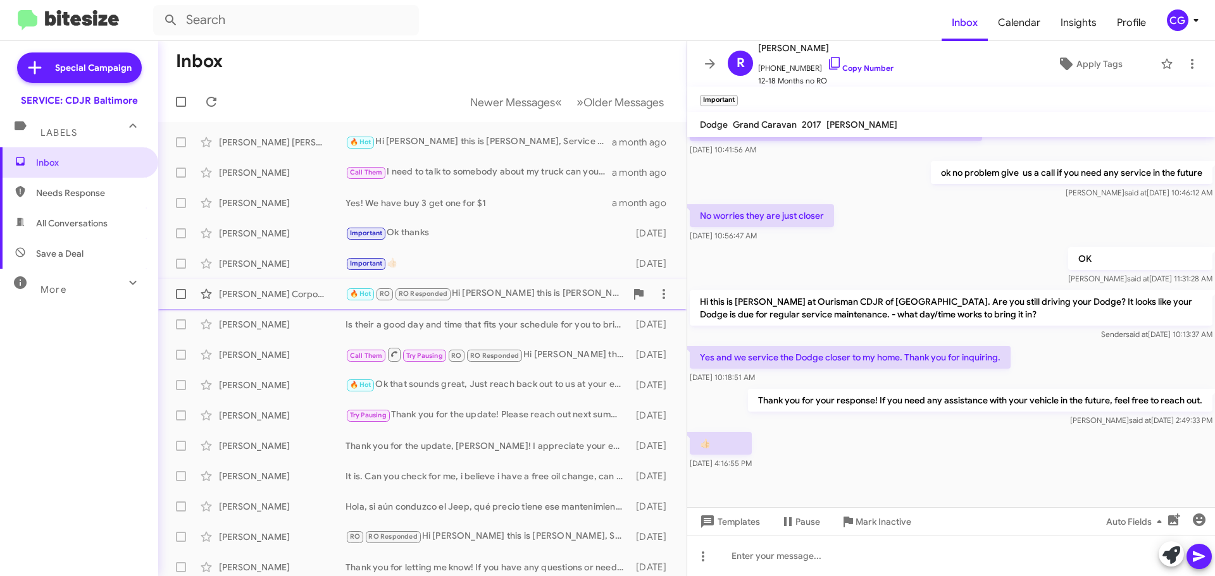
click at [469, 279] on span "Randolph Corporal 🔥 Hot RO RO Responded Hi Randolph this is Michael Resnick, Se…" at bounding box center [422, 294] width 528 height 30
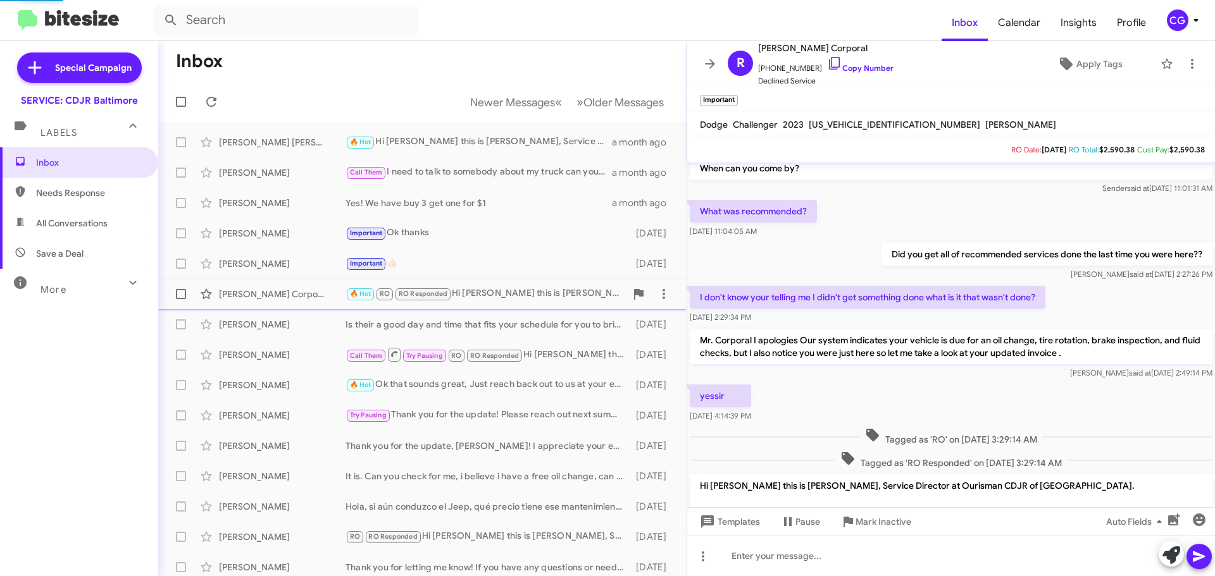
scroll to position [282, 0]
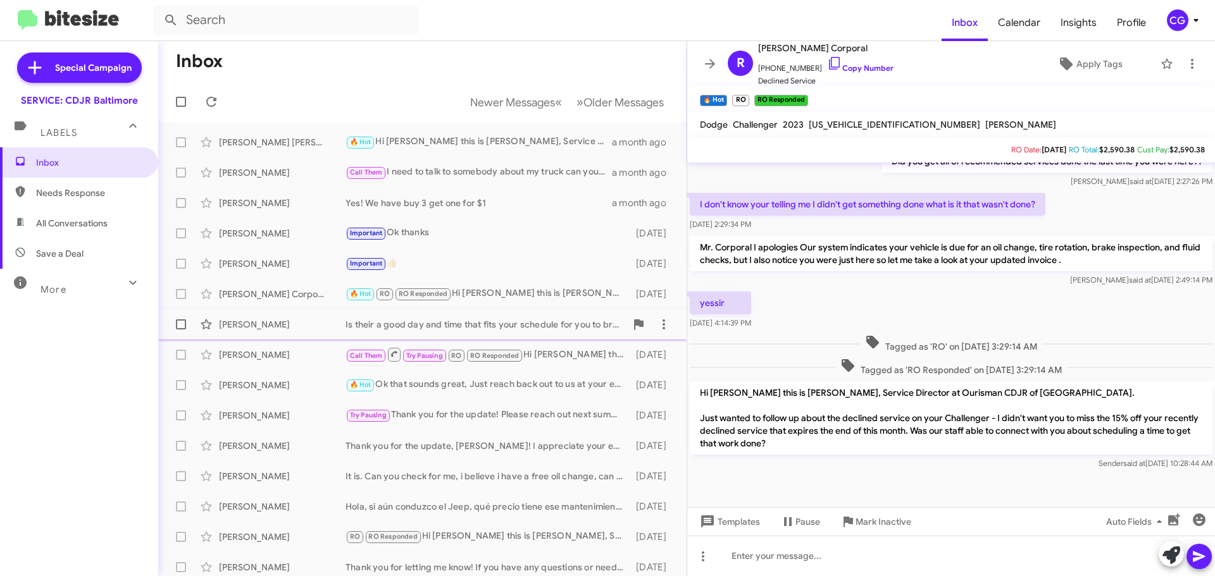
click at [475, 314] on div "James Dawson Is their a good day and time that fits your schedule for you to br…" at bounding box center [422, 324] width 508 height 25
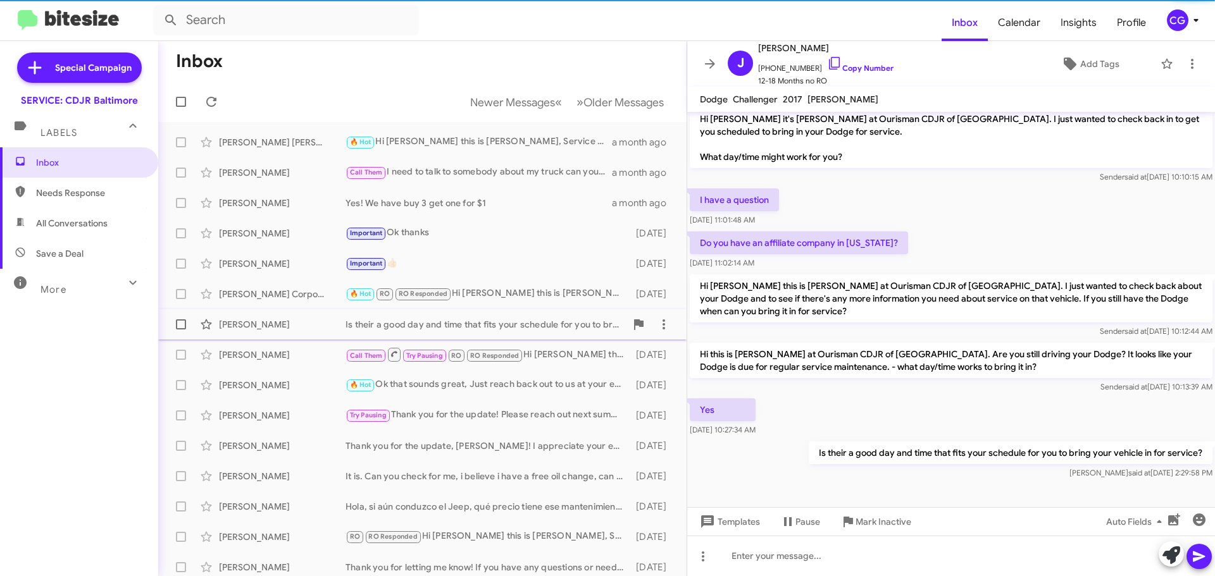
scroll to position [63, 0]
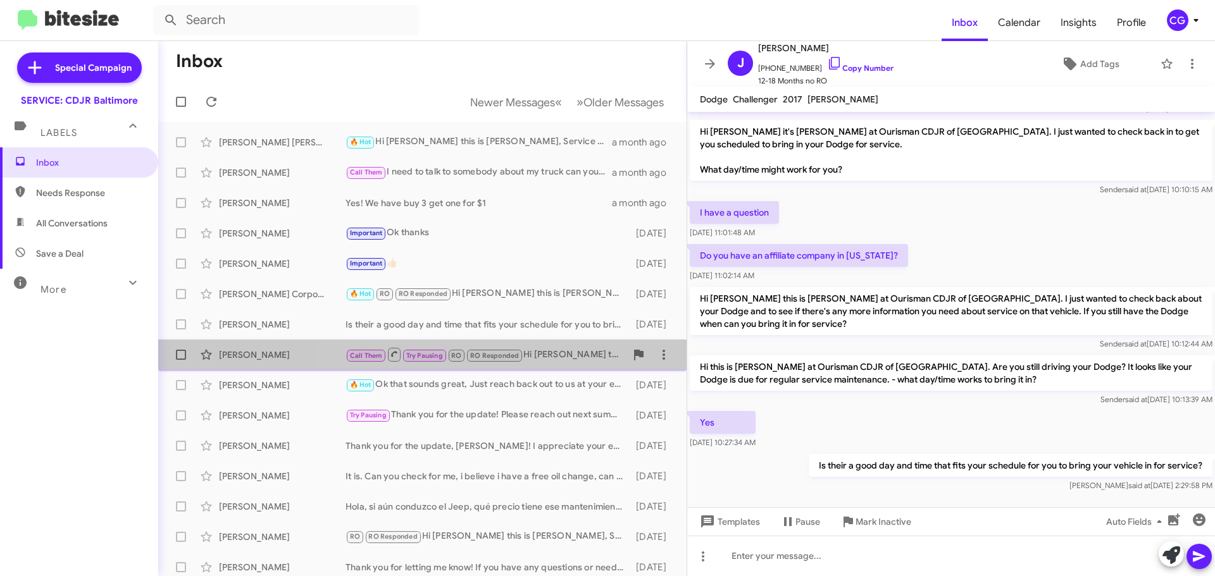
click at [524, 341] on span "Joshua Bazemore Call Them Try Pausing RO RO Responded Hi Joshua this is Michael…" at bounding box center [422, 355] width 528 height 30
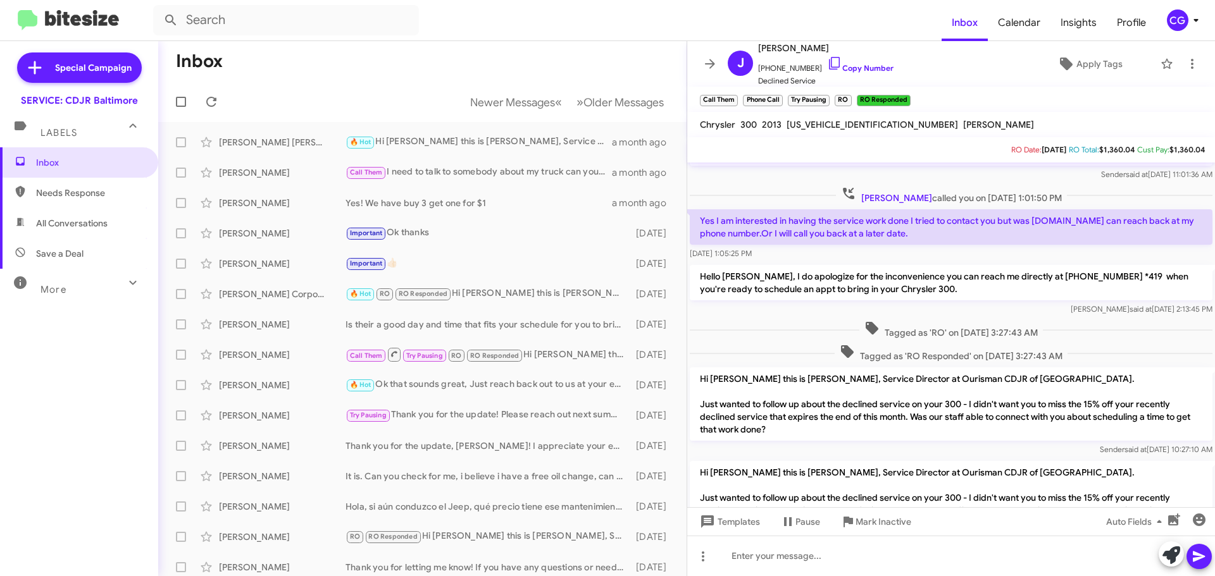
scroll to position [290, 0]
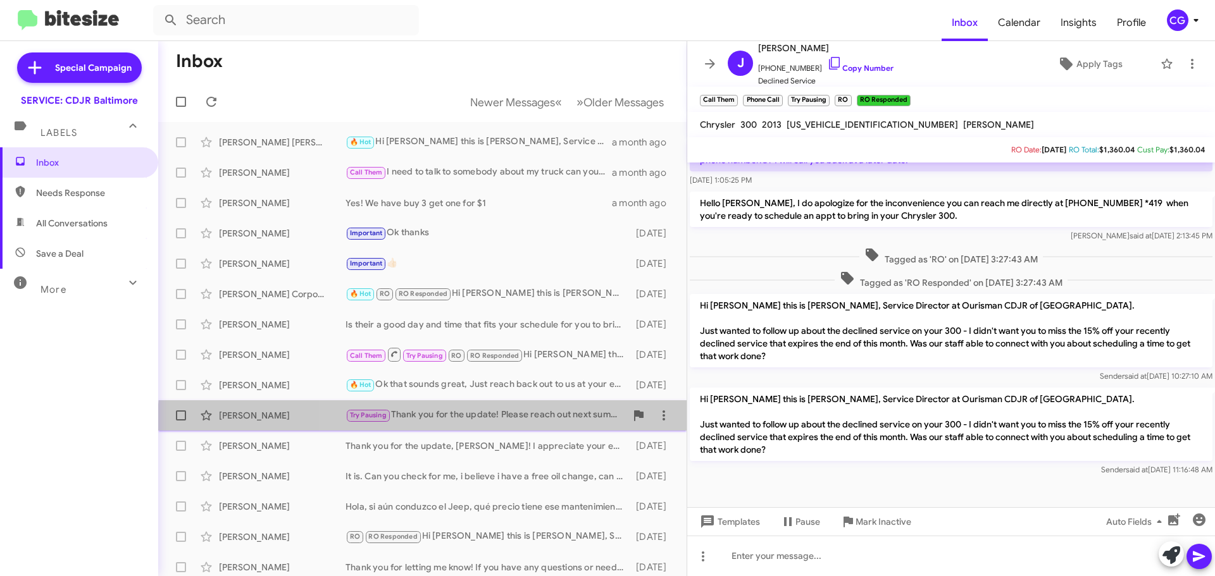
click at [530, 426] on div "Justin Sibiski Try Pausing Thank you for the update! Please reach out next summ…" at bounding box center [422, 415] width 508 height 25
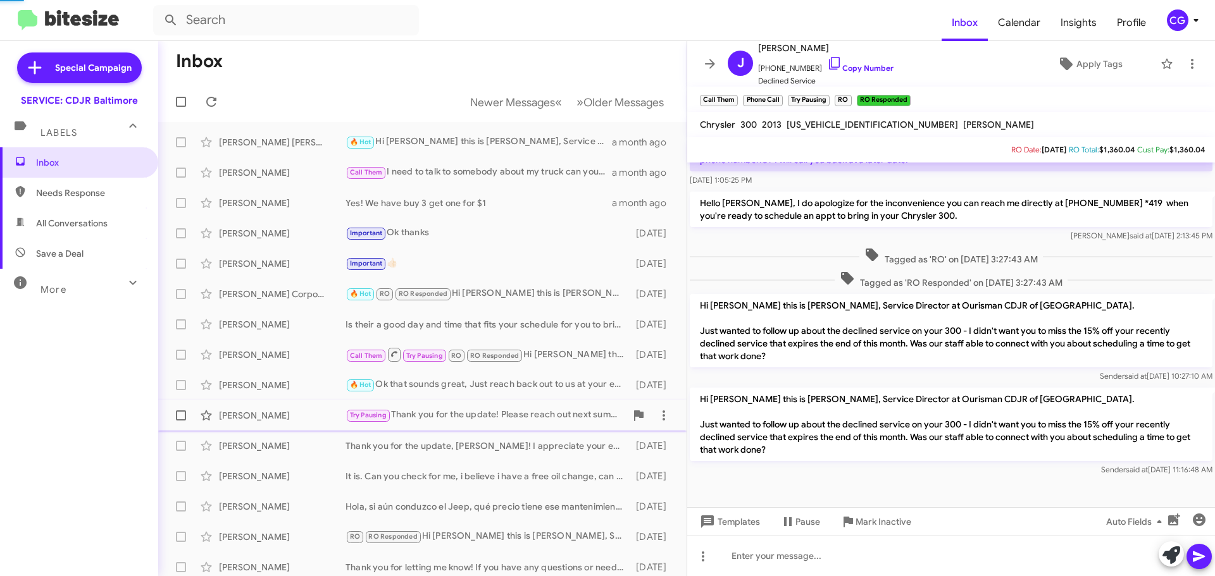
scroll to position [8, 0]
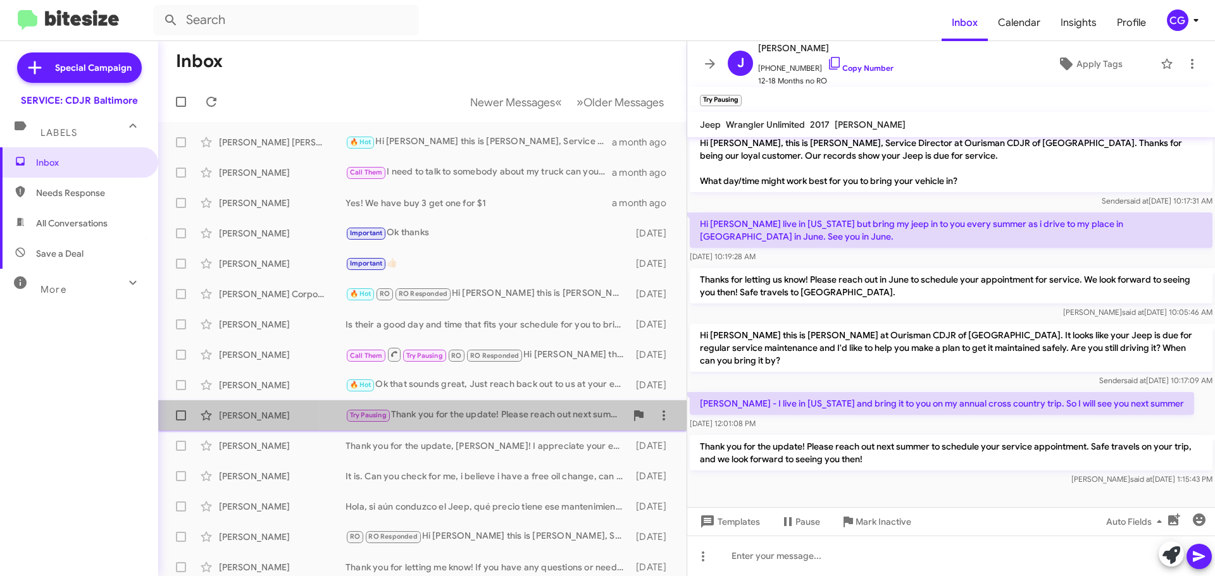
click at [430, 426] on div "Justin Sibiski Try Pausing Thank you for the update! Please reach out next summ…" at bounding box center [422, 415] width 508 height 25
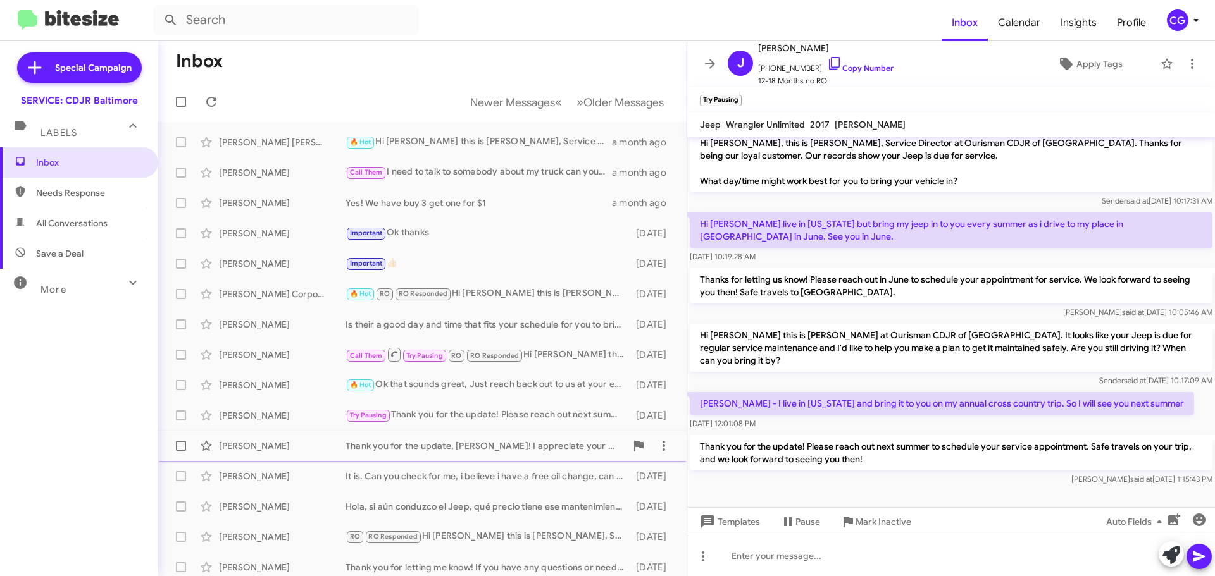
click at [418, 444] on div "Thank you for the update, Glenn! I appreciate your expertise in maintaining you…" at bounding box center [485, 446] width 280 height 13
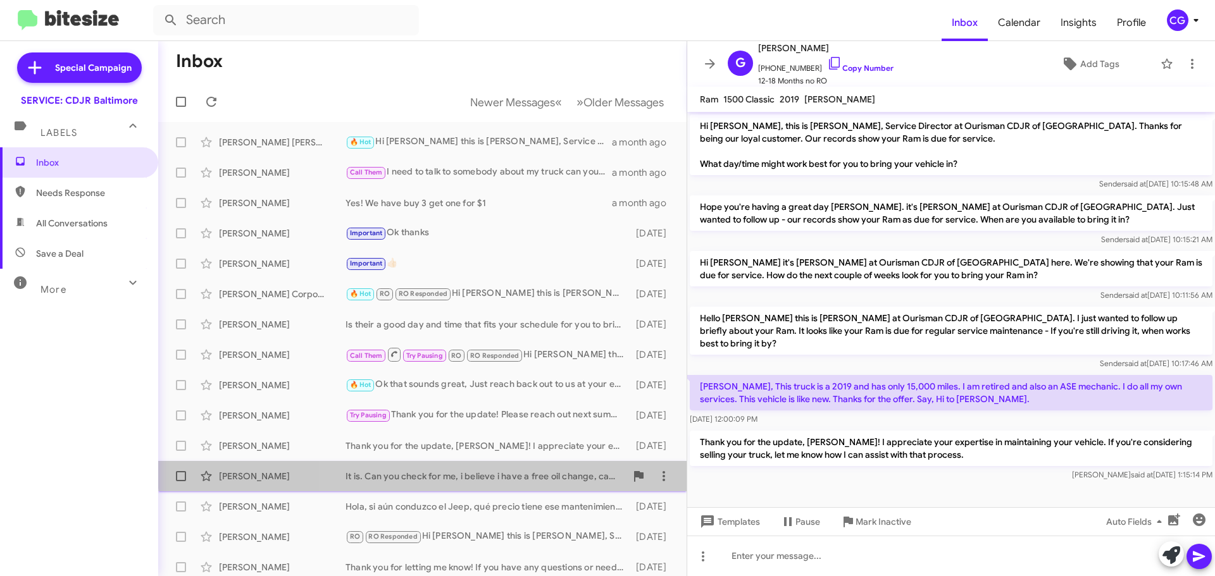
click at [505, 468] on div "Michelle Sprecher It is. Can you check for me, i believe i have a free oil chan…" at bounding box center [422, 476] width 508 height 25
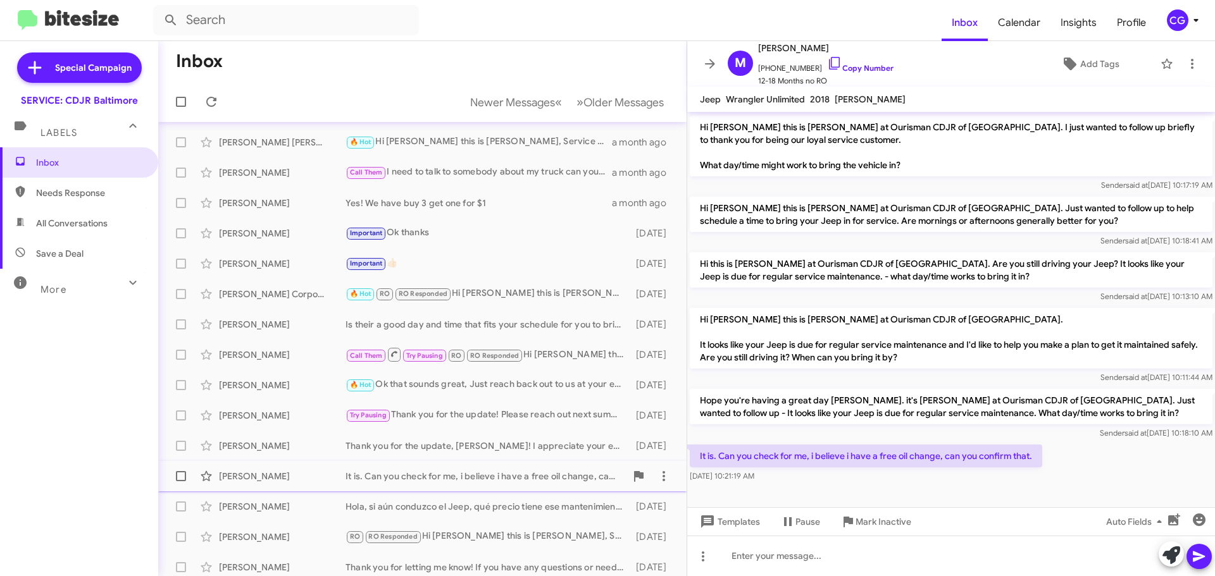
scroll to position [158, 0]
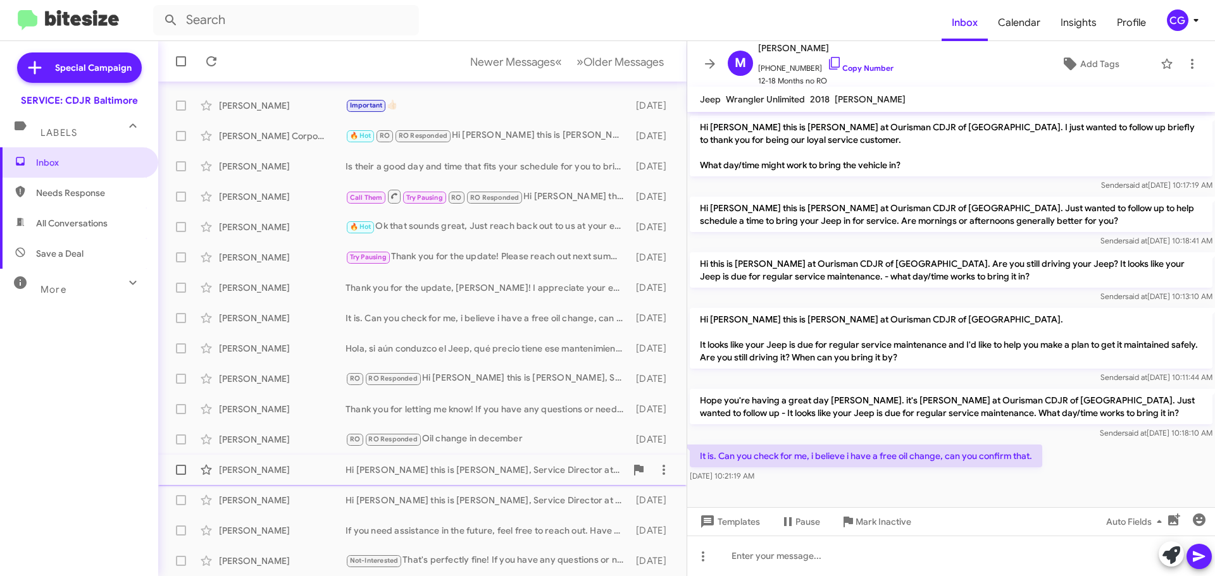
click at [498, 465] on div "Hi Mark this is Michael Resnick, Service Director at Ourisman CDJR of Baltimore…" at bounding box center [485, 470] width 280 height 13
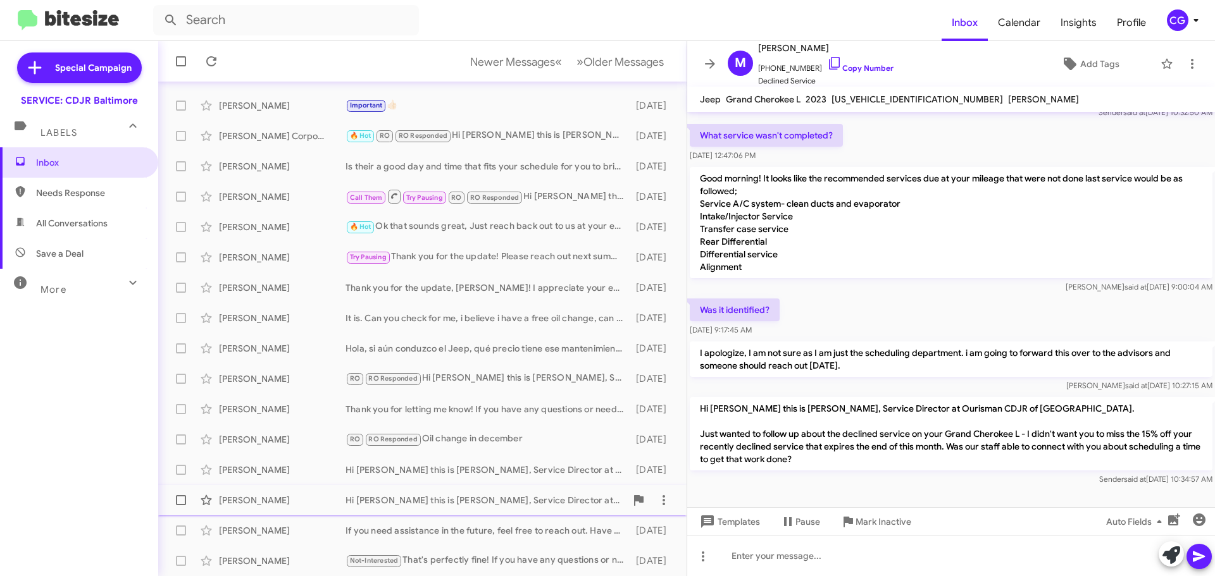
click at [489, 500] on div "Hi Joshua this is Michael Resnick, Service Director at Ourisman CDJR of Baltimo…" at bounding box center [485, 500] width 280 height 13
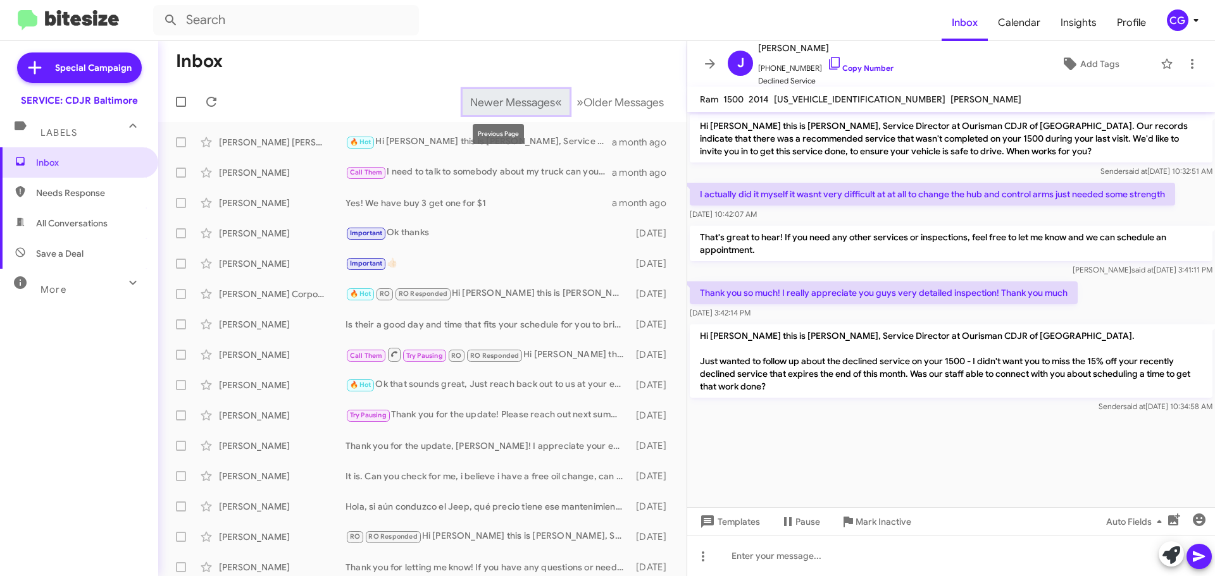
click at [545, 90] on button "Newer Messages « Previous" at bounding box center [515, 102] width 107 height 26
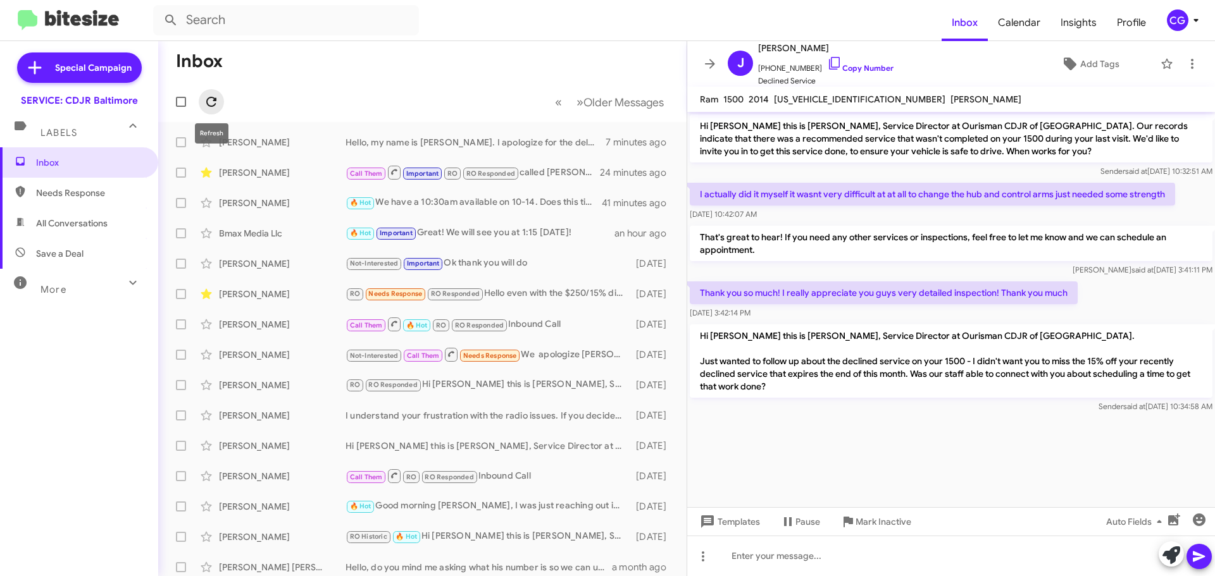
click at [218, 102] on icon at bounding box center [211, 101] width 15 height 15
click at [1199, 20] on icon at bounding box center [1195, 20] width 15 height 15
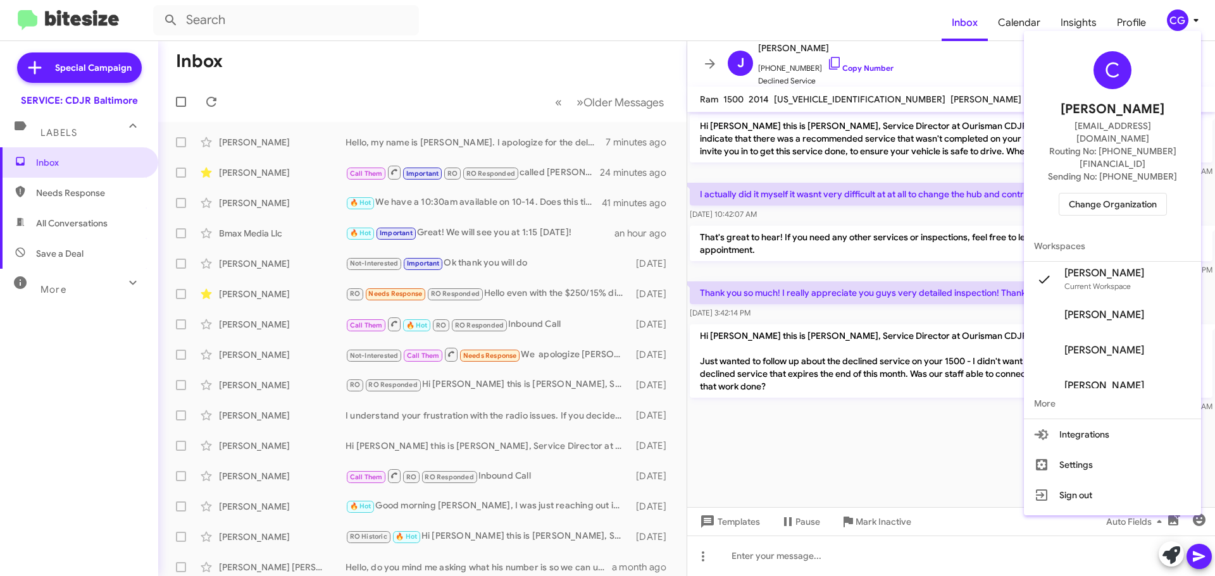
click at [1111, 168] on div "C Carmen Gast cgast@ourismancars.com Routing No: +1 (410) 288-3100 Sending No: …" at bounding box center [1112, 133] width 177 height 195
click at [1110, 194] on span "Change Organization" at bounding box center [1113, 205] width 88 height 22
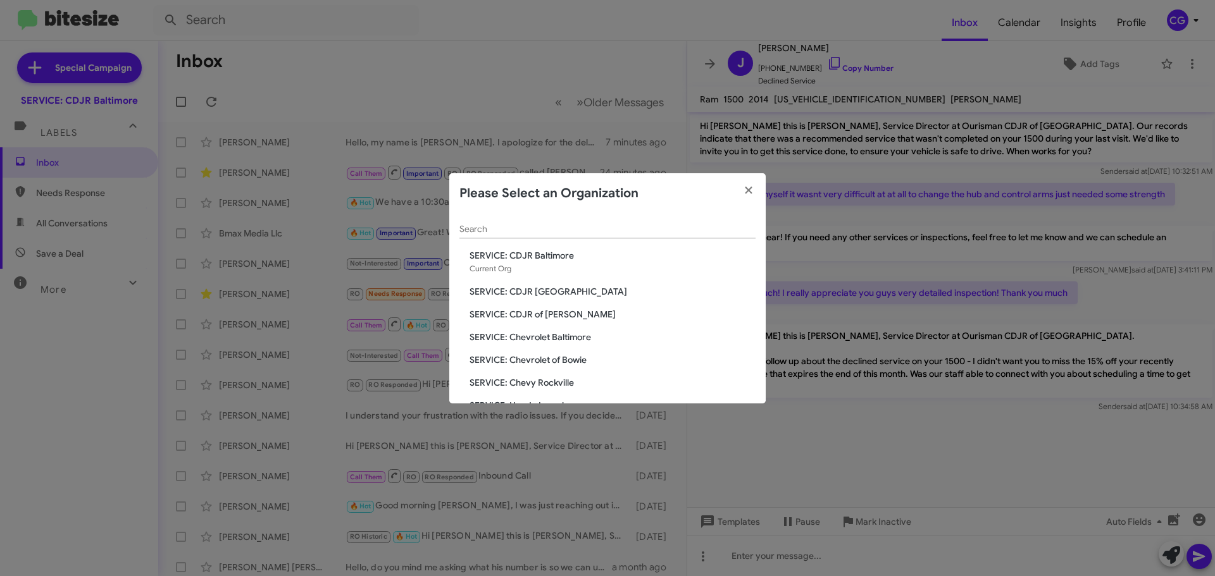
click at [563, 294] on span "SERVICE: CDJR [GEOGRAPHIC_DATA]" at bounding box center [612, 291] width 286 height 13
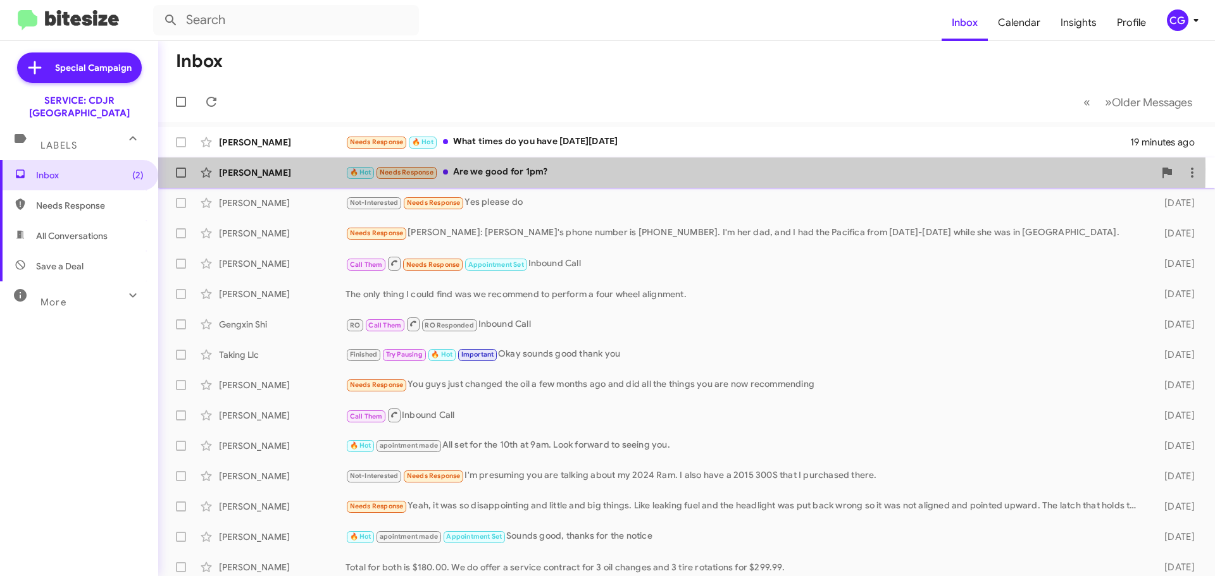
drag, startPoint x: 535, startPoint y: 169, endPoint x: 540, endPoint y: 180, distance: 12.2
click at [534, 169] on div "🔥 Hot Needs Response Are we good for 1pm?" at bounding box center [749, 172] width 809 height 15
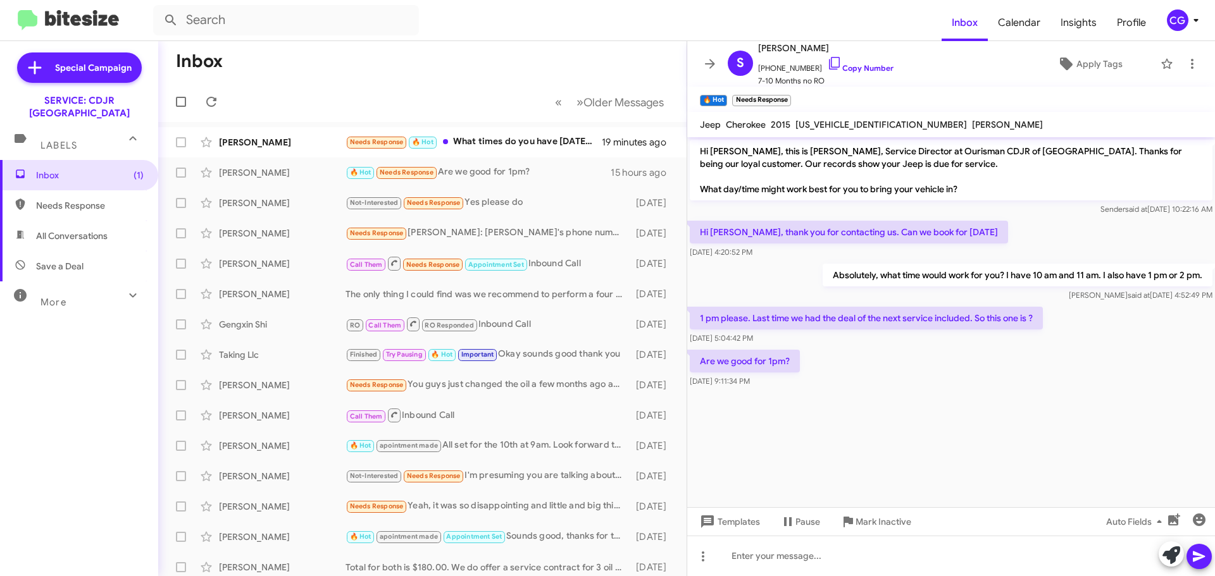
click at [843, 122] on span "1C4PJMDS5FW522515" at bounding box center [880, 124] width 171 height 11
copy span "1C4PJMDS5FW522515"
click at [864, 316] on p "1 pm please. Last time we had the deal of the next service included. So this on…" at bounding box center [866, 318] width 353 height 23
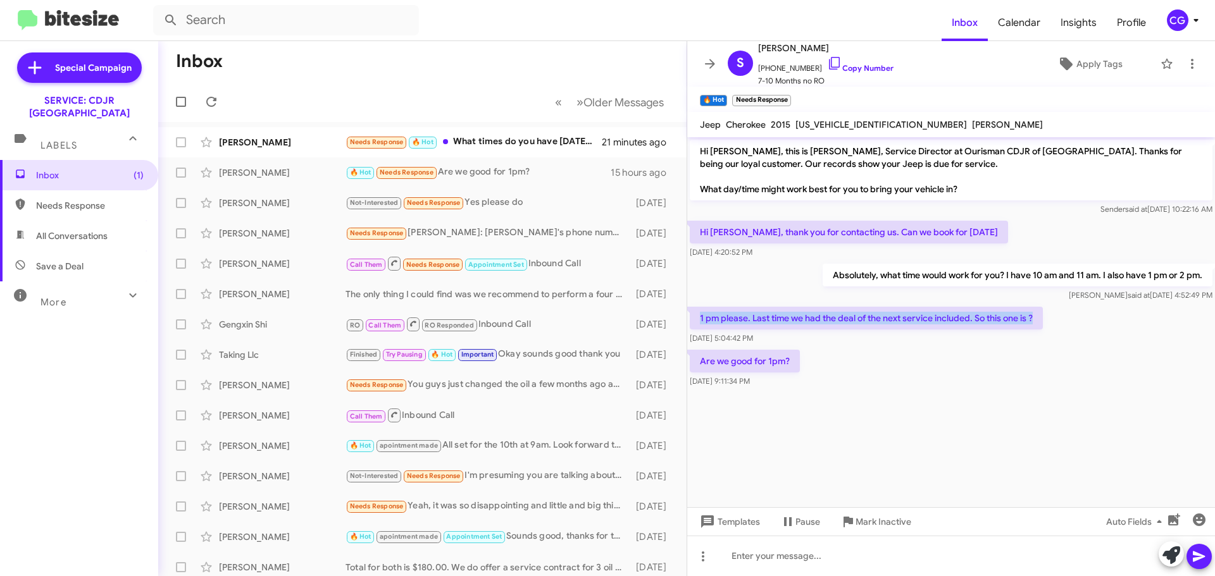
click at [864, 316] on p "1 pm please. Last time we had the deal of the next service included. So this on…" at bounding box center [866, 318] width 353 height 23
click at [862, 316] on p "1 pm please. Last time we had the deal of the next service included. So this on…" at bounding box center [866, 318] width 353 height 23
copy p "1 pm please. Last time we had the deal of the next service included. So this on…"
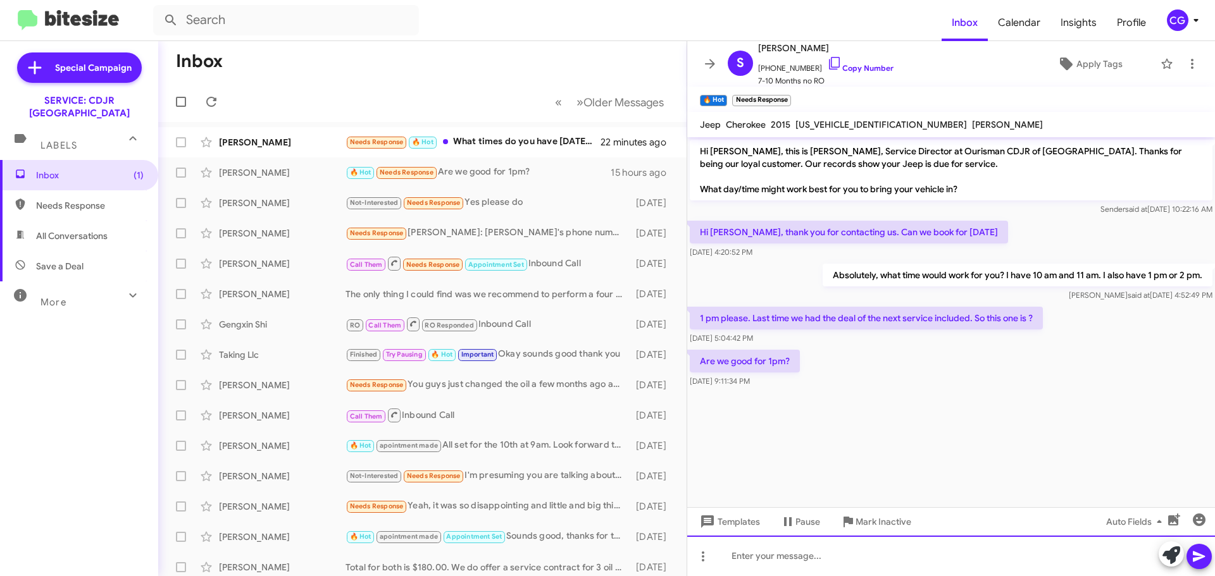
click at [850, 562] on div at bounding box center [951, 556] width 528 height 40
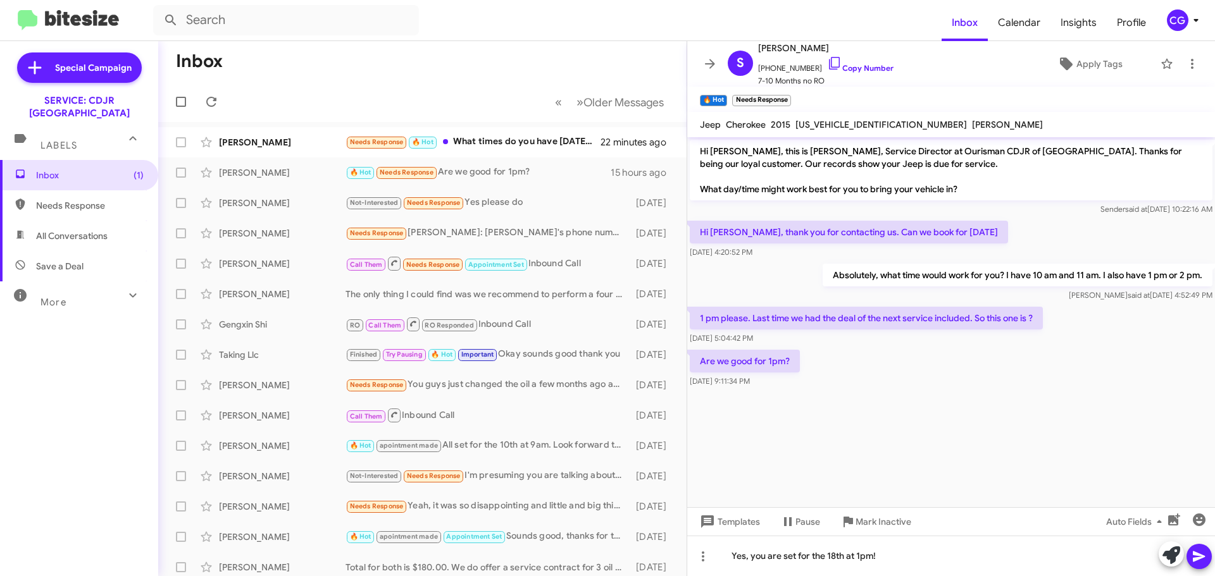
click at [1198, 555] on icon at bounding box center [1199, 557] width 12 height 11
click at [1184, 57] on icon at bounding box center [1191, 63] width 15 height 15
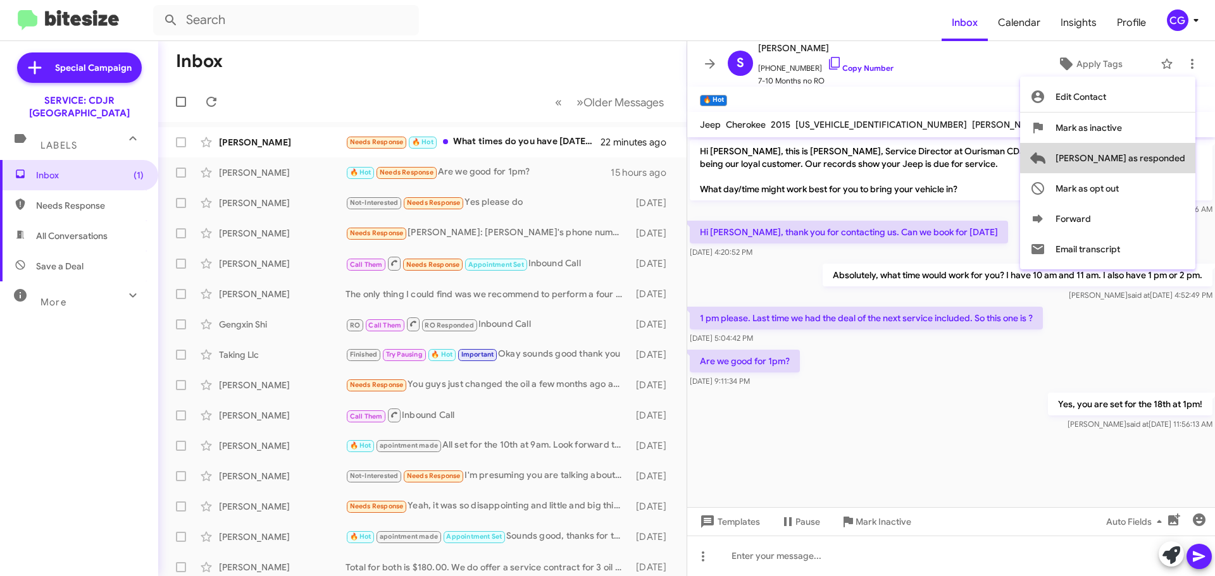
drag, startPoint x: 1163, startPoint y: 158, endPoint x: 1139, endPoint y: 159, distance: 24.1
click at [1163, 158] on span "[PERSON_NAME] as responded" at bounding box center [1120, 158] width 130 height 30
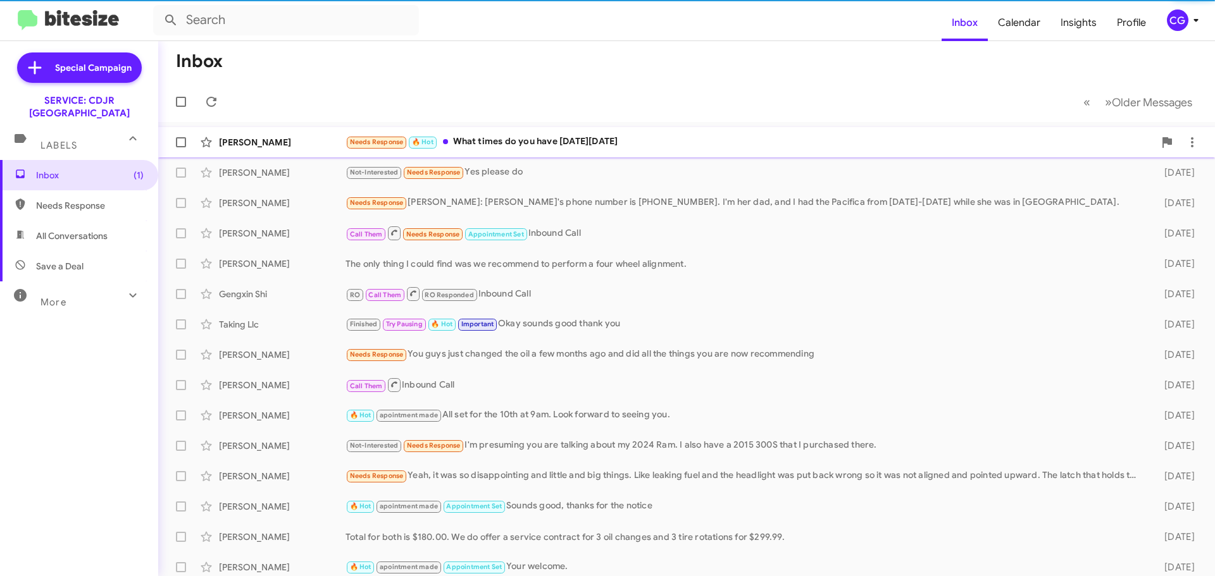
click at [612, 140] on div "Needs Response 🔥 Hot What times do you have on thursday 10/16" at bounding box center [749, 142] width 809 height 15
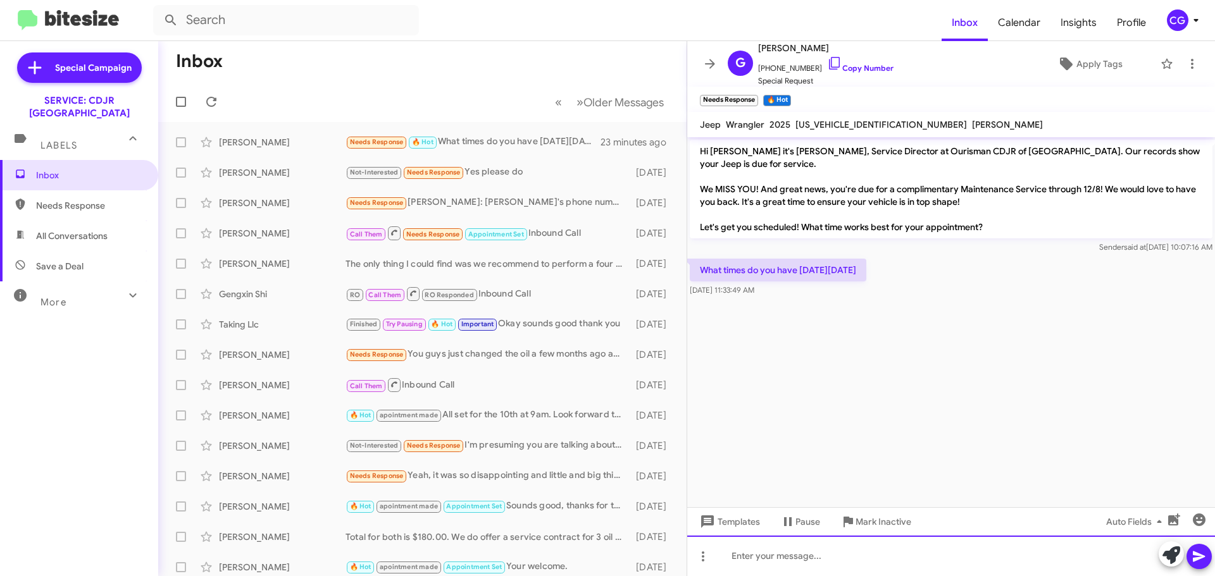
click at [809, 543] on div at bounding box center [951, 556] width 528 height 40
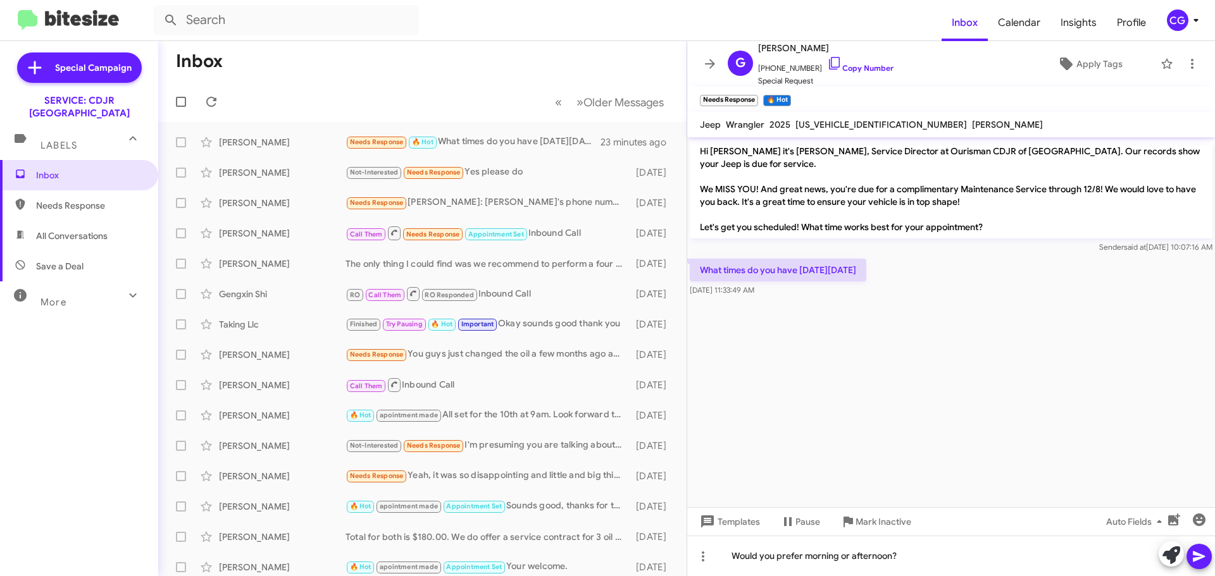
click at [1204, 559] on icon at bounding box center [1198, 556] width 15 height 15
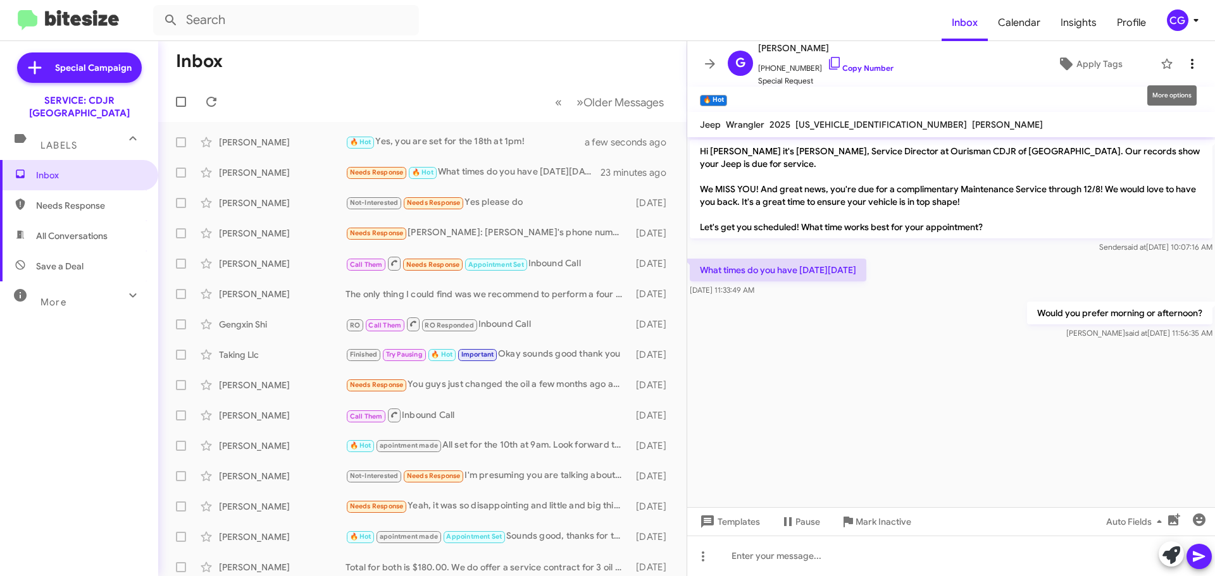
click at [1185, 63] on icon at bounding box center [1191, 63] width 15 height 15
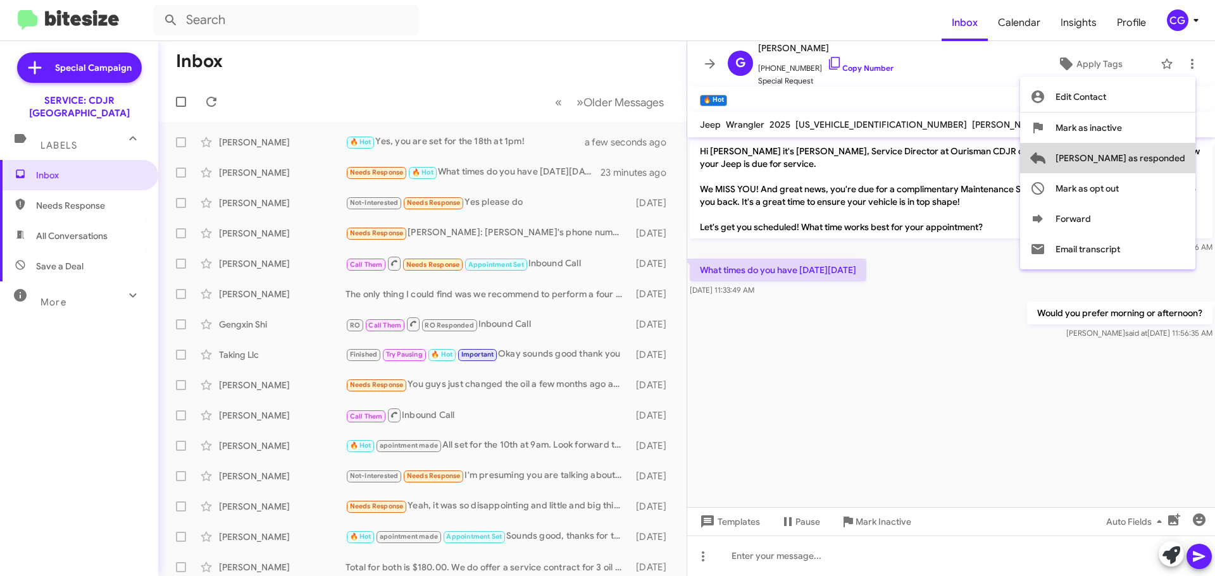
click at [1172, 157] on span "[PERSON_NAME] as responded" at bounding box center [1120, 158] width 130 height 30
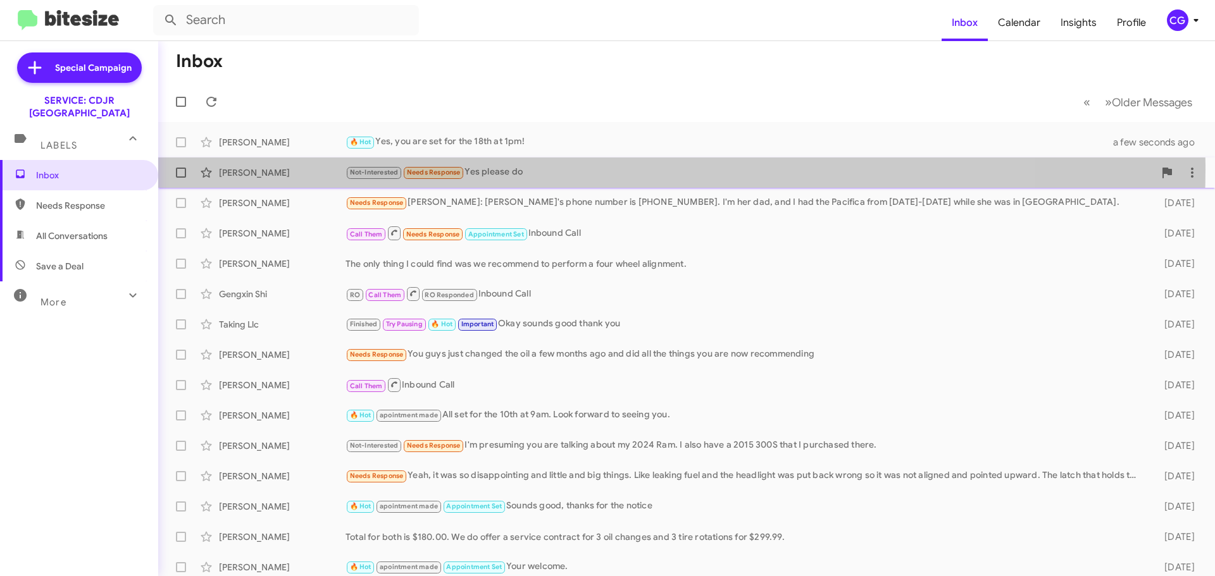
click at [557, 169] on div "Not-Interested Needs Response Yes please do" at bounding box center [749, 172] width 809 height 15
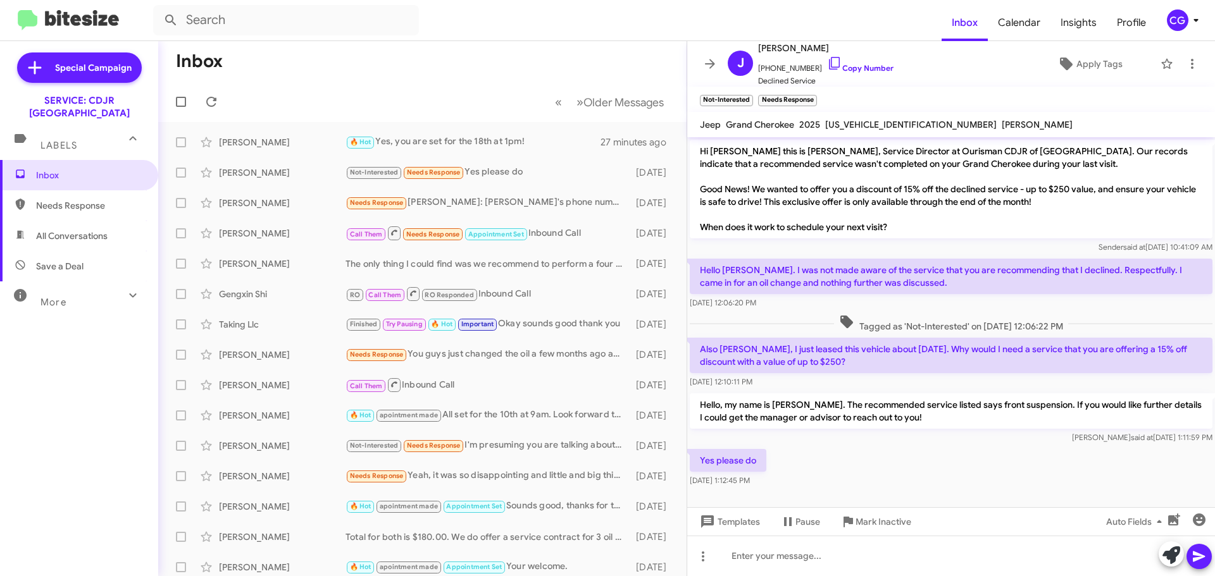
click at [796, 39] on mat-toolbar "Inbox Calendar Insights Profile CG" at bounding box center [607, 20] width 1215 height 40
click at [796, 44] on span "[PERSON_NAME]" at bounding box center [825, 47] width 135 height 15
copy span "[PERSON_NAME]"
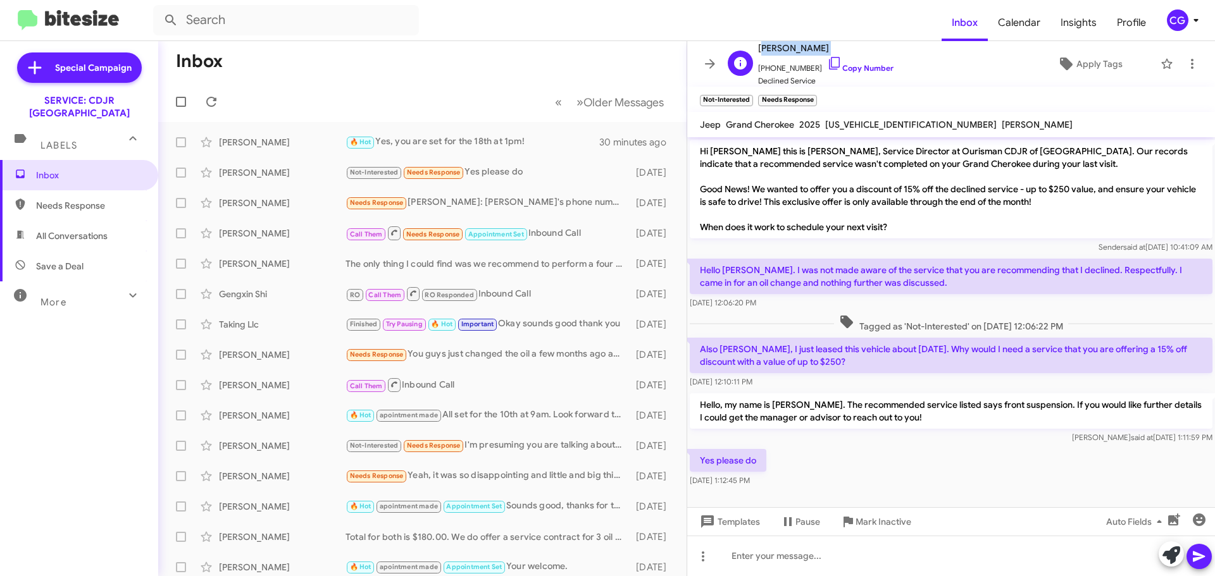
copy span "[PERSON_NAME]"
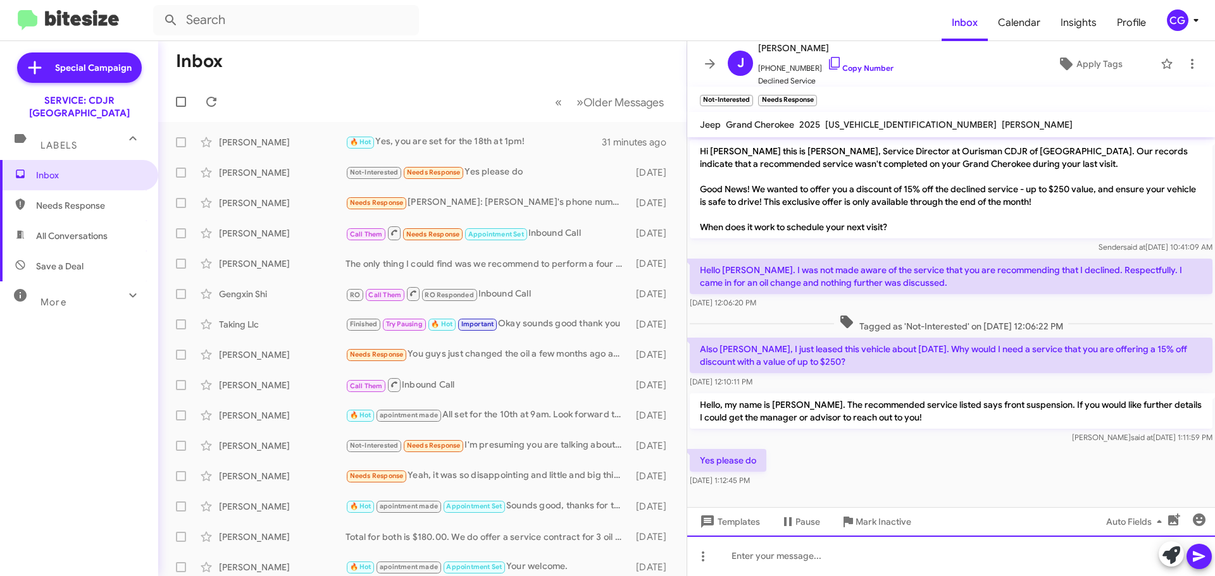
click at [803, 547] on div at bounding box center [951, 556] width 528 height 40
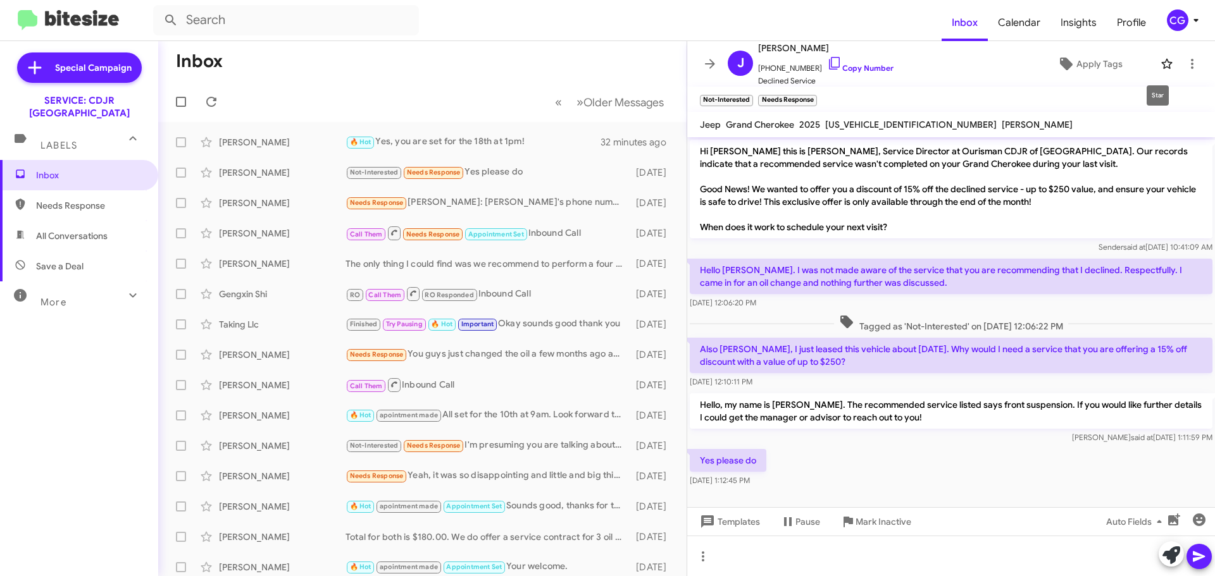
drag, startPoint x: 1162, startPoint y: 70, endPoint x: 1146, endPoint y: 82, distance: 20.0
click at [1162, 70] on icon at bounding box center [1166, 63] width 15 height 15
click at [535, 197] on div "Needs Response Josh: Robin's phone number is (443) 996-2367. I'm her dad, and I…" at bounding box center [485, 202] width 280 height 15
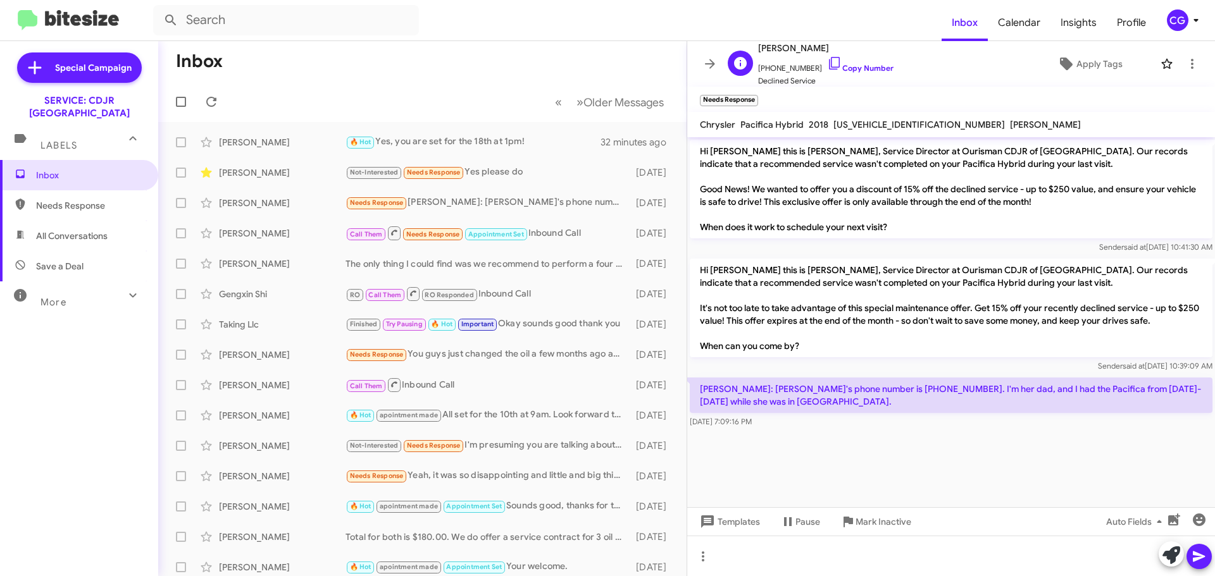
click at [778, 46] on span "[PERSON_NAME]" at bounding box center [825, 47] width 135 height 15
copy span "[PERSON_NAME]"
click at [881, 123] on span "[US_VEHICLE_IDENTIFICATION_NUMBER]" at bounding box center [918, 124] width 171 height 11
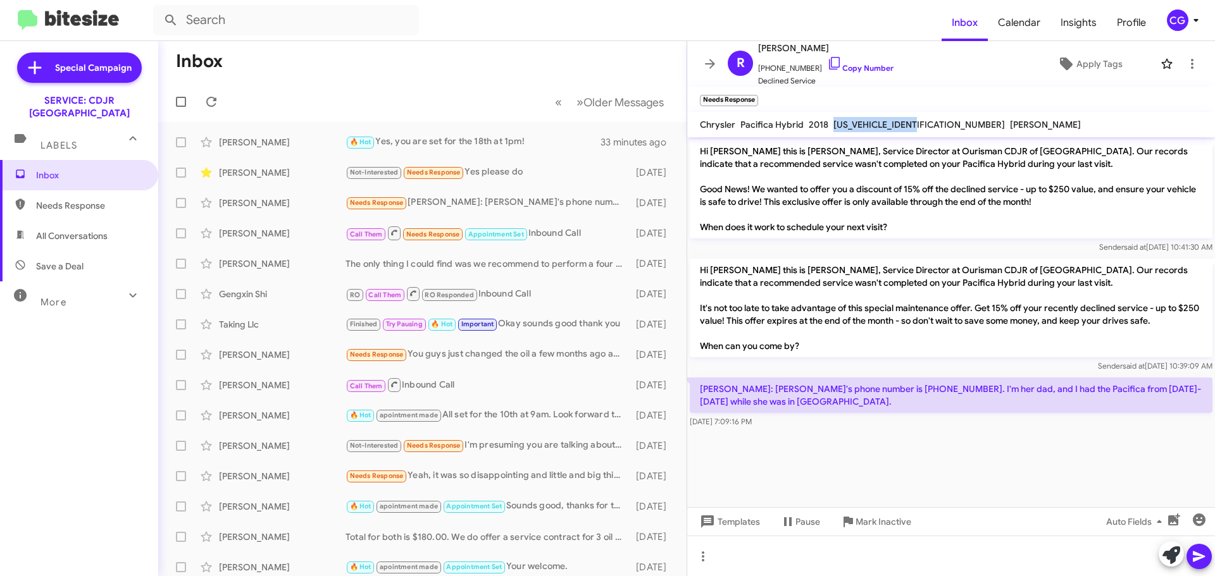
click at [881, 121] on span "[US_VEHICLE_IDENTIFICATION_NUMBER]" at bounding box center [918, 124] width 171 height 11
copy span "[US_VEHICLE_IDENTIFICATION_NUMBER]"
click at [776, 46] on span "[PERSON_NAME]" at bounding box center [825, 47] width 135 height 15
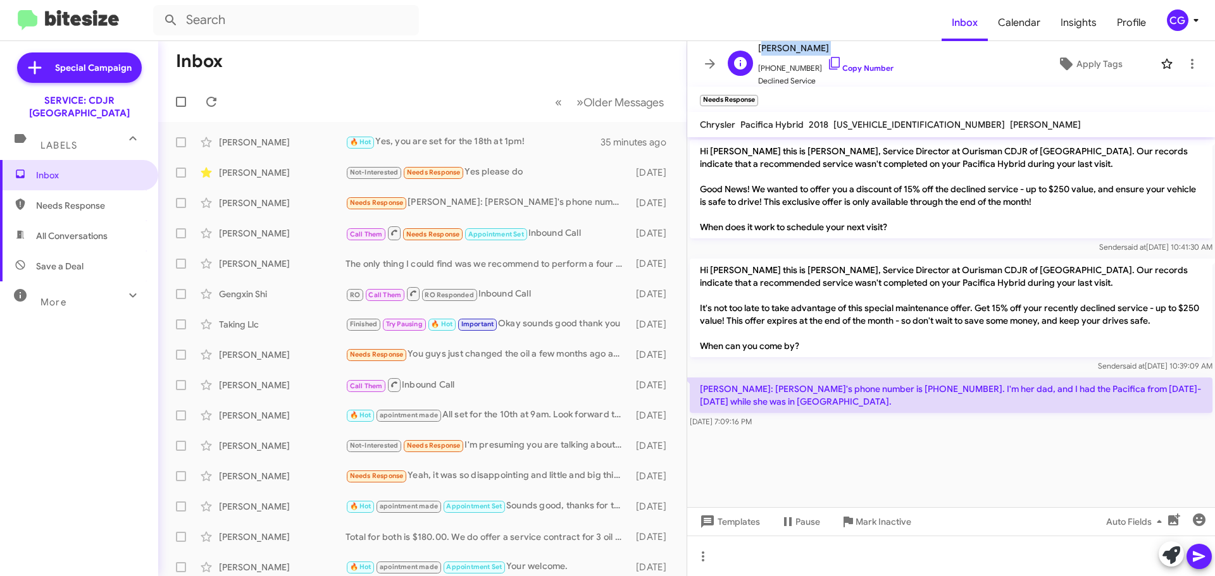
copy span "[PERSON_NAME]"
click at [789, 65] on span "[PHONE_NUMBER] Copy Number" at bounding box center [825, 65] width 135 height 19
copy span "14109161541"
click at [889, 120] on span "[US_VEHICLE_IDENTIFICATION_NUMBER]" at bounding box center [918, 124] width 171 height 11
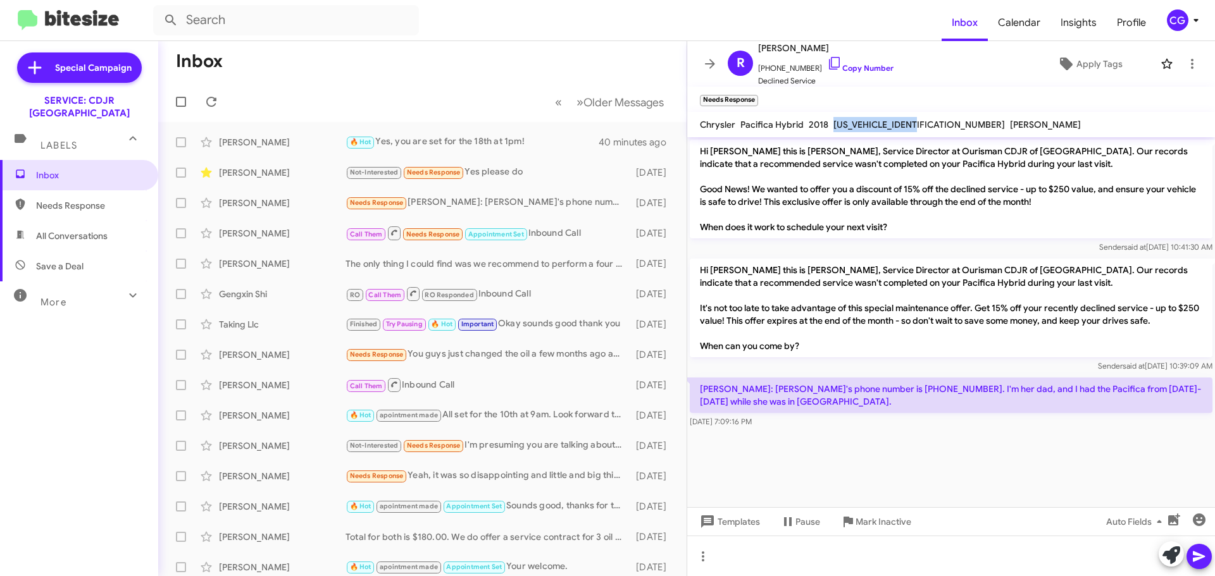
click at [889, 120] on span "[US_VEHICLE_IDENTIFICATION_NUMBER]" at bounding box center [918, 124] width 171 height 11
copy span "[US_VEHICLE_IDENTIFICATION_NUMBER]"
click at [786, 47] on span "[PERSON_NAME]" at bounding box center [825, 47] width 135 height 15
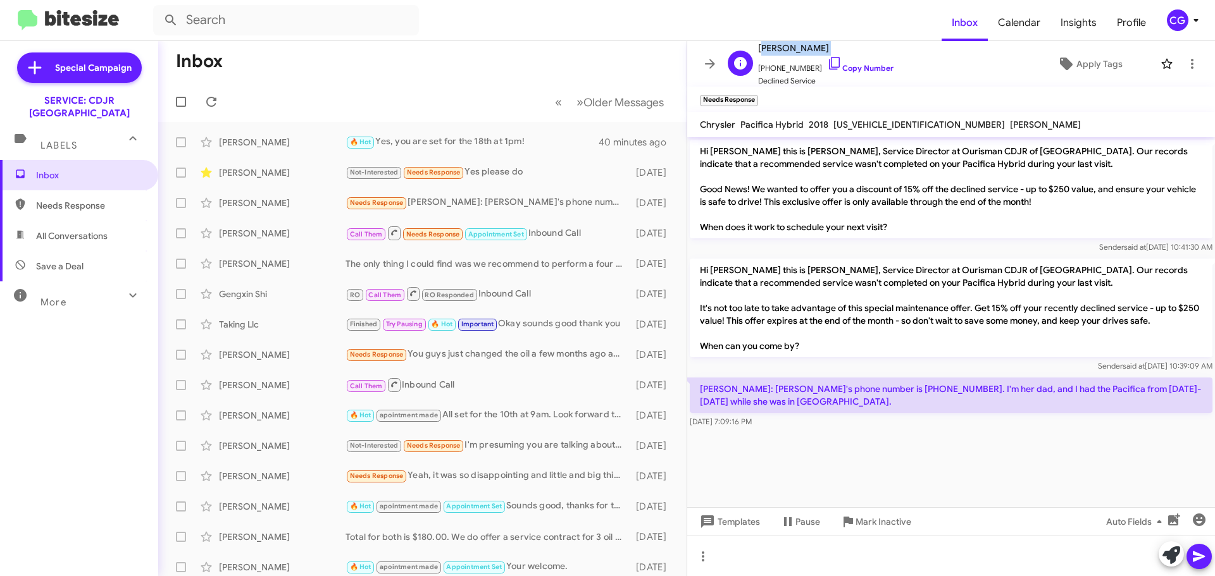
copy span "[PERSON_NAME]"
click at [790, 67] on span "[PHONE_NUMBER] Copy Number" at bounding box center [825, 65] width 135 height 19
click at [791, 67] on span "[PHONE_NUMBER] Copy Number" at bounding box center [825, 65] width 135 height 19
drag, startPoint x: 791, startPoint y: 68, endPoint x: 995, endPoint y: 71, distance: 203.7
click at [1008, 66] on div "R Robin Corbin +14109161541 Copy Number Declined Service Apply Tags" at bounding box center [938, 63] width 431 height 47
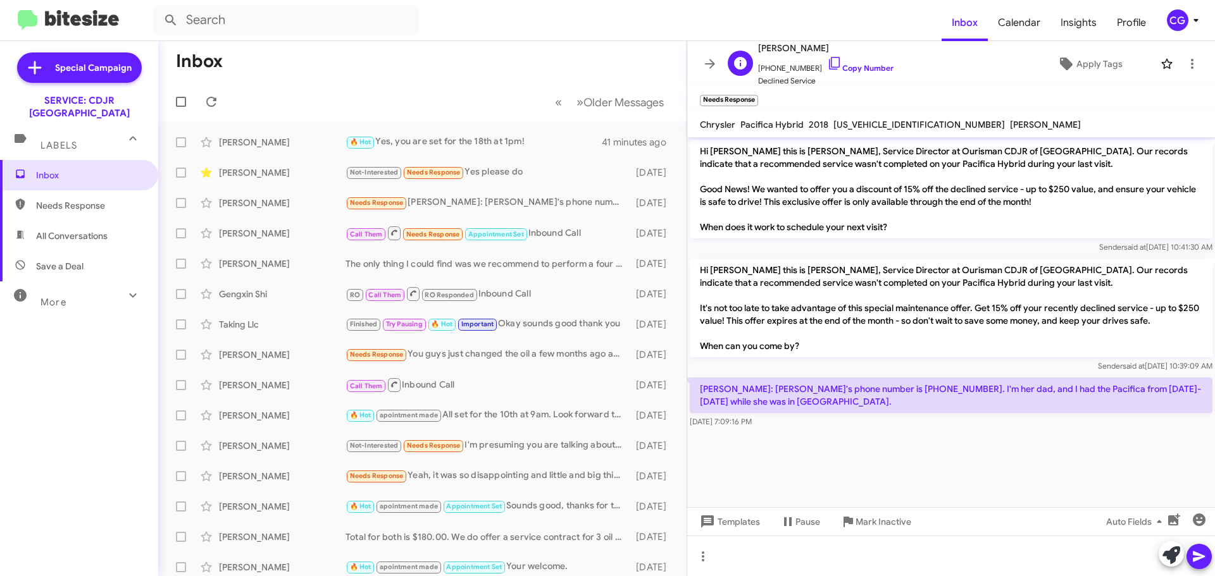
click at [780, 66] on span "[PHONE_NUMBER] Copy Number" at bounding box center [825, 65] width 135 height 19
click at [848, 383] on p "[PERSON_NAME]: [PERSON_NAME]'s phone number is [PHONE_NUMBER]. I'm her dad, and…" at bounding box center [951, 395] width 523 height 35
click at [847, 388] on p "[PERSON_NAME]: [PERSON_NAME]'s phone number is [PHONE_NUMBER]. I'm her dad, and…" at bounding box center [951, 395] width 523 height 35
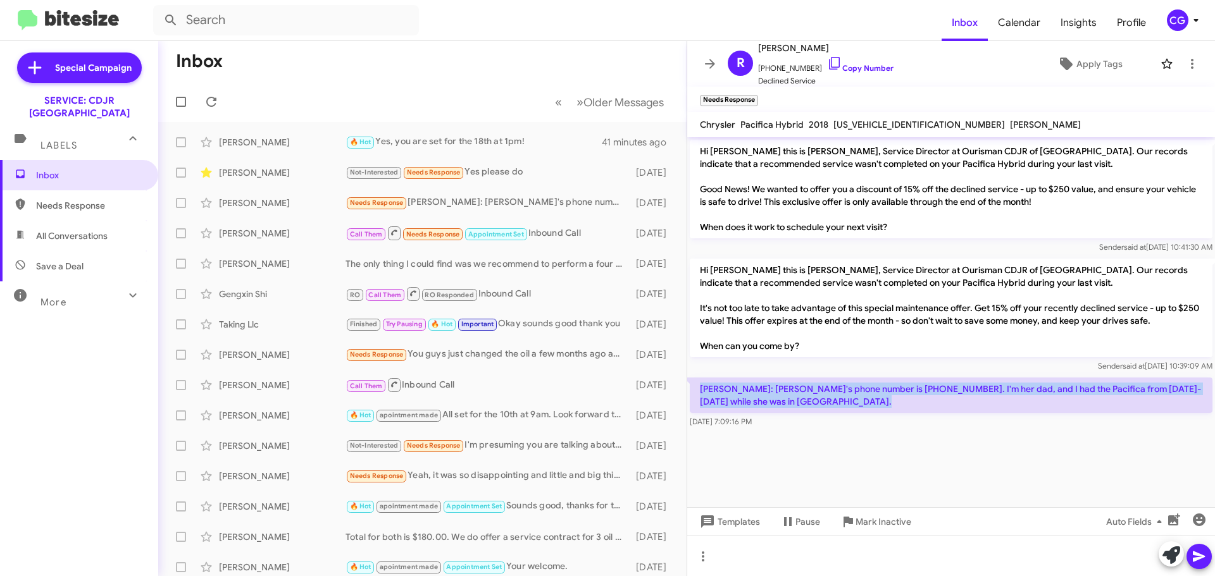
click at [847, 388] on p "[PERSON_NAME]: [PERSON_NAME]'s phone number is [PHONE_NUMBER]. I'm her dad, and…" at bounding box center [951, 395] width 523 height 35
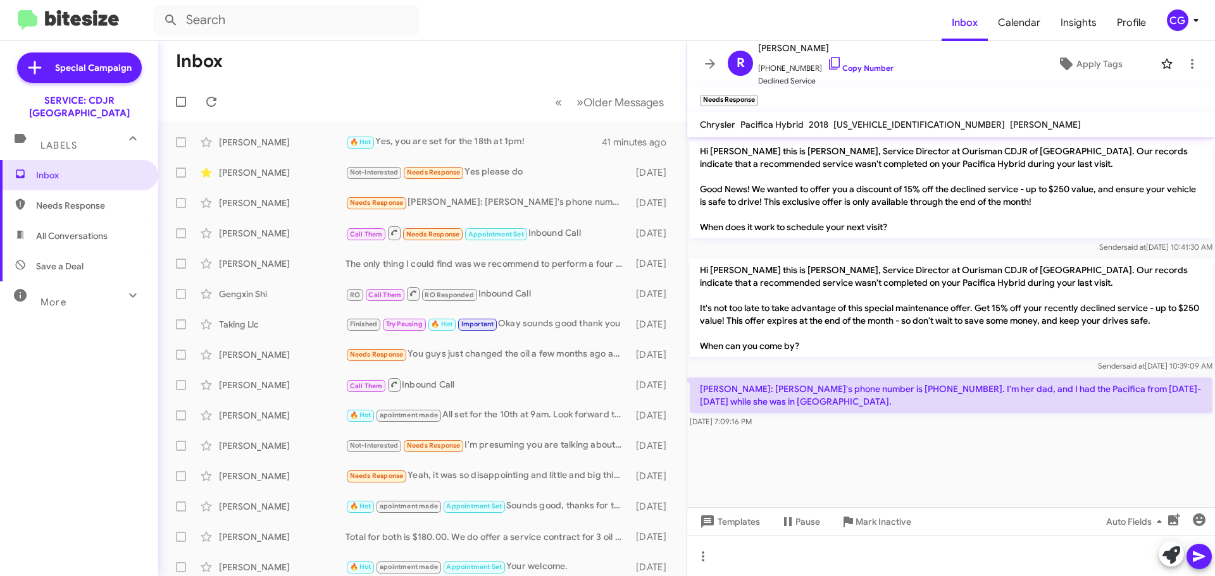
click at [841, 425] on div "[DATE] 7:09:16 PM" at bounding box center [951, 422] width 523 height 13
drag, startPoint x: 826, startPoint y: 389, endPoint x: 888, endPoint y: 395, distance: 62.3
click at [888, 395] on p "[PERSON_NAME]: [PERSON_NAME]'s phone number is [PHONE_NUMBER]. I'm her dad, and…" at bounding box center [951, 395] width 523 height 35
click at [793, 421] on div "[DATE] 7:09:16 PM" at bounding box center [951, 422] width 523 height 13
click at [540, 418] on div "🔥 Hot apointment made All set for the 10th at 9am. Look forward to seeing you." at bounding box center [485, 415] width 280 height 15
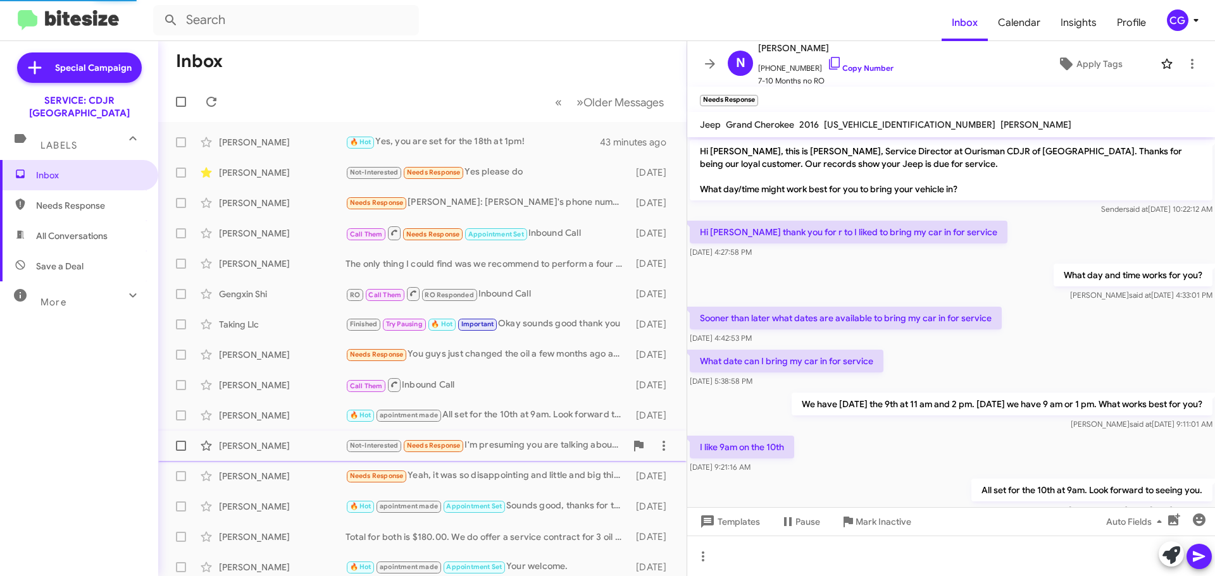
scroll to position [64, 0]
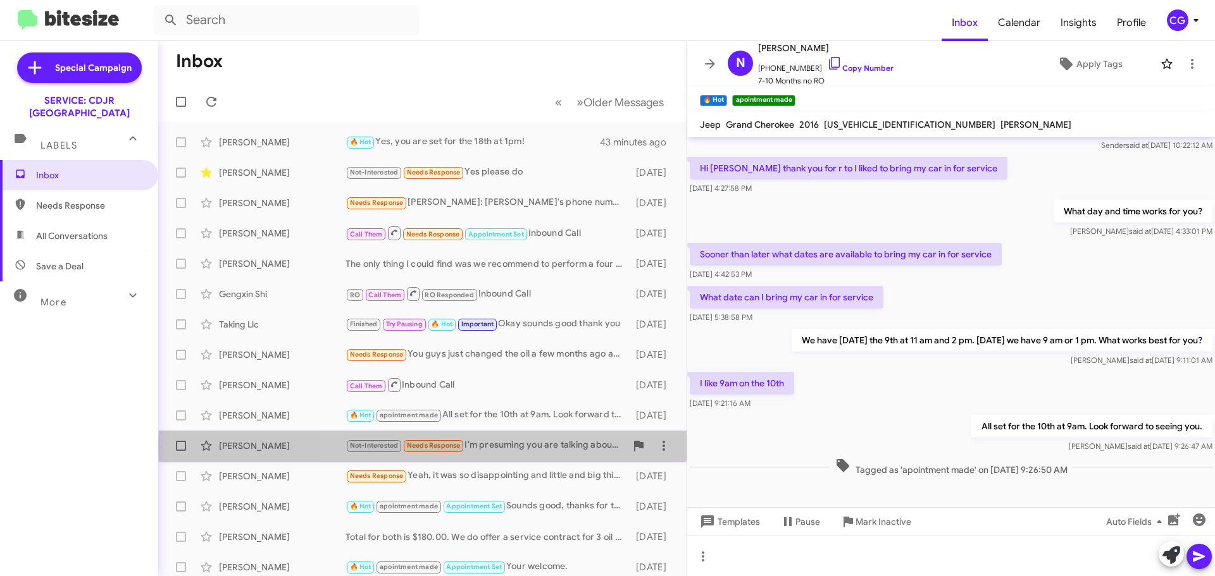
click at [539, 446] on div "Not-Interested Needs Response I'm presuming you are talking about my 2024 Ram. …" at bounding box center [485, 445] width 280 height 15
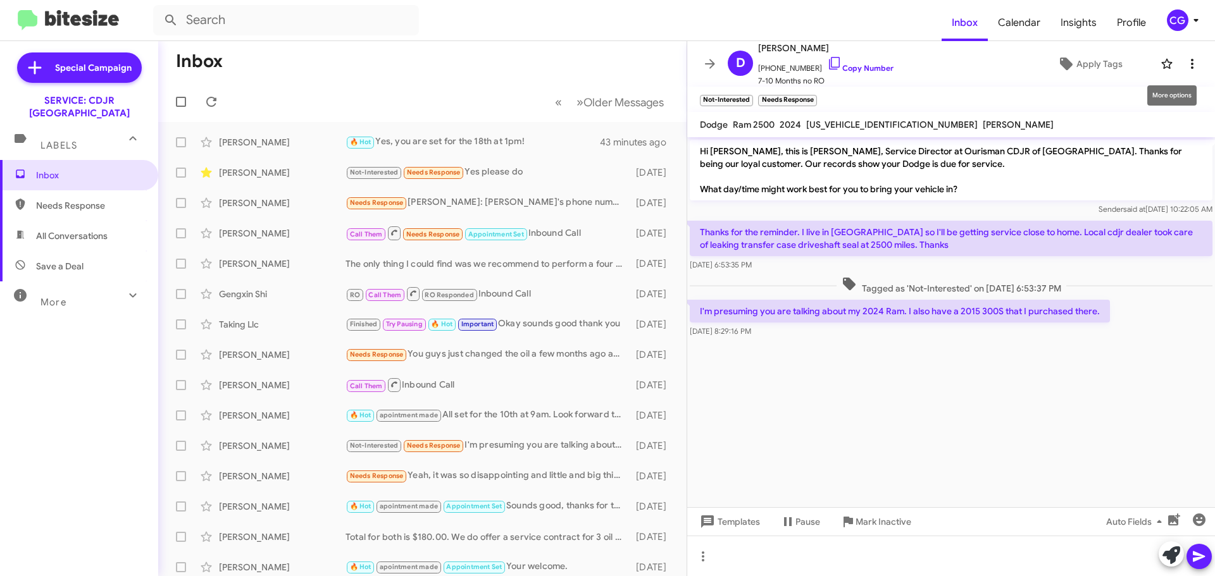
click at [1181, 76] on button at bounding box center [1191, 63] width 25 height 25
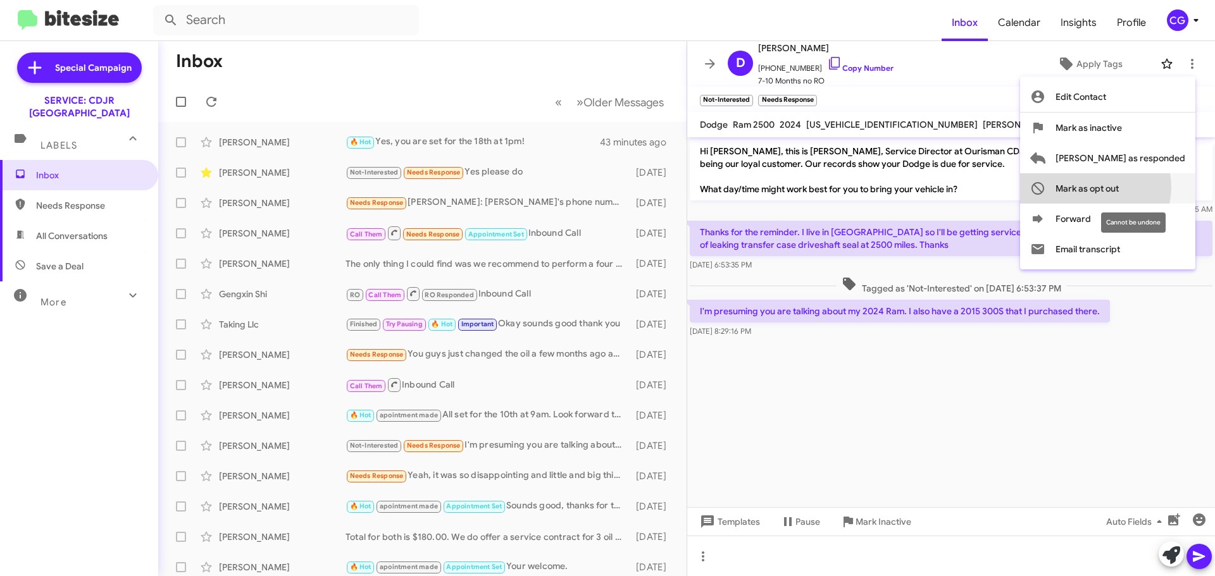
click at [1119, 187] on span "Mark as opt out" at bounding box center [1086, 188] width 63 height 30
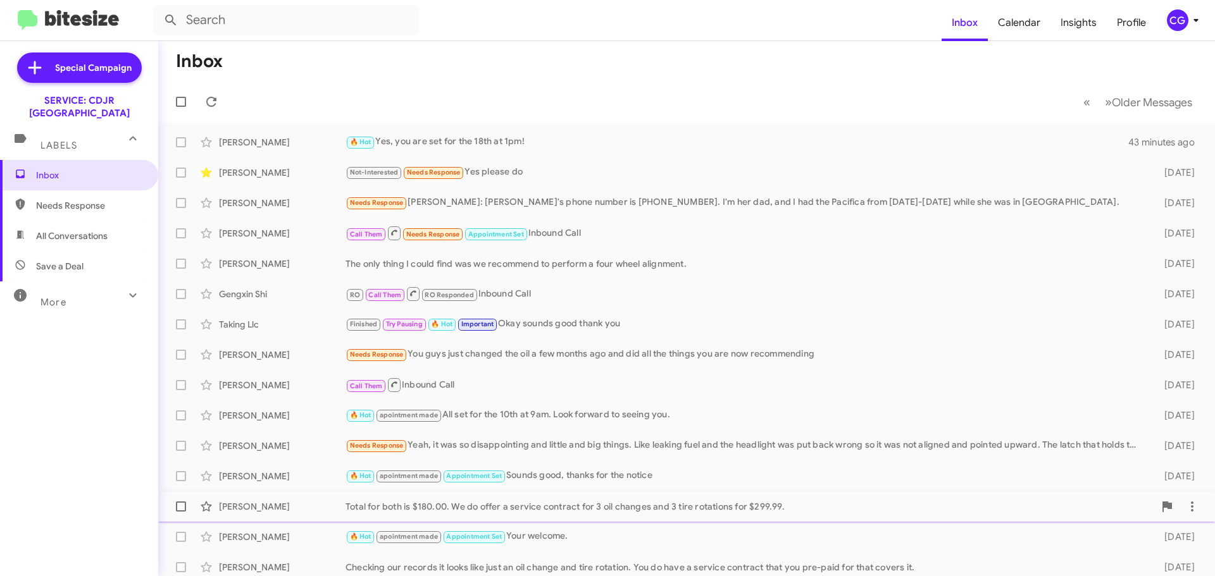
click at [518, 514] on div "Robert Bak Total for both is $180.00. We do offer a service contract for 3 oil …" at bounding box center [686, 506] width 1036 height 25
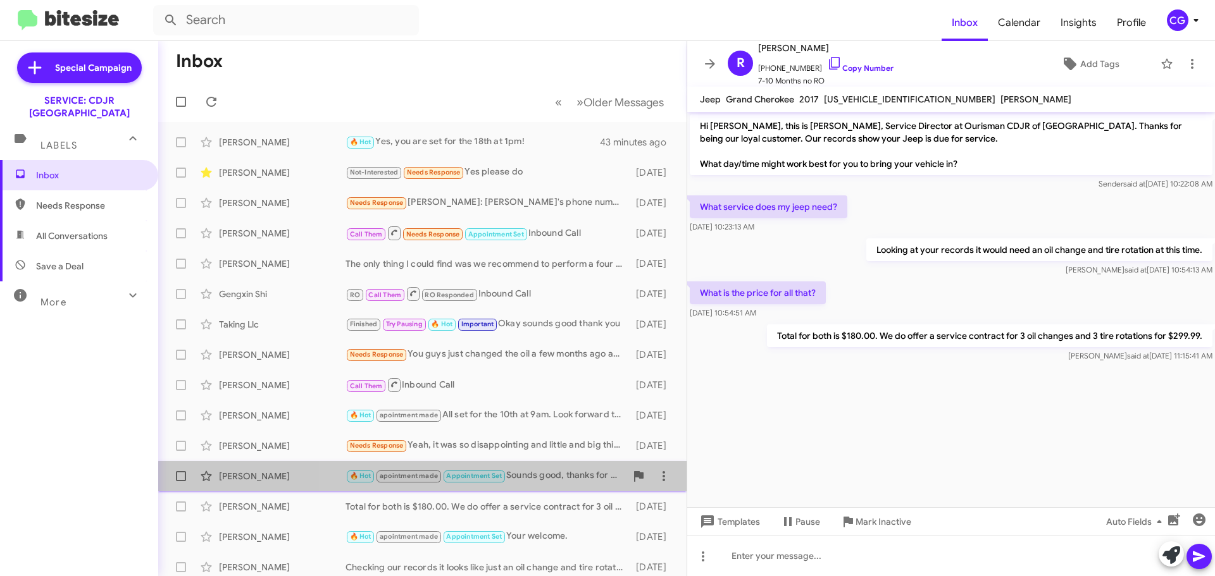
click at [571, 485] on div "Jacob Dusseau 🔥 Hot apointment made Appointment Set Sounds good, thanks for the…" at bounding box center [422, 476] width 508 height 25
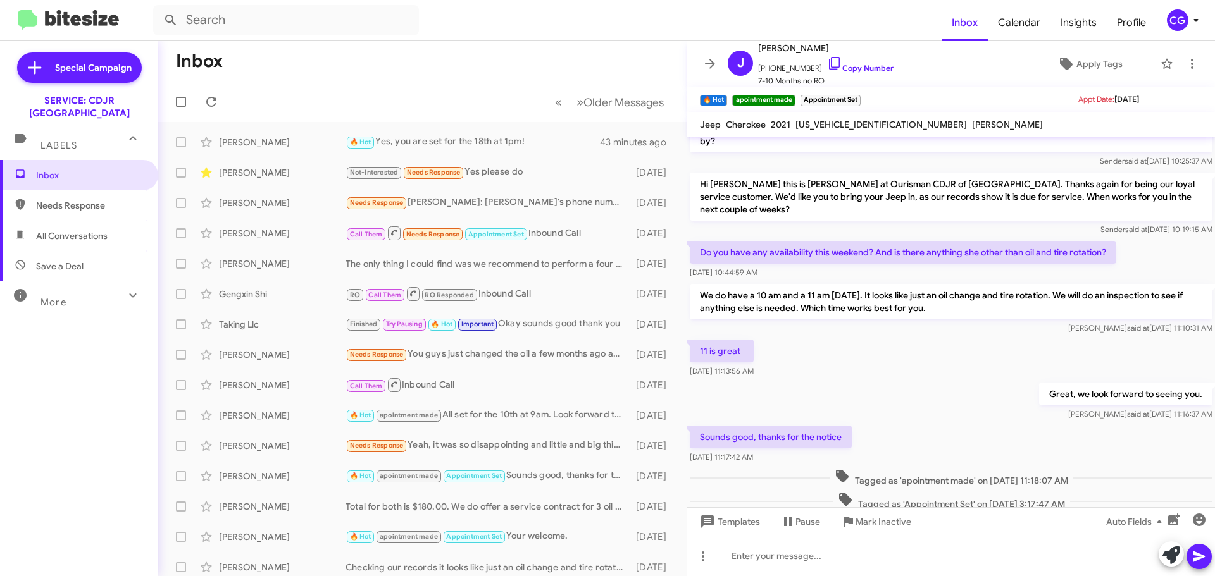
scroll to position [44, 0]
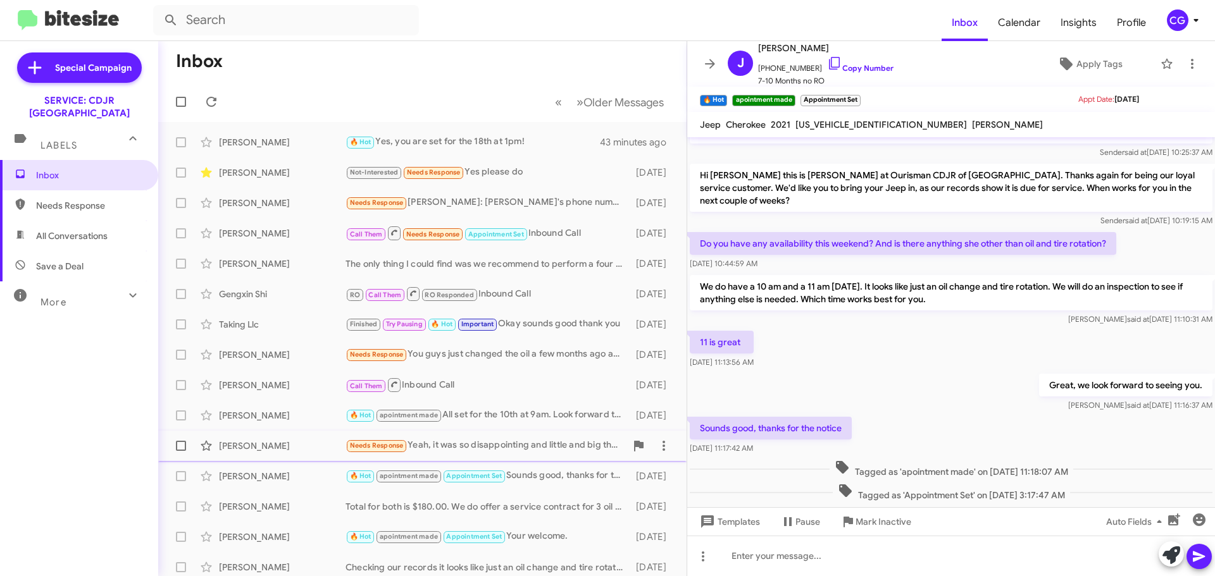
click at [440, 435] on div "Diana Hodges Needs Response Yeah, it was so disappointing and little and big th…" at bounding box center [422, 445] width 508 height 25
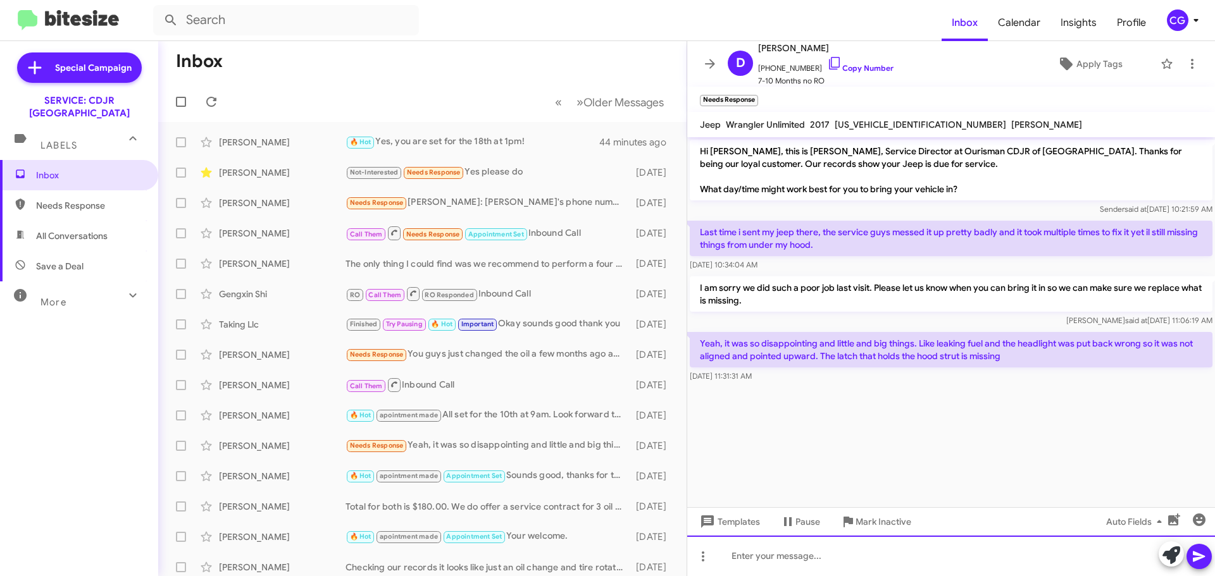
click at [847, 569] on div at bounding box center [951, 556] width 528 height 40
click at [855, 564] on div "Hello, just following up" at bounding box center [951, 556] width 528 height 40
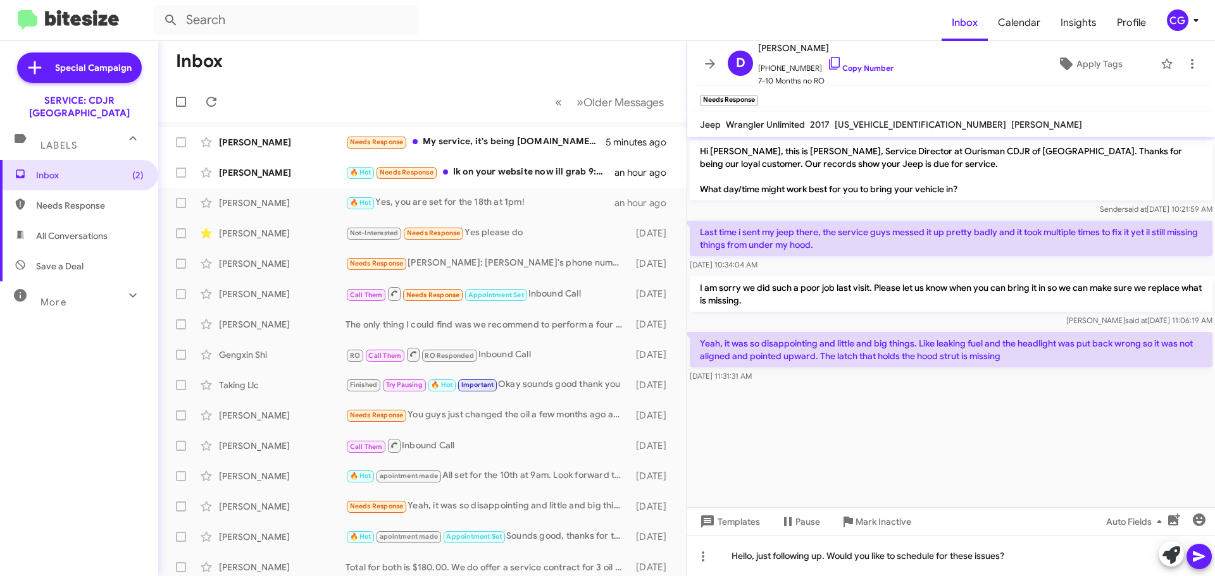
click at [1199, 555] on icon at bounding box center [1199, 557] width 12 height 11
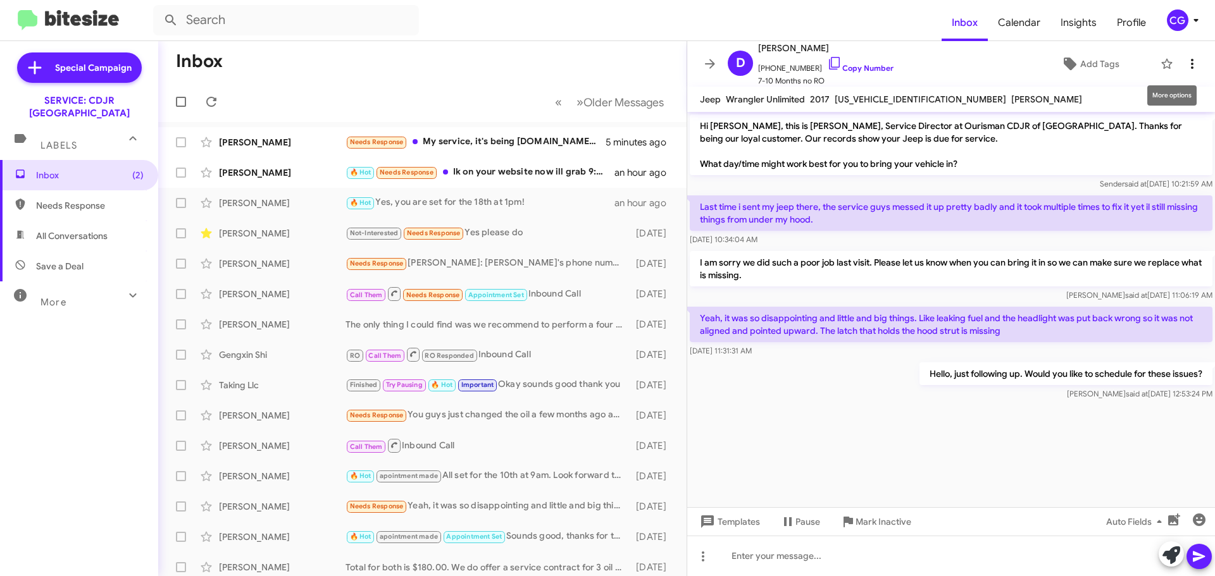
click at [1184, 62] on icon at bounding box center [1191, 63] width 15 height 15
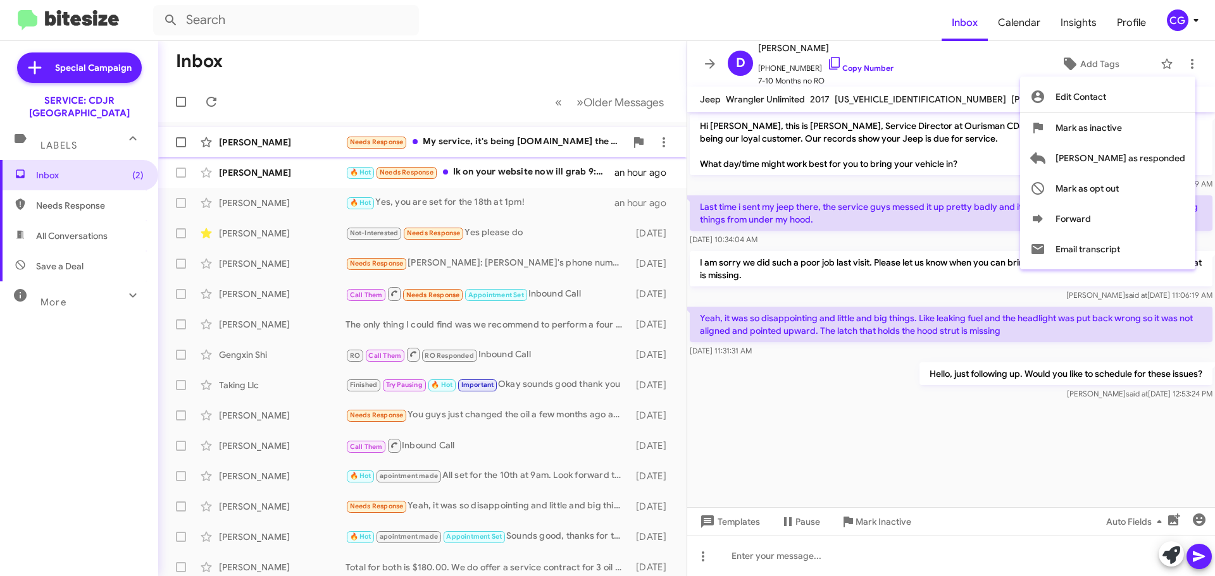
click at [1165, 157] on span "[PERSON_NAME] as responded" at bounding box center [1120, 158] width 130 height 30
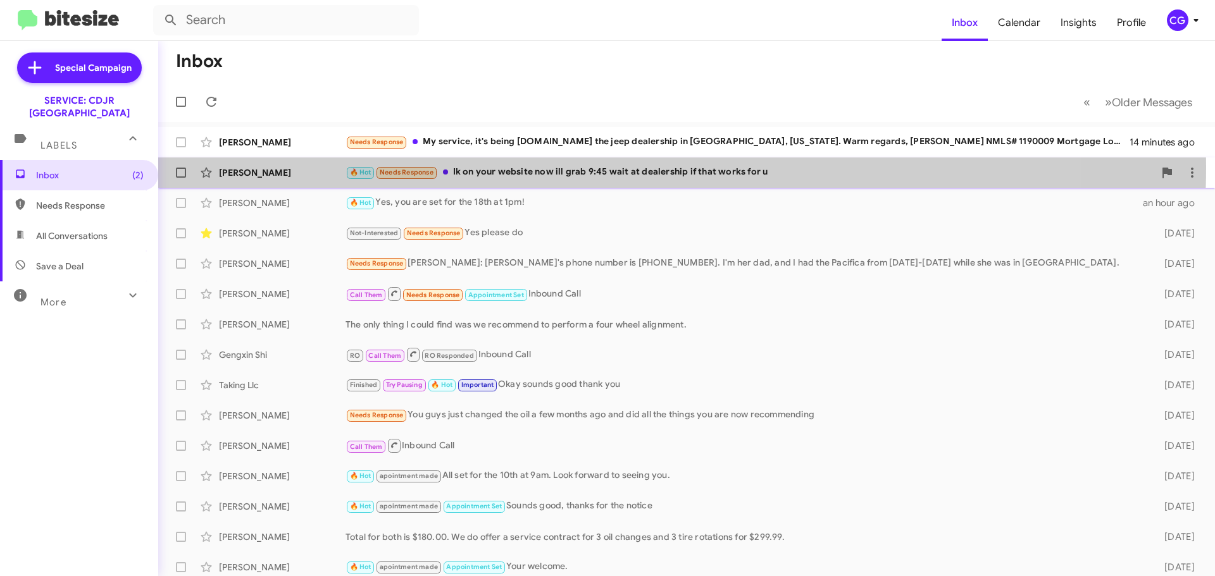
click at [581, 167] on div "🔥 Hot Needs Response Ik on your website now ill grab 9:45 wait at dealership if…" at bounding box center [749, 172] width 809 height 15
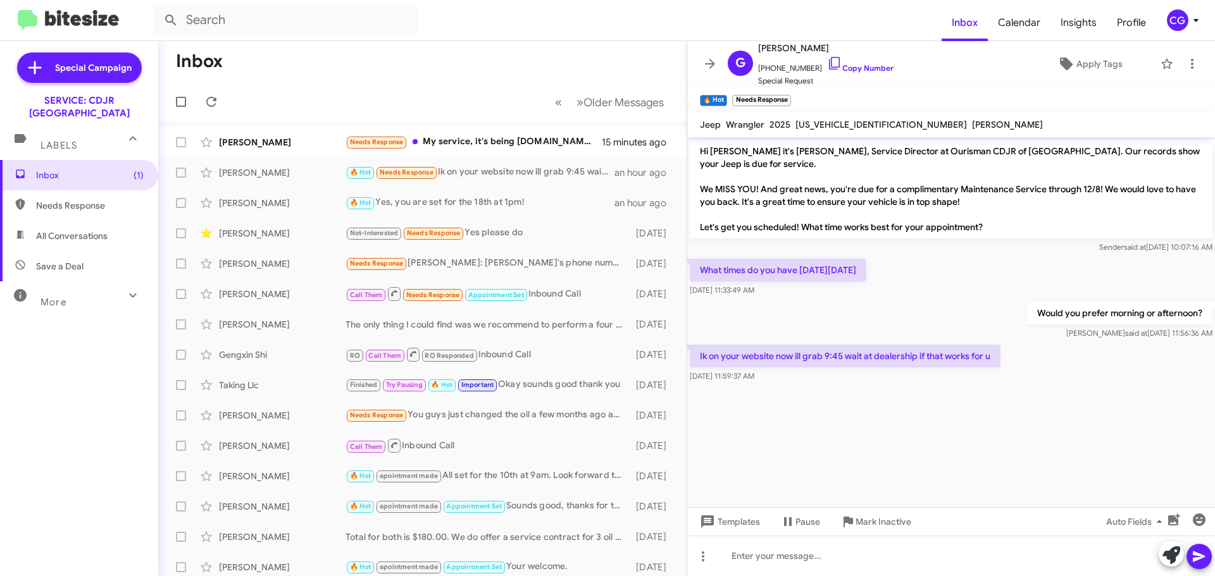
click at [856, 121] on span "[US_VEHICLE_IDENTIFICATION_NUMBER]" at bounding box center [880, 124] width 171 height 11
click at [232, 23] on input "text" at bounding box center [286, 20] width 266 height 30
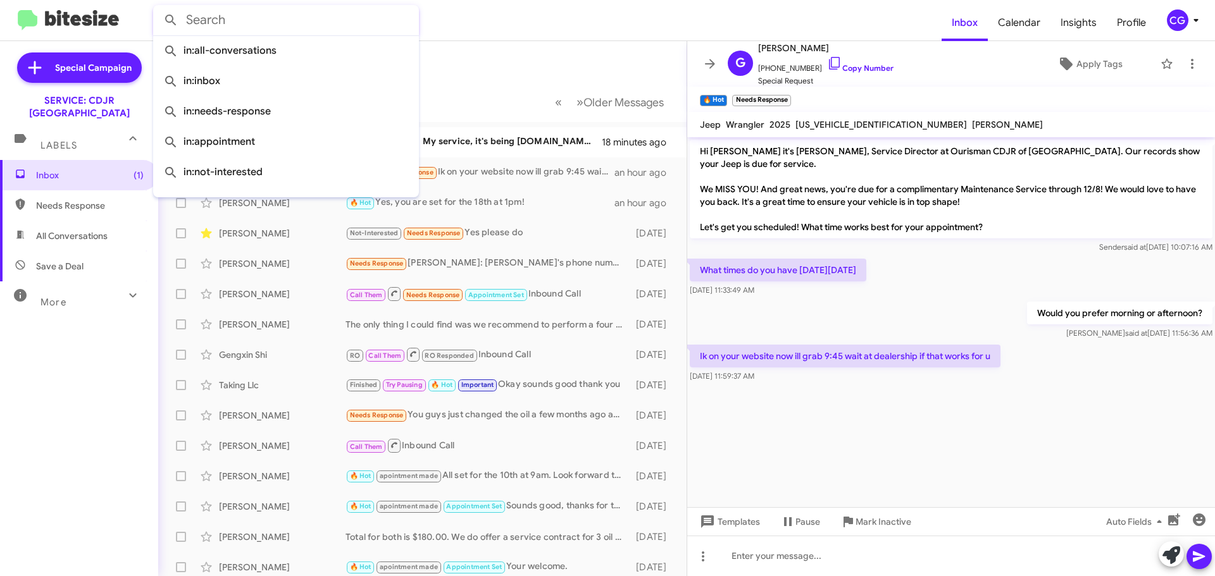
paste input "[US_VEHICLE_IDENTIFICATION_NUMBER]"
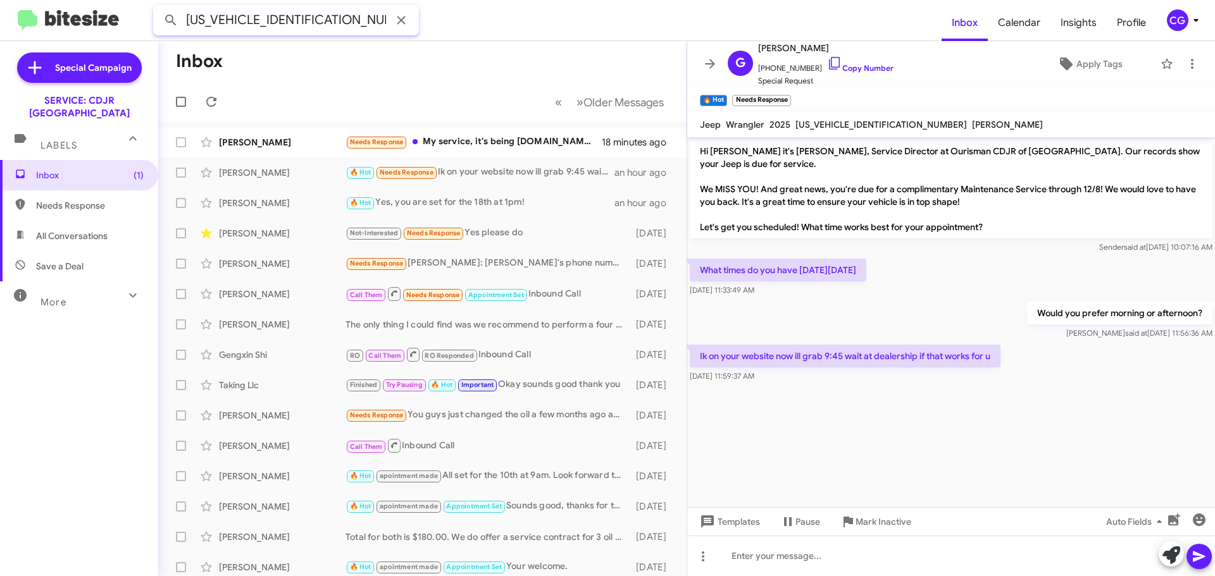
type input "[US_VEHICLE_IDENTIFICATION_NUMBER]"
click at [158, 8] on button at bounding box center [170, 20] width 25 height 25
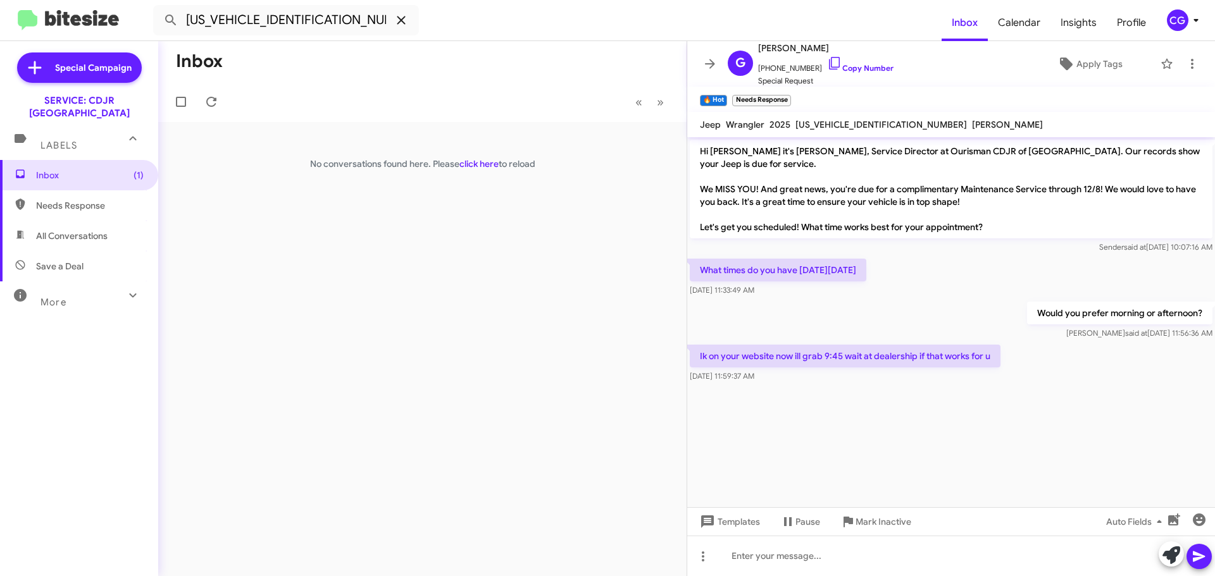
click at [400, 15] on icon at bounding box center [401, 20] width 15 height 15
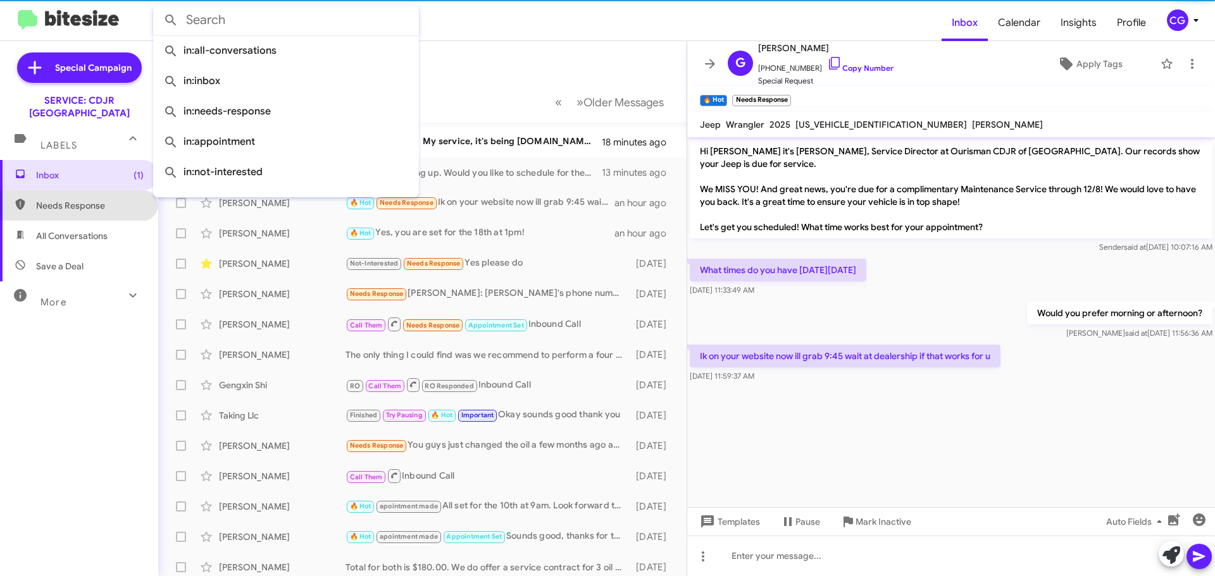
click at [103, 199] on span "Needs Response" at bounding box center [90, 205] width 108 height 13
type input "in:needs-response"
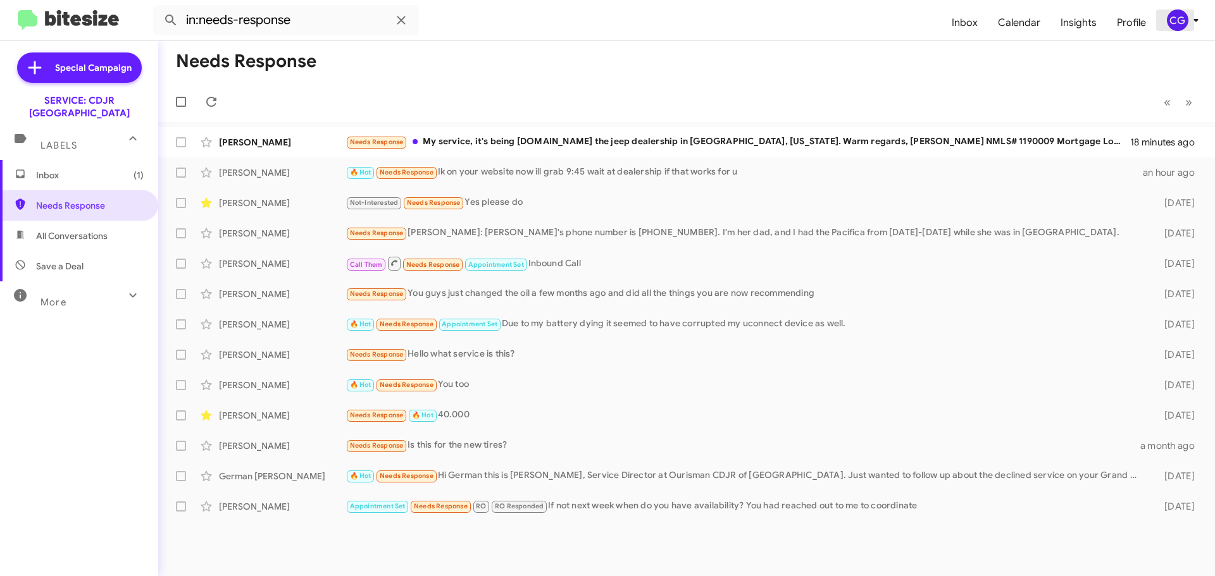
click at [1183, 25] on div "CG" at bounding box center [1178, 20] width 22 height 22
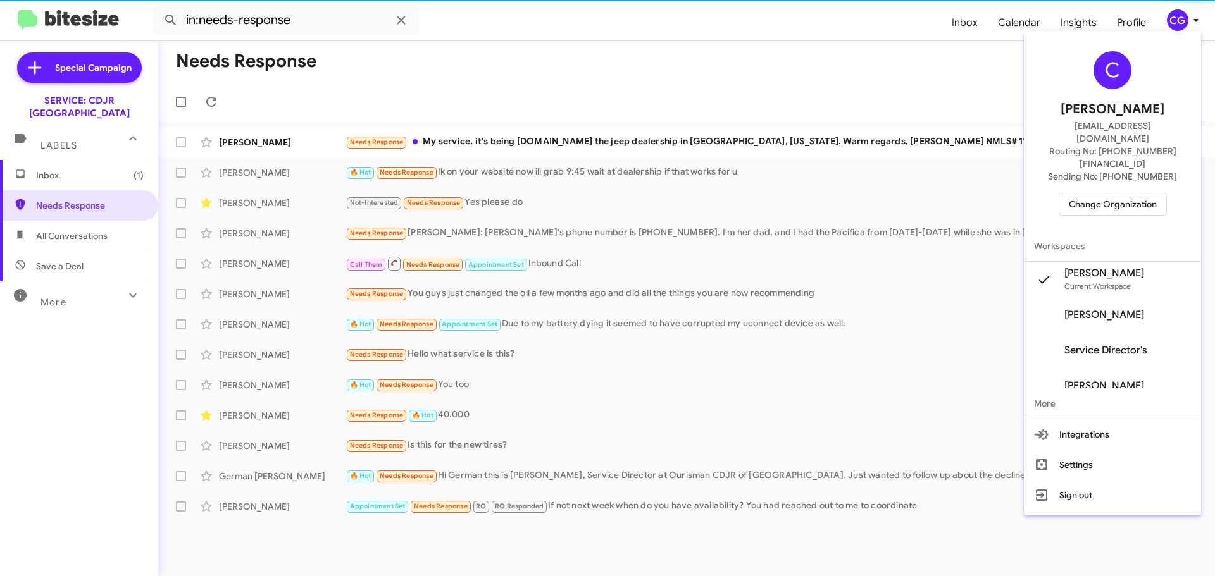
click at [1157, 194] on span "Change Organization" at bounding box center [1113, 205] width 88 height 22
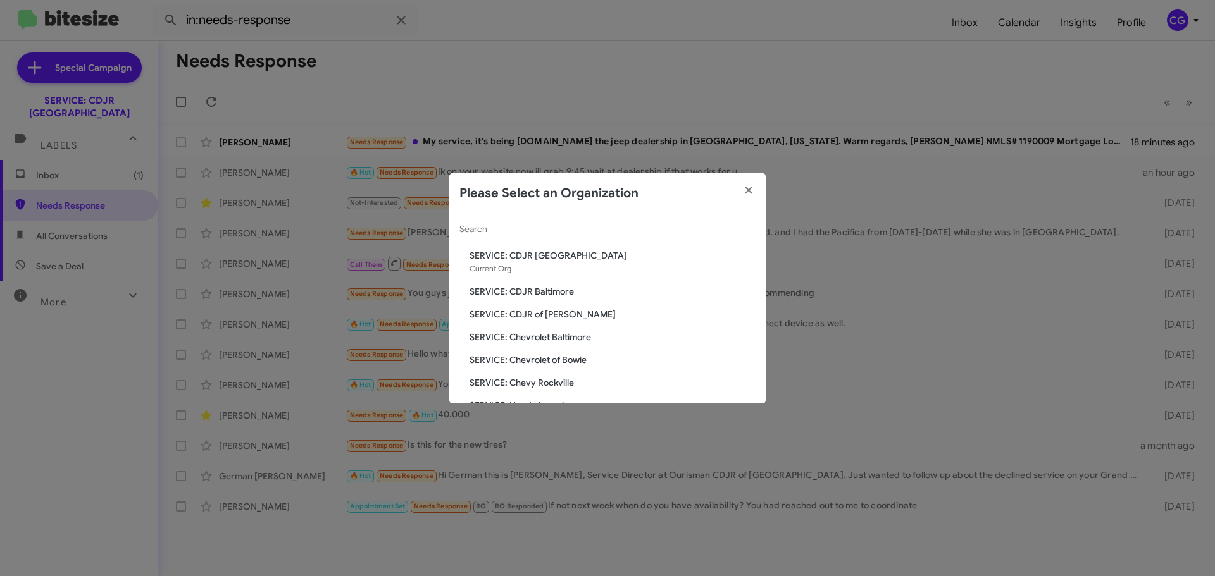
click at [592, 292] on span "SERVICE: CDJR Baltimore" at bounding box center [612, 291] width 286 height 13
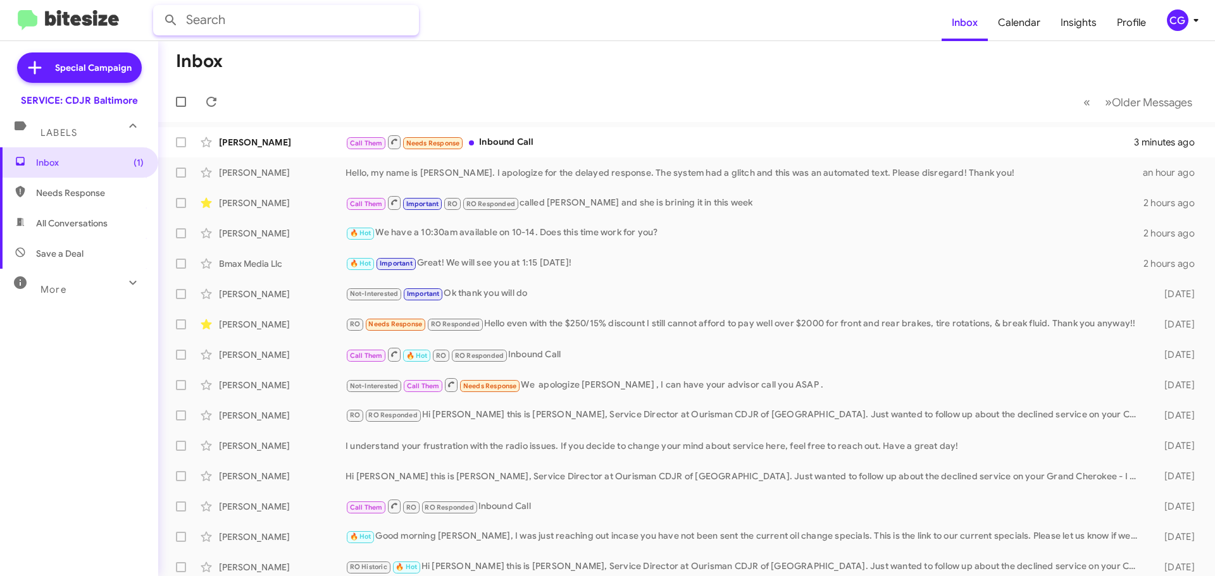
click at [259, 18] on input "text" at bounding box center [286, 20] width 266 height 30
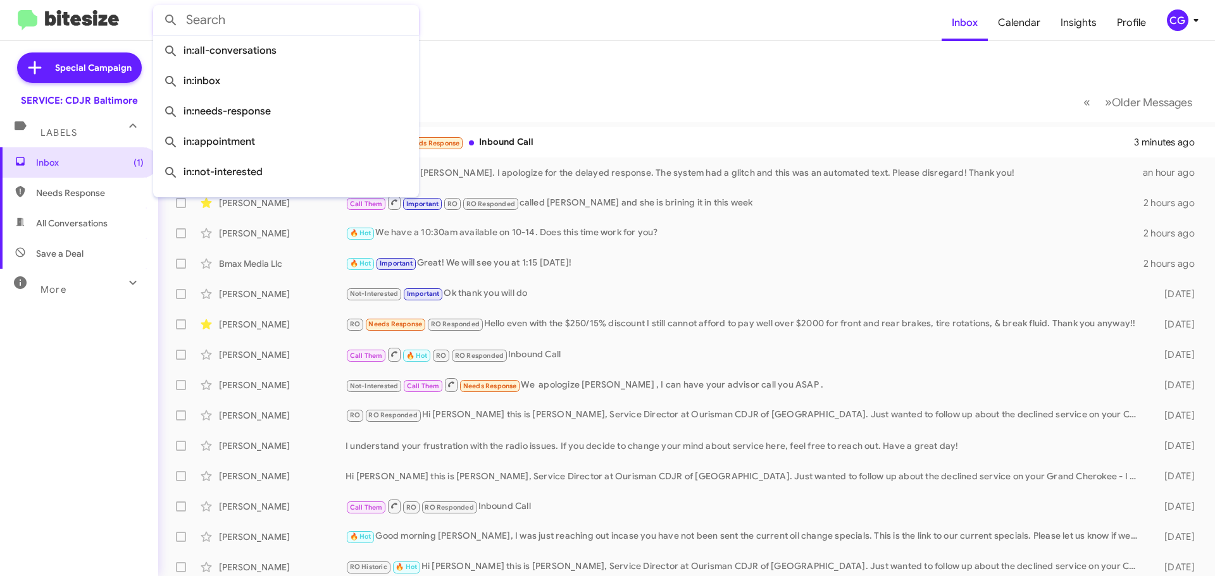
paste input "2C4RC1N7XJR152501"
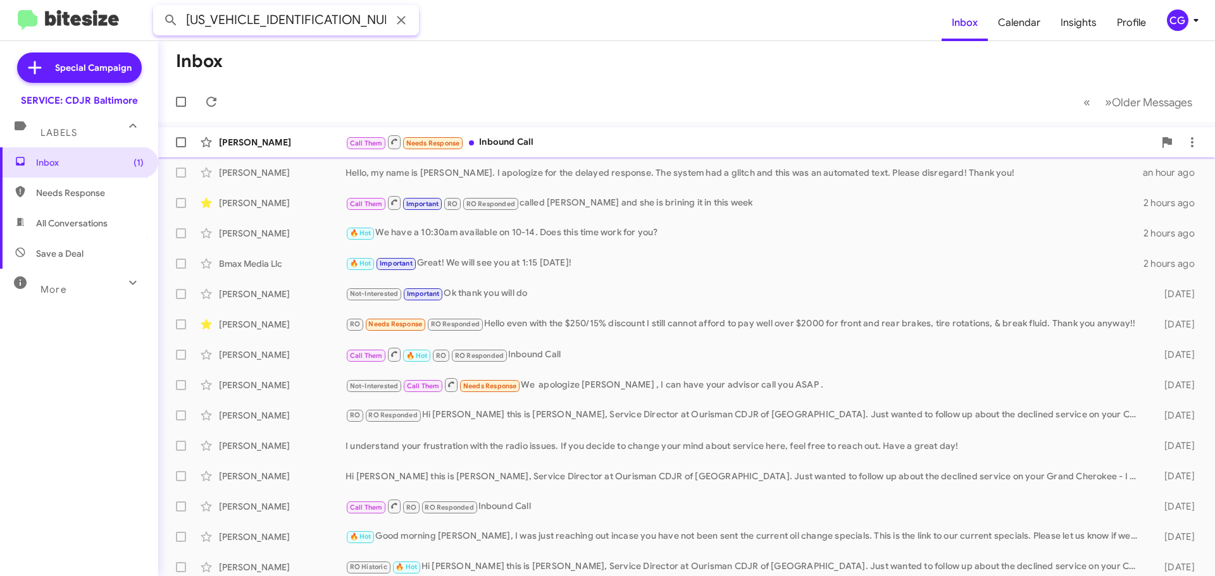
type input "2C4RC1N7XJR152501"
click at [158, 8] on button at bounding box center [170, 20] width 25 height 25
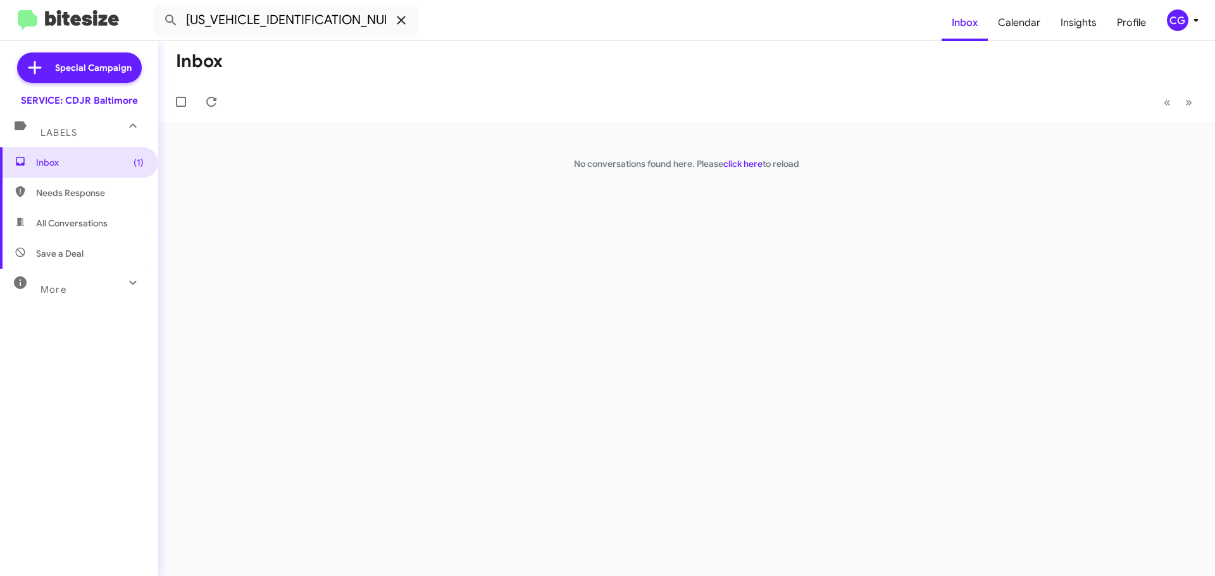
click at [402, 21] on icon at bounding box center [401, 20] width 8 height 8
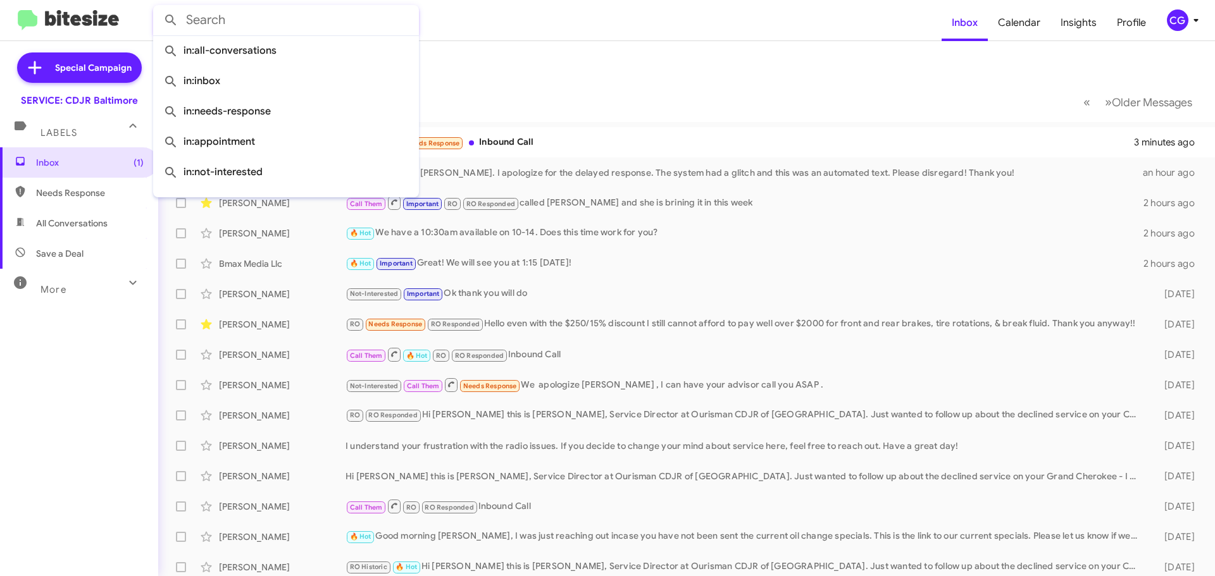
click at [519, 71] on mat-toolbar-row "Inbox" at bounding box center [686, 61] width 1057 height 40
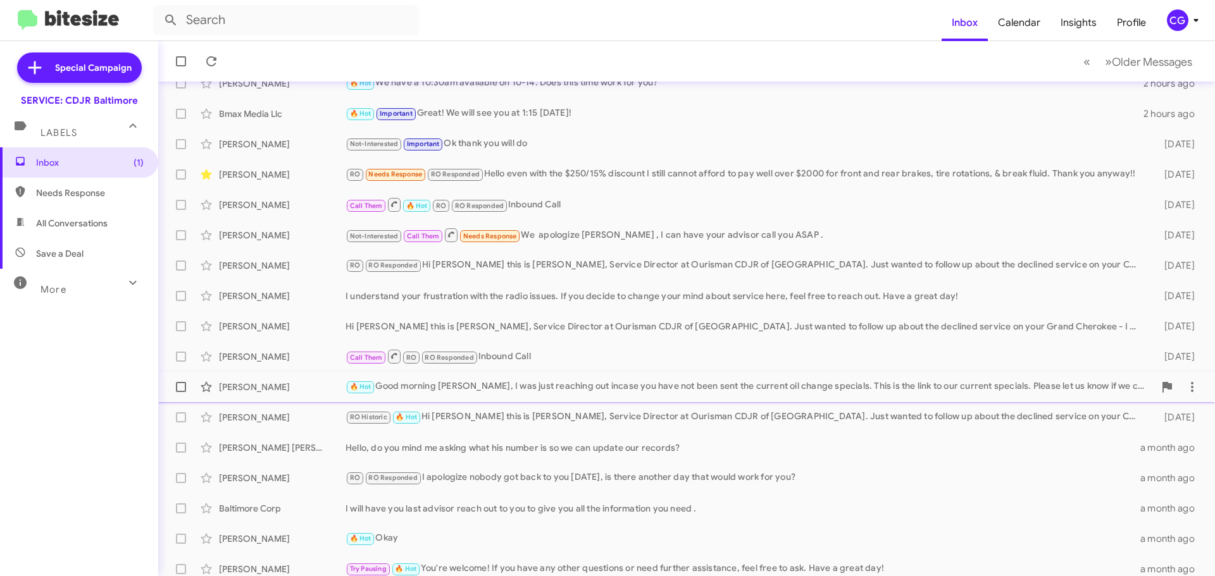
scroll to position [158, 0]
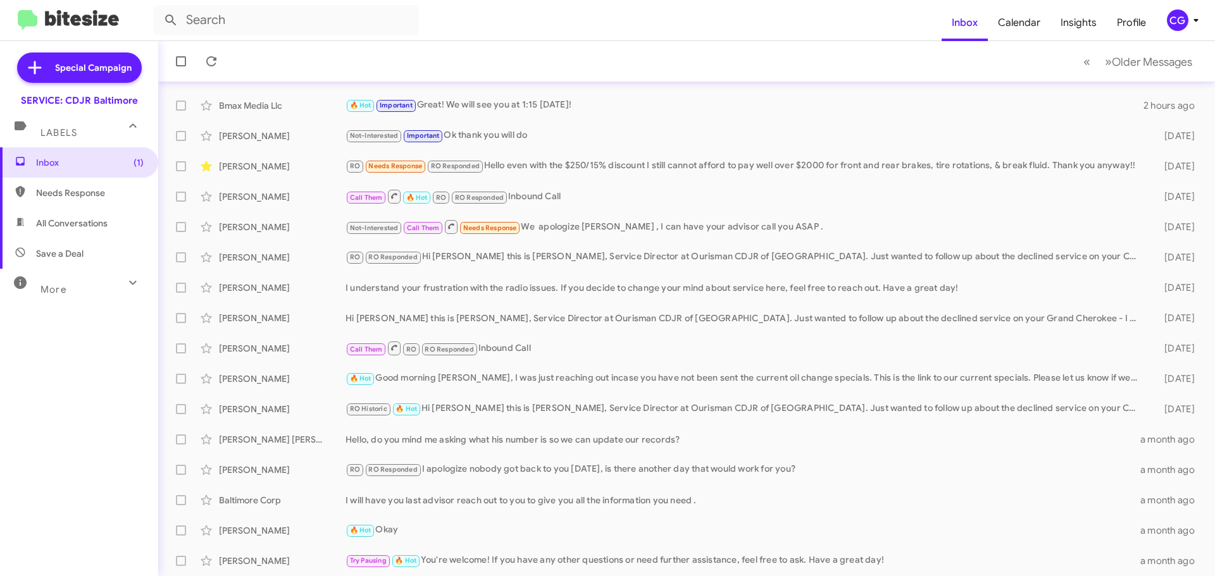
click at [1194, 18] on icon at bounding box center [1195, 20] width 15 height 15
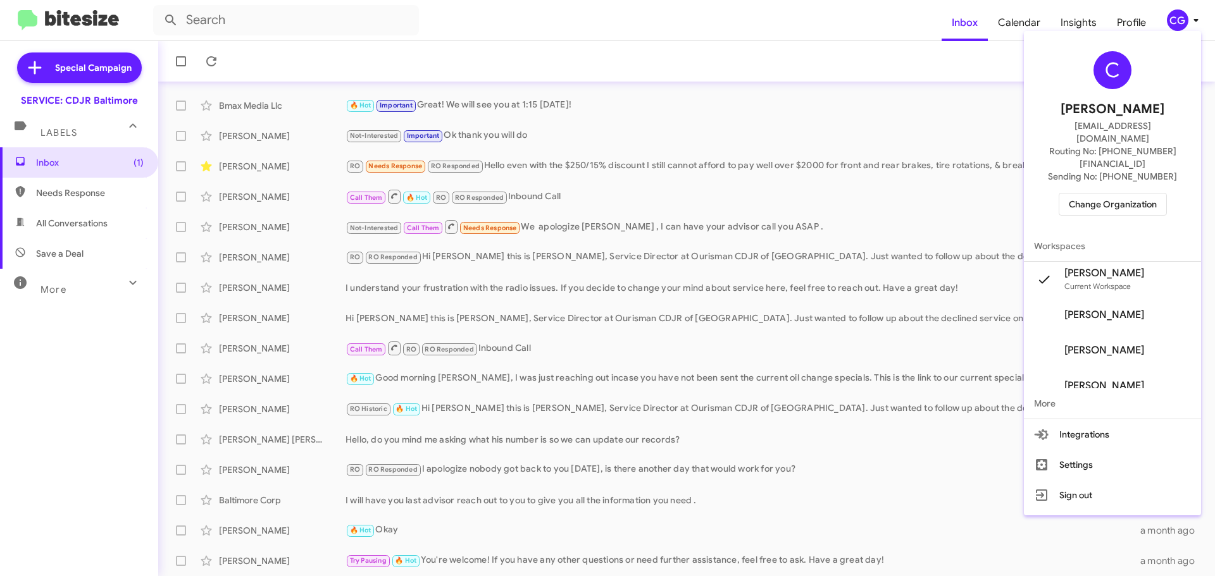
click at [1126, 194] on span "Change Organization" at bounding box center [1113, 205] width 88 height 22
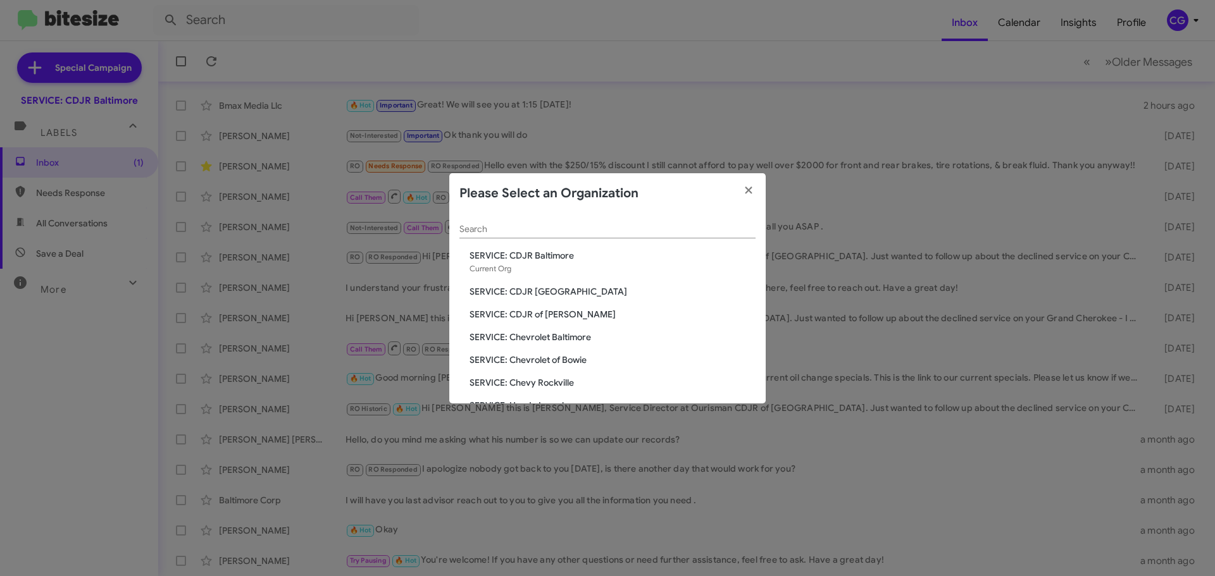
click at [553, 293] on span "SERVICE: CDJR [GEOGRAPHIC_DATA]" at bounding box center [612, 291] width 286 height 13
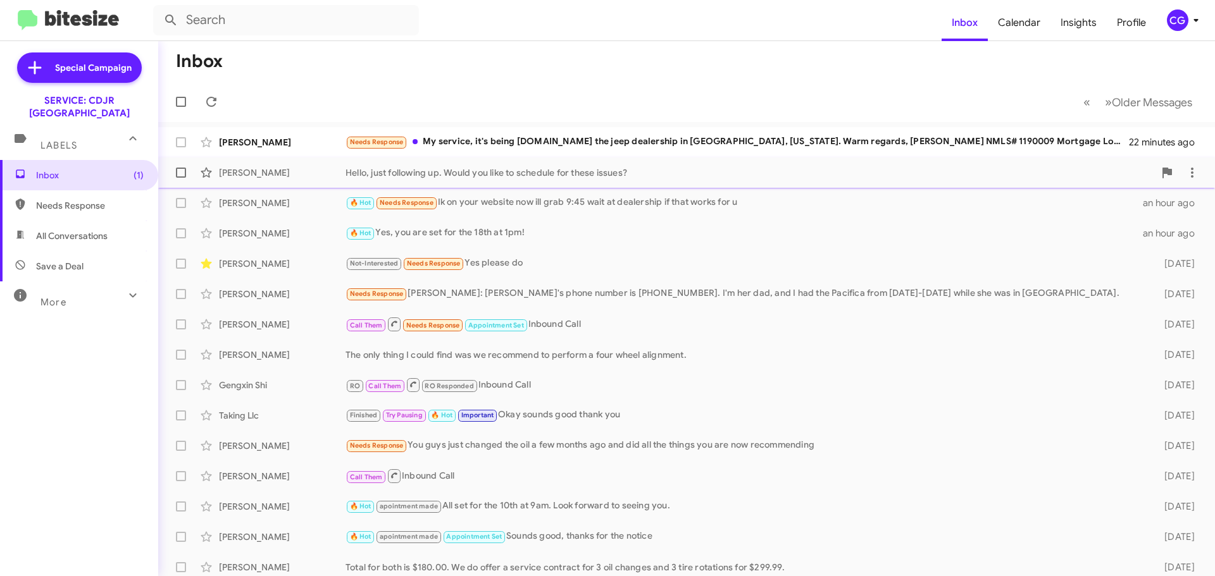
click at [599, 163] on div "[PERSON_NAME] Hello, just following up. Would you like to schedule for these is…" at bounding box center [686, 172] width 1036 height 25
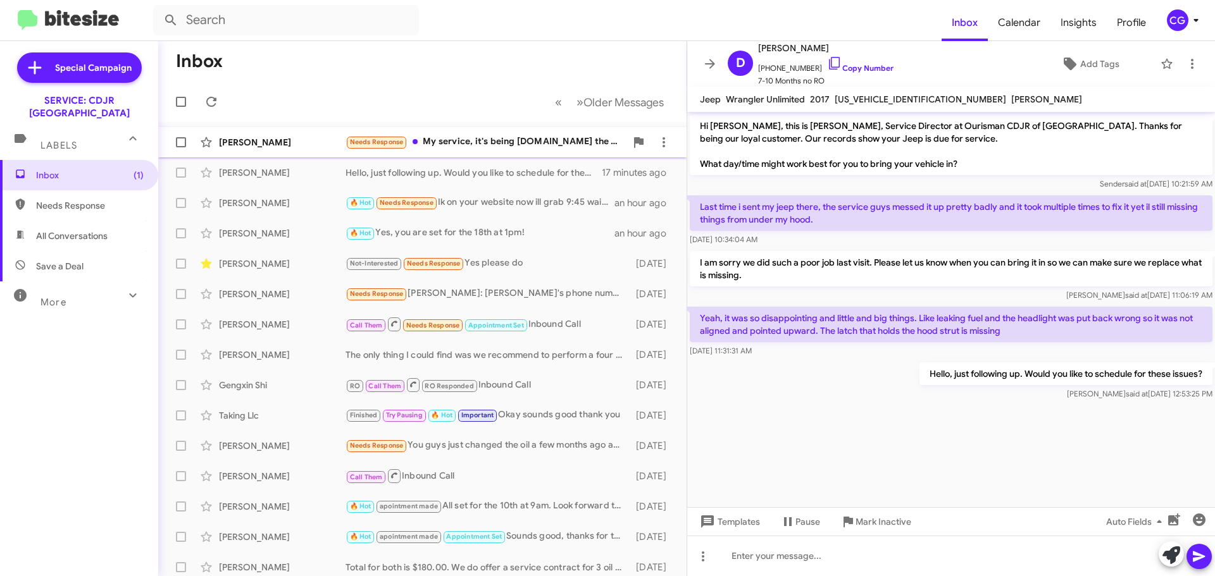
click at [533, 142] on div "Needs Response My service, it's being [DOMAIN_NAME] the jeep dealership in [GEO…" at bounding box center [485, 142] width 280 height 15
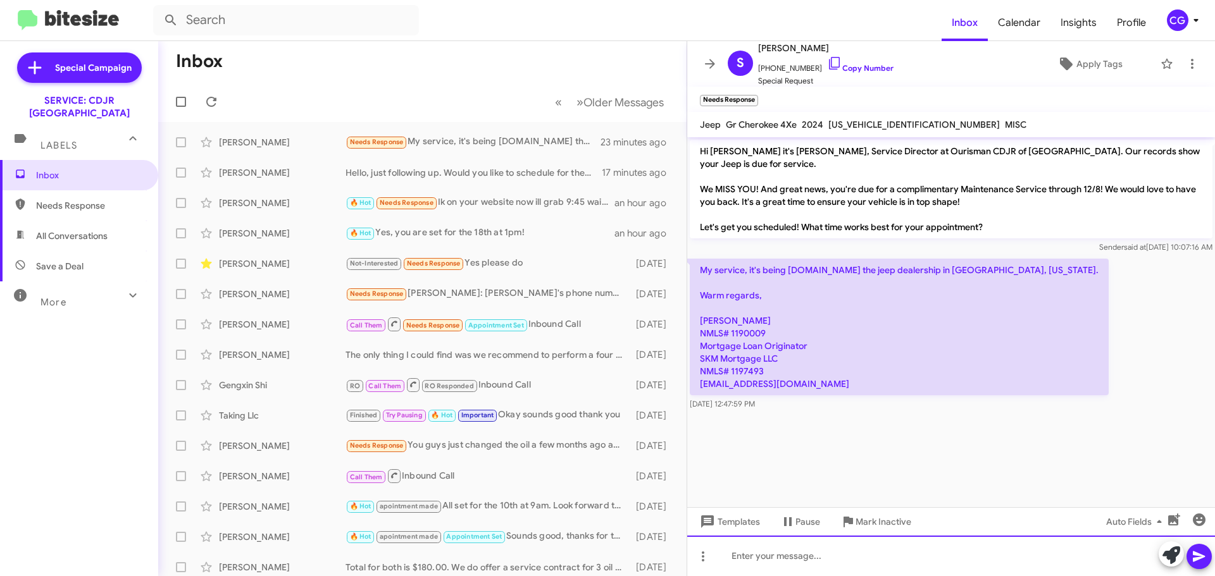
click at [905, 568] on div at bounding box center [951, 556] width 528 height 40
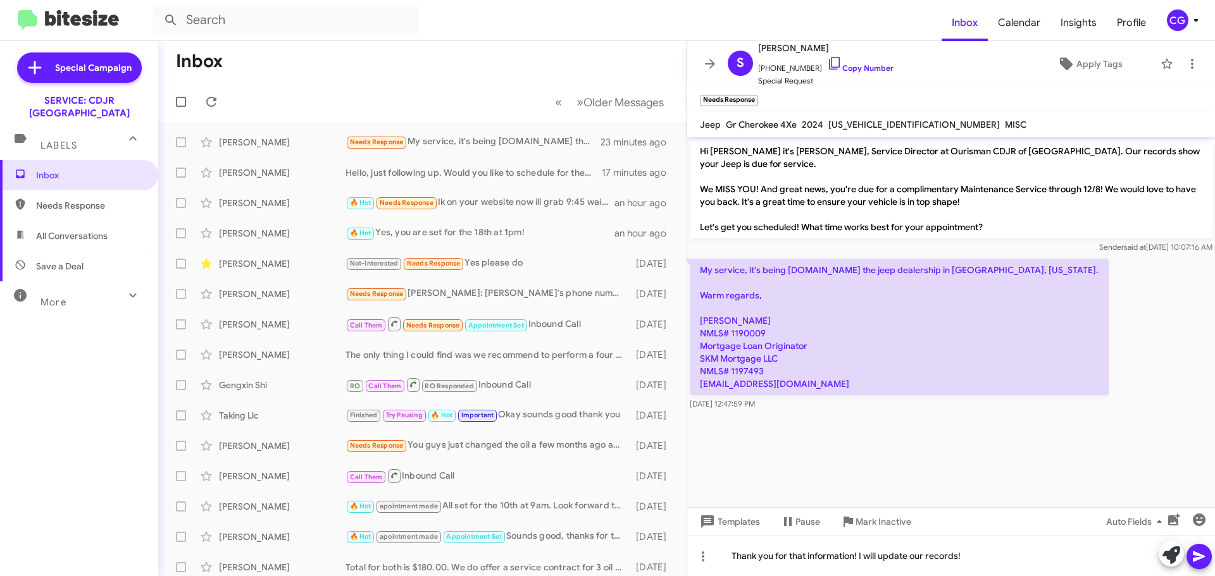
click at [1208, 561] on button at bounding box center [1198, 556] width 25 height 25
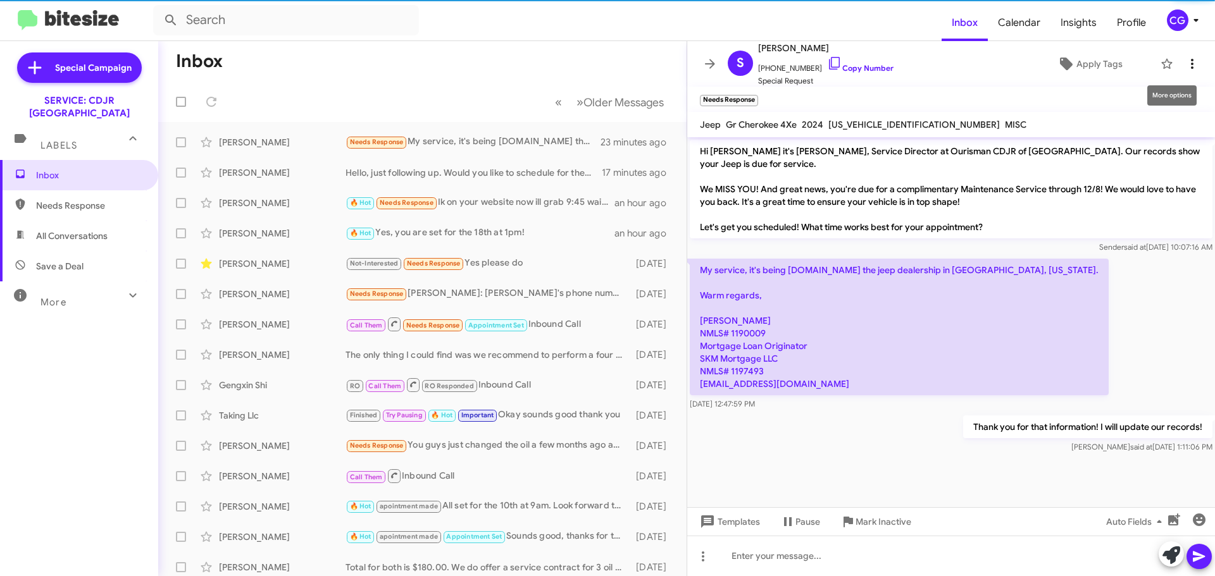
click at [1184, 66] on icon at bounding box center [1191, 63] width 15 height 15
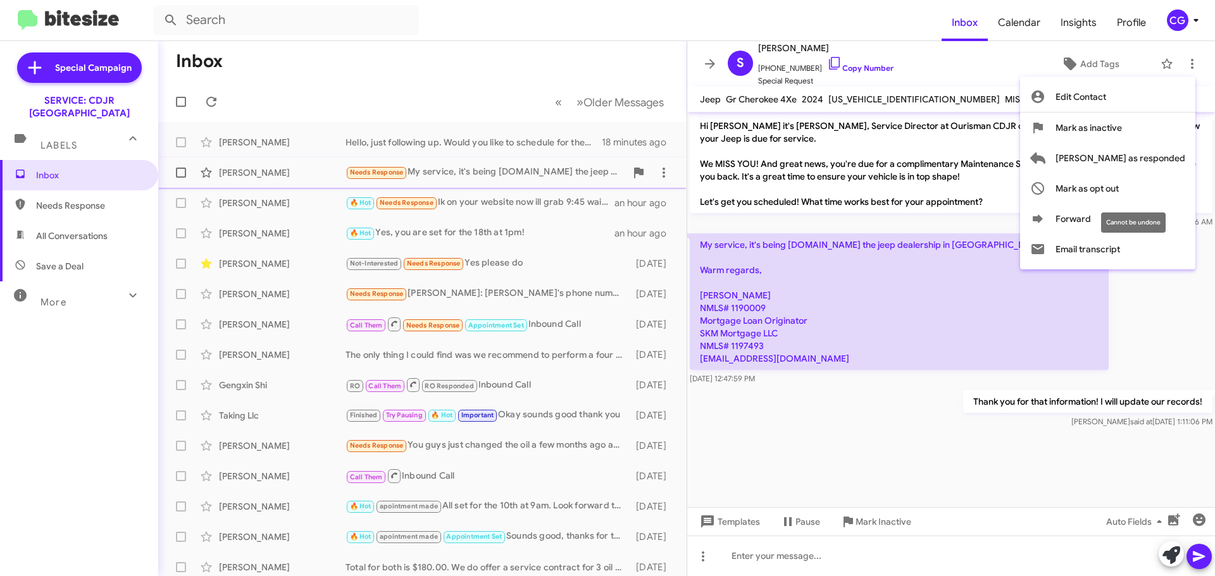
click at [1174, 183] on button "Mark as opt out" at bounding box center [1107, 188] width 175 height 30
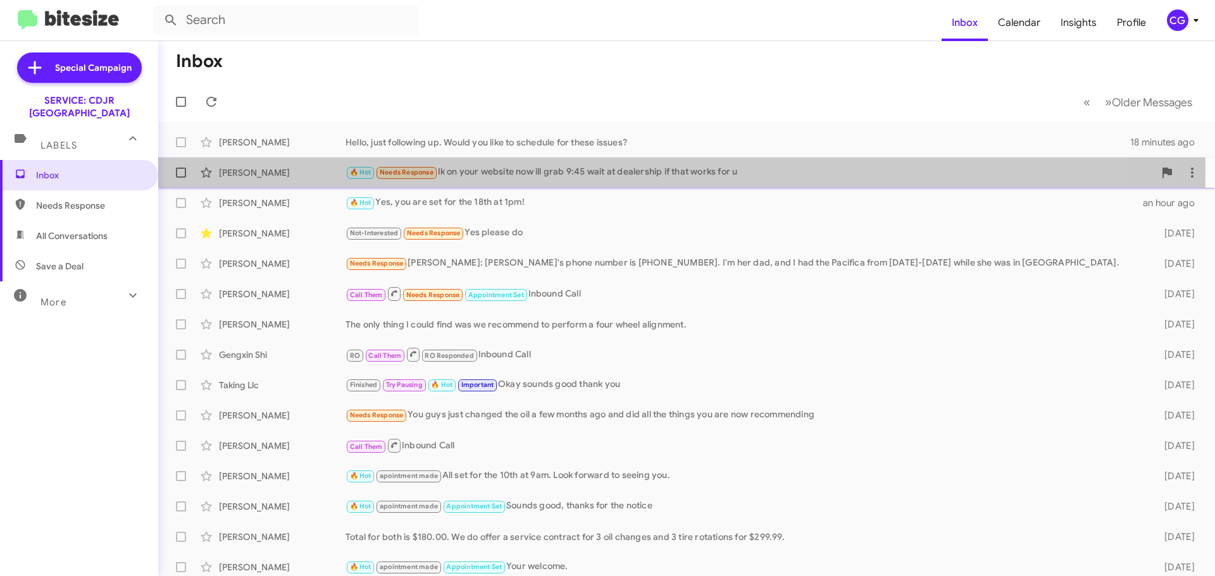
click at [603, 171] on div "🔥 Hot Needs Response Ik on your website now ill grab 9:45 wait at dealership if…" at bounding box center [749, 172] width 809 height 15
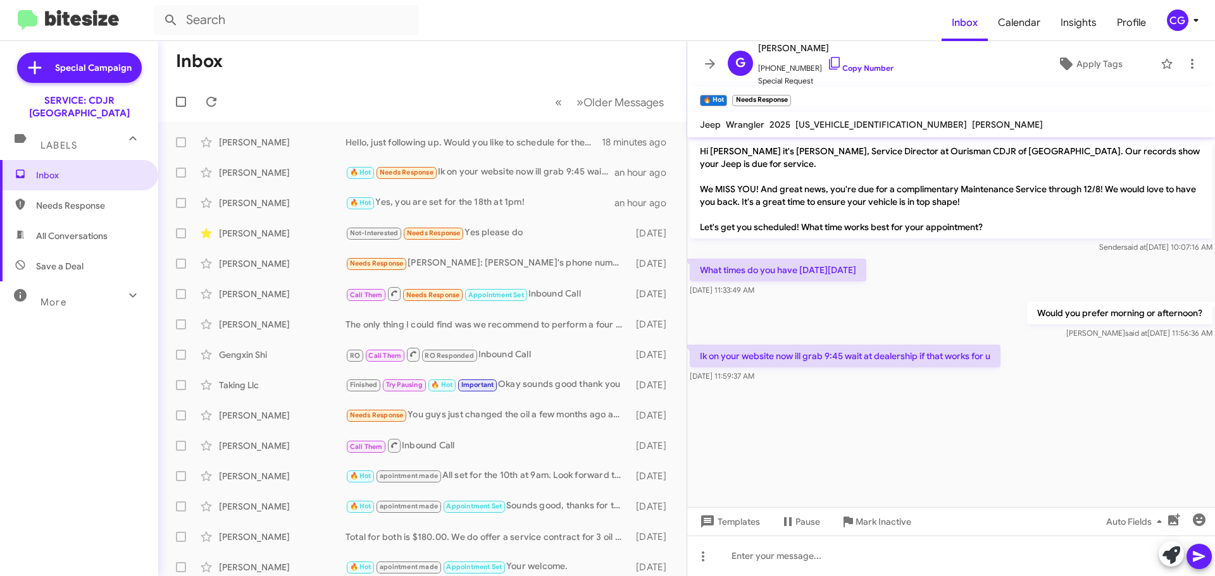
click at [835, 120] on span "[US_VEHICLE_IDENTIFICATION_NUMBER]" at bounding box center [880, 124] width 171 height 11
copy span "[US_VEHICLE_IDENTIFICATION_NUMBER]"
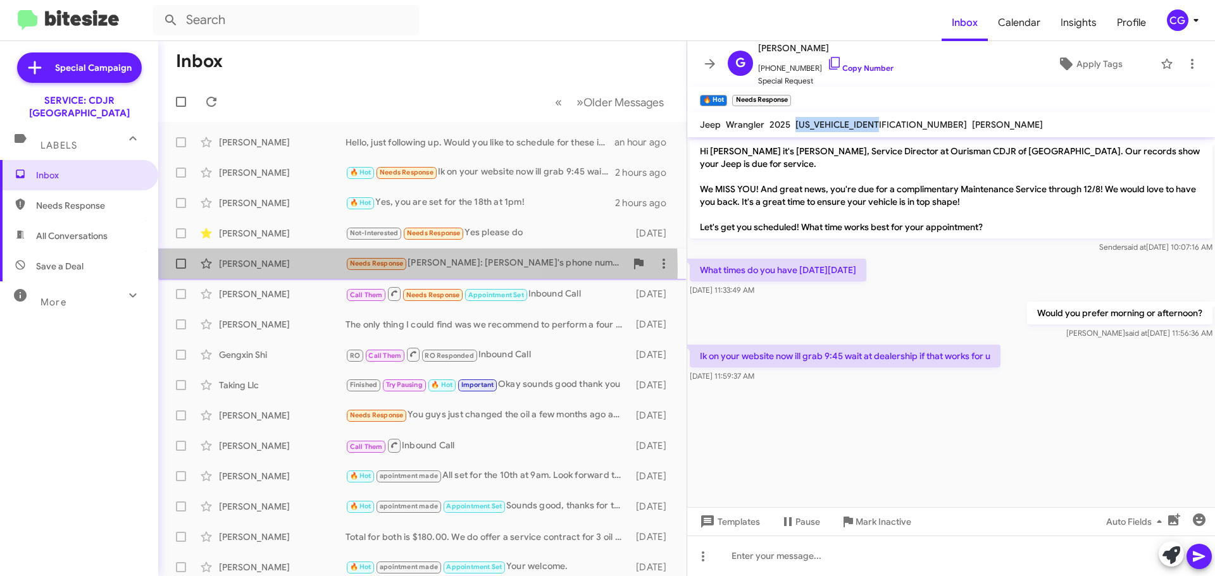
click at [289, 268] on div "[PERSON_NAME]" at bounding box center [282, 263] width 127 height 13
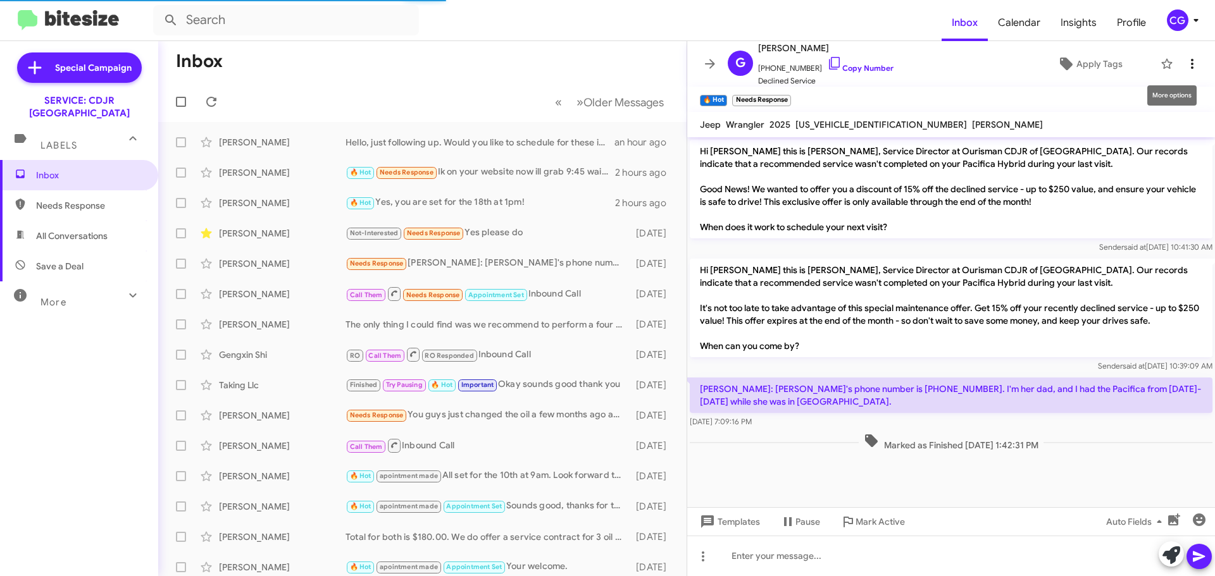
click at [1187, 61] on icon at bounding box center [1191, 63] width 15 height 15
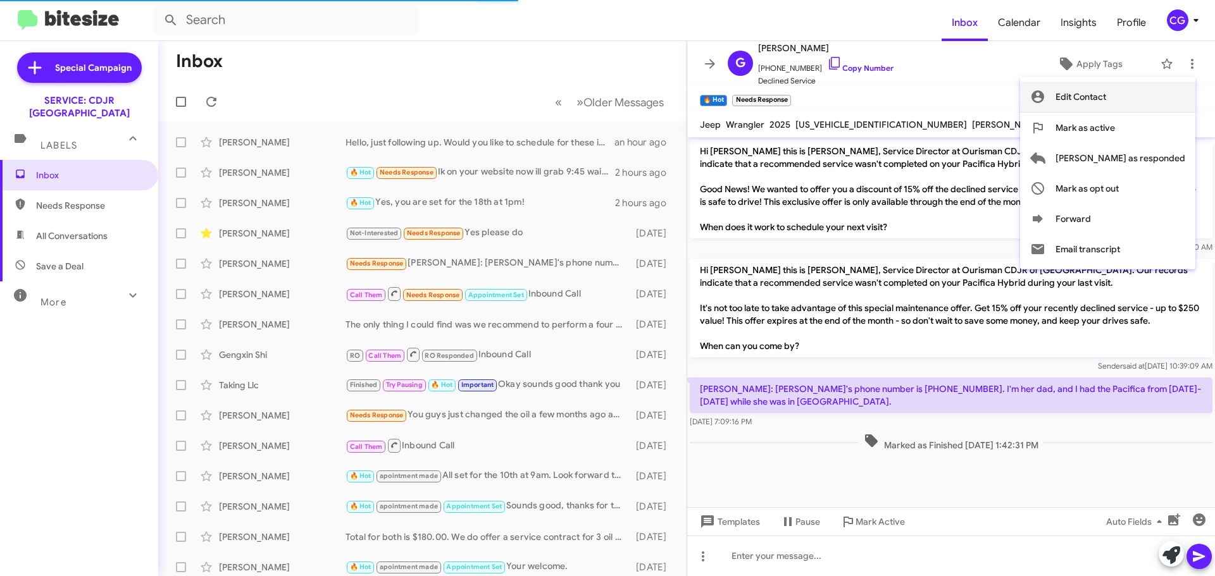
click at [1168, 99] on button "Edit Contact" at bounding box center [1107, 97] width 175 height 30
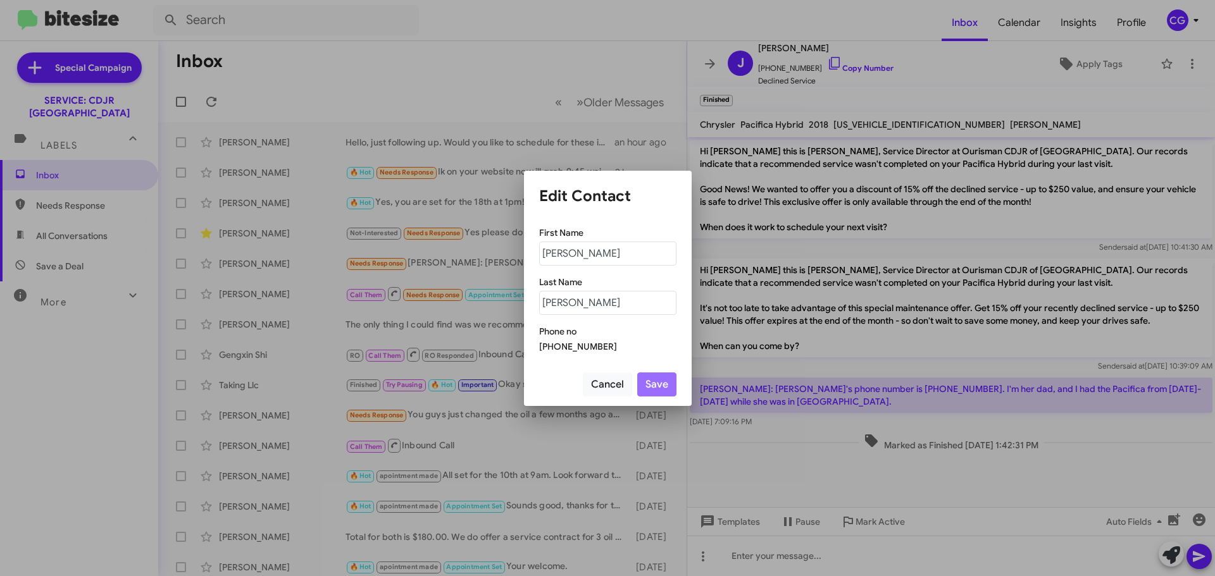
click at [573, 345] on div "[PHONE_NUMBER]" at bounding box center [607, 346] width 137 height 13
copy div "14109175793"
drag, startPoint x: 607, startPoint y: 380, endPoint x: 599, endPoint y: 385, distance: 9.3
click at [607, 381] on button "Cancel" at bounding box center [607, 385] width 49 height 24
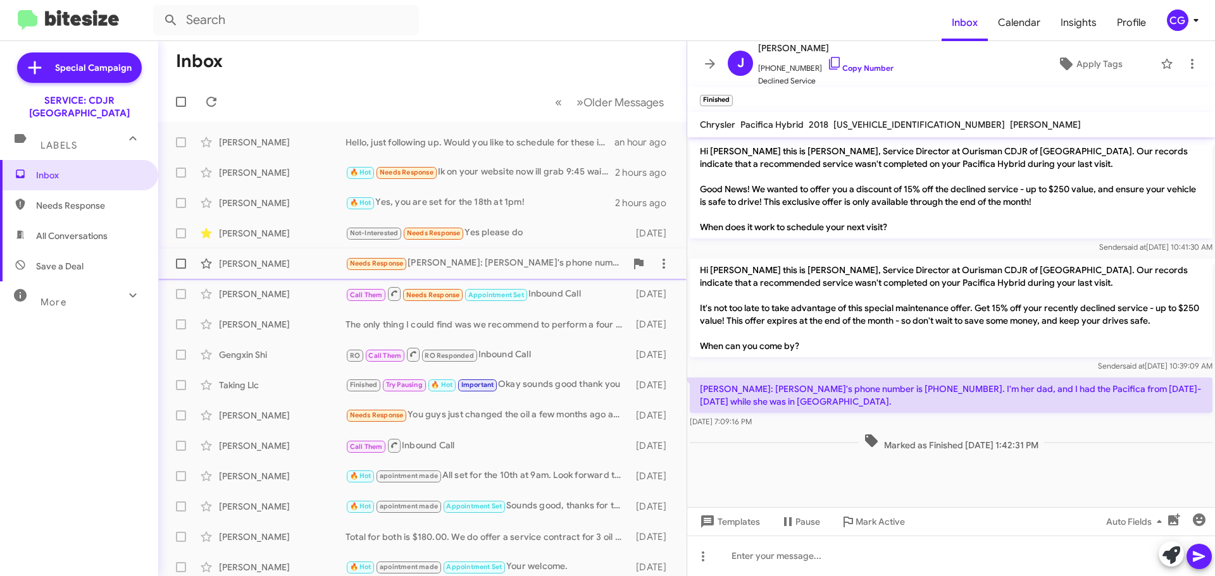
click at [265, 261] on div "[PERSON_NAME]" at bounding box center [282, 263] width 127 height 13
click at [793, 65] on span "[PHONE_NUMBER] Copy Number" at bounding box center [825, 65] width 135 height 19
copy span "14109161541"
click at [1185, 63] on icon at bounding box center [1191, 63] width 15 height 15
